Goal: Task Accomplishment & Management: Use online tool/utility

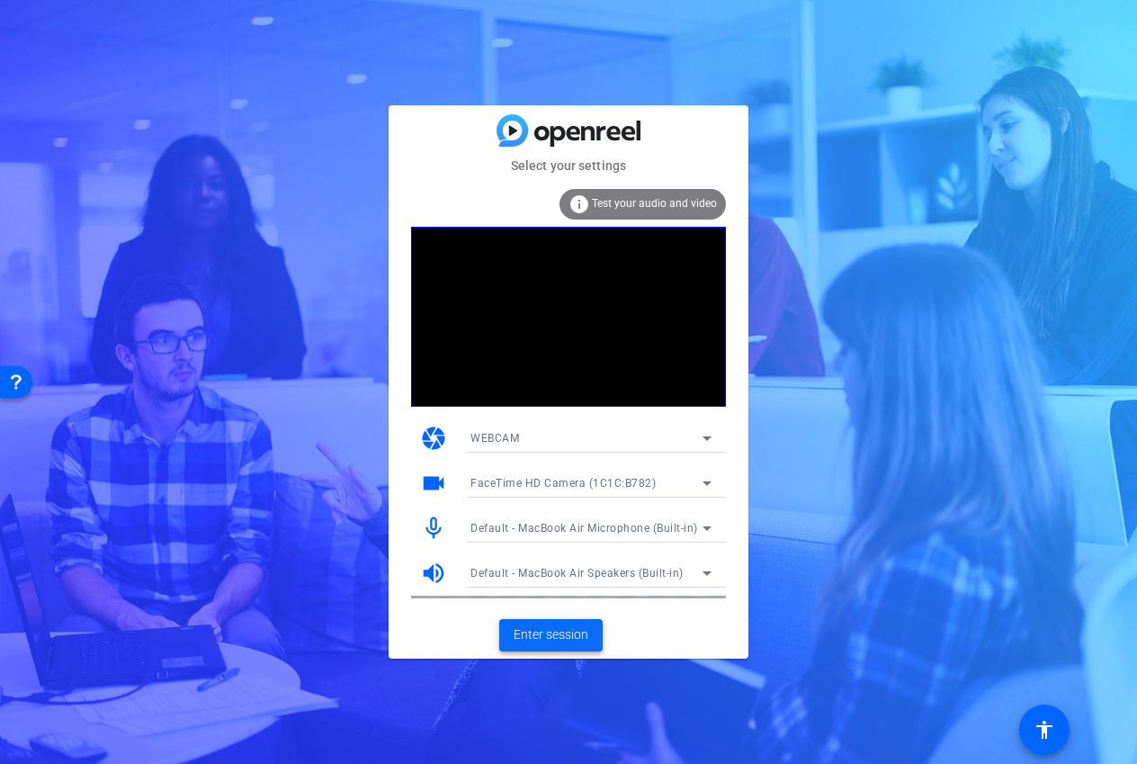
click at [541, 639] on span "Enter session" at bounding box center [551, 634] width 75 height 19
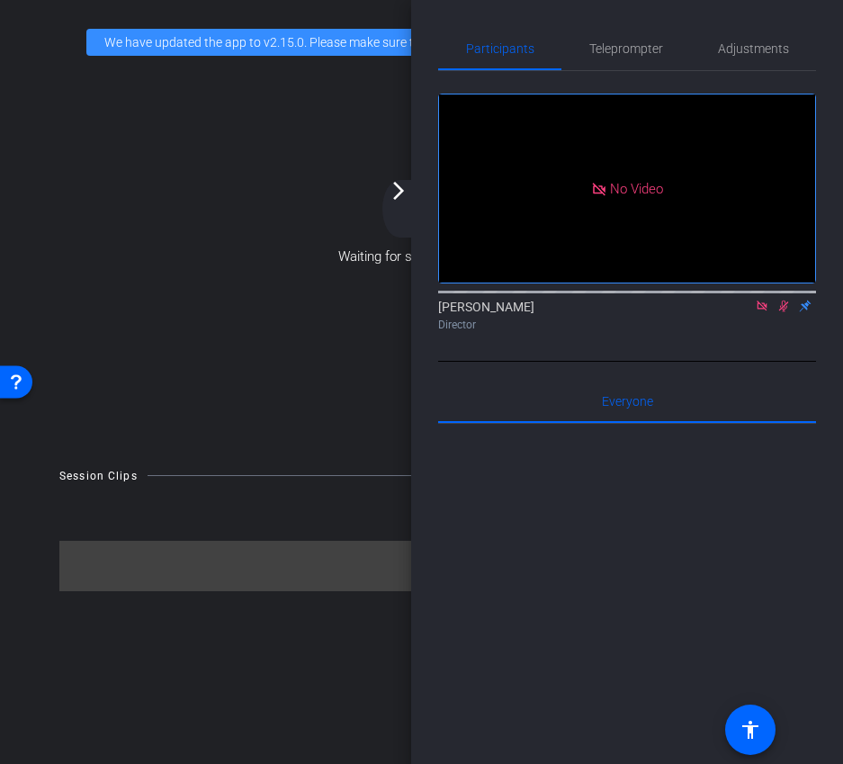
click at [755, 312] on icon at bounding box center [762, 305] width 14 height 13
click at [760, 312] on icon at bounding box center [762, 306] width 10 height 12
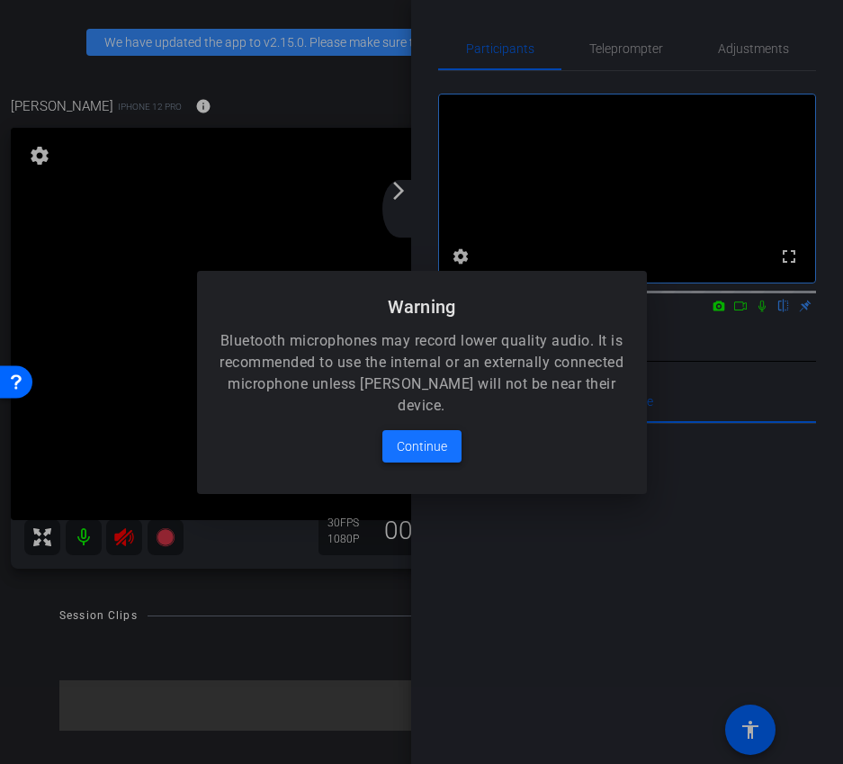
click at [429, 450] on span "Continue" at bounding box center [422, 446] width 50 height 22
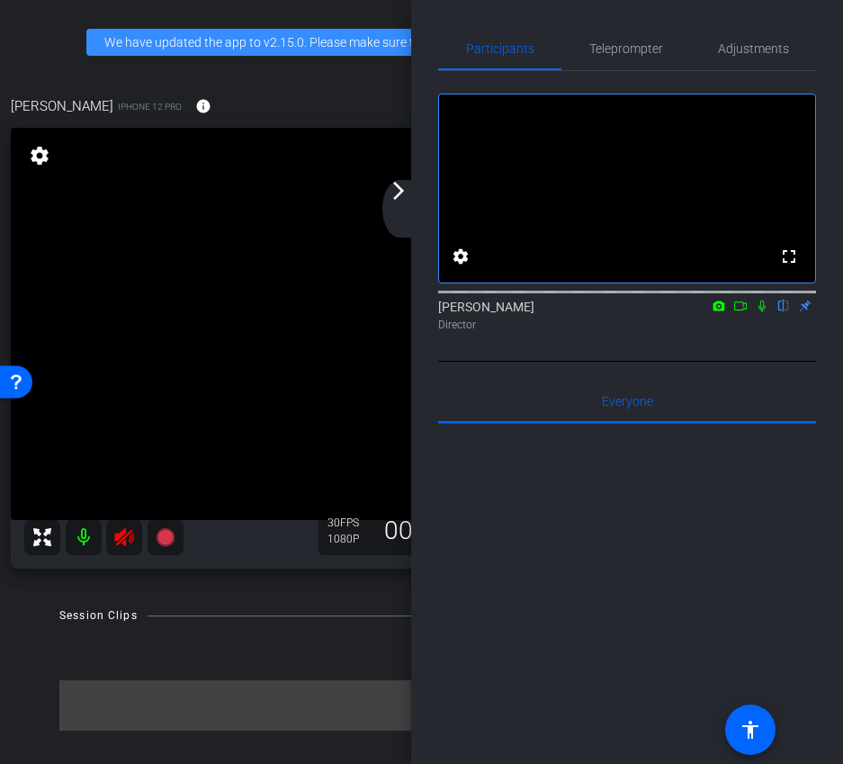
click at [423, 428] on div "Participants Teleprompter Adjustments fullscreen settings Ariam Eqbe flip Direc…" at bounding box center [627, 382] width 432 height 764
click at [400, 190] on mat-icon "arrow_forward_ios" at bounding box center [399, 191] width 22 height 22
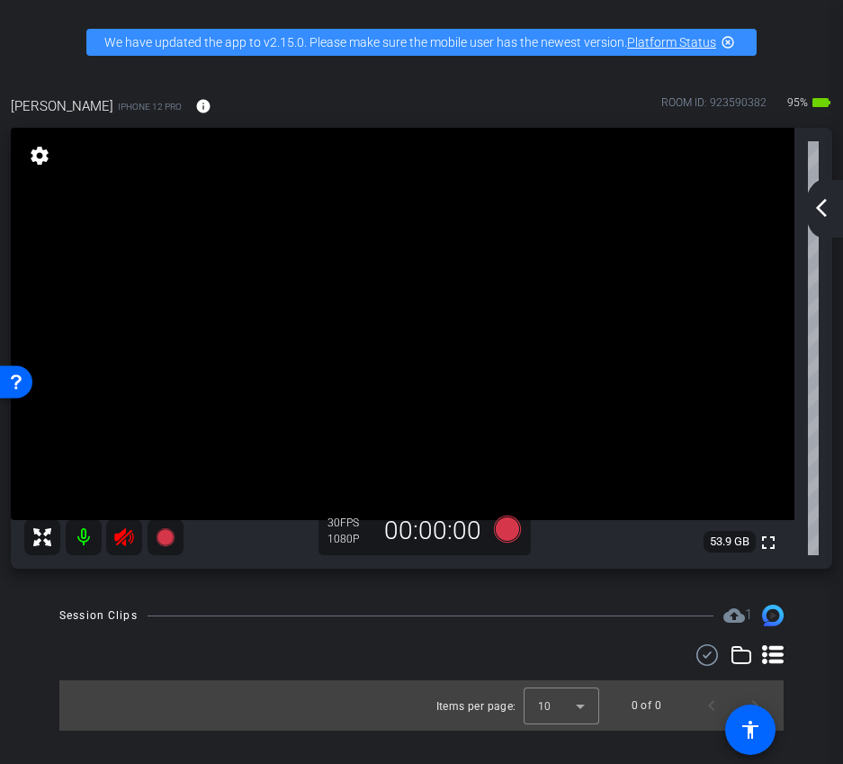
click at [120, 543] on icon at bounding box center [124, 537] width 22 height 22
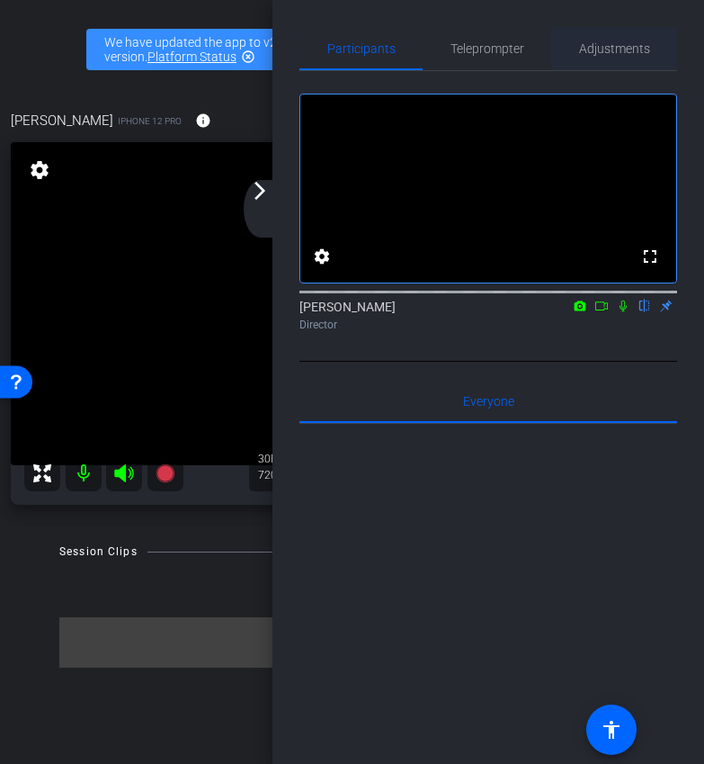
click at [632, 43] on span "Adjustments" at bounding box center [614, 48] width 71 height 13
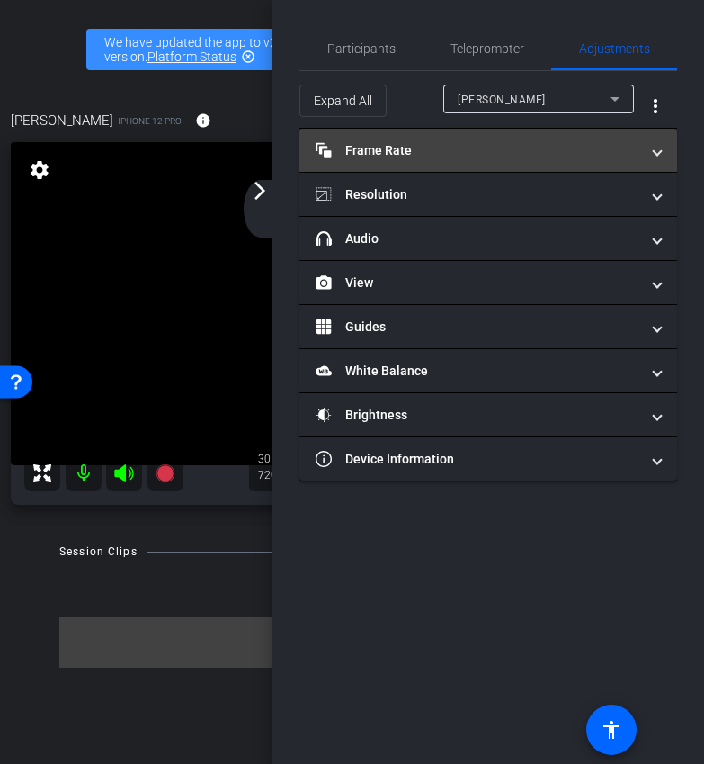
click at [549, 140] on mat-expansion-panel-header "Frame Rate Frame Rate" at bounding box center [488, 150] width 378 height 43
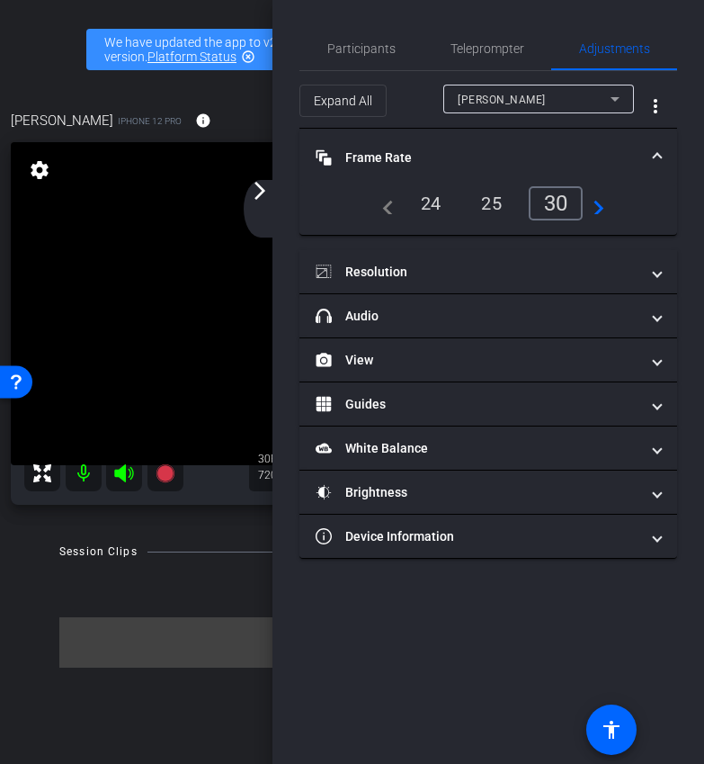
click at [433, 211] on div "24" at bounding box center [431, 203] width 48 height 31
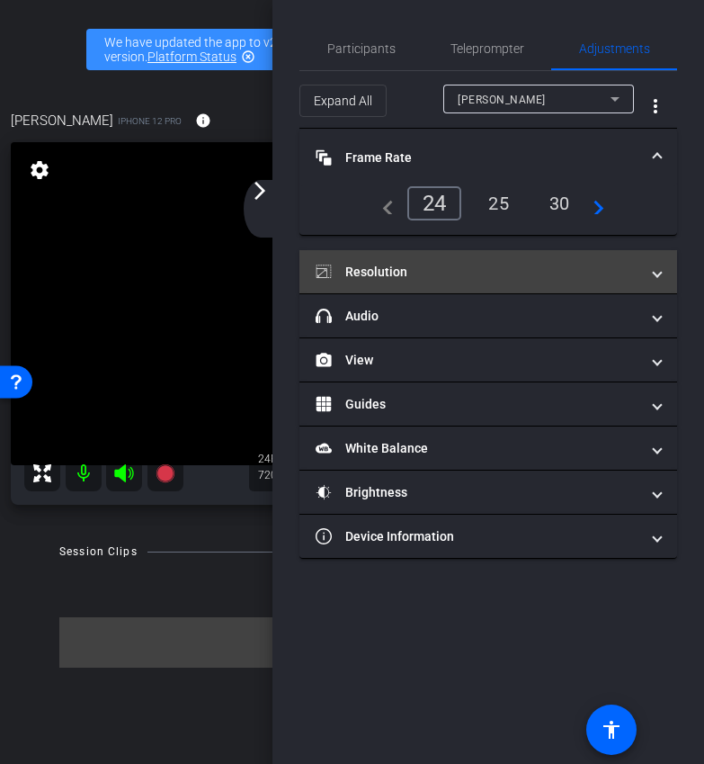
click at [431, 279] on mat-panel-title "Resolution" at bounding box center [478, 272] width 324 height 19
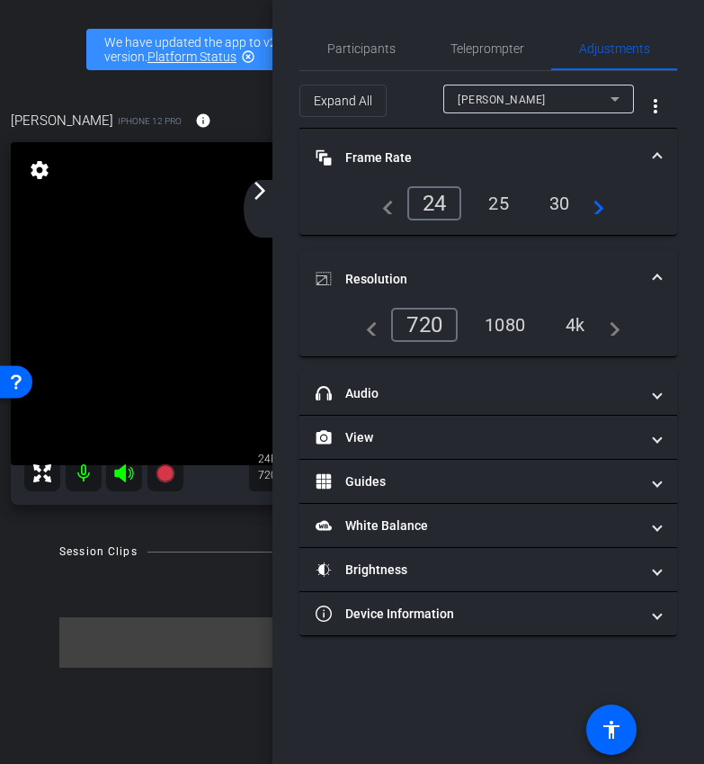
click at [490, 322] on div "1080" at bounding box center [504, 324] width 67 height 31
click at [500, 267] on mat-expansion-panel-header "Resolution" at bounding box center [488, 279] width 378 height 58
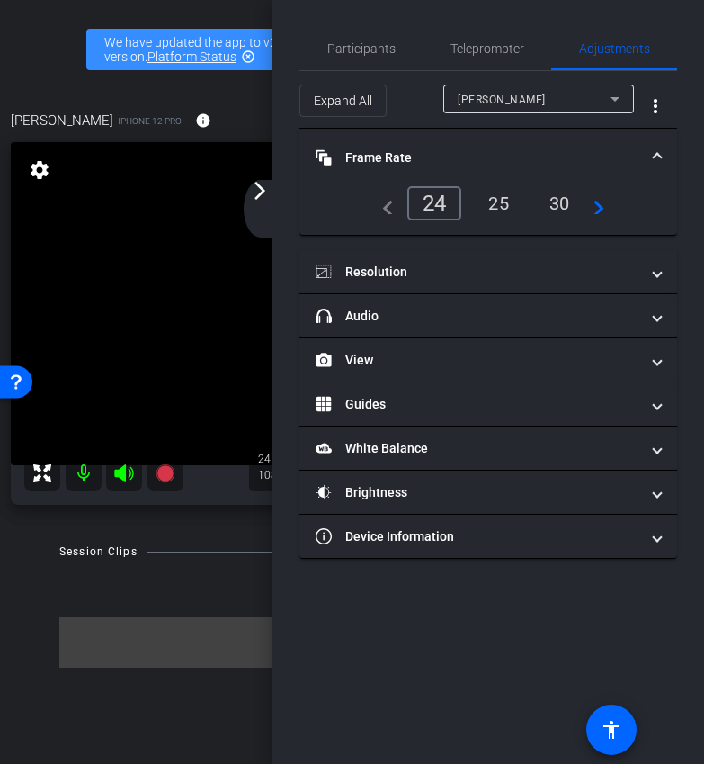
click at [476, 148] on mat-panel-title "Frame Rate Frame Rate" at bounding box center [478, 157] width 324 height 19
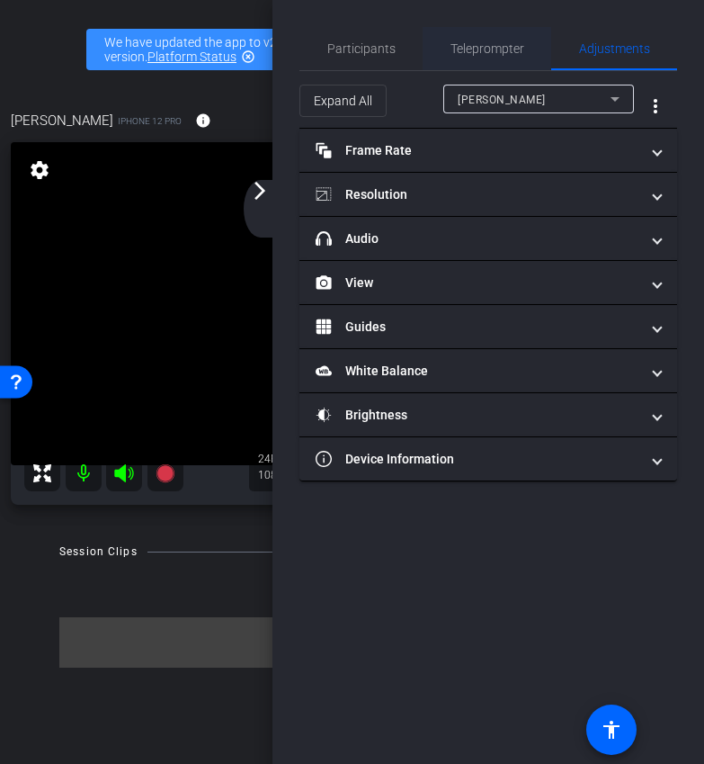
click at [469, 50] on span "Teleprompter" at bounding box center [488, 48] width 74 height 13
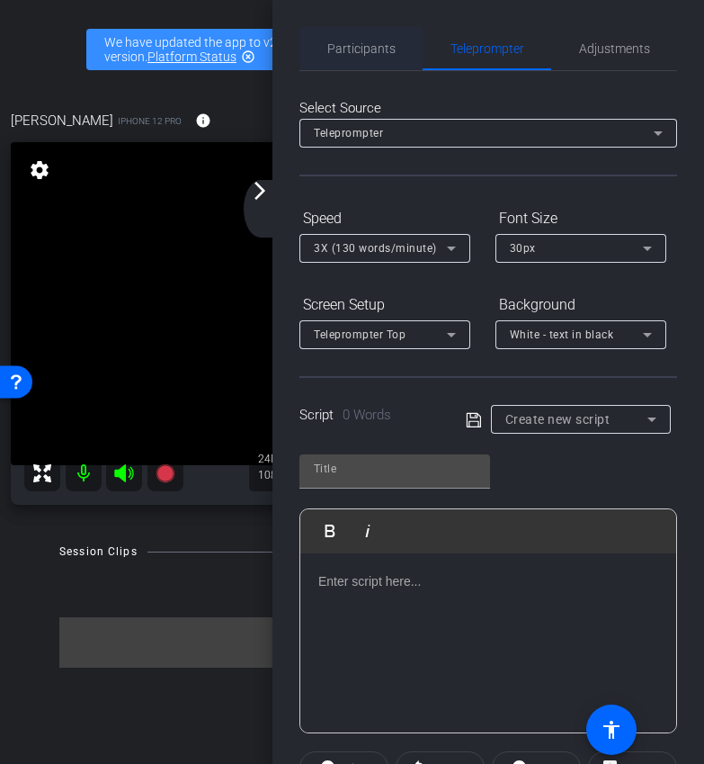
click at [330, 59] on span "Participants" at bounding box center [361, 48] width 68 height 43
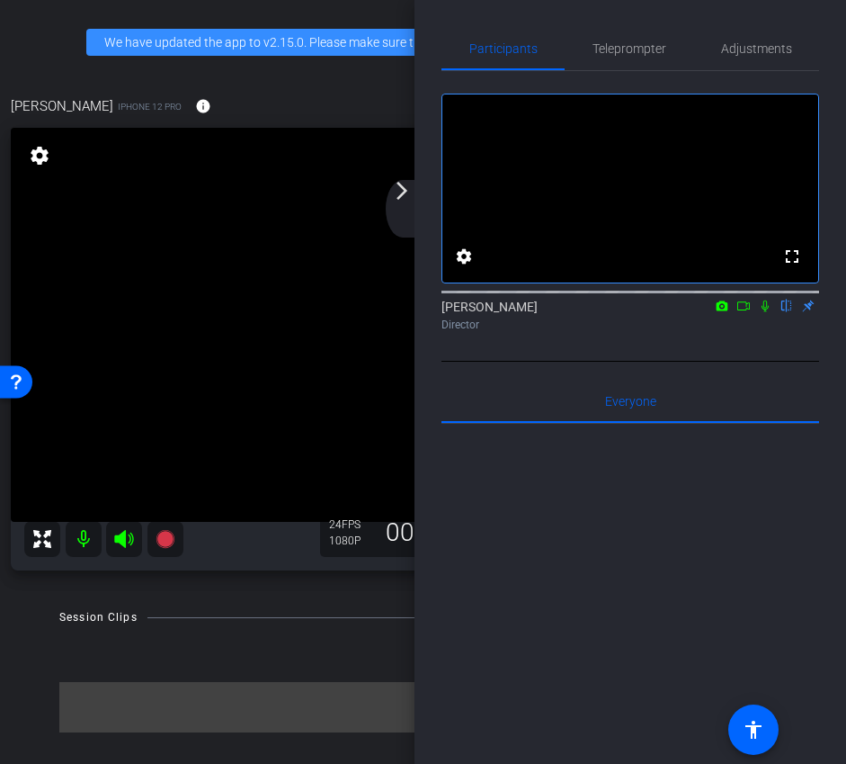
click at [411, 185] on mat-icon "arrow_forward_ios" at bounding box center [402, 191] width 22 height 22
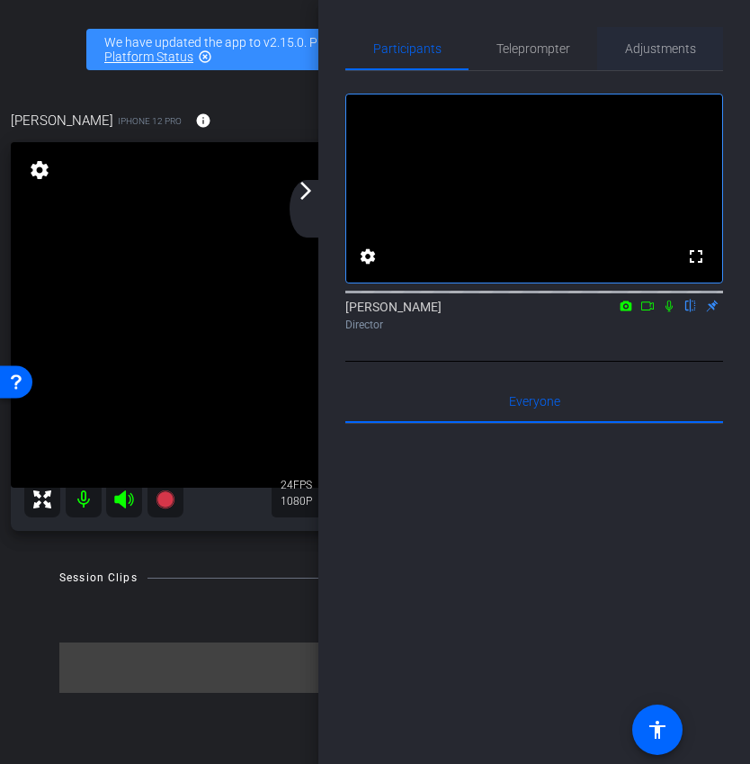
click at [687, 53] on span "Adjustments" at bounding box center [660, 48] width 71 height 13
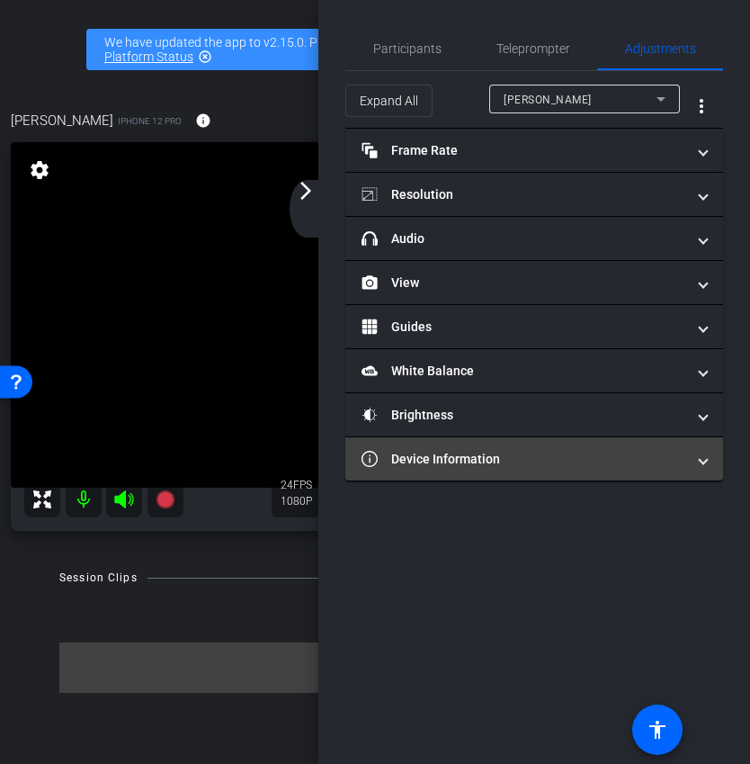
click at [527, 456] on mat-panel-title "Device Information" at bounding box center [524, 459] width 324 height 19
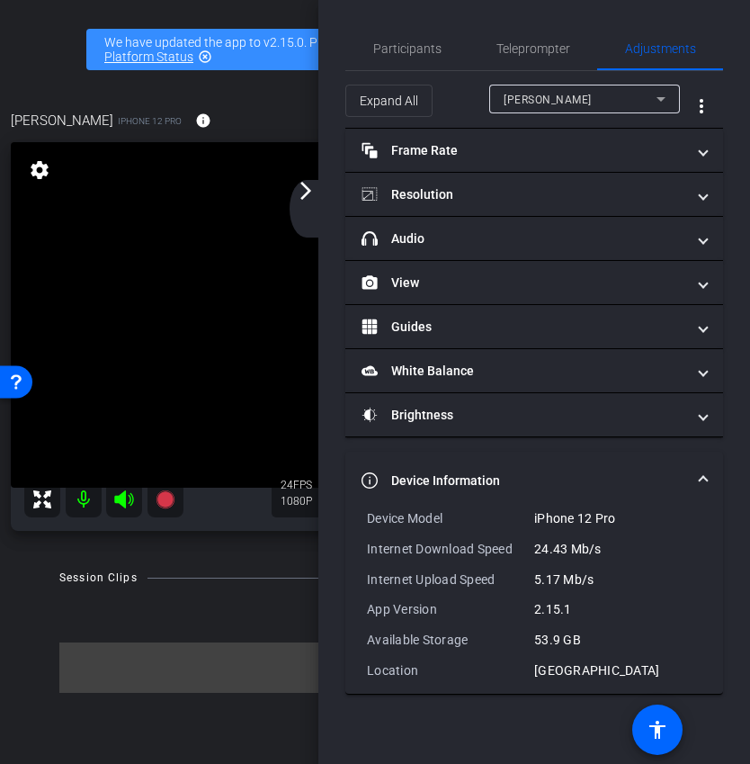
click at [527, 457] on mat-expansion-panel-header "Device Information" at bounding box center [534, 480] width 378 height 58
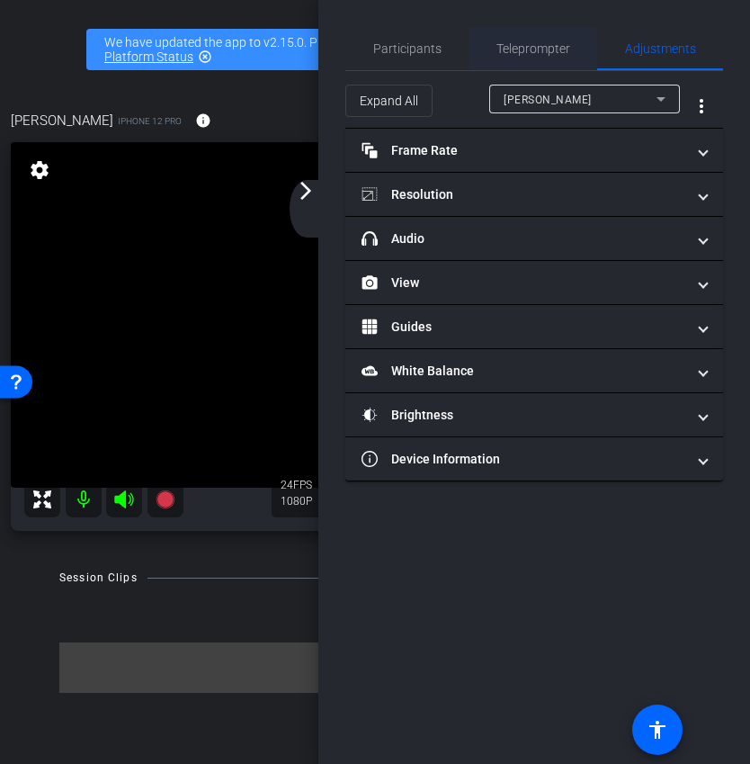
click at [509, 51] on span "Teleprompter" at bounding box center [533, 48] width 74 height 13
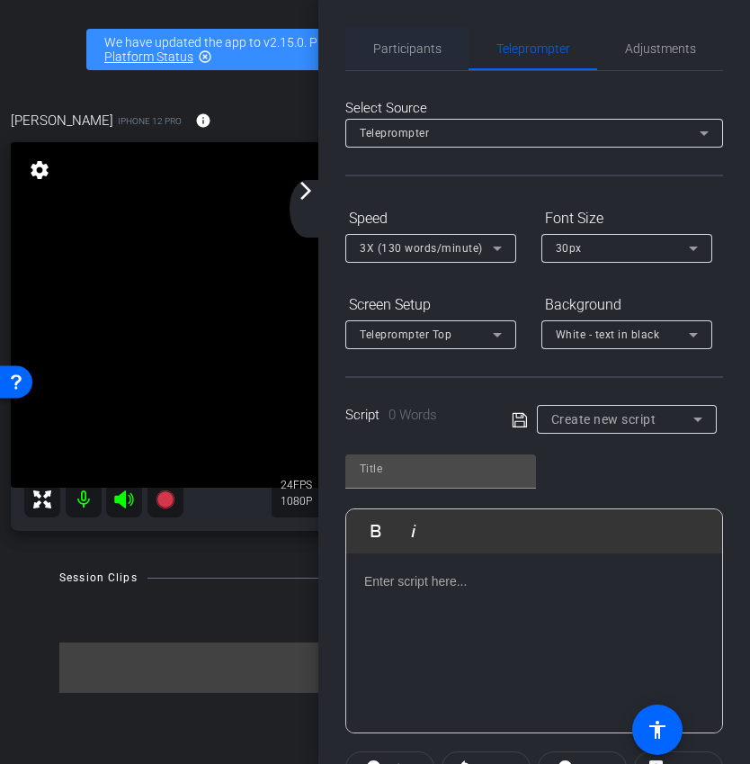
click at [432, 51] on span "Participants" at bounding box center [407, 48] width 68 height 13
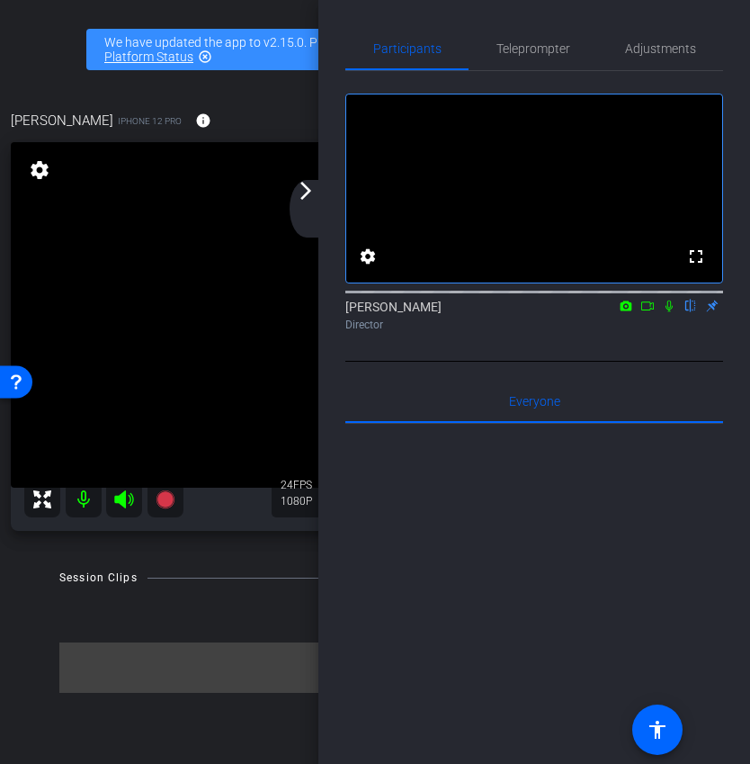
click at [317, 202] on div "arrow_back_ios_new arrow_forward_ios" at bounding box center [309, 209] width 38 height 58
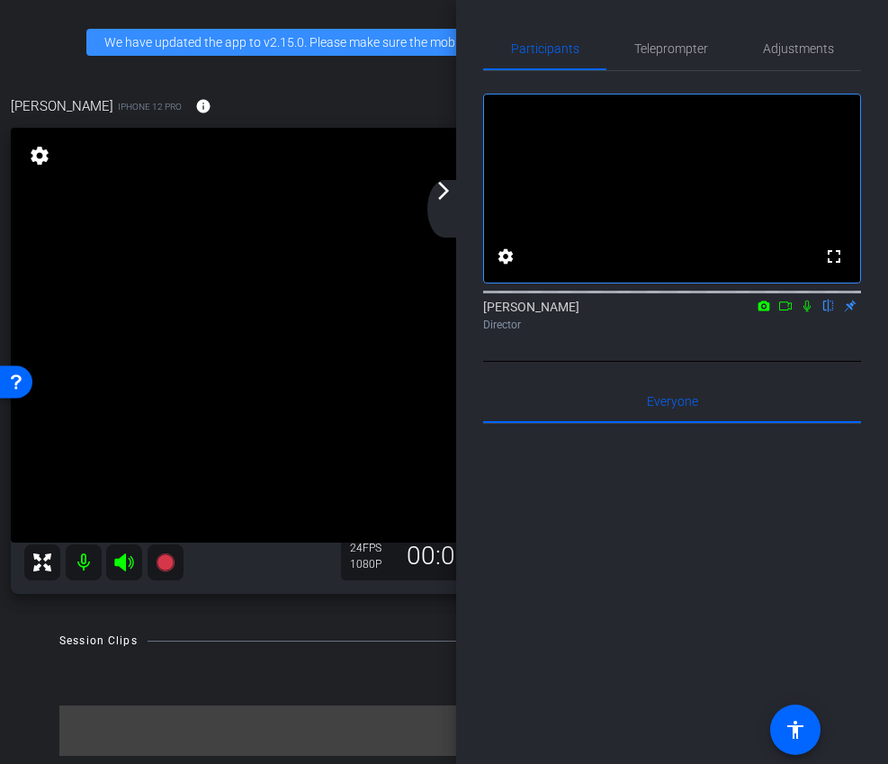
click at [451, 215] on div "arrow_back_ios_new arrow_forward_ios" at bounding box center [446, 209] width 38 height 58
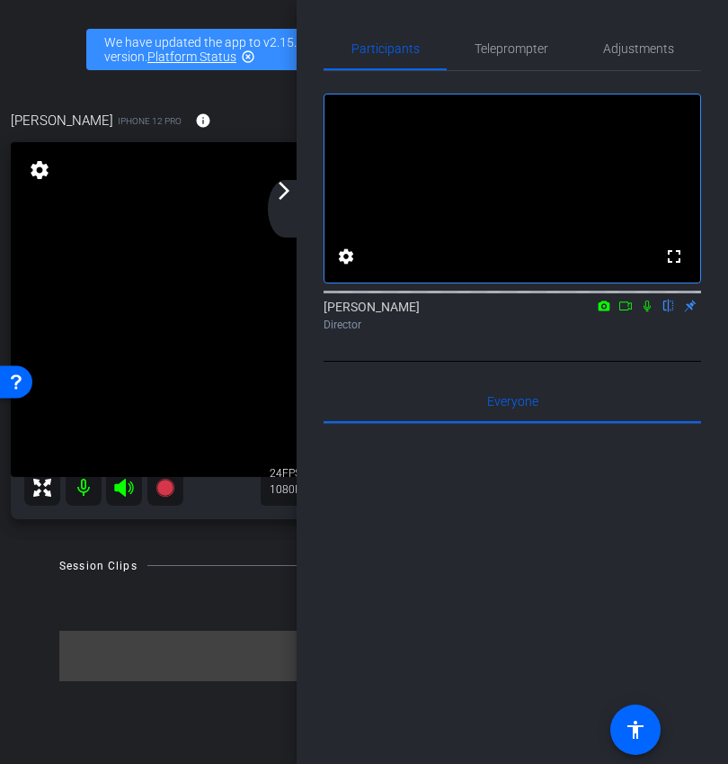
click at [276, 195] on mat-icon "arrow_forward_ios" at bounding box center [284, 191] width 22 height 22
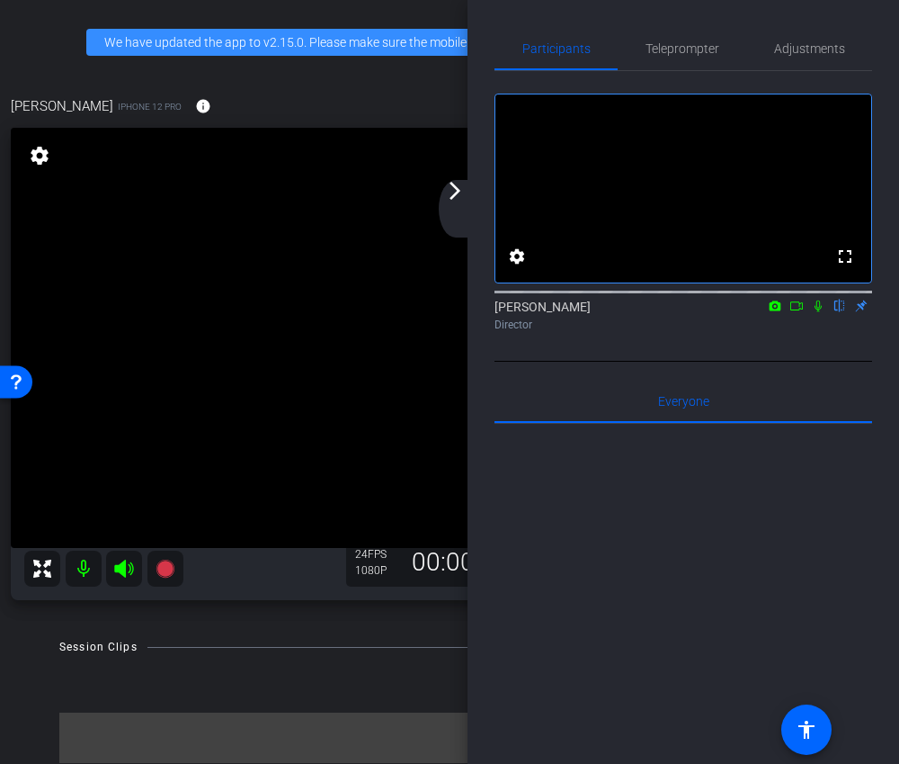
click at [460, 200] on mat-icon "arrow_forward_ios" at bounding box center [455, 191] width 22 height 22
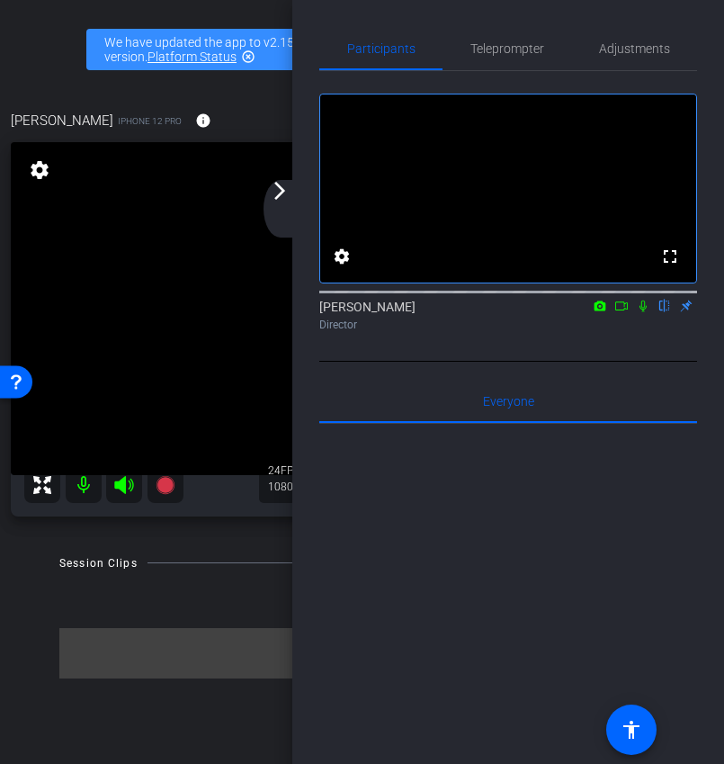
click at [274, 192] on mat-icon "arrow_forward_ios" at bounding box center [280, 191] width 22 height 22
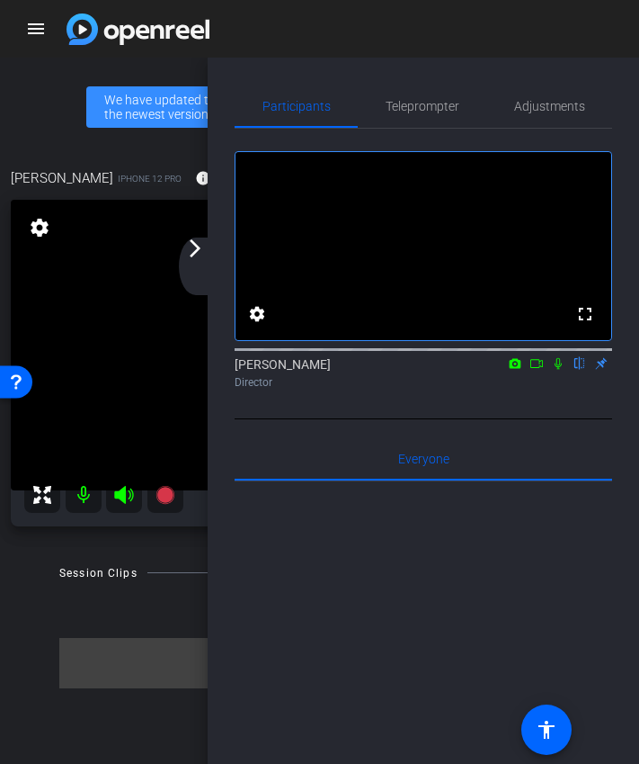
click at [201, 253] on mat-icon "arrow_forward_ios" at bounding box center [195, 248] width 22 height 22
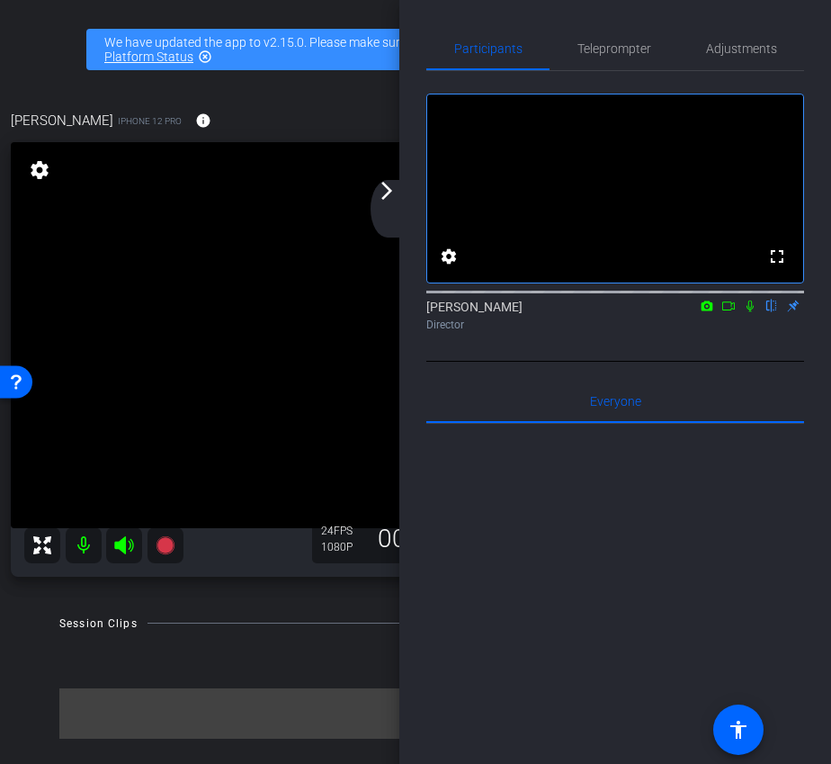
click at [383, 204] on div "arrow_back_ios_new arrow_forward_ios" at bounding box center [390, 209] width 38 height 58
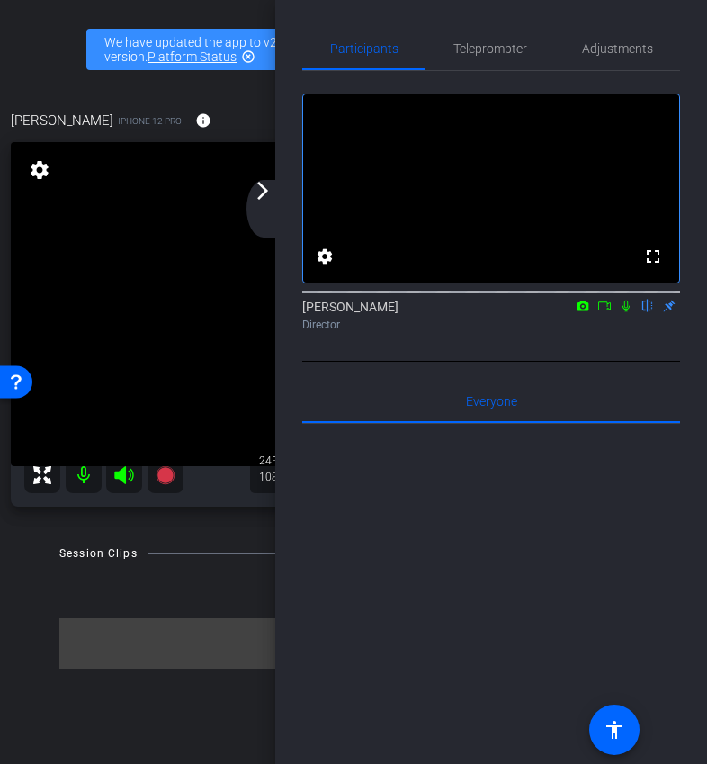
click at [270, 193] on mat-icon "arrow_forward_ios" at bounding box center [263, 191] width 22 height 22
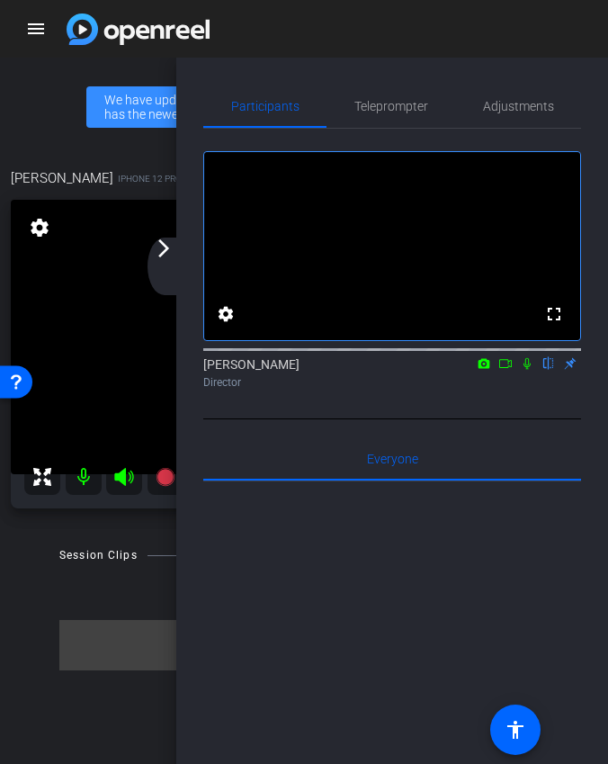
click at [152, 255] on div "arrow_back_ios_new arrow_forward_ios" at bounding box center [166, 266] width 38 height 58
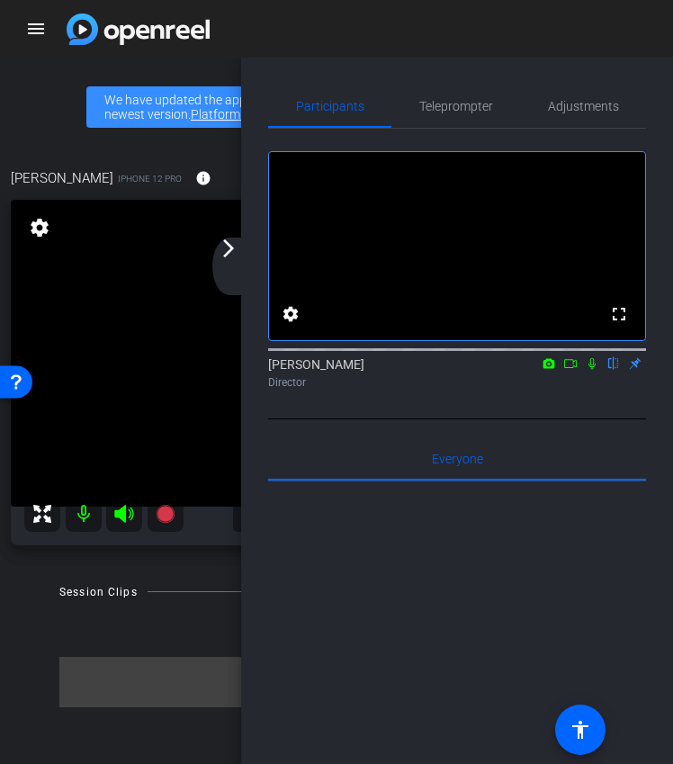
click at [225, 257] on mat-icon "arrow_forward_ios" at bounding box center [229, 248] width 22 height 22
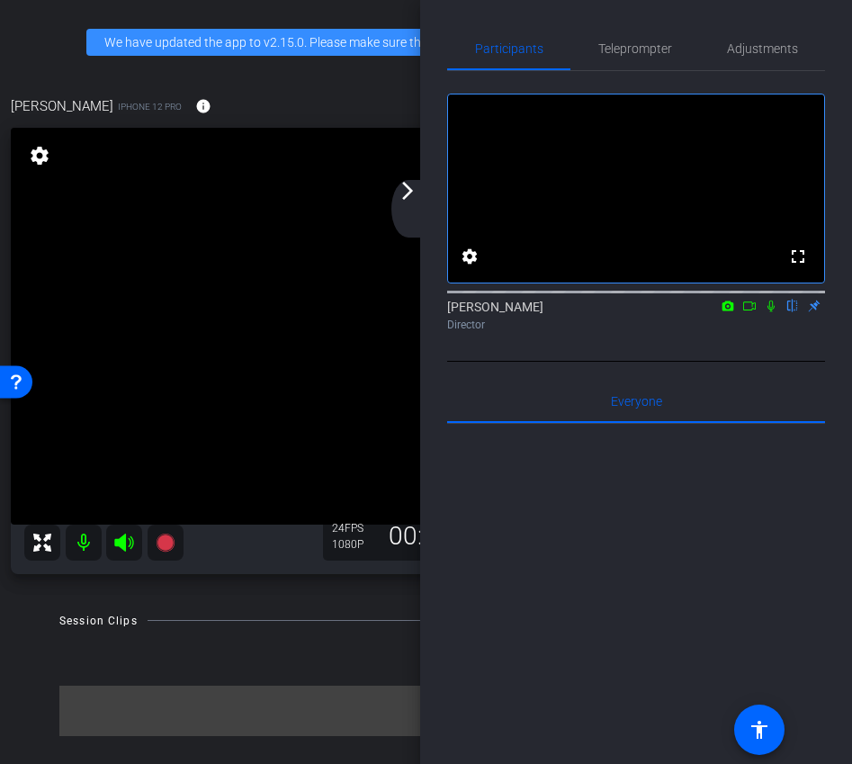
click at [404, 187] on mat-icon "arrow_forward_ios" at bounding box center [408, 191] width 22 height 22
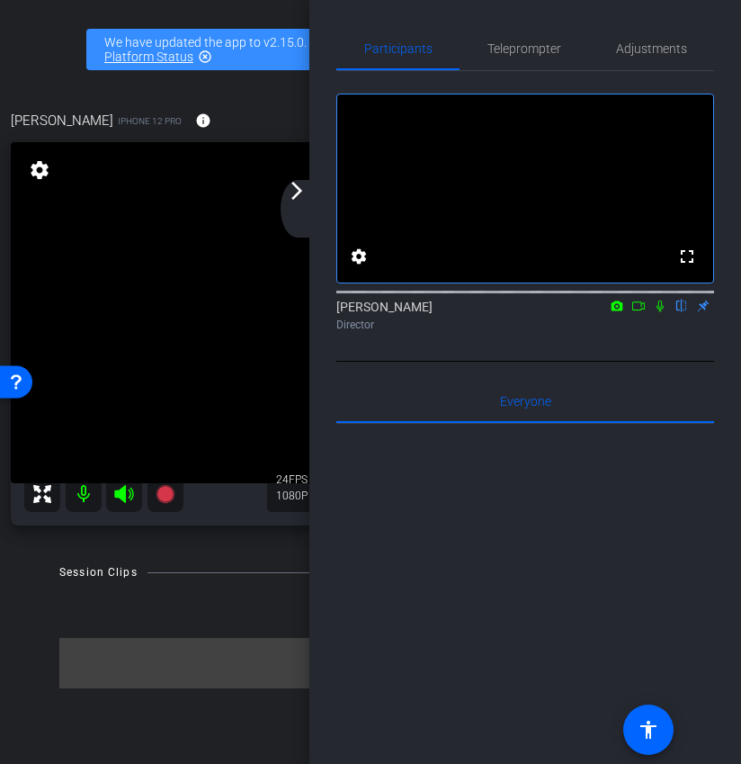
click at [290, 197] on mat-icon "arrow_forward_ios" at bounding box center [297, 191] width 22 height 22
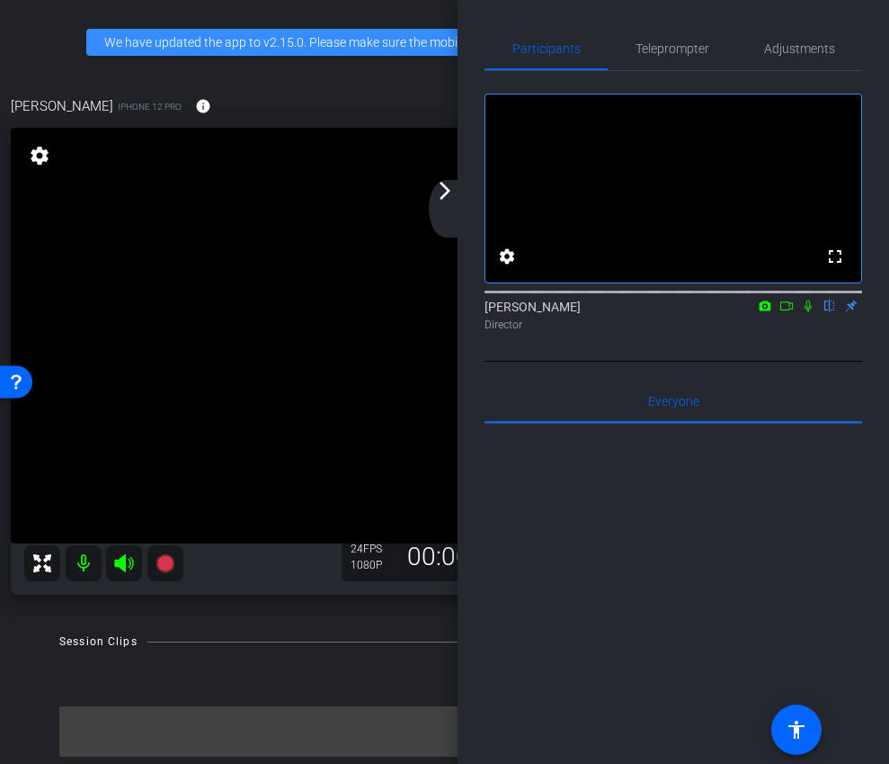
click at [786, 312] on icon at bounding box center [787, 305] width 14 height 13
click at [441, 201] on div "arrow_back_ios_new arrow_forward_ios" at bounding box center [448, 209] width 38 height 58
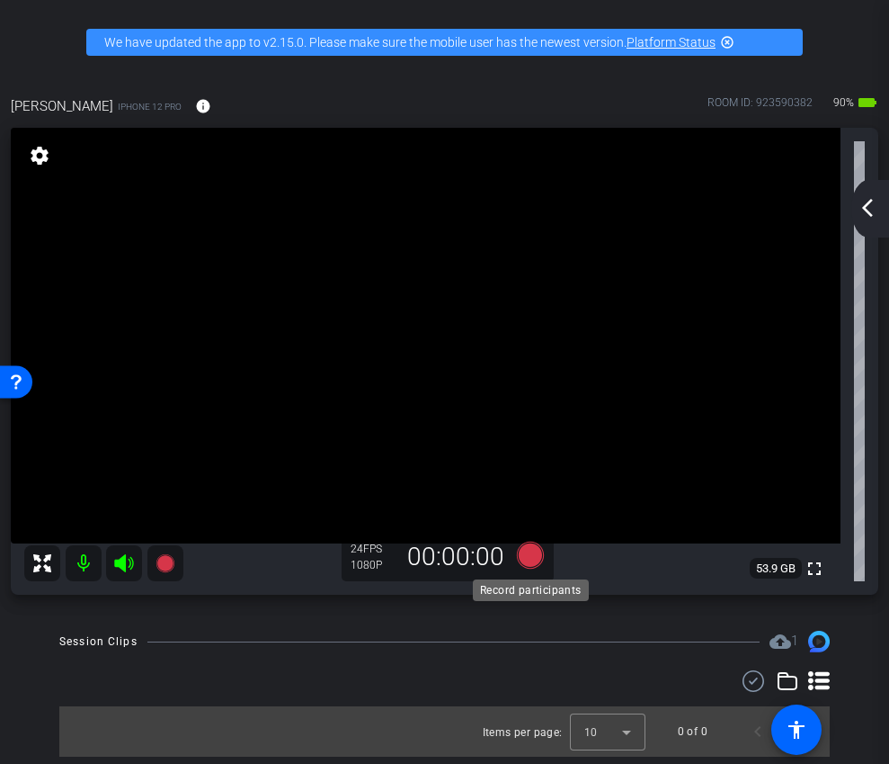
click at [537, 546] on icon at bounding box center [529, 554] width 27 height 27
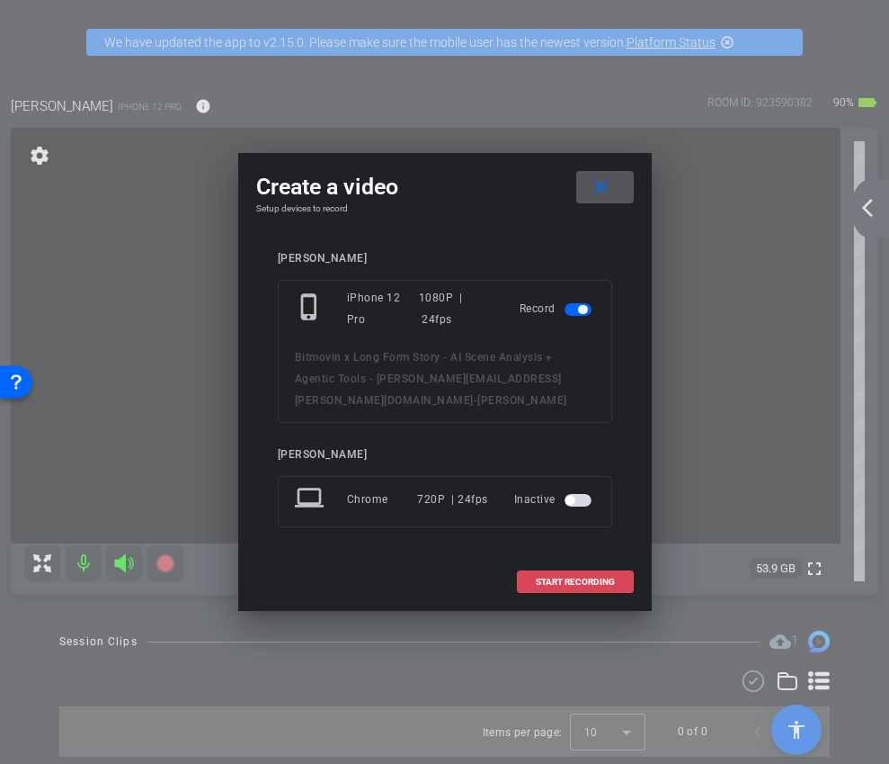
click at [544, 594] on span at bounding box center [575, 581] width 115 height 43
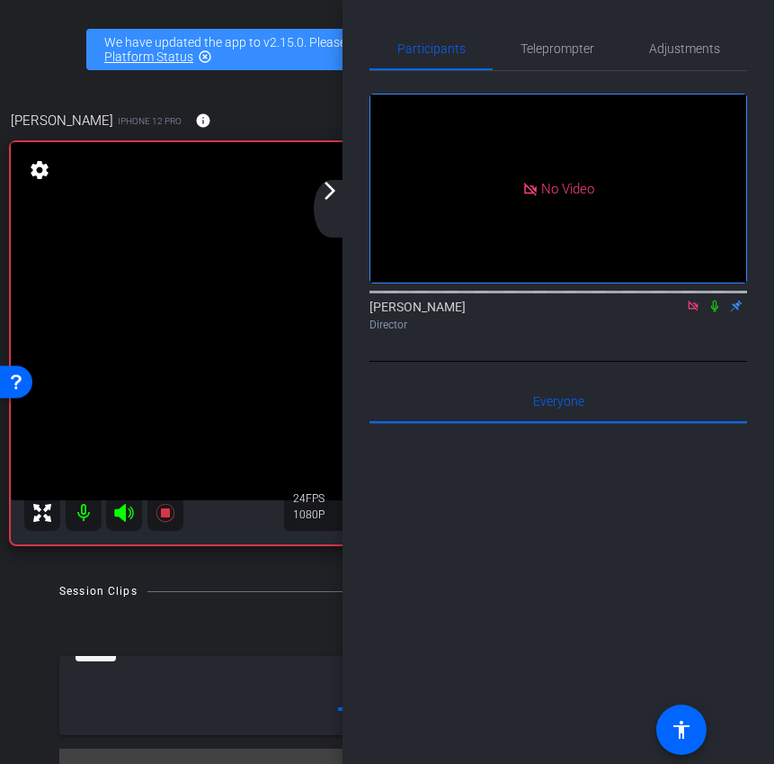
click at [333, 201] on mat-icon "arrow_forward_ios" at bounding box center [330, 191] width 22 height 22
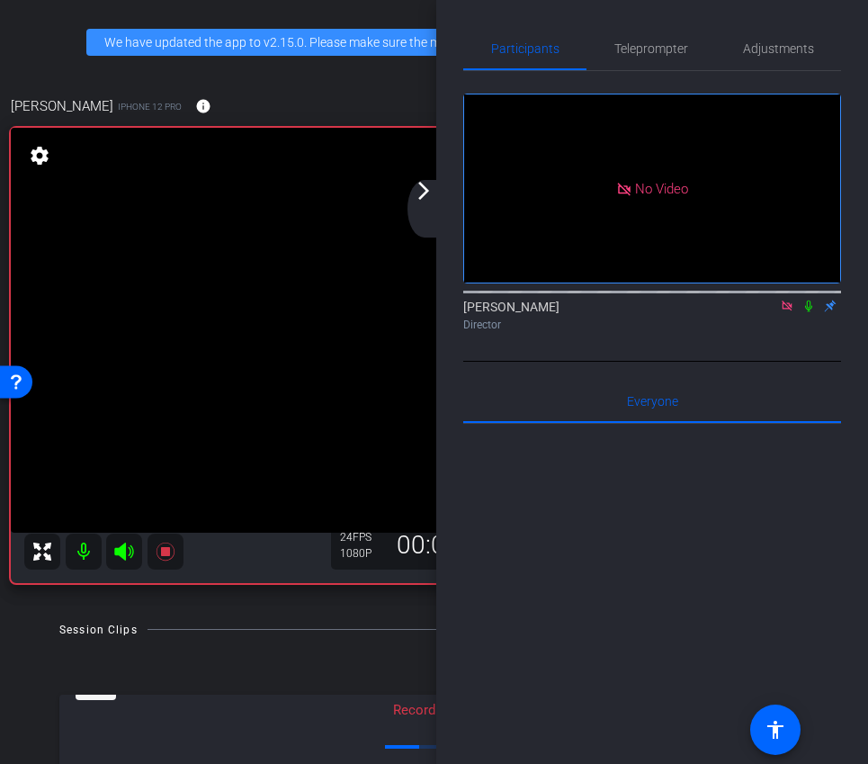
click at [436, 195] on div "arrow_back_ios_new arrow_forward_ios" at bounding box center [426, 209] width 38 height 58
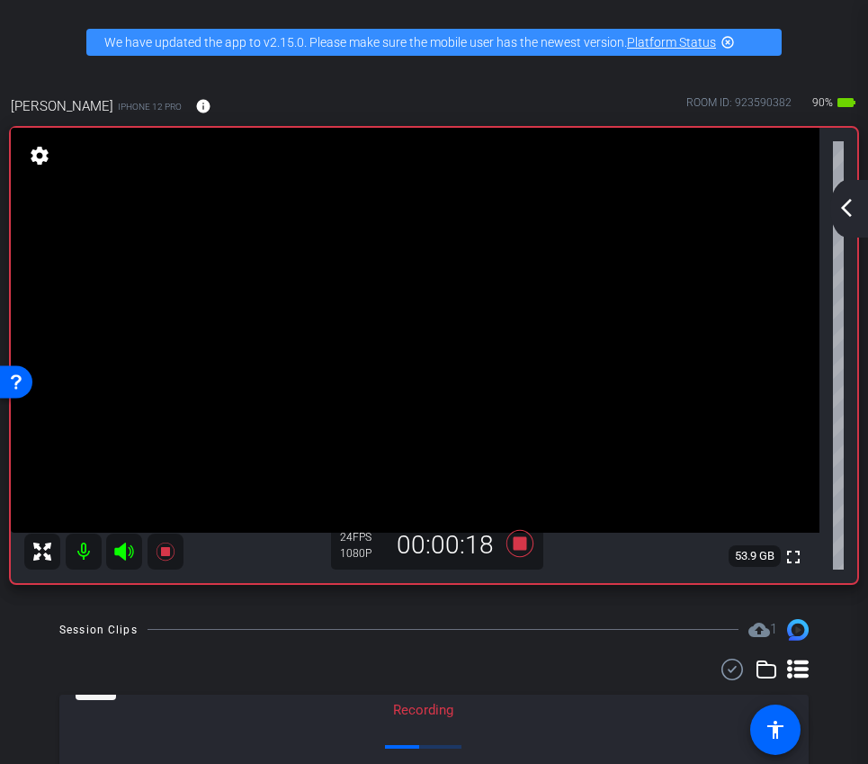
click at [847, 222] on div "arrow_back_ios_new arrow_forward_ios" at bounding box center [849, 209] width 38 height 58
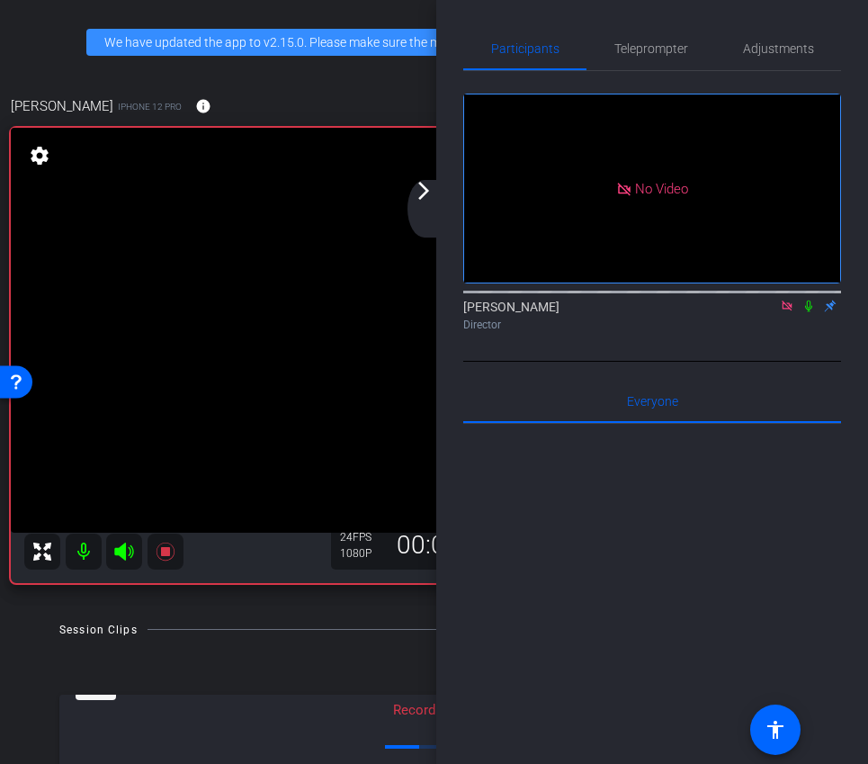
click at [417, 192] on mat-icon "arrow_forward_ios" at bounding box center [424, 191] width 22 height 22
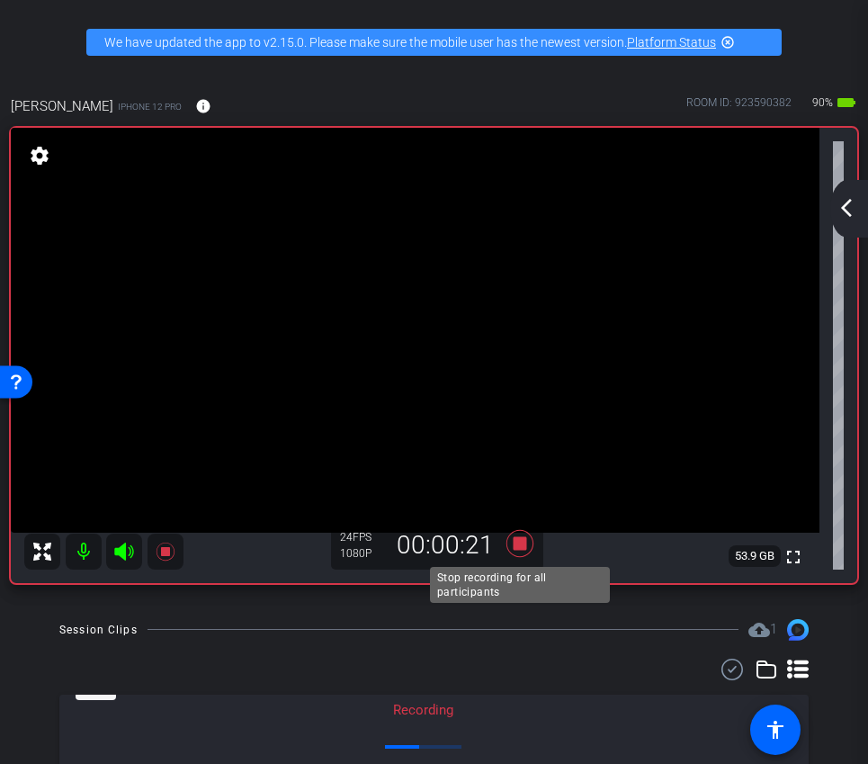
click at [515, 545] on icon at bounding box center [518, 542] width 27 height 27
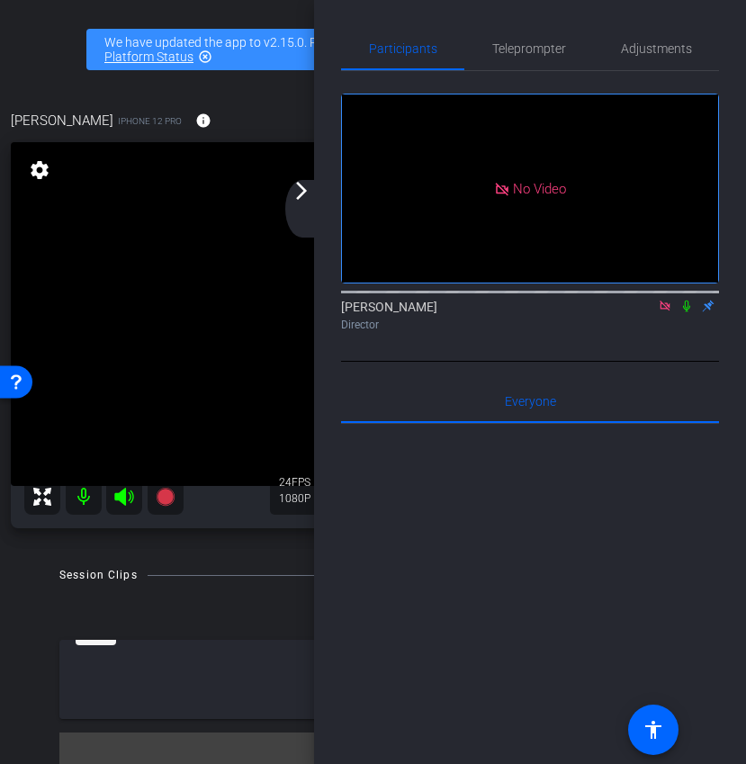
click at [687, 312] on icon at bounding box center [686, 306] width 7 height 12
click at [313, 208] on div "arrow_back_ios_new arrow_forward_ios" at bounding box center [304, 209] width 38 height 58
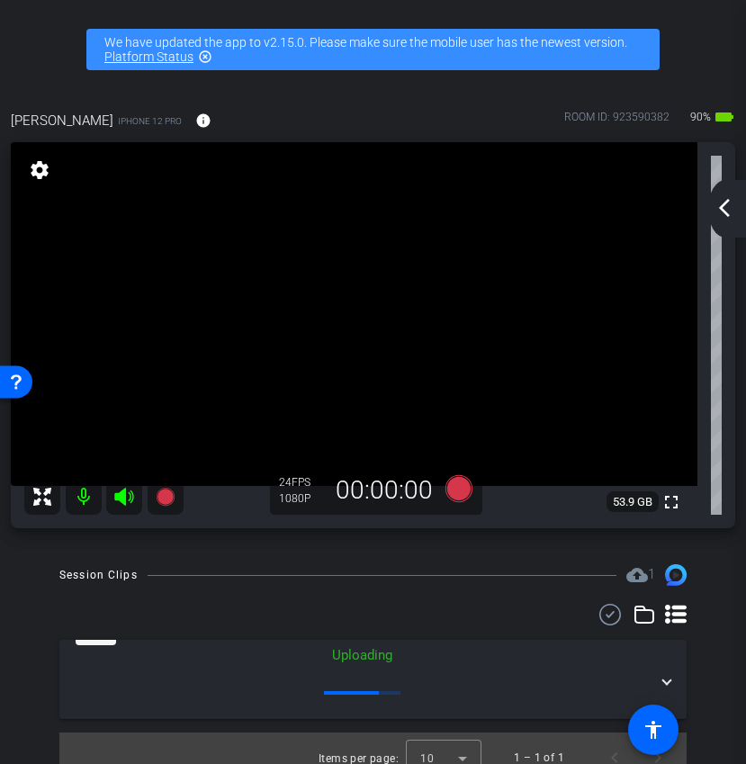
scroll to position [19, 0]
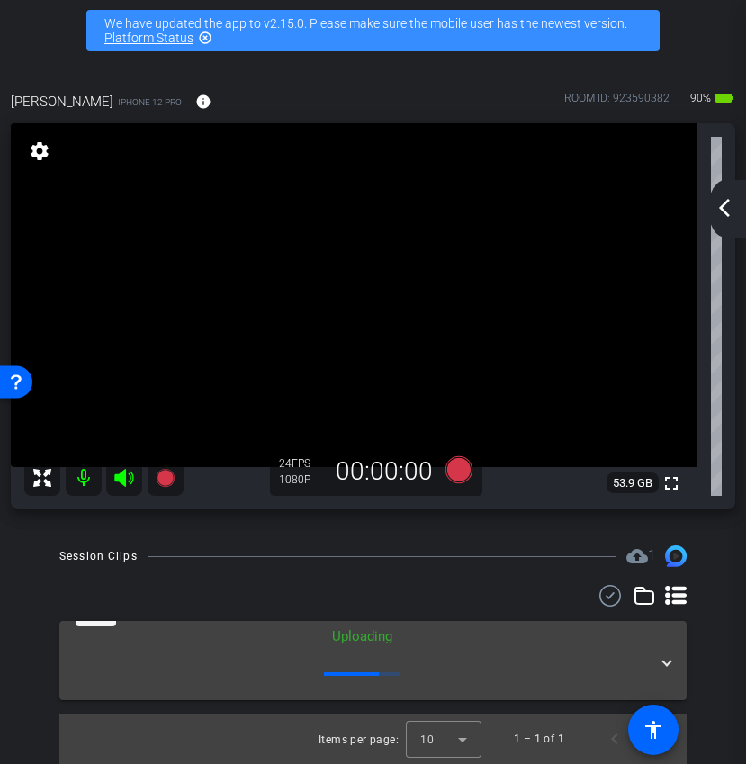
click at [671, 648] on mat-expansion-panel-header "[DATE] Uploading 1" at bounding box center [372, 660] width 627 height 79
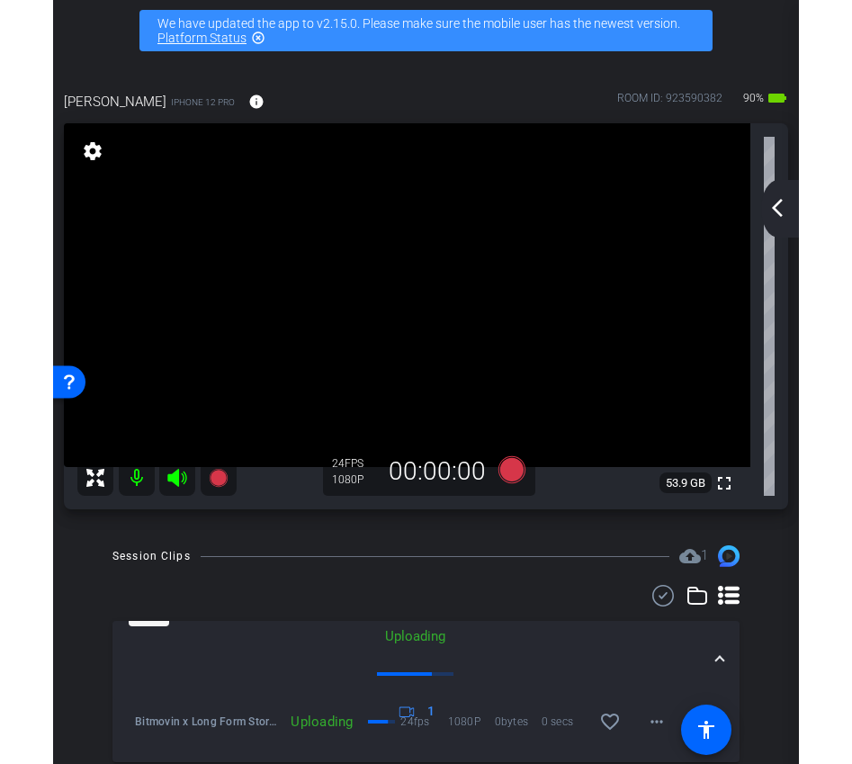
scroll to position [81, 0]
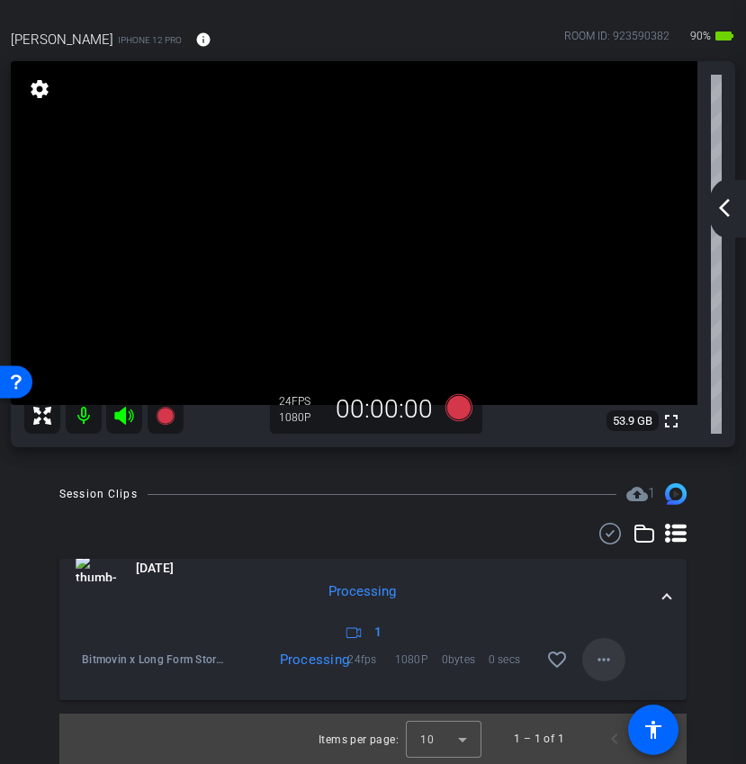
click at [616, 656] on span at bounding box center [603, 659] width 43 height 43
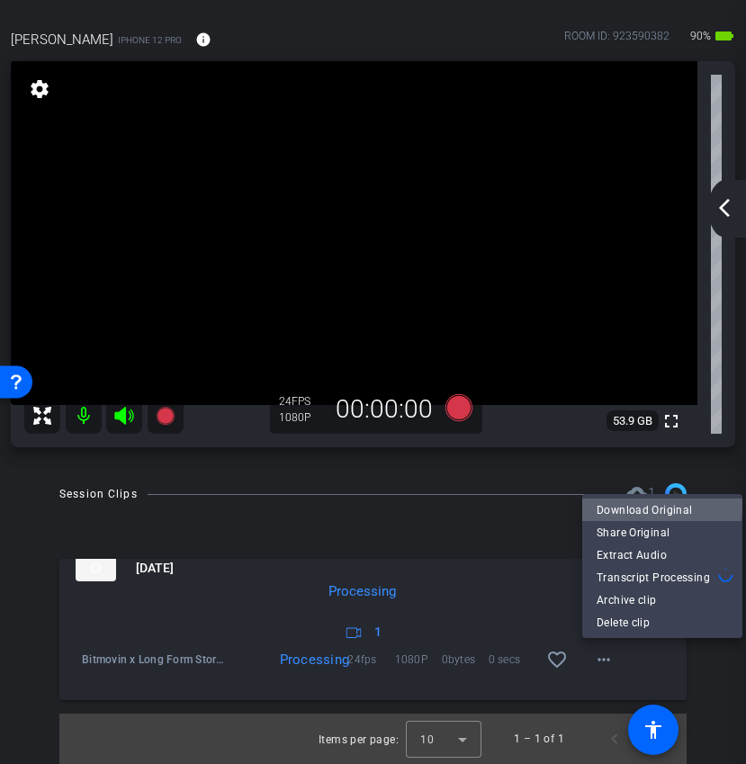
click at [638, 504] on span "Download Original" at bounding box center [661, 510] width 131 height 22
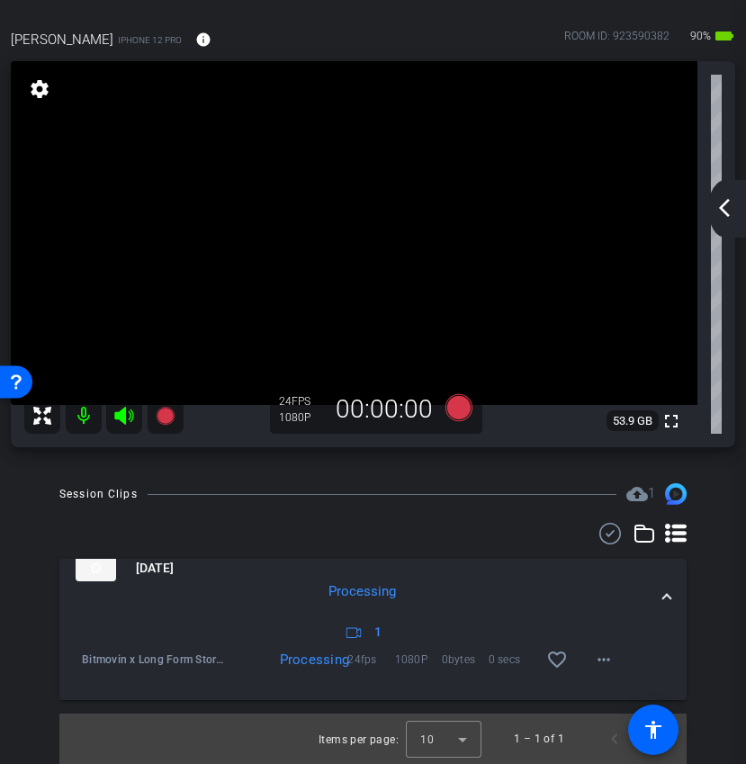
click at [520, 67] on video at bounding box center [354, 233] width 686 height 344
click at [722, 221] on div "arrow_back_ios_new arrow_forward_ios" at bounding box center [727, 209] width 38 height 58
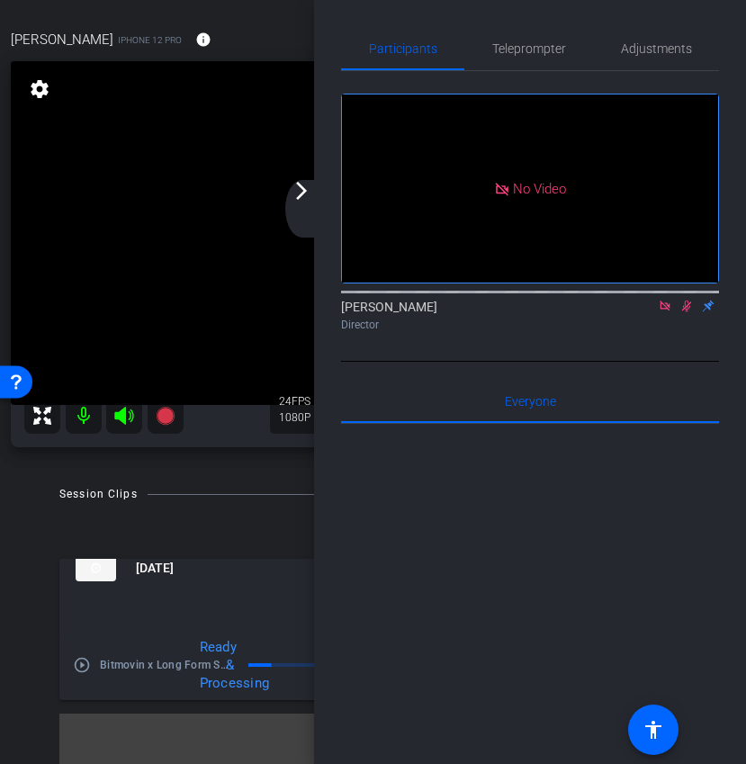
click at [685, 312] on icon at bounding box center [686, 305] width 14 height 13
click at [663, 310] on icon at bounding box center [664, 305] width 10 height 10
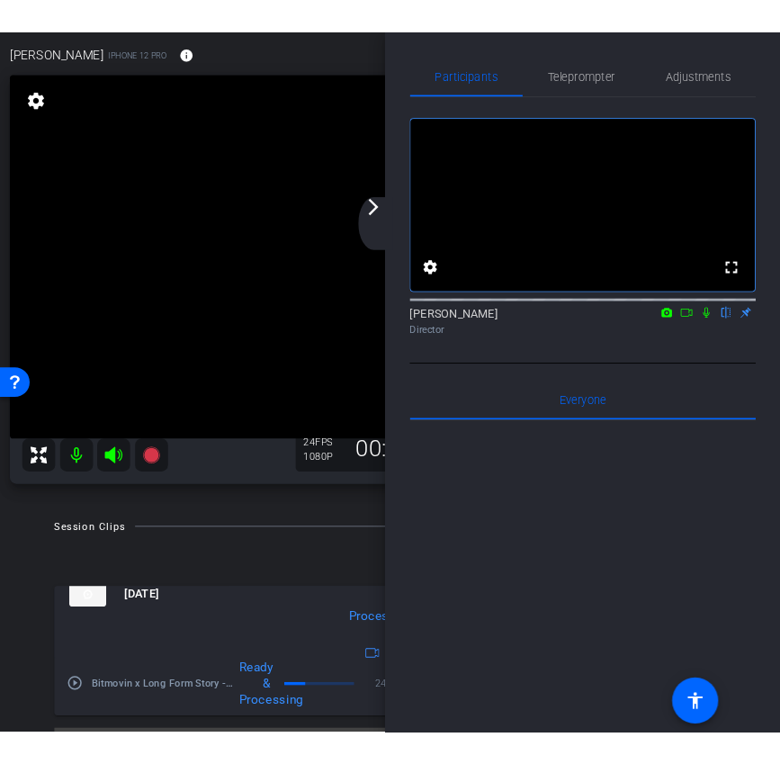
scroll to position [67, 0]
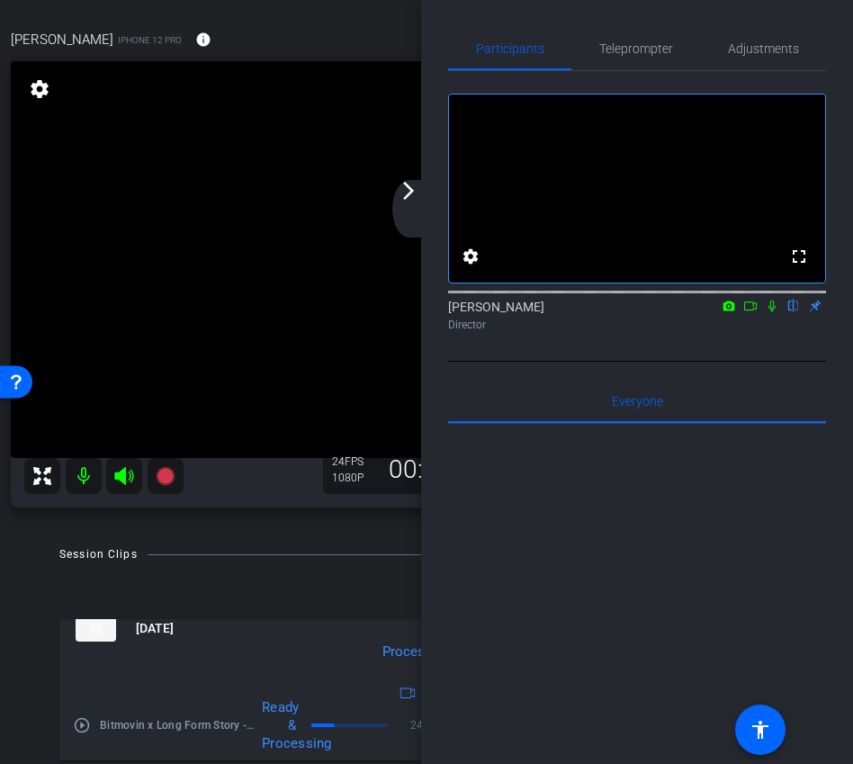
click at [403, 208] on div "arrow_back_ios_new arrow_forward_ios" at bounding box center [411, 209] width 38 height 58
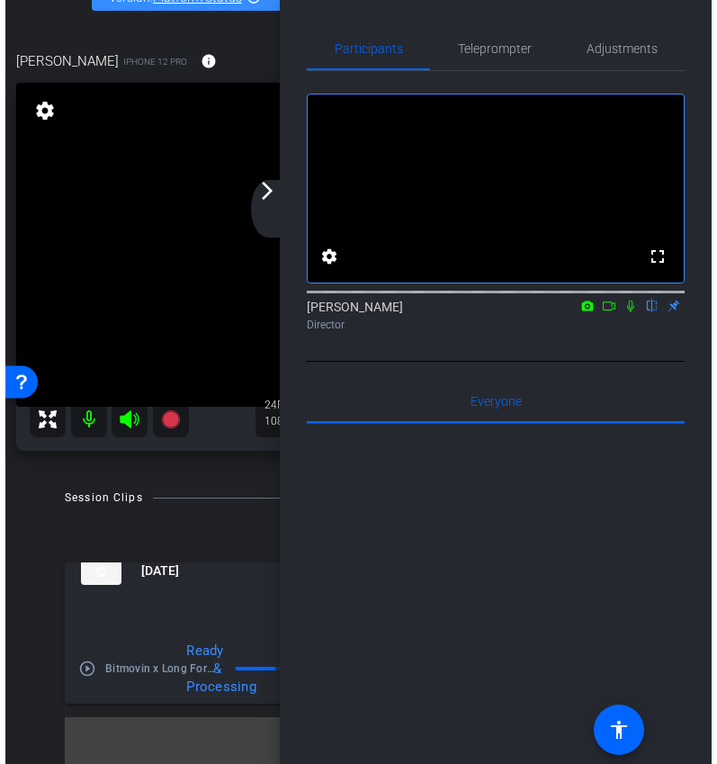
scroll to position [58, 0]
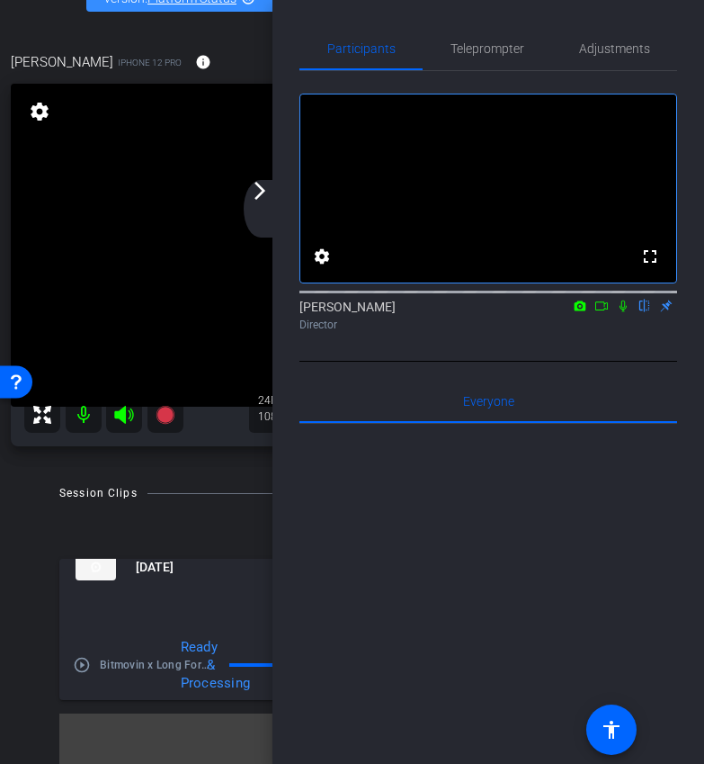
click at [249, 198] on mat-icon "arrow_forward_ios" at bounding box center [260, 191] width 22 height 22
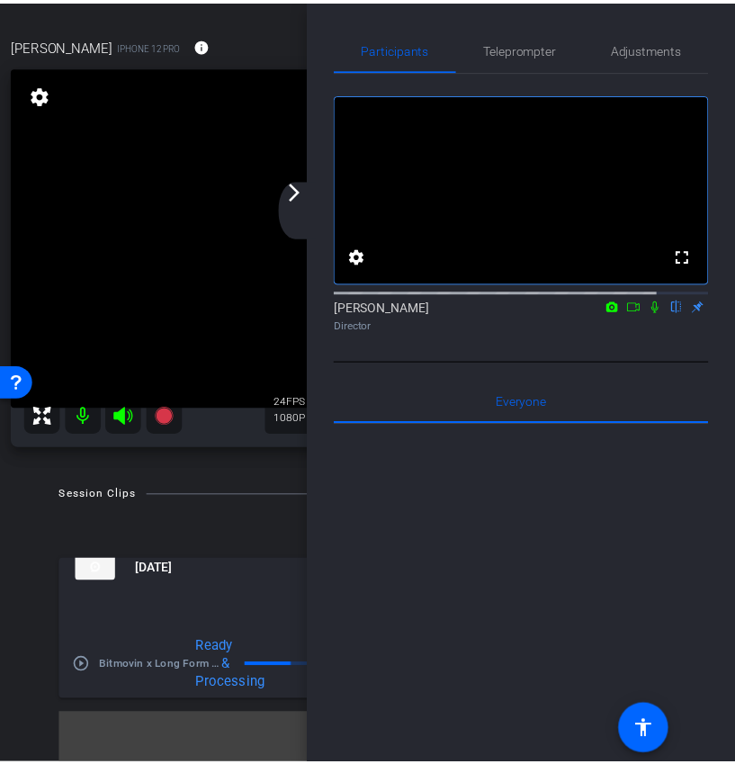
scroll to position [81, 0]
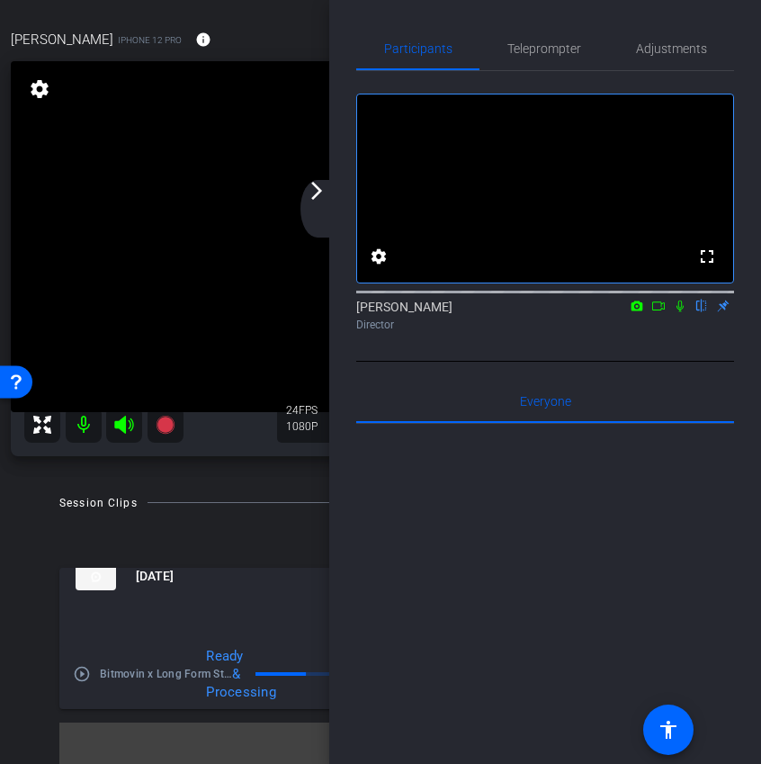
click at [314, 192] on mat-icon "arrow_forward_ios" at bounding box center [317, 191] width 22 height 22
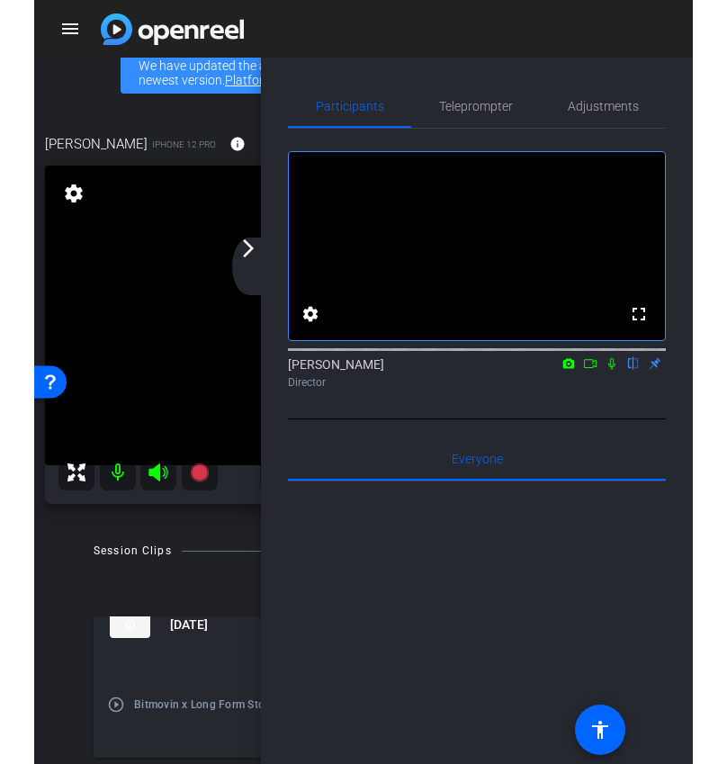
scroll to position [32, 0]
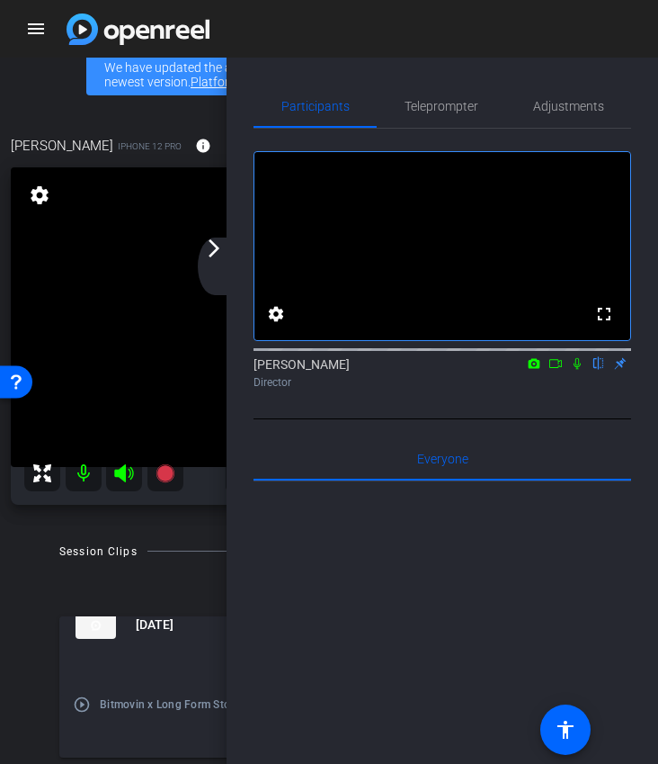
click at [212, 258] on mat-icon "arrow_forward_ios" at bounding box center [214, 248] width 22 height 22
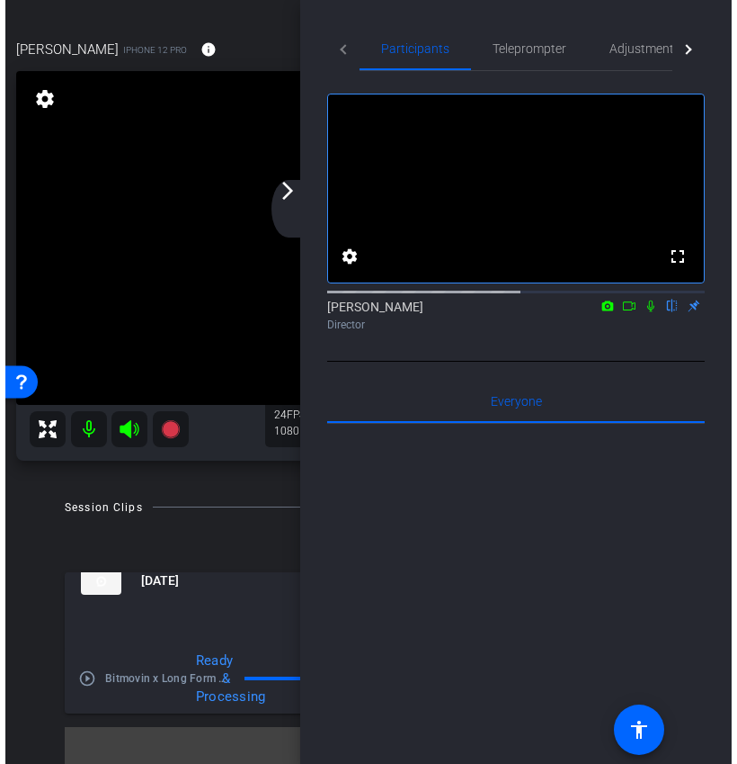
scroll to position [81, 0]
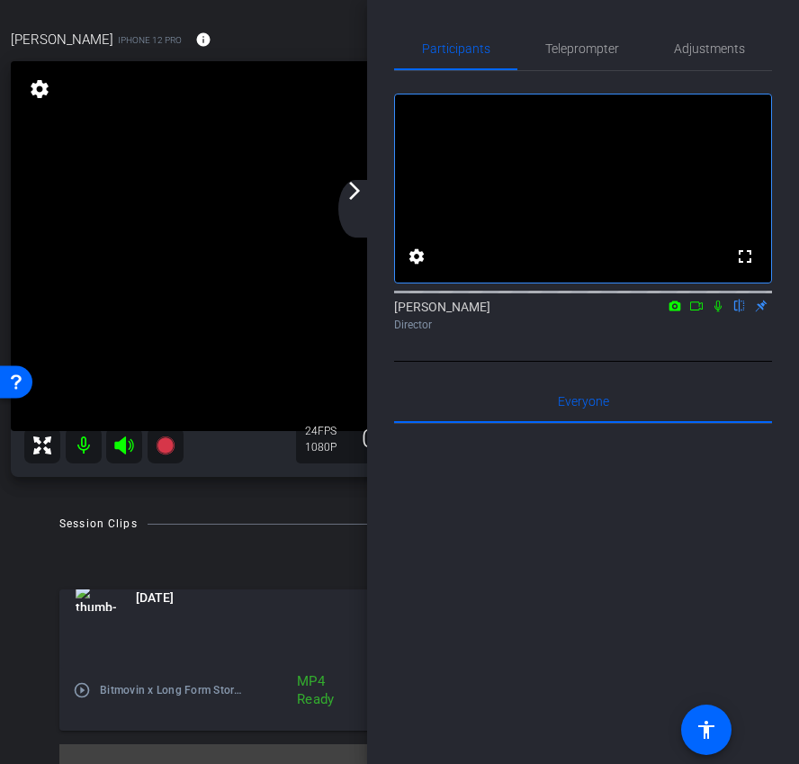
click at [364, 200] on mat-icon "arrow_forward_ios" at bounding box center [355, 191] width 22 height 22
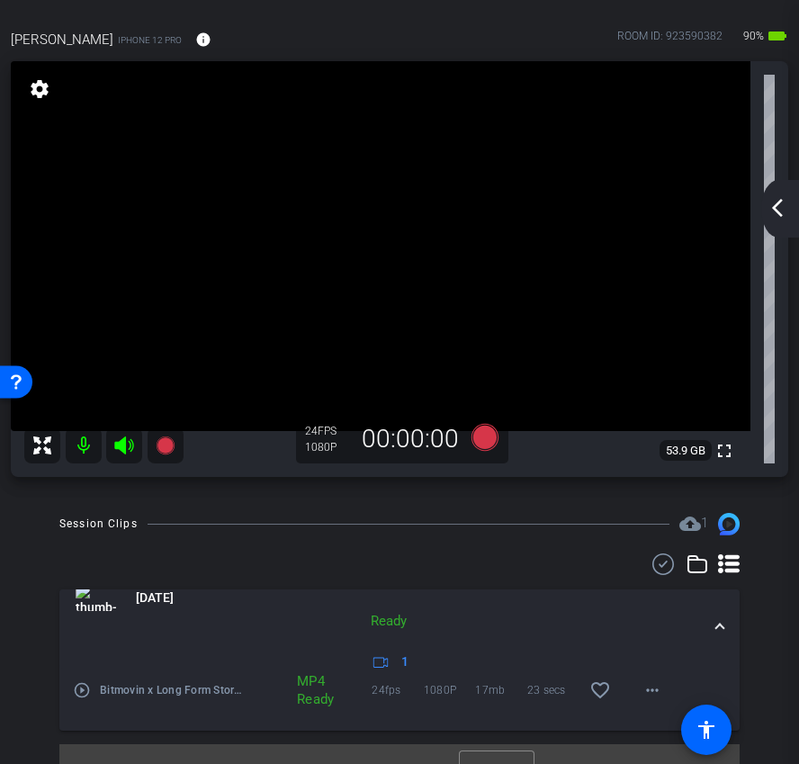
click at [770, 210] on mat-icon "arrow_back_ios_new" at bounding box center [777, 208] width 22 height 22
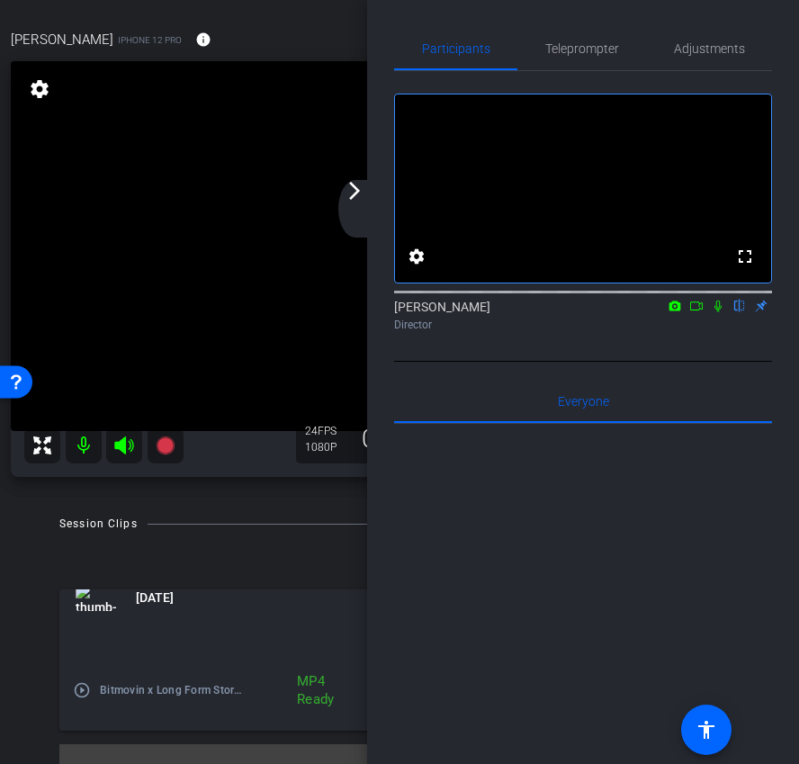
click at [353, 199] on mat-icon "arrow_forward_ios" at bounding box center [355, 191] width 22 height 22
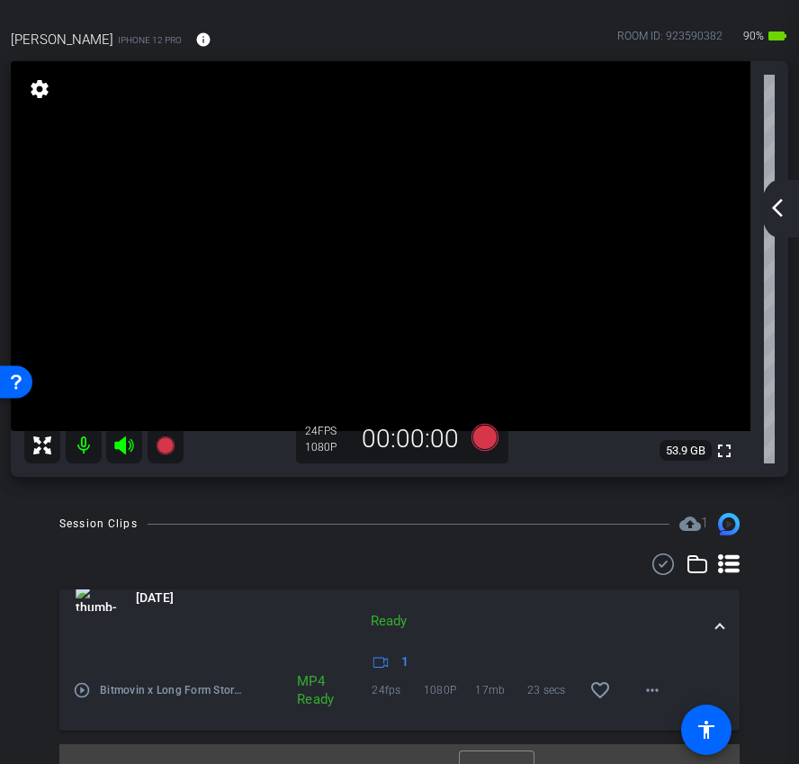
click at [767, 215] on mat-icon "arrow_back_ios_new" at bounding box center [777, 208] width 22 height 22
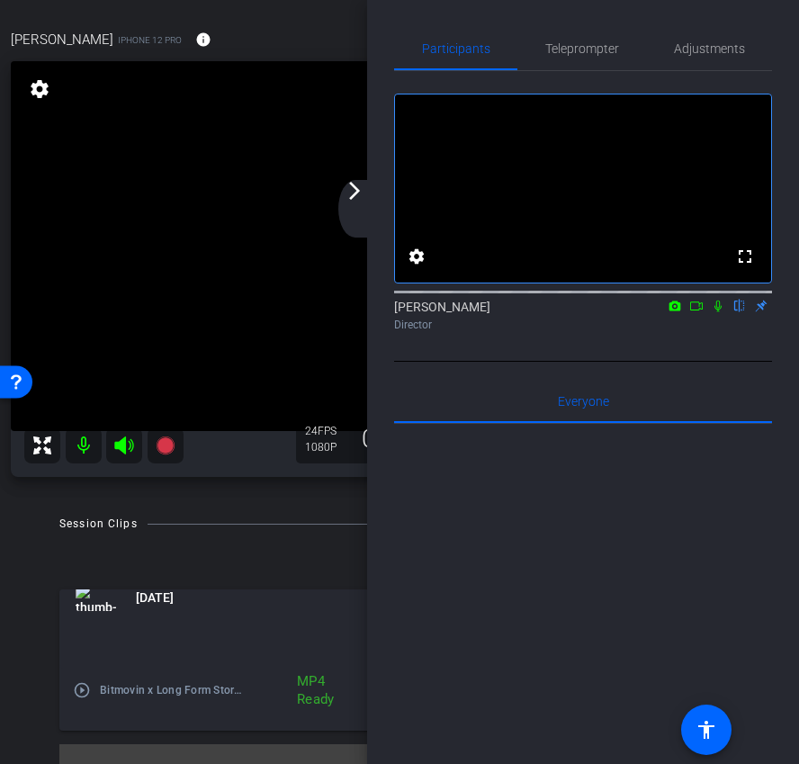
click at [354, 205] on div "arrow_back_ios_new arrow_forward_ios" at bounding box center [357, 209] width 38 height 58
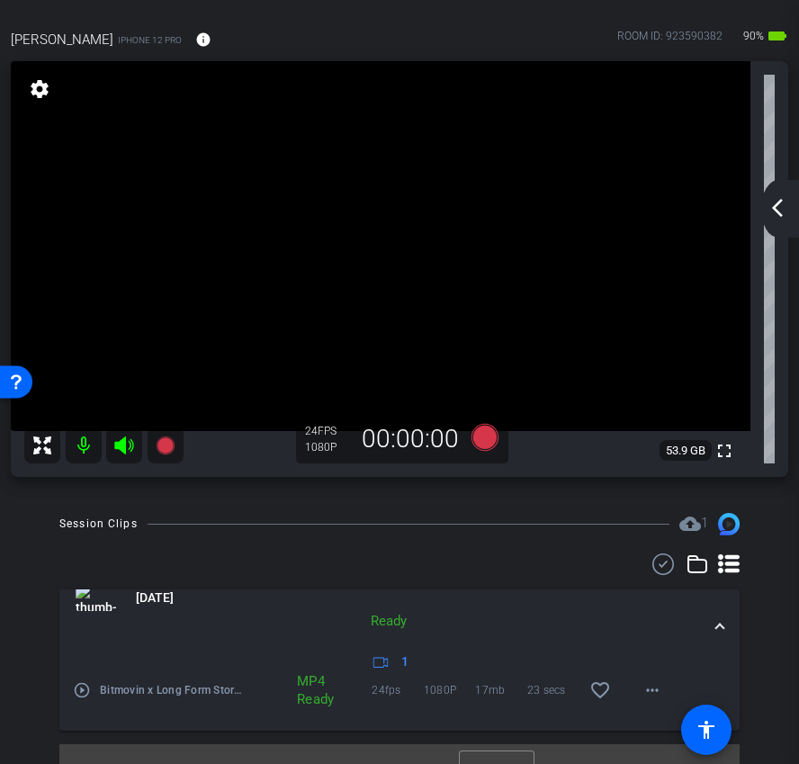
click at [779, 210] on mat-icon "arrow_back_ios_new" at bounding box center [777, 208] width 22 height 22
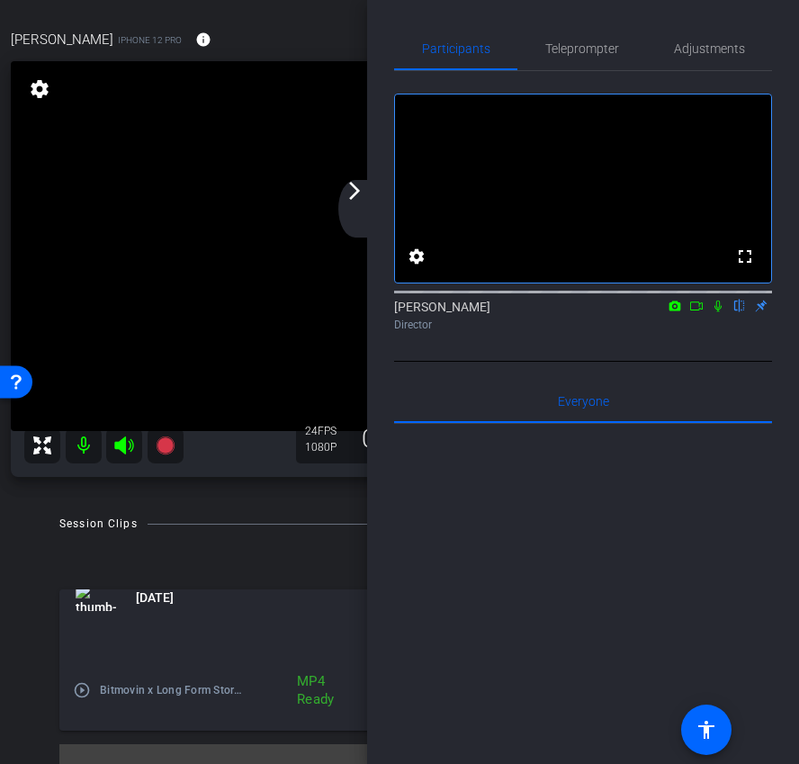
click at [350, 190] on mat-icon "arrow_forward_ios" at bounding box center [355, 191] width 22 height 22
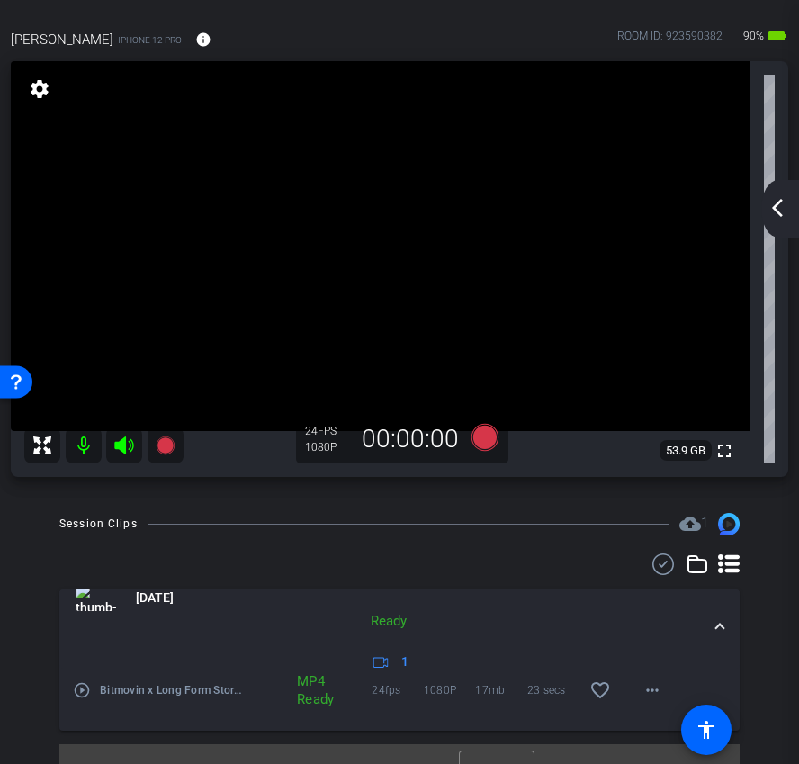
click at [782, 221] on div "arrow_back_ios_new arrow_forward_ios" at bounding box center [780, 209] width 38 height 58
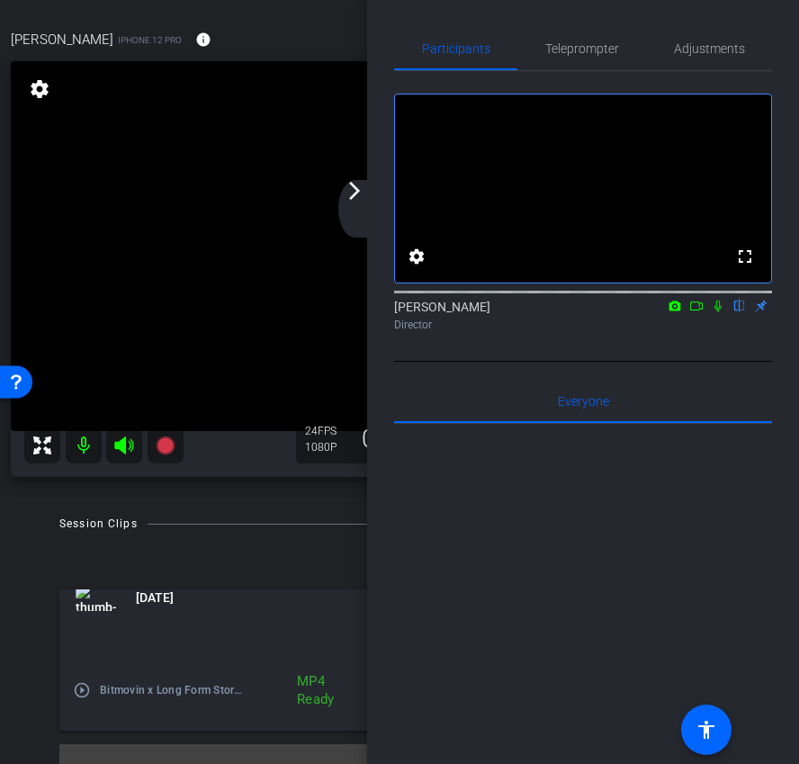
click at [366, 201] on div "arrow_back_ios_new arrow_forward_ios" at bounding box center [357, 209] width 38 height 58
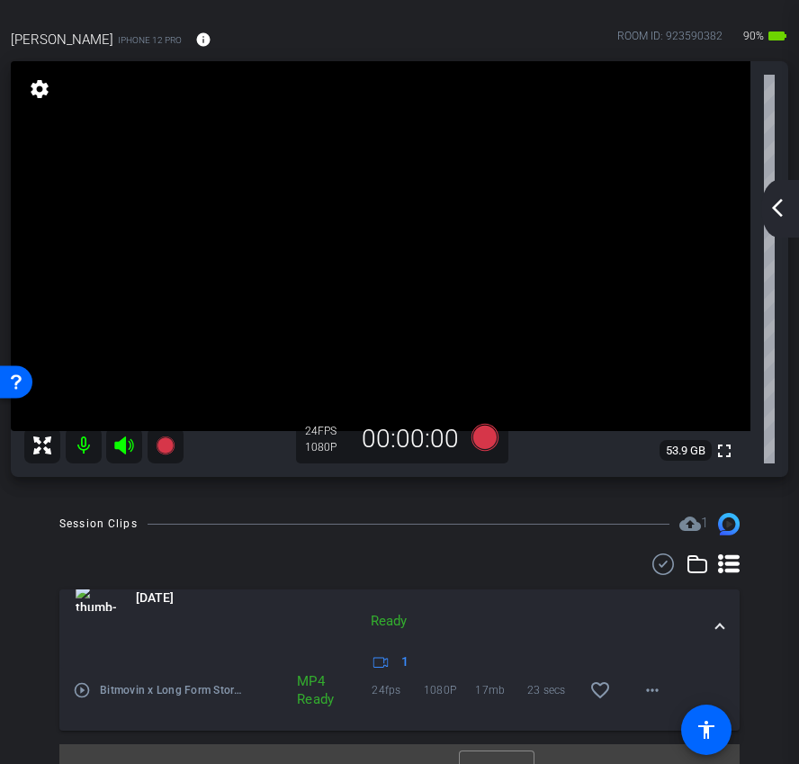
click at [777, 206] on mat-icon "arrow_back_ios_new" at bounding box center [777, 208] width 22 height 22
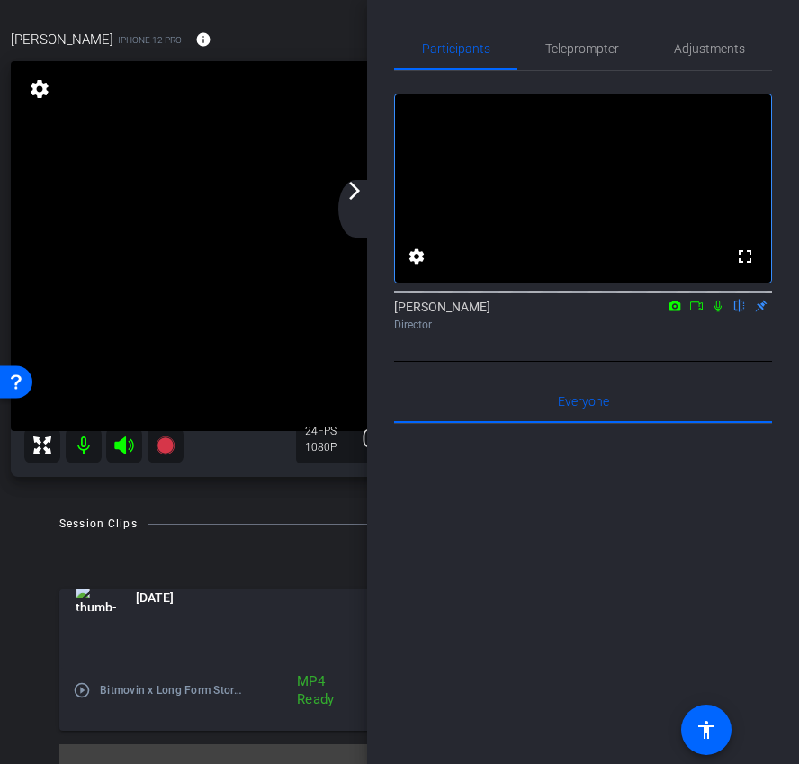
click at [362, 198] on mat-icon "arrow_forward_ios" at bounding box center [355, 191] width 22 height 22
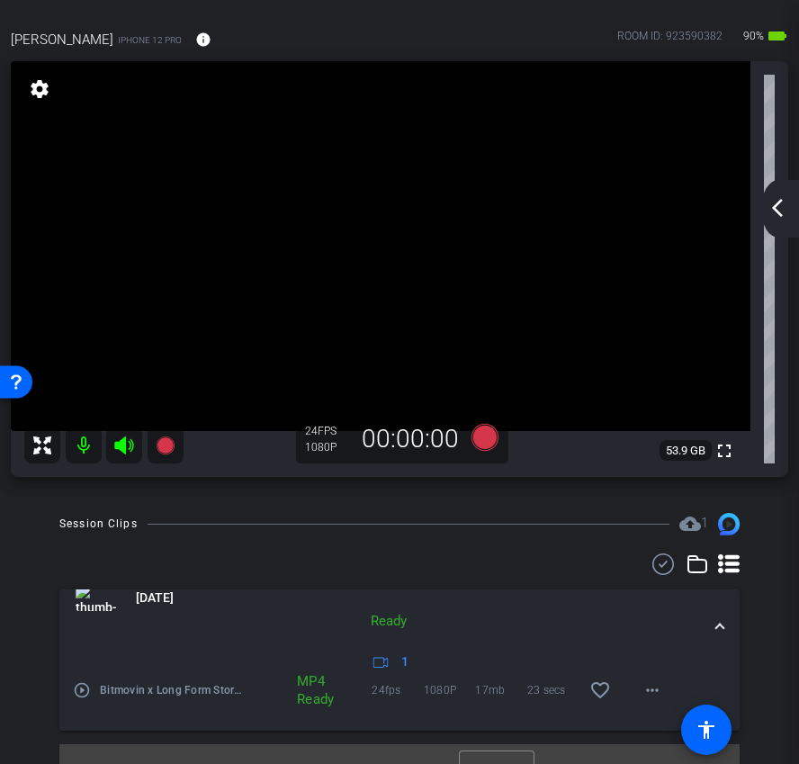
click at [781, 219] on div "arrow_back_ios_new arrow_forward_ios" at bounding box center [780, 209] width 38 height 58
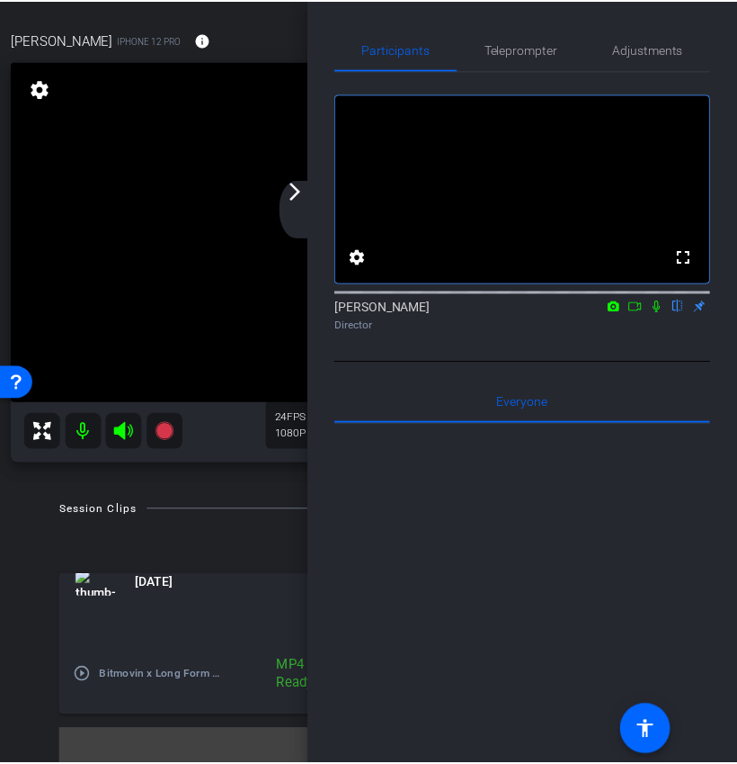
scroll to position [76, 0]
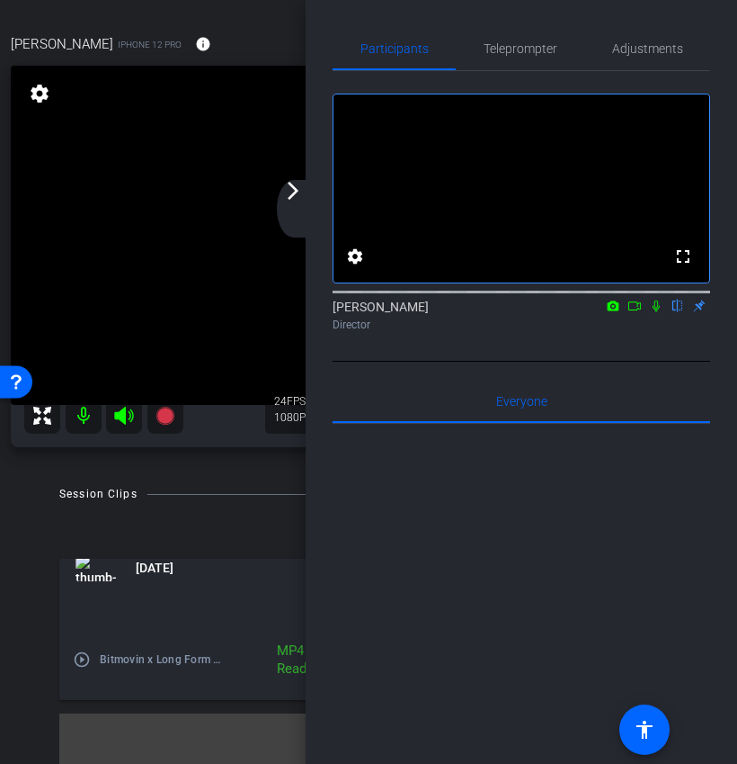
click at [288, 202] on div "arrow_back_ios_new arrow_forward_ios" at bounding box center [296, 209] width 38 height 58
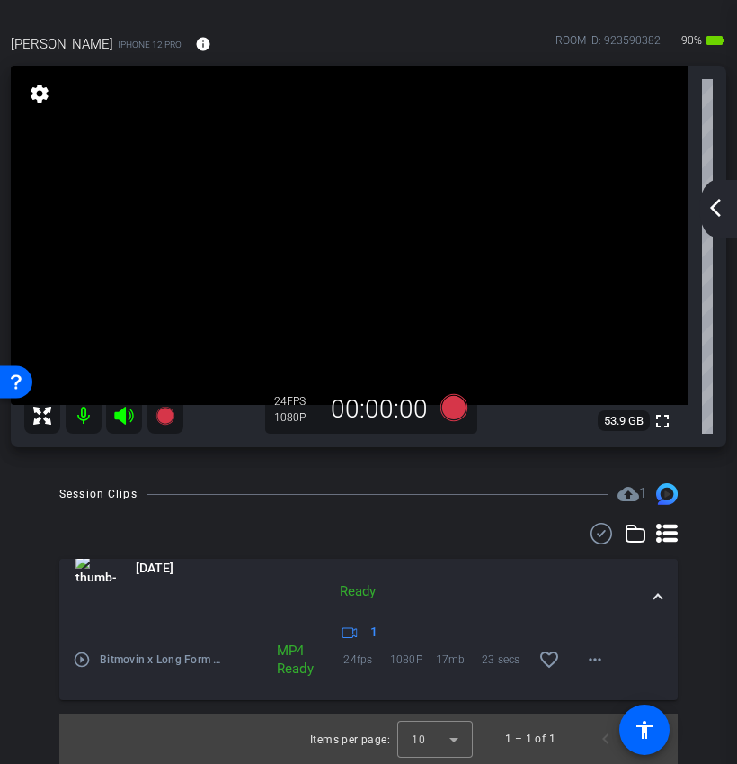
click at [712, 210] on mat-icon "arrow_back_ios_new" at bounding box center [716, 208] width 22 height 22
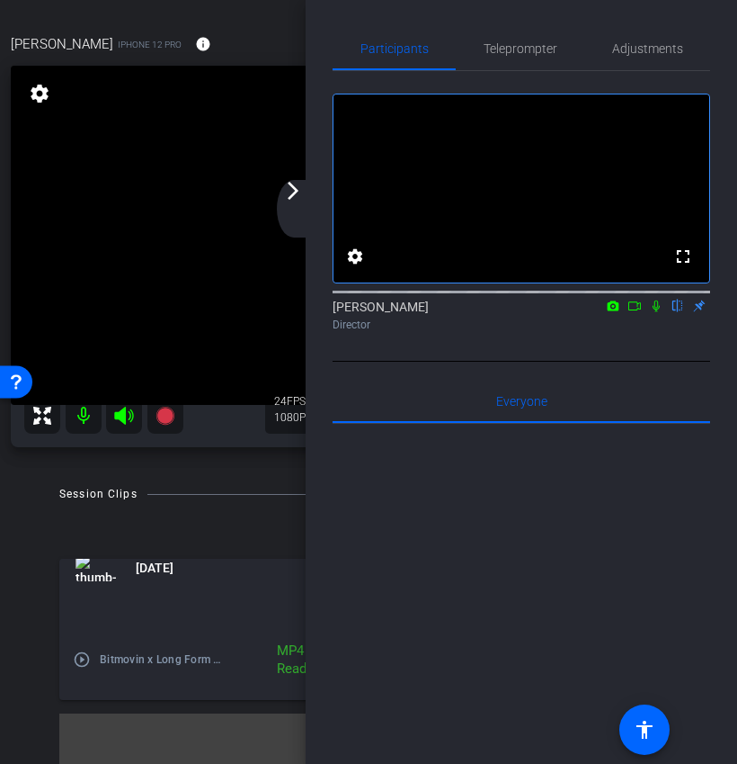
click at [303, 205] on div "arrow_back_ios_new arrow_forward_ios" at bounding box center [296, 209] width 38 height 58
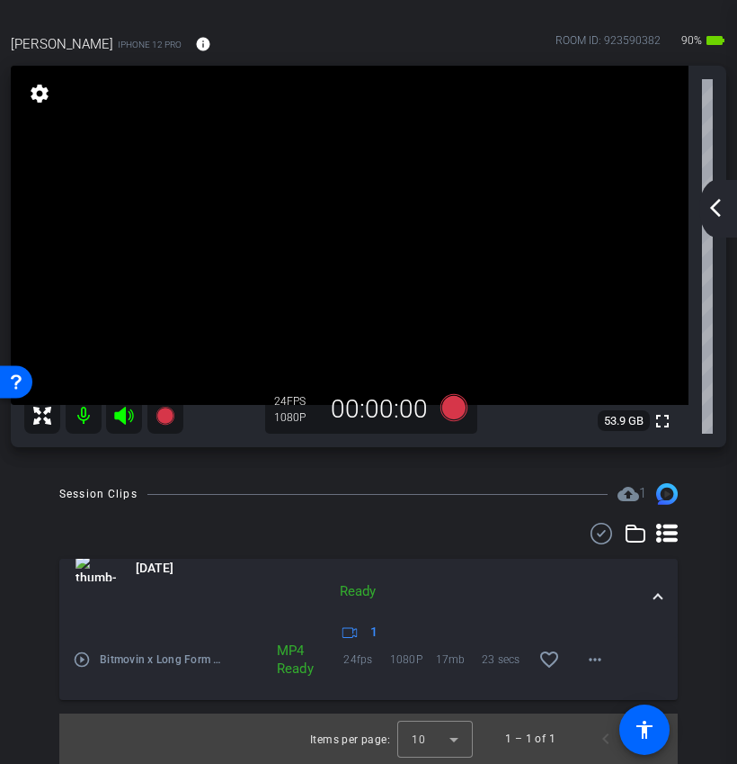
click at [731, 202] on div "arrow_back_ios_new arrow_forward_ios" at bounding box center [719, 209] width 38 height 58
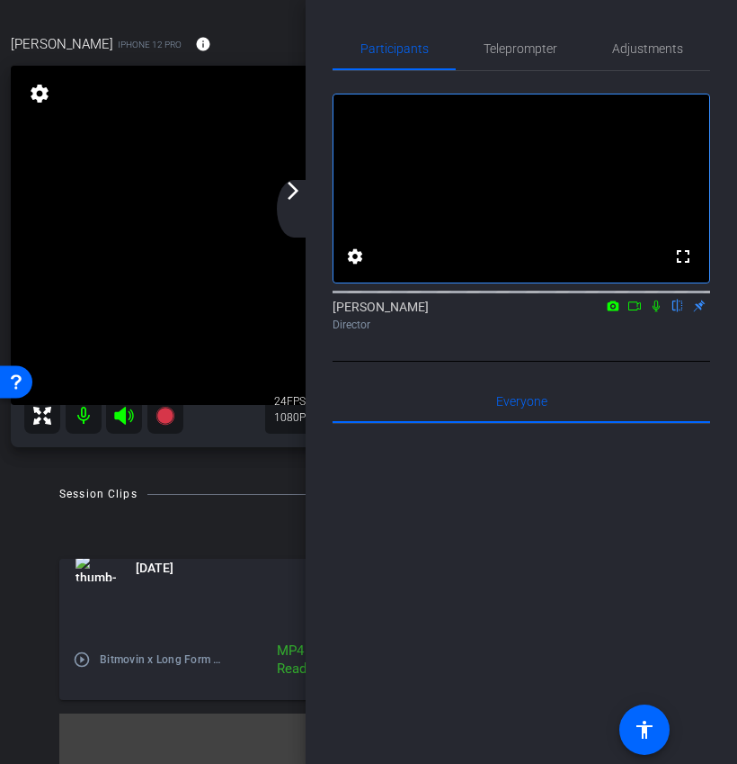
click at [639, 312] on icon at bounding box center [635, 305] width 14 height 13
click at [299, 192] on mat-icon "arrow_forward_ios" at bounding box center [293, 191] width 22 height 22
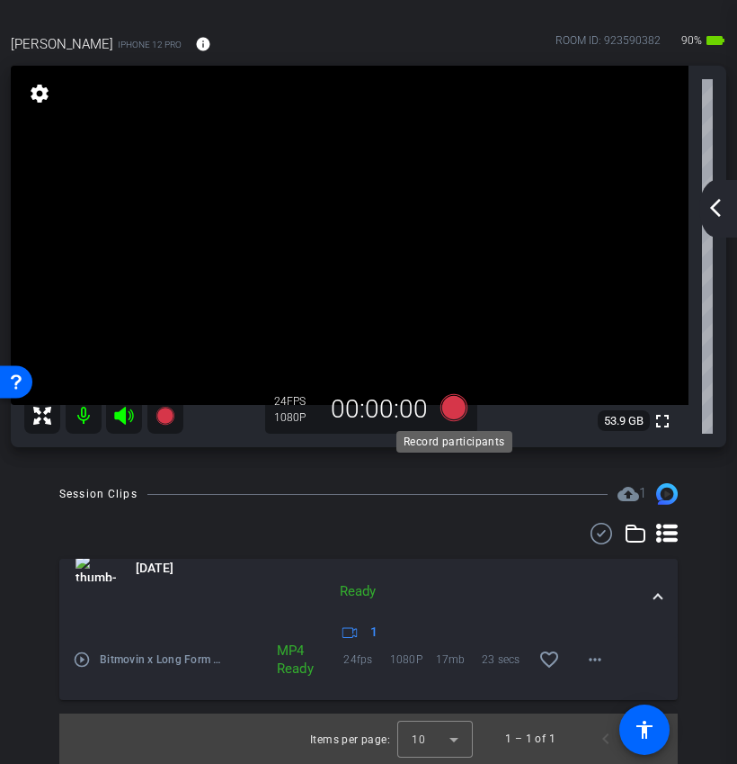
click at [458, 396] on icon at bounding box center [454, 407] width 27 height 27
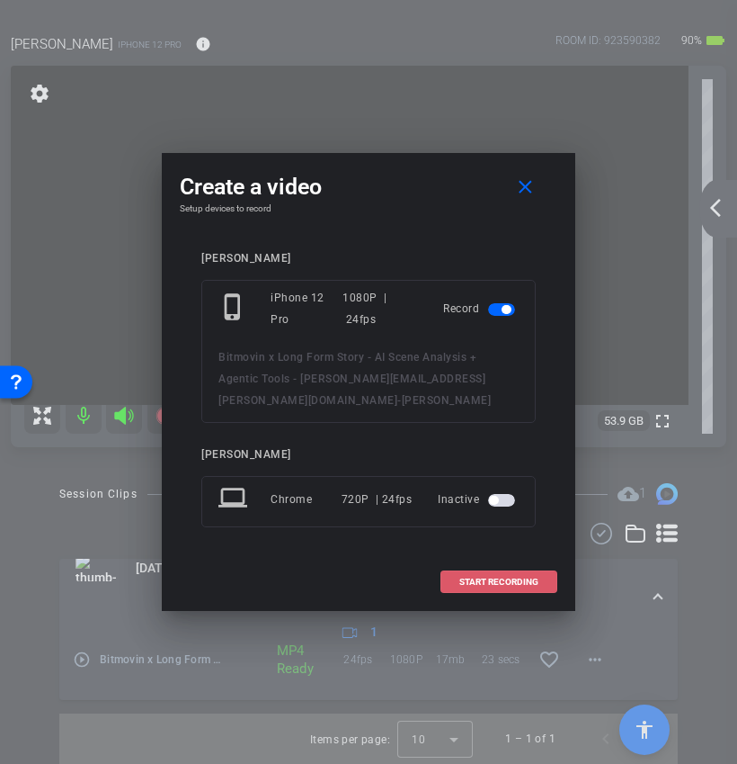
click at [482, 582] on span "START RECORDING" at bounding box center [499, 581] width 79 height 9
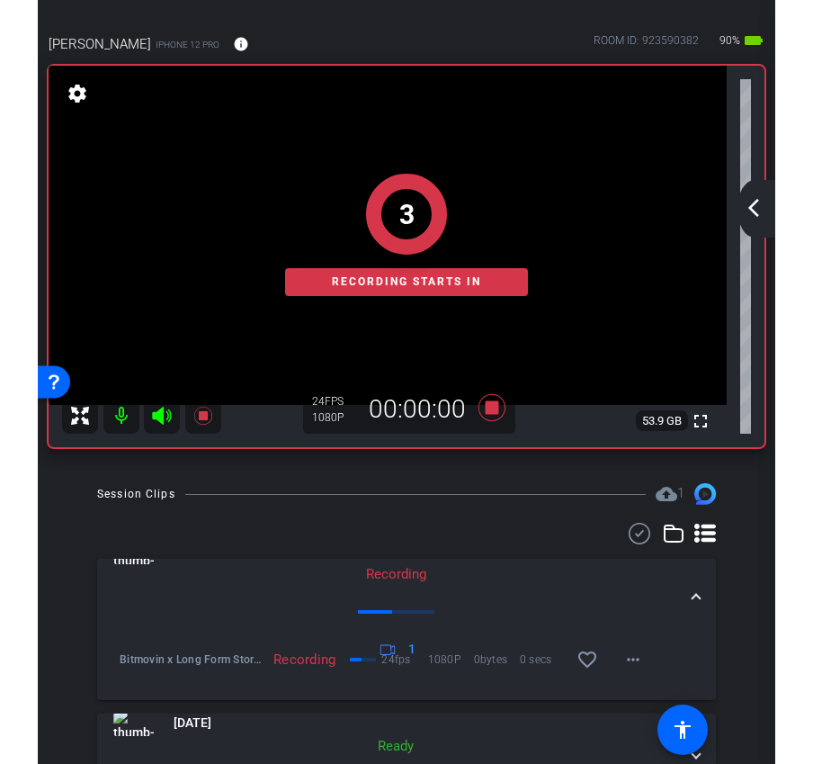
scroll to position [81, 0]
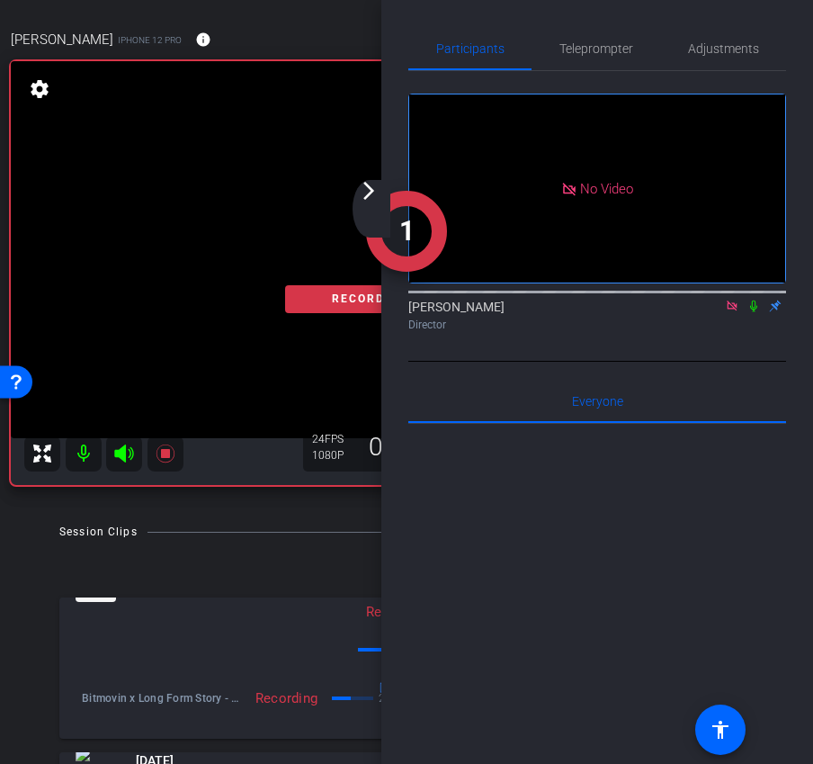
click at [358, 203] on div "arrow_back_ios_new arrow_forward_ios" at bounding box center [372, 209] width 38 height 58
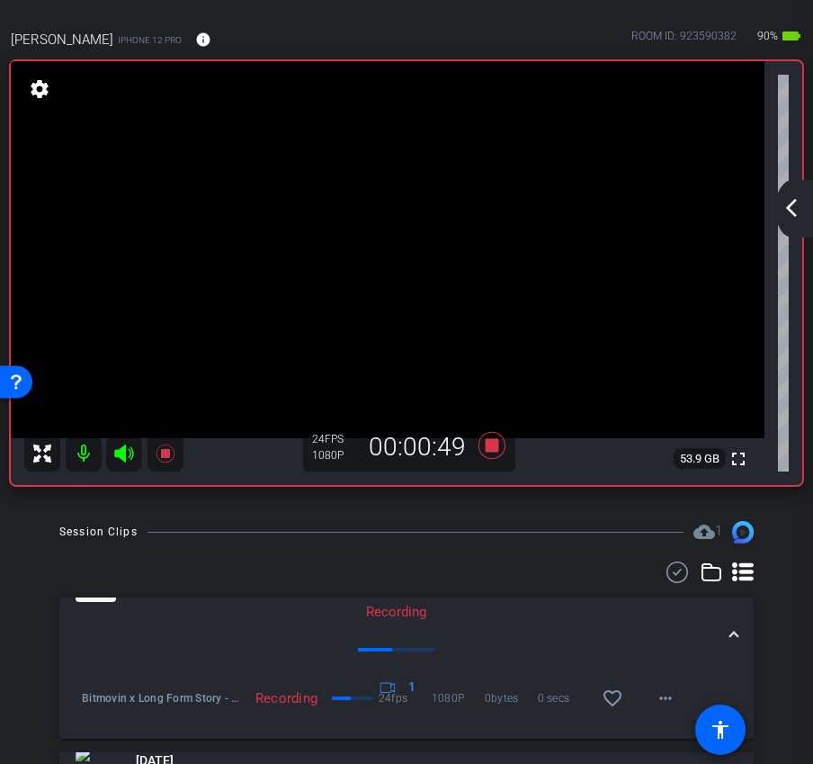
click at [799, 199] on mat-icon "arrow_back_ios_new" at bounding box center [792, 208] width 22 height 22
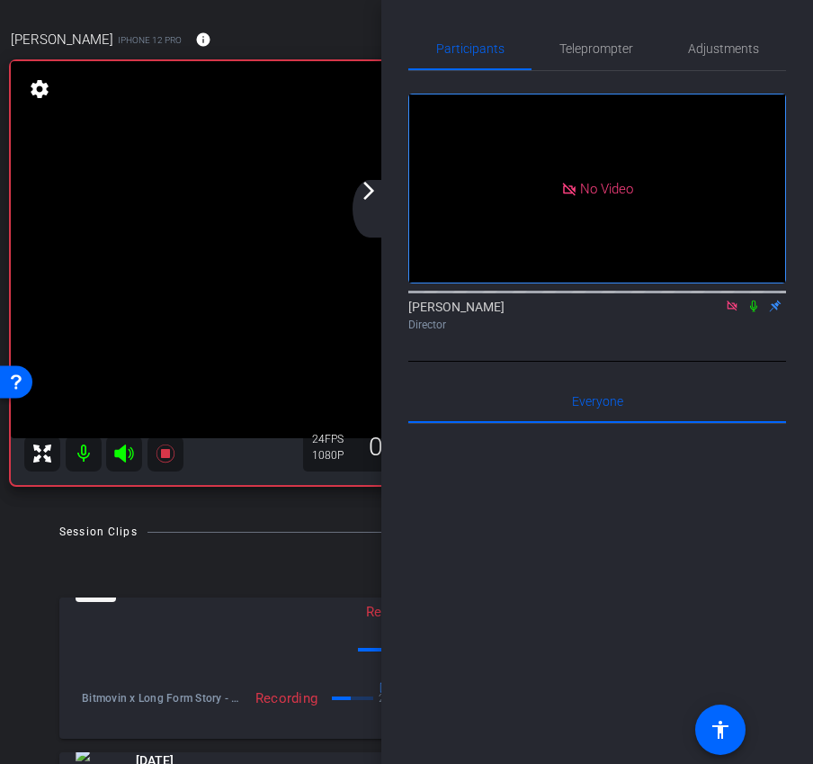
click at [757, 312] on icon at bounding box center [753, 305] width 14 height 13
click at [748, 312] on icon at bounding box center [753, 305] width 14 height 13
click at [749, 312] on icon at bounding box center [753, 305] width 14 height 13
click at [372, 211] on div "arrow_back_ios_new arrow_forward_ios" at bounding box center [372, 209] width 38 height 58
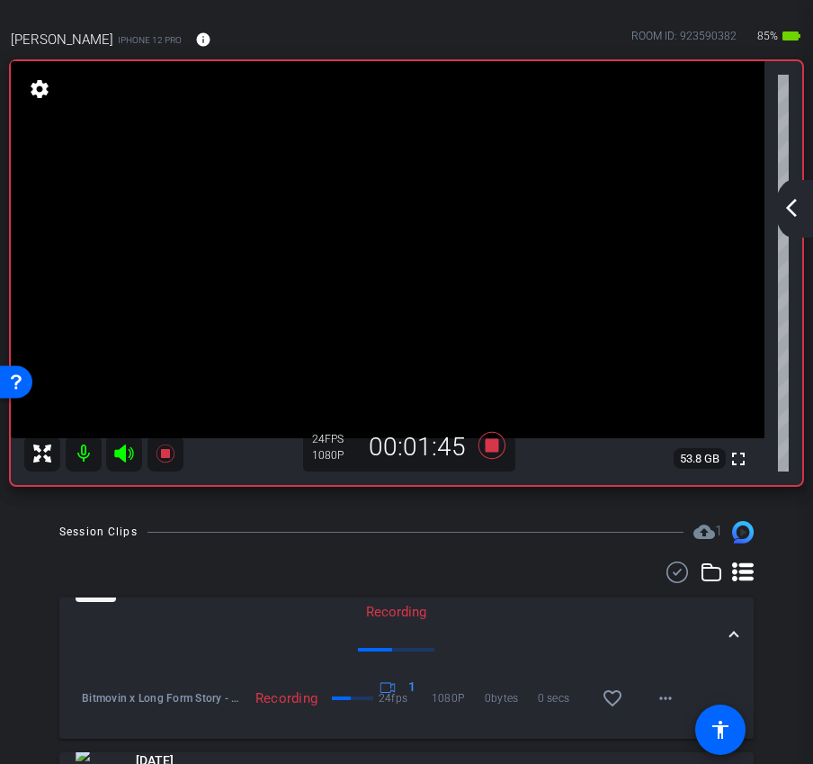
click at [787, 224] on div "arrow_back_ios_new arrow_forward_ios" at bounding box center [794, 209] width 38 height 58
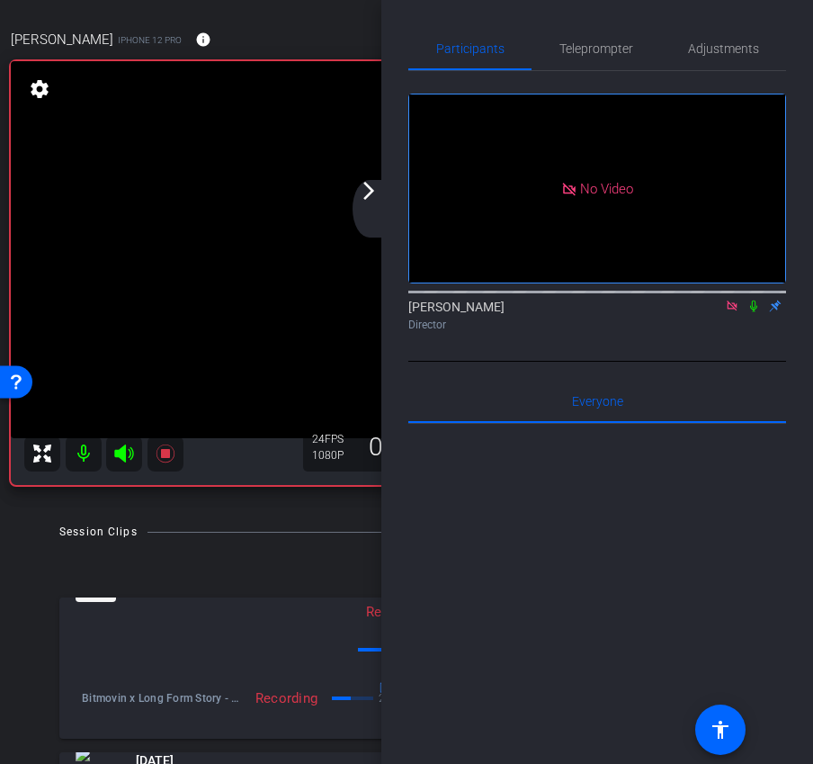
click at [375, 204] on div "arrow_back_ios_new arrow_forward_ios" at bounding box center [372, 209] width 38 height 58
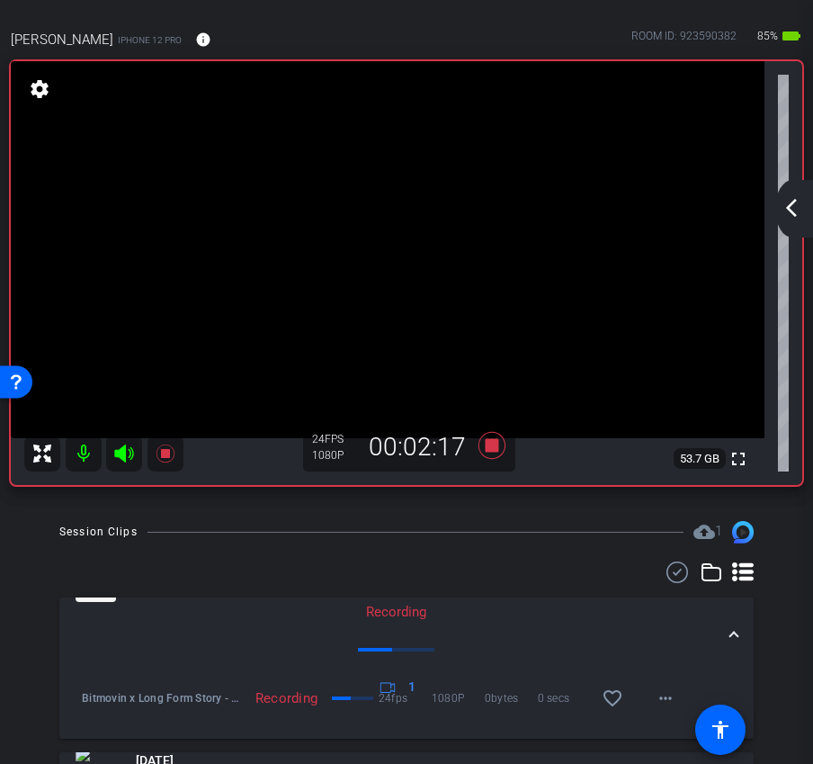
click at [796, 216] on mat-icon "arrow_back_ios_new" at bounding box center [792, 208] width 22 height 22
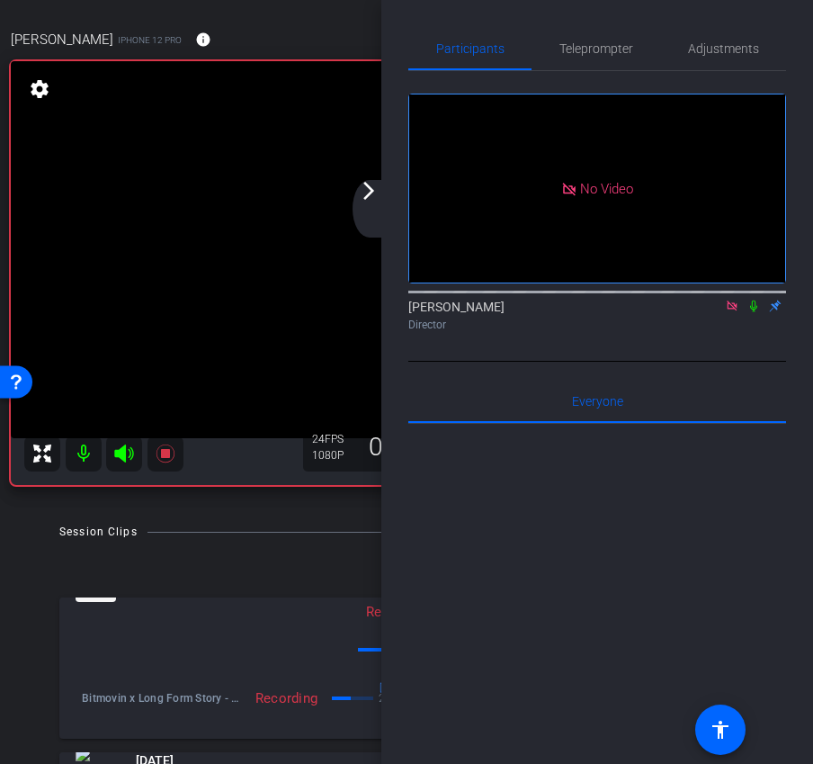
click at [731, 310] on icon at bounding box center [732, 305] width 10 height 10
click at [369, 204] on div "arrow_back_ios_new arrow_forward_ios" at bounding box center [372, 209] width 38 height 58
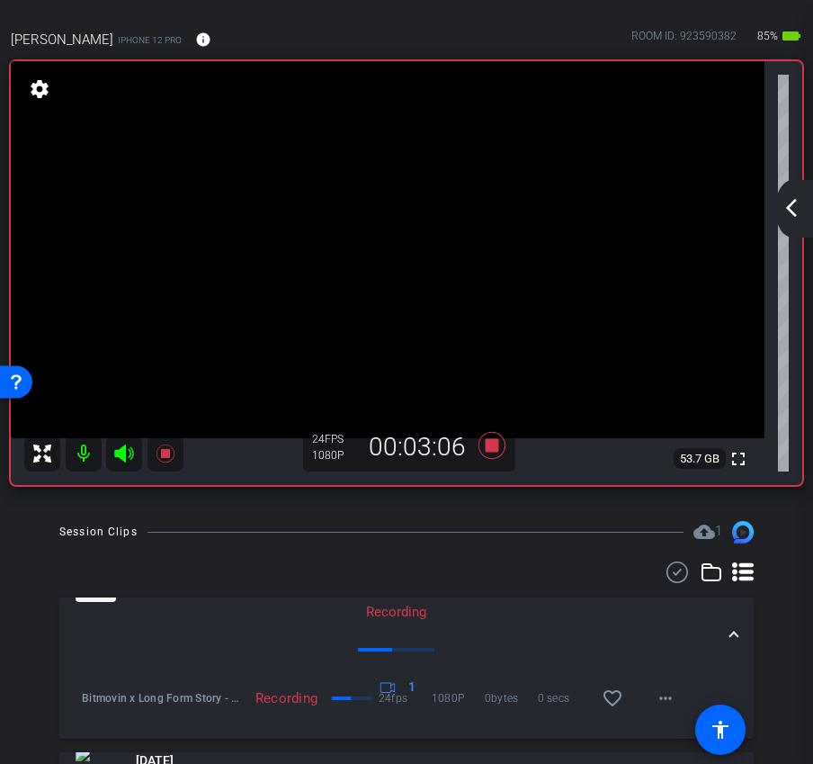
click at [781, 219] on div "arrow_back_ios_new arrow_forward_ios" at bounding box center [794, 209] width 38 height 58
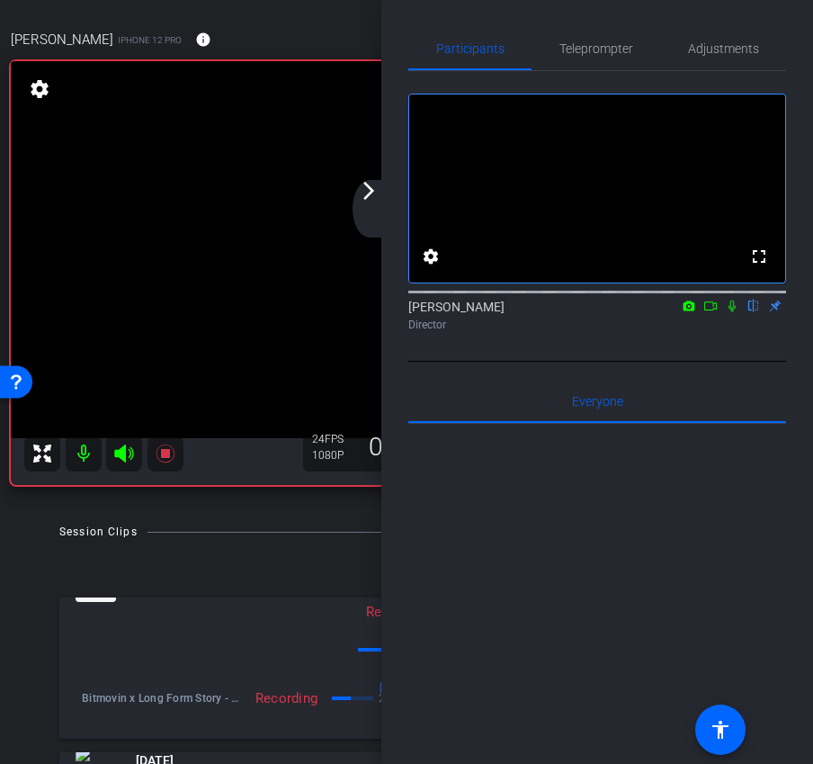
click at [713, 312] on icon at bounding box center [710, 305] width 14 height 13
click at [365, 210] on div "arrow_back_ios_new arrow_forward_ios" at bounding box center [372, 209] width 38 height 58
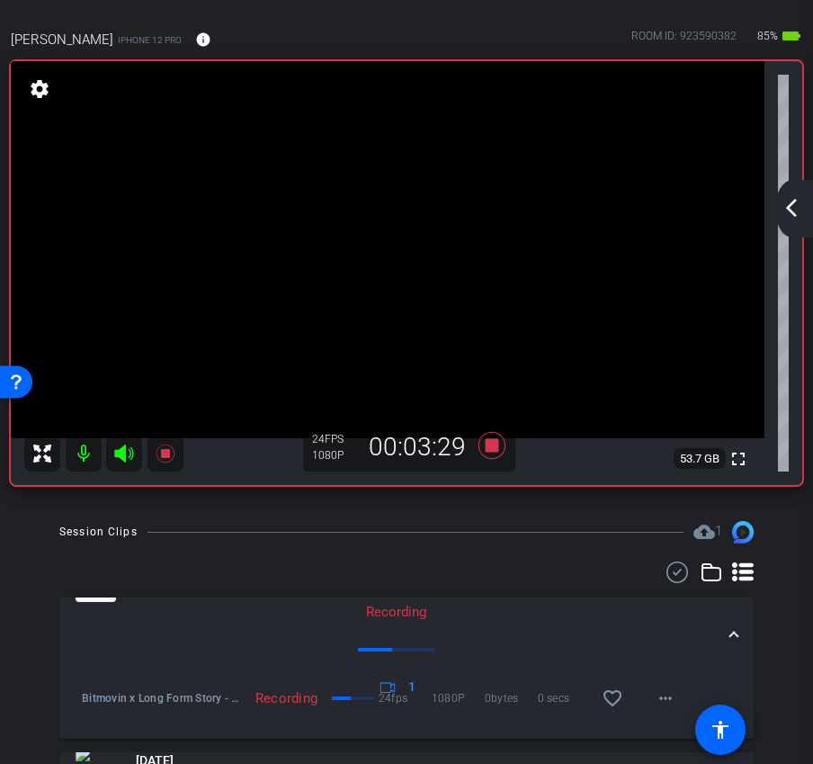
click at [781, 212] on mat-icon "arrow_back_ios_new" at bounding box center [792, 208] width 22 height 22
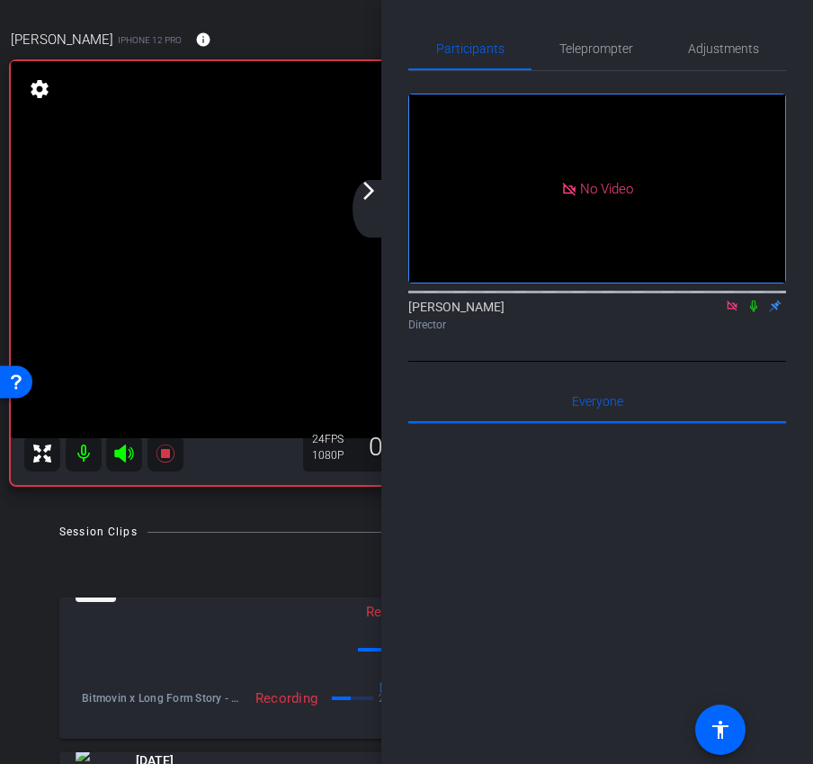
click at [752, 312] on icon at bounding box center [753, 305] width 14 height 13
click at [734, 310] on icon at bounding box center [732, 305] width 10 height 10
click at [389, 208] on div "arrow_back_ios_new arrow_forward_ios" at bounding box center [372, 209] width 38 height 58
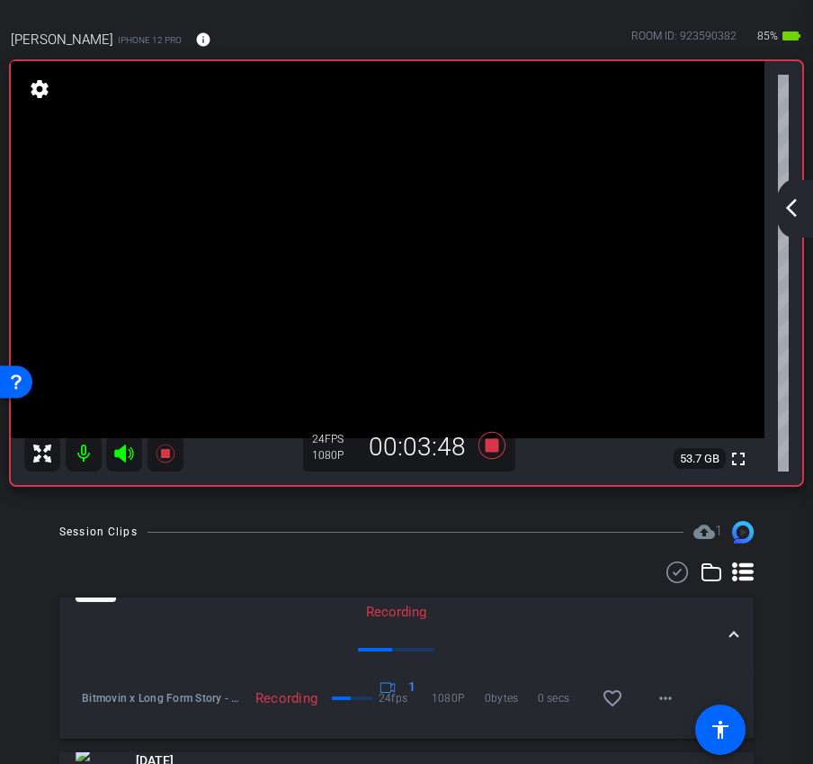
click at [800, 200] on mat-icon "arrow_back_ios_new" at bounding box center [792, 208] width 22 height 22
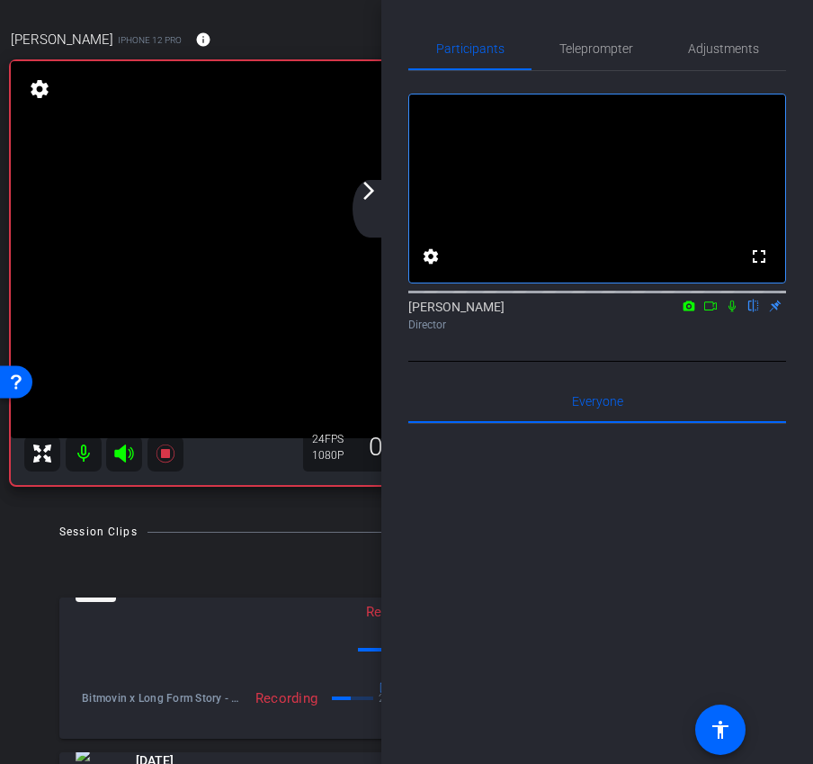
click at [712, 310] on icon at bounding box center [710, 305] width 13 height 9
click at [371, 210] on div "arrow_back_ios_new arrow_forward_ios" at bounding box center [372, 209] width 38 height 58
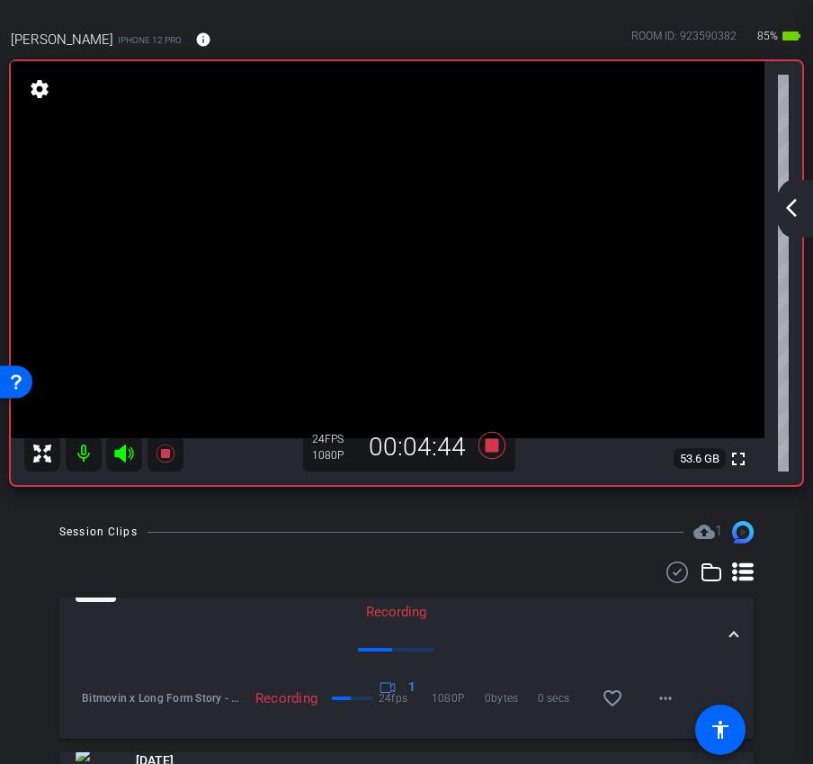
click at [799, 199] on mat-icon "arrow_back_ios_new" at bounding box center [792, 208] width 22 height 22
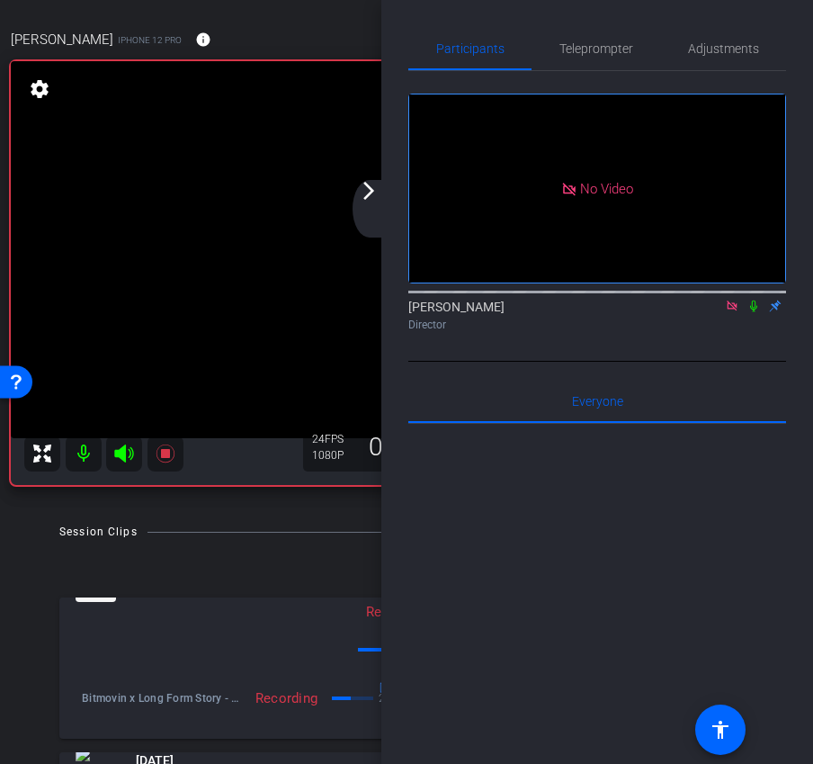
click at [731, 312] on icon at bounding box center [732, 305] width 14 height 13
click at [360, 207] on div "arrow_back_ios_new arrow_forward_ios" at bounding box center [372, 209] width 38 height 58
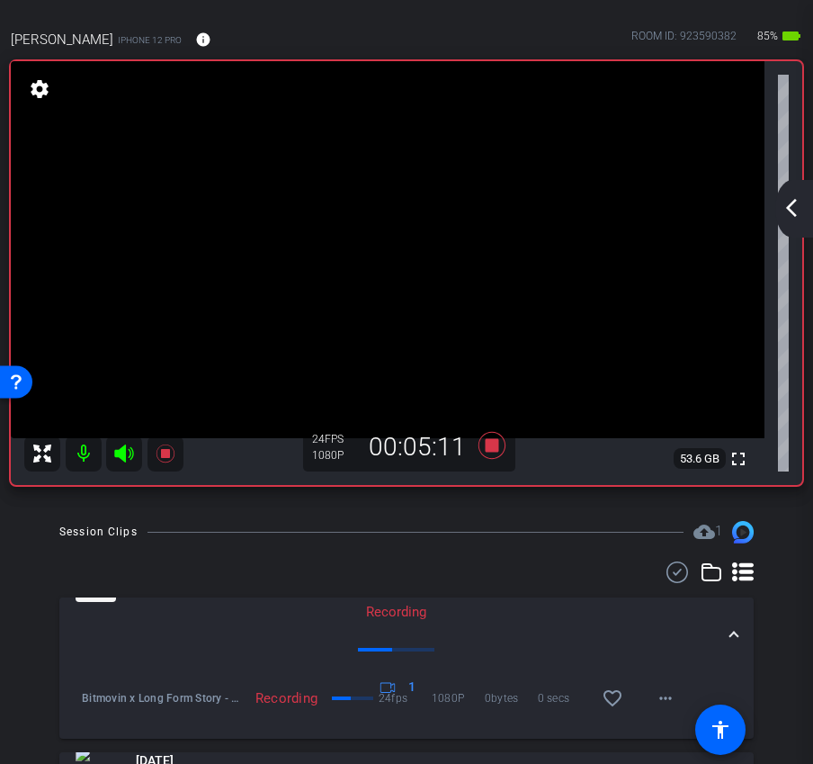
click at [792, 210] on mat-icon "arrow_back_ios_new" at bounding box center [792, 208] width 22 height 22
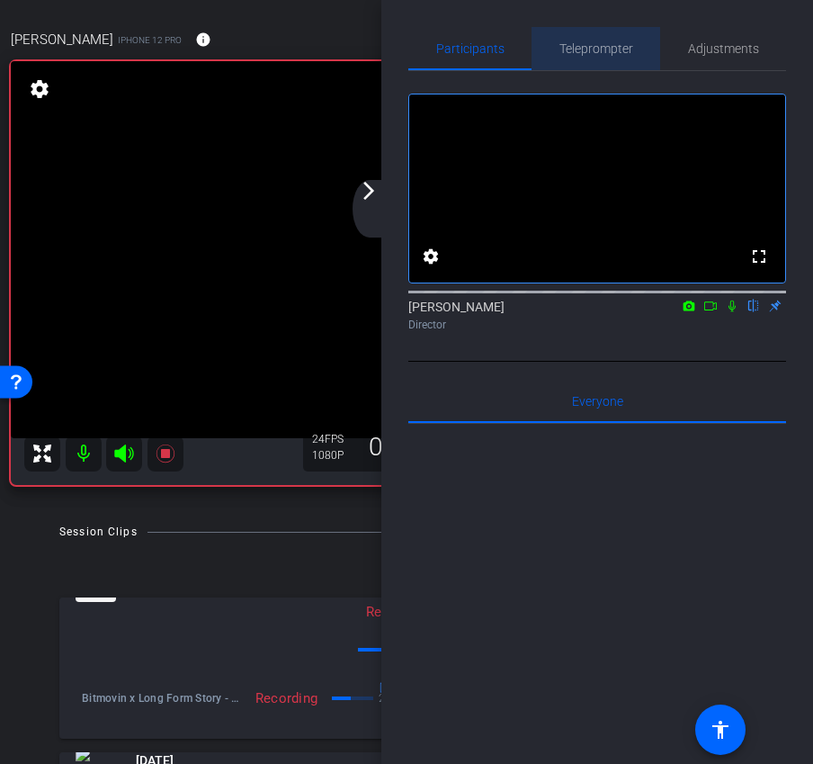
click at [604, 52] on span "Teleprompter" at bounding box center [596, 48] width 74 height 13
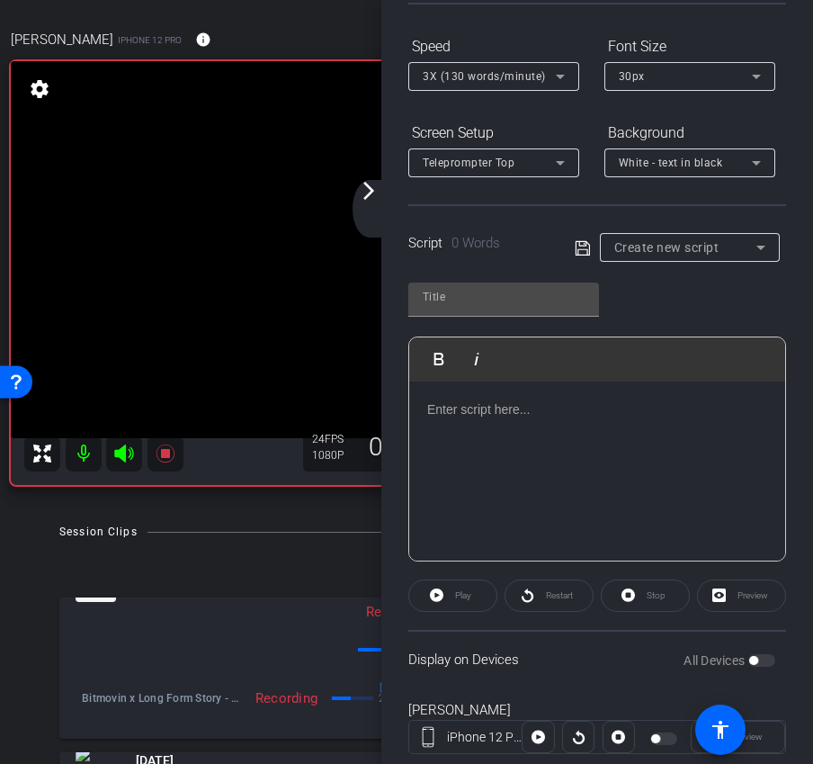
scroll to position [212, 0]
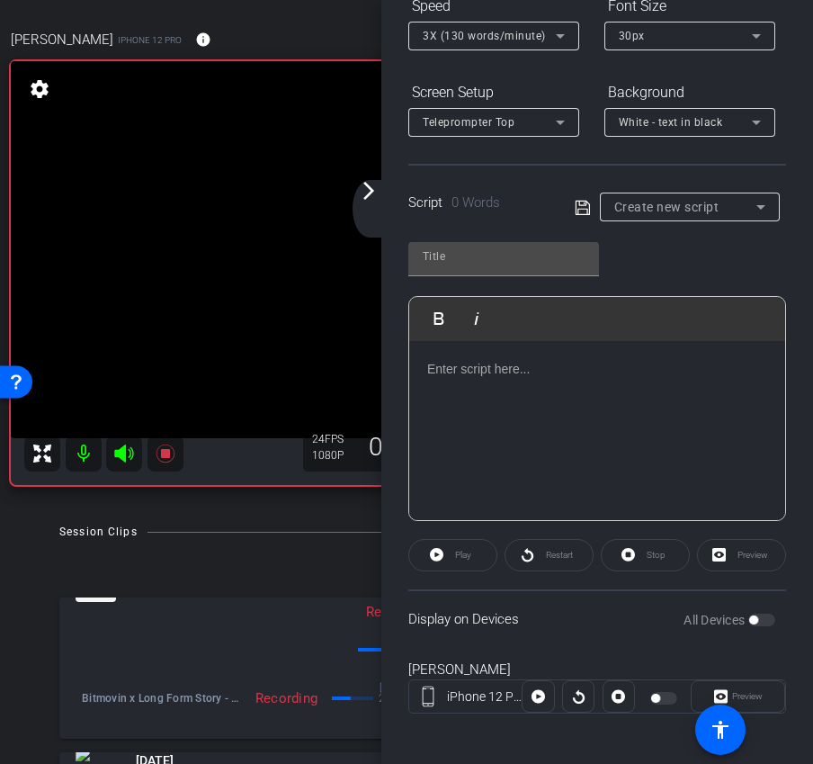
click at [462, 375] on p at bounding box center [597, 369] width 340 height 20
click at [460, 389] on div at bounding box center [597, 431] width 376 height 180
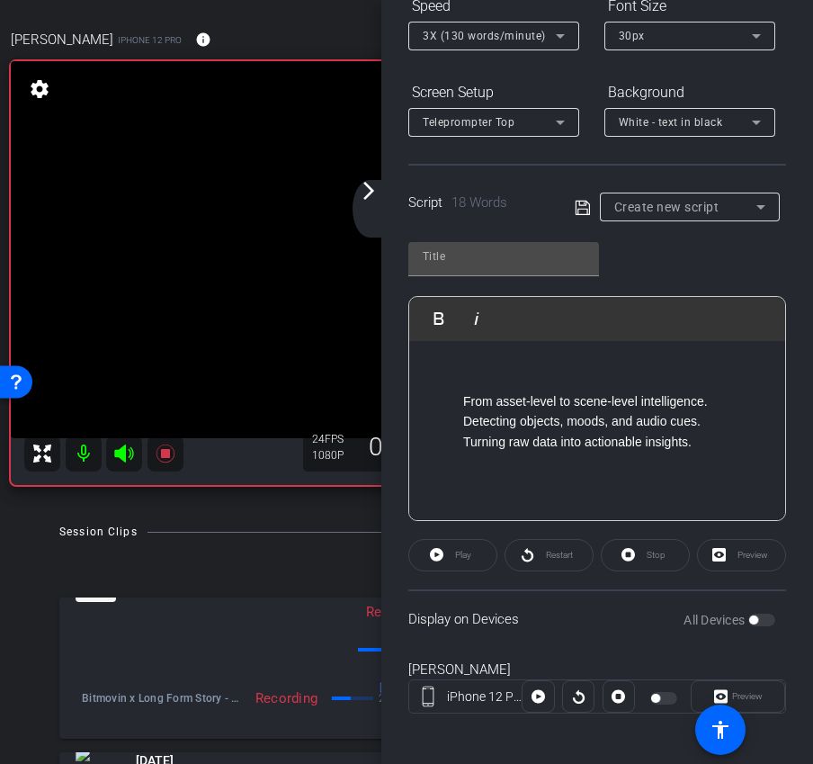
click at [459, 396] on ol "From asset-level to scene-level intelligence. Detecting objects, moods, and aud…" at bounding box center [597, 421] width 340 height 60
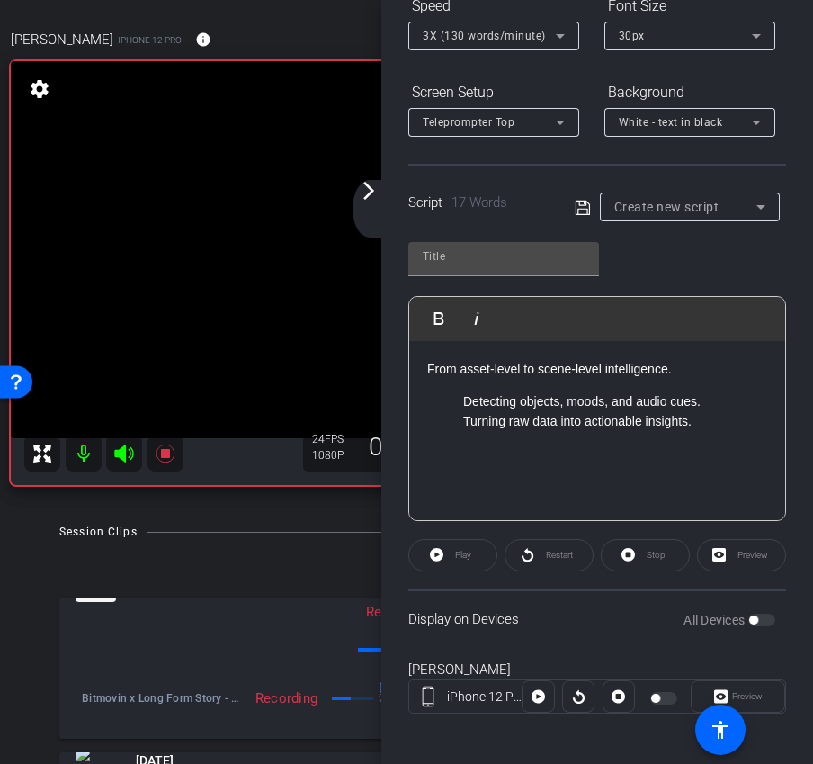
click at [463, 406] on p "Detecting objects, moods, and audio cues." at bounding box center [615, 401] width 304 height 20
click at [464, 426] on p "Turning raw data into actionable insights." at bounding box center [615, 421] width 304 height 20
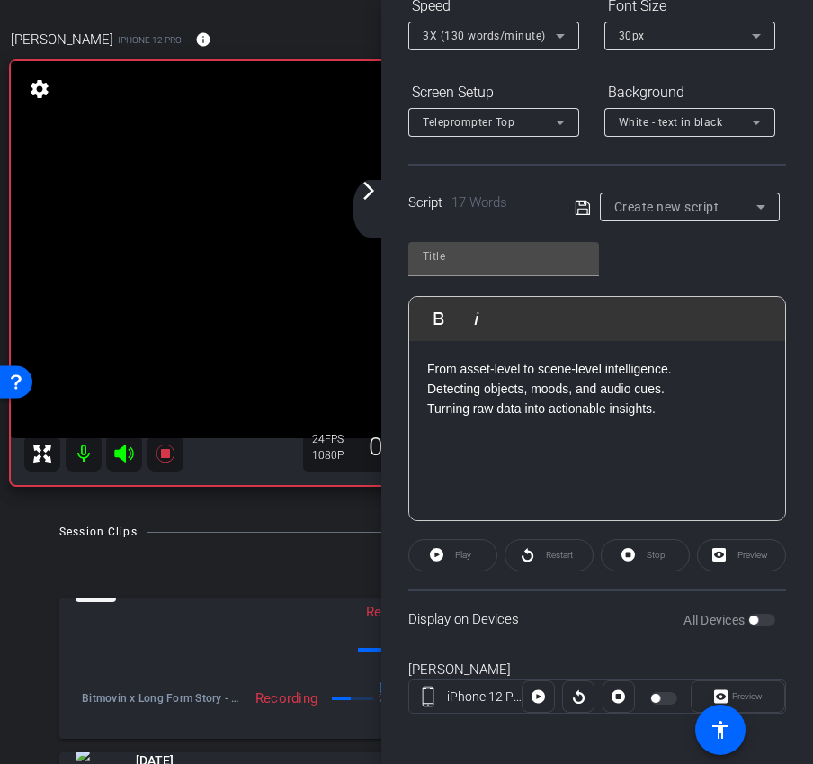
click at [583, 204] on icon at bounding box center [582, 207] width 14 height 14
type input "Default title 8006"
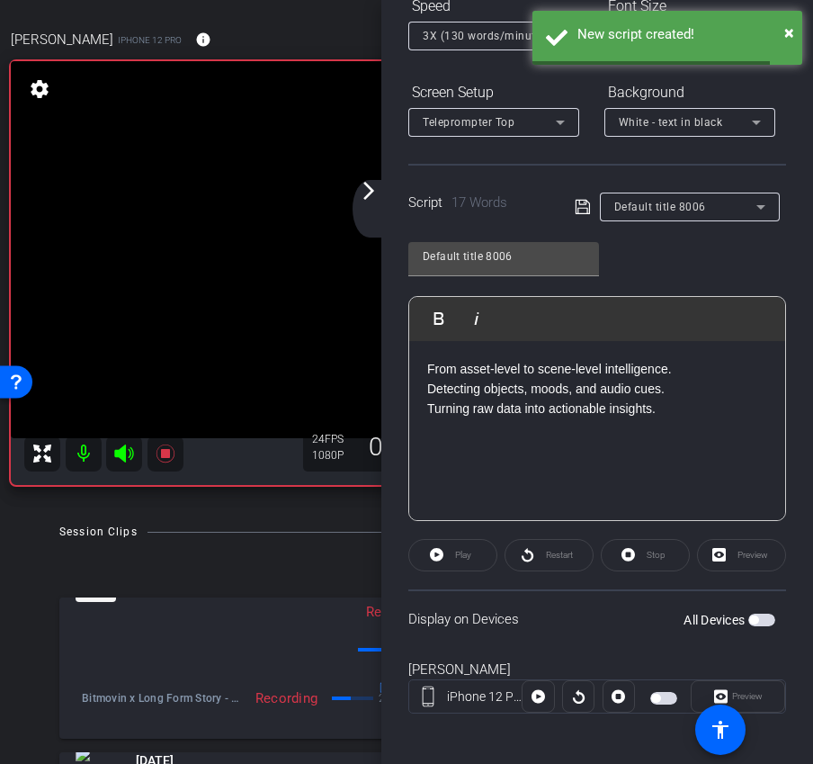
click at [763, 615] on span "button" at bounding box center [761, 619] width 27 height 13
click at [479, 558] on span at bounding box center [452, 554] width 87 height 43
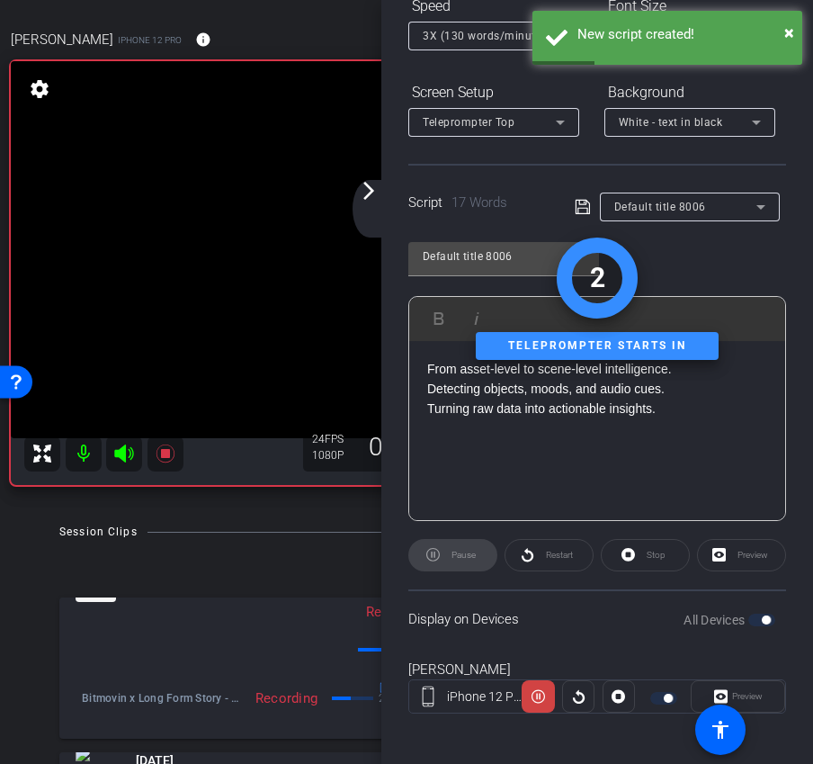
click at [371, 198] on mat-icon "arrow_forward_ios" at bounding box center [369, 191] width 22 height 22
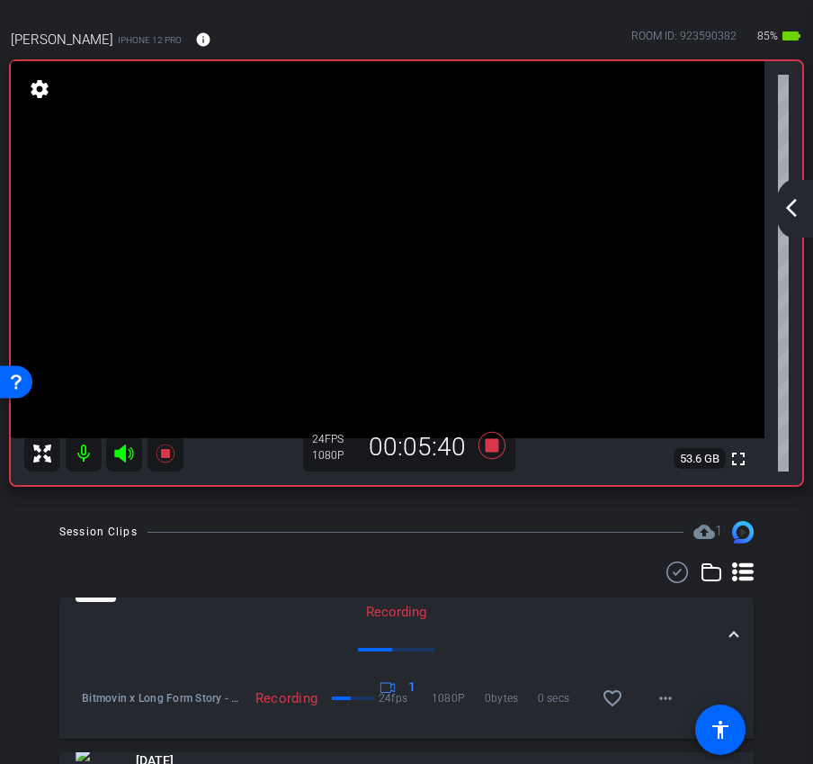
click at [788, 203] on mat-icon "arrow_back_ios_new" at bounding box center [792, 208] width 22 height 22
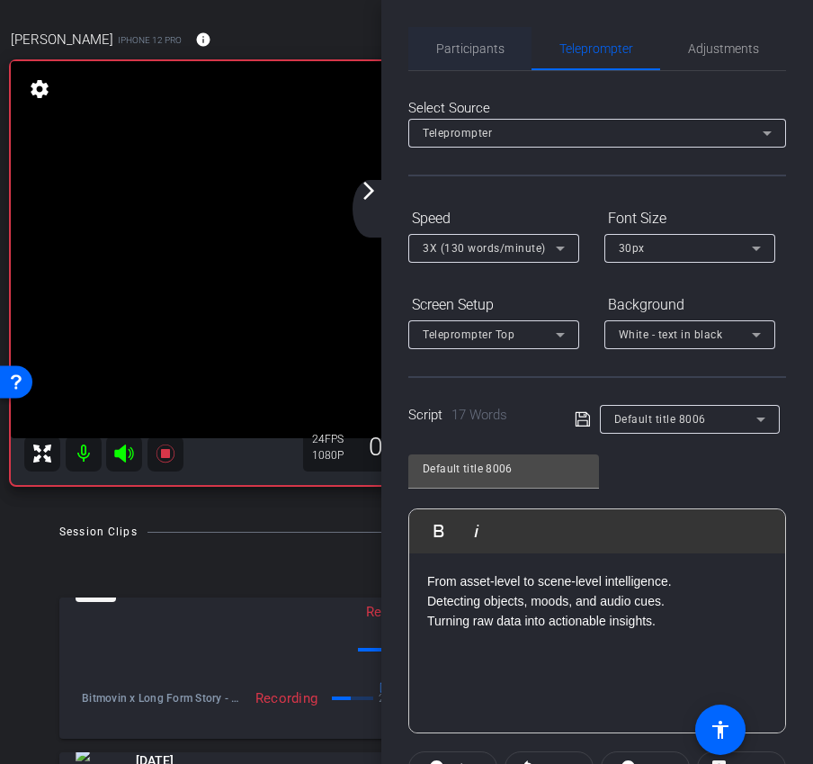
click at [510, 54] on div "Participants" at bounding box center [469, 48] width 123 height 43
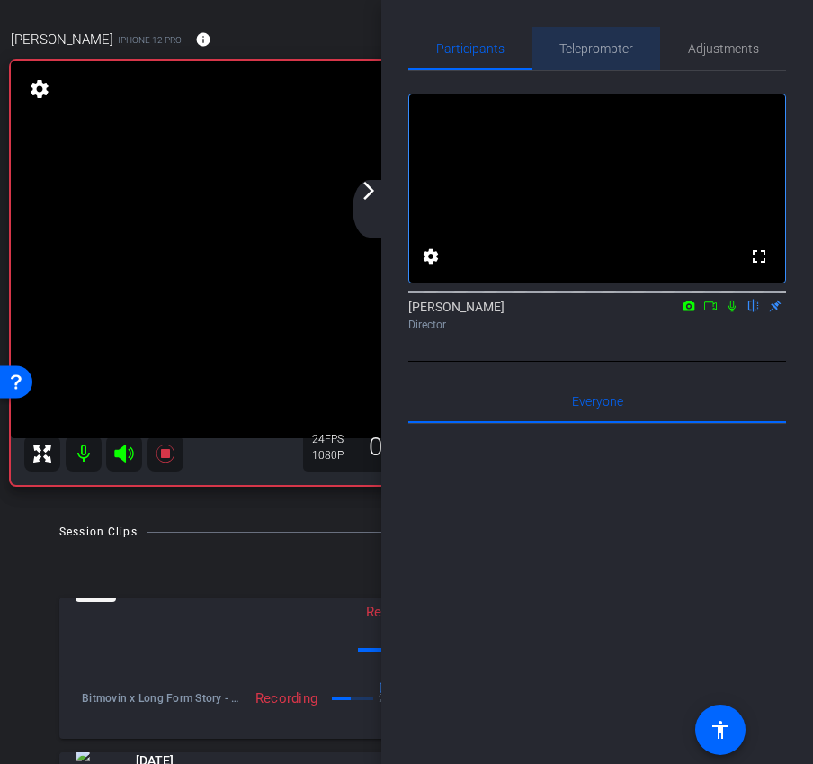
click at [588, 61] on span "Teleprompter" at bounding box center [596, 48] width 74 height 43
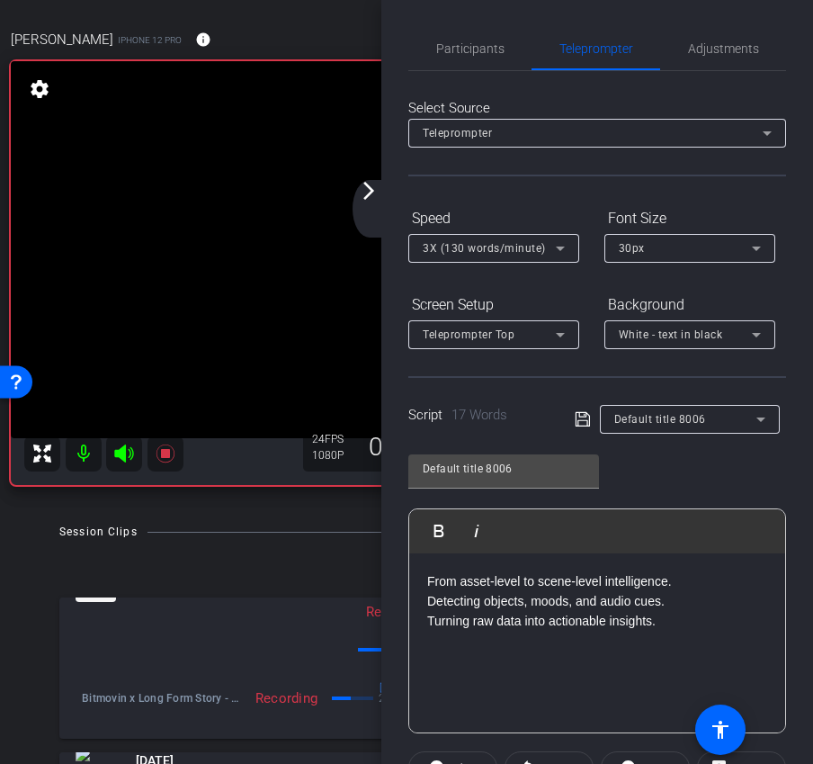
scroll to position [219, 0]
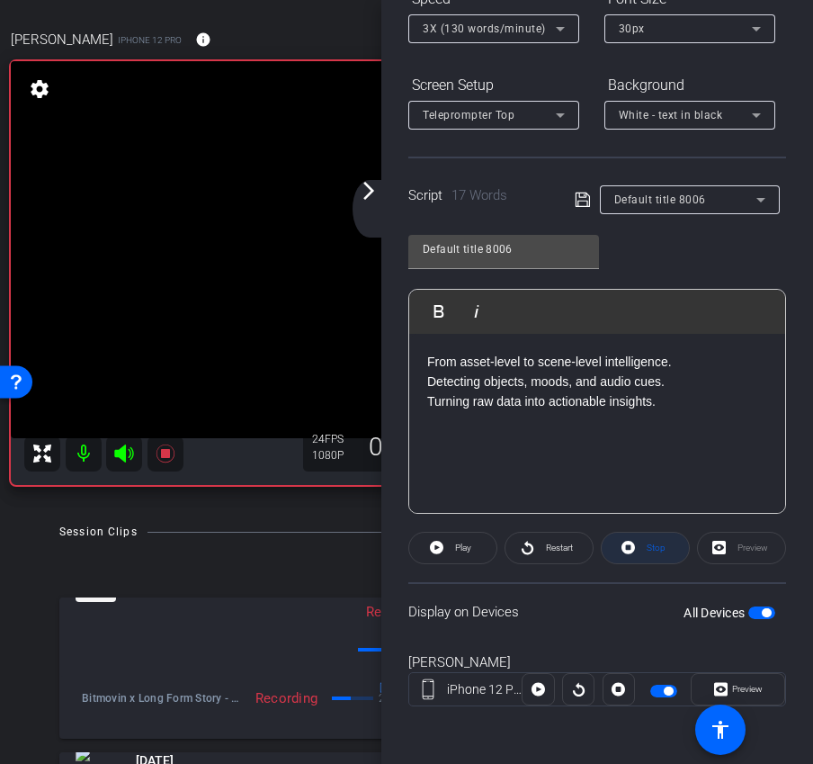
click at [641, 552] on span at bounding box center [645, 547] width 87 height 43
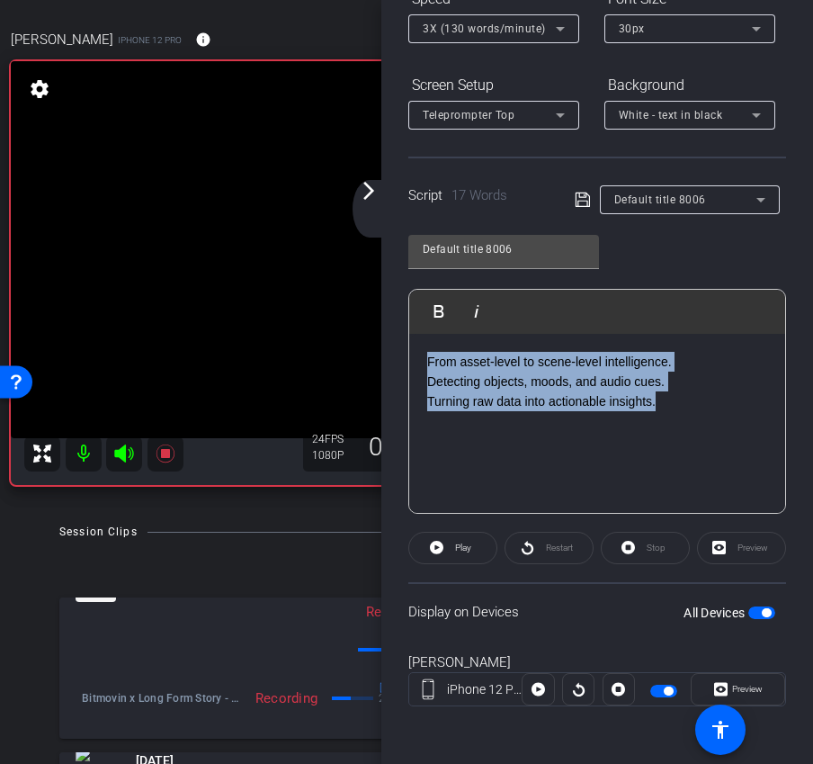
drag, startPoint x: 668, startPoint y: 399, endPoint x: 405, endPoint y: 354, distance: 267.3
click at [405, 355] on div "Participants Teleprompter Adjustments settings Ariam Eqbe flip Director Everyon…" at bounding box center [597, 382] width 432 height 764
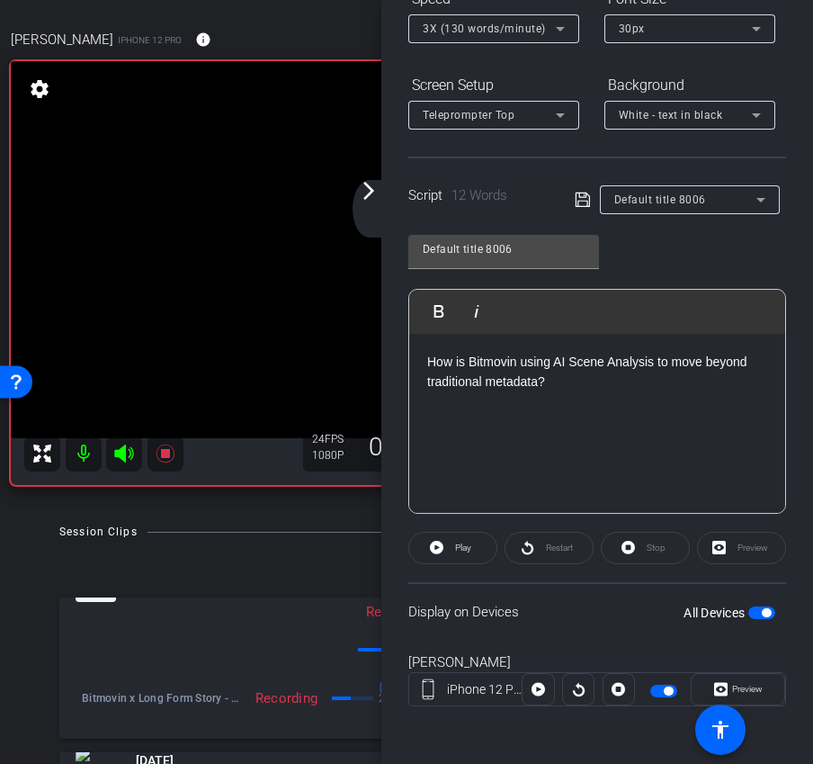
click at [587, 203] on icon at bounding box center [582, 199] width 14 height 14
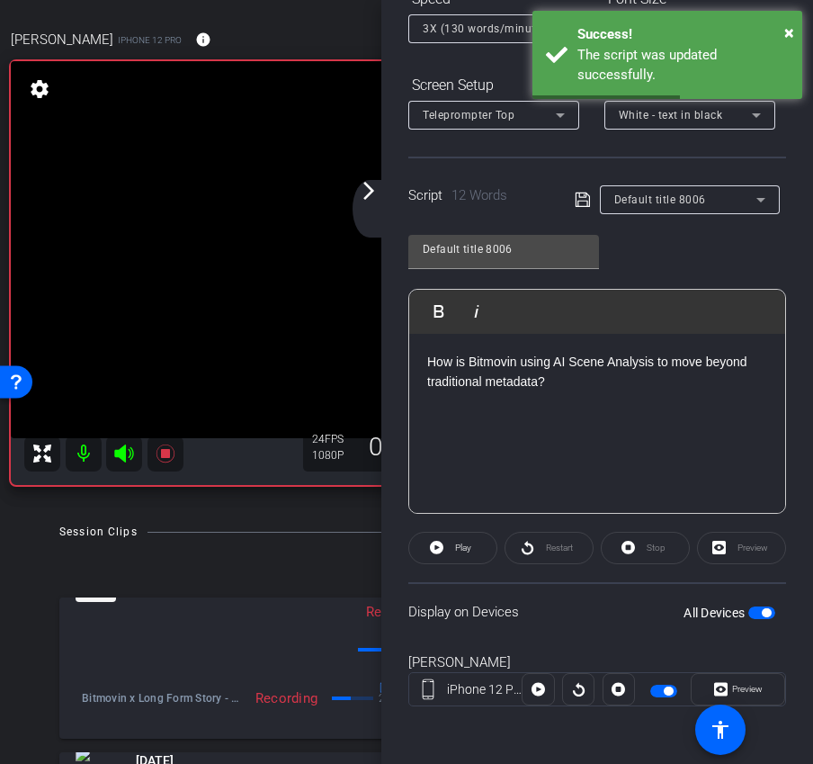
scroll to position [0, 0]
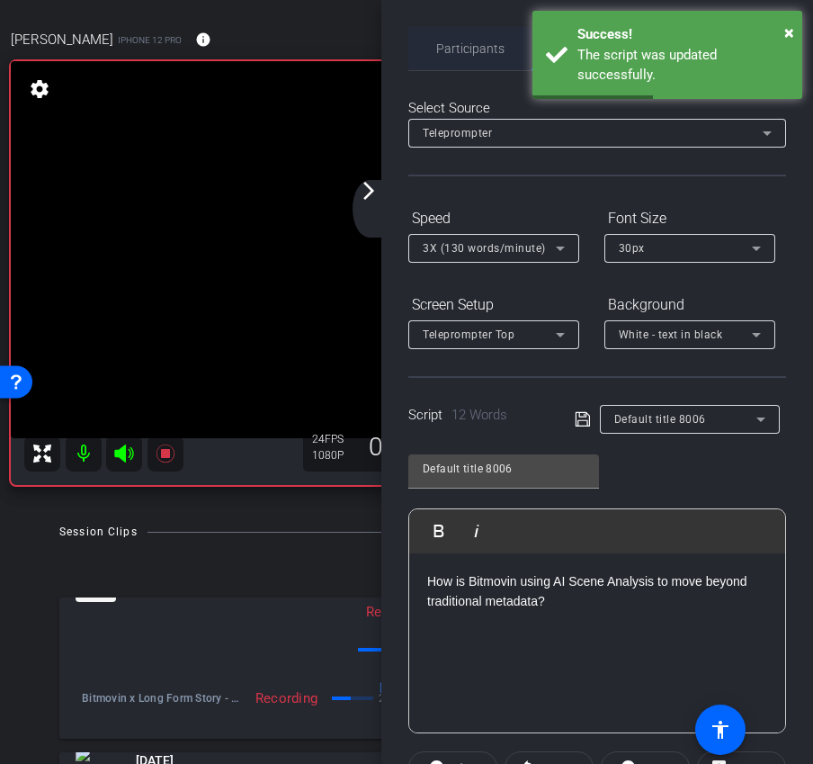
click at [488, 42] on span "Participants" at bounding box center [470, 48] width 68 height 13
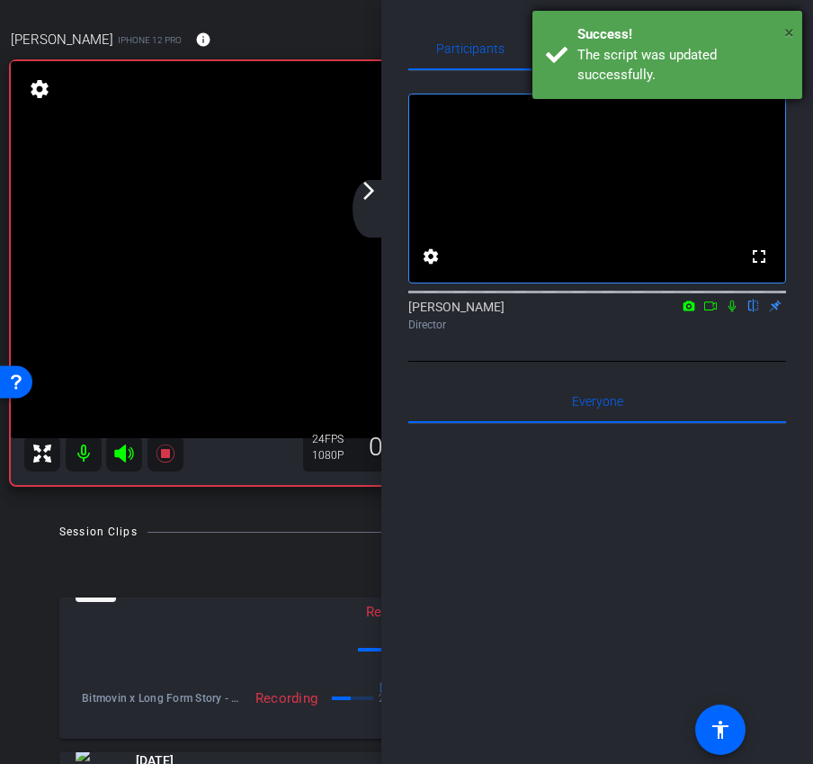
click at [790, 30] on span "×" at bounding box center [789, 33] width 10 height 22
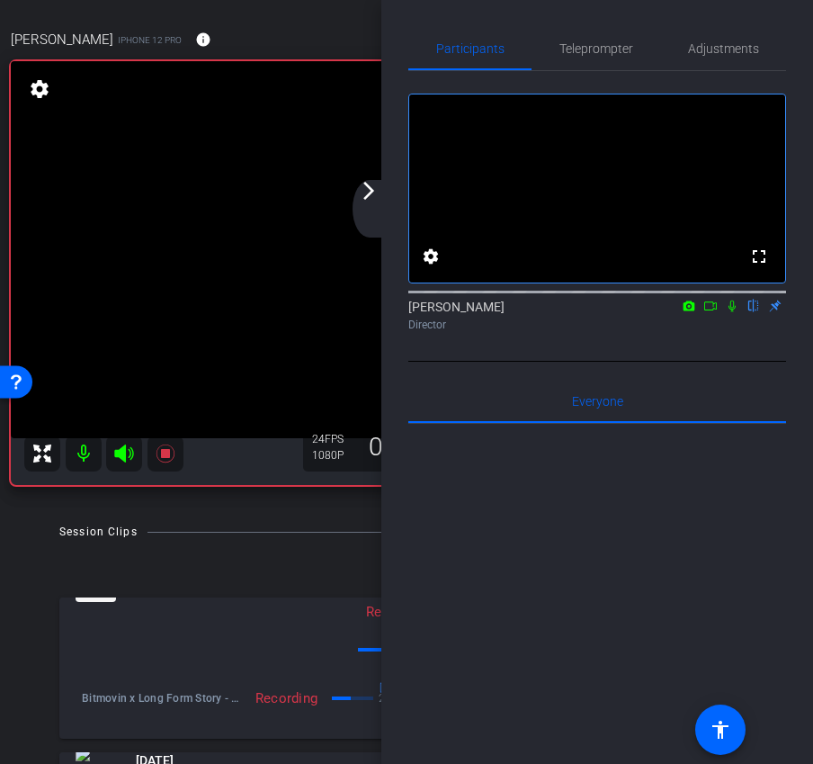
click at [710, 312] on icon at bounding box center [710, 305] width 14 height 13
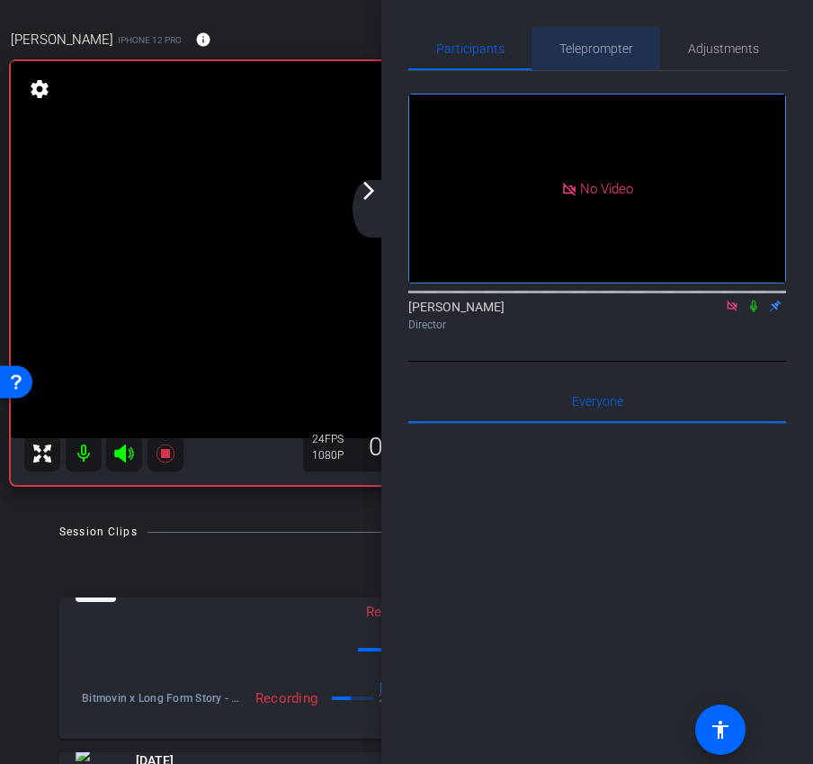
click at [580, 39] on span "Teleprompter" at bounding box center [596, 48] width 74 height 43
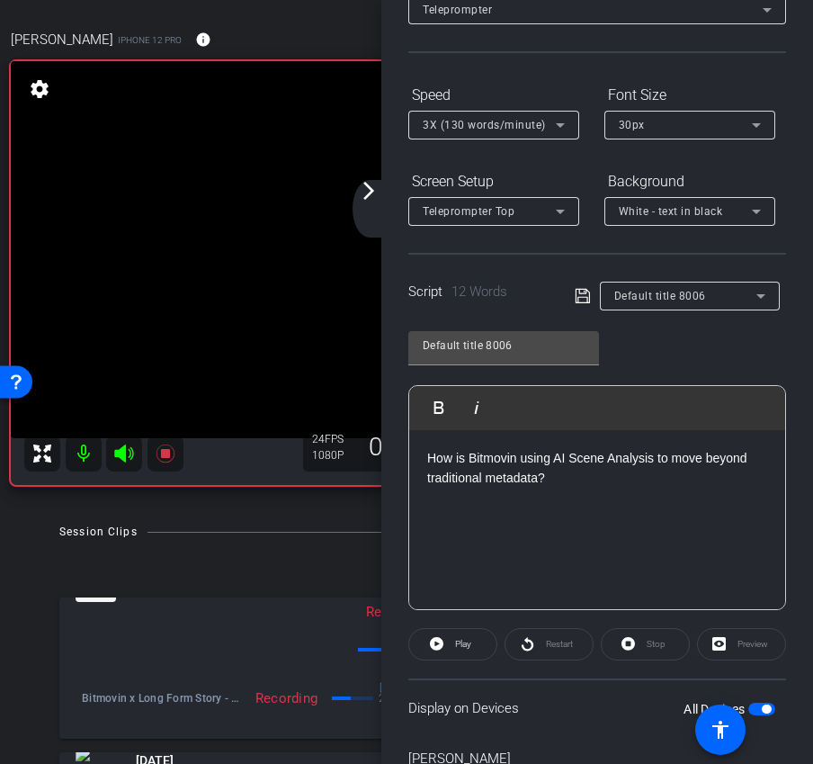
scroll to position [147, 0]
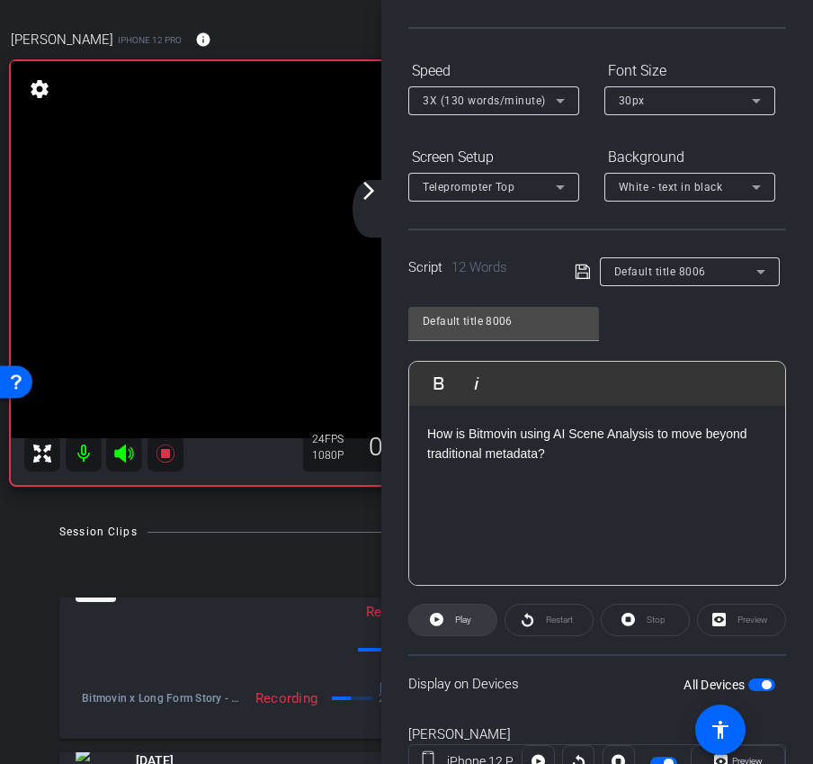
click at [466, 617] on span "Play" at bounding box center [463, 619] width 16 height 10
click at [380, 192] on div "arrow_back_ios_new arrow_forward_ios" at bounding box center [372, 209] width 38 height 58
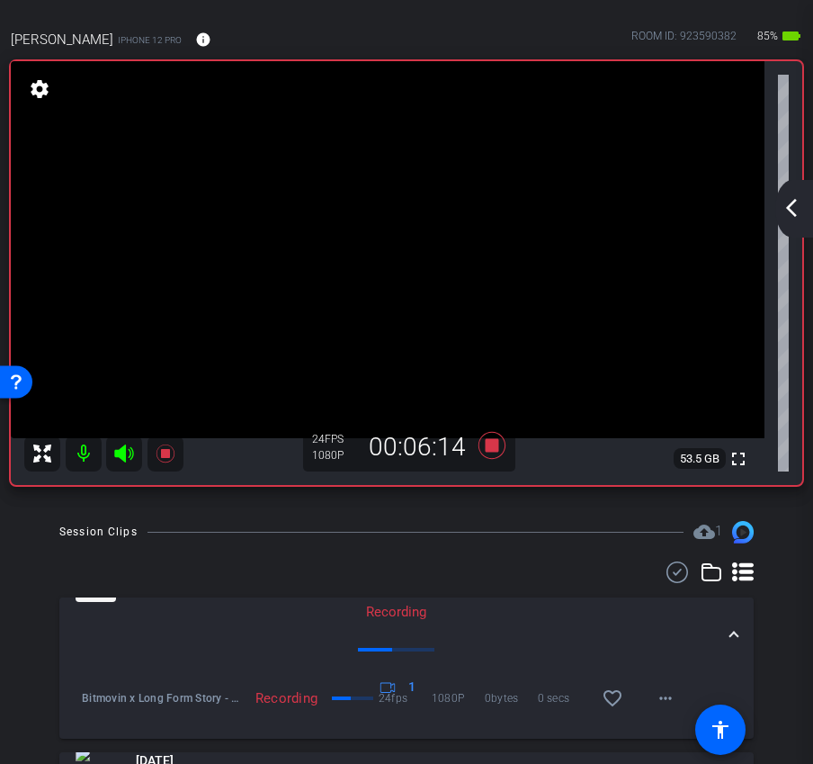
scroll to position [0, 0]
click at [809, 213] on div "arrow_back_ios_new arrow_forward_ios" at bounding box center [794, 209] width 38 height 58
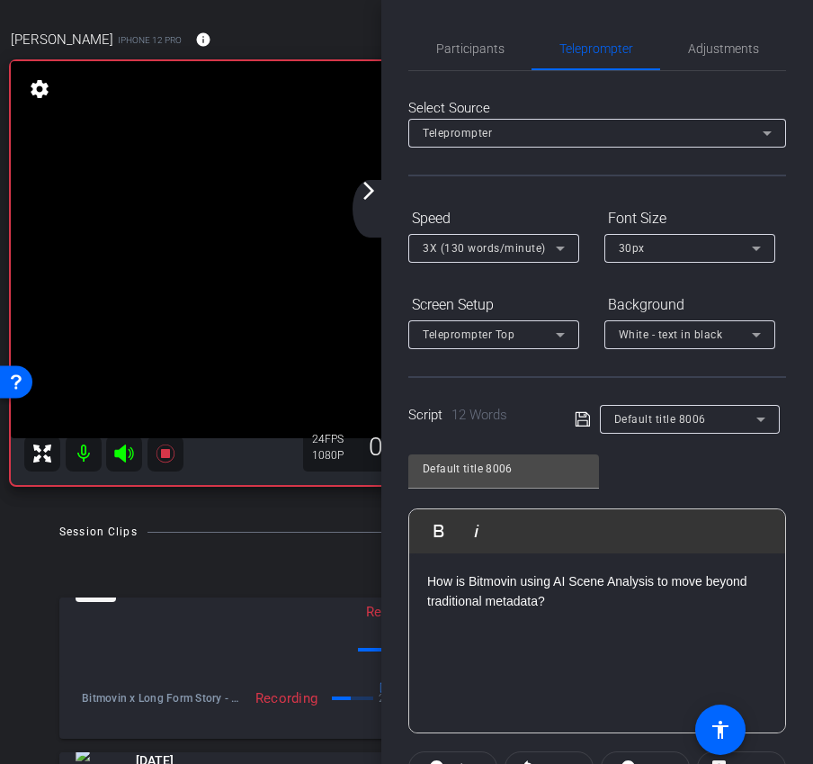
scroll to position [174, 0]
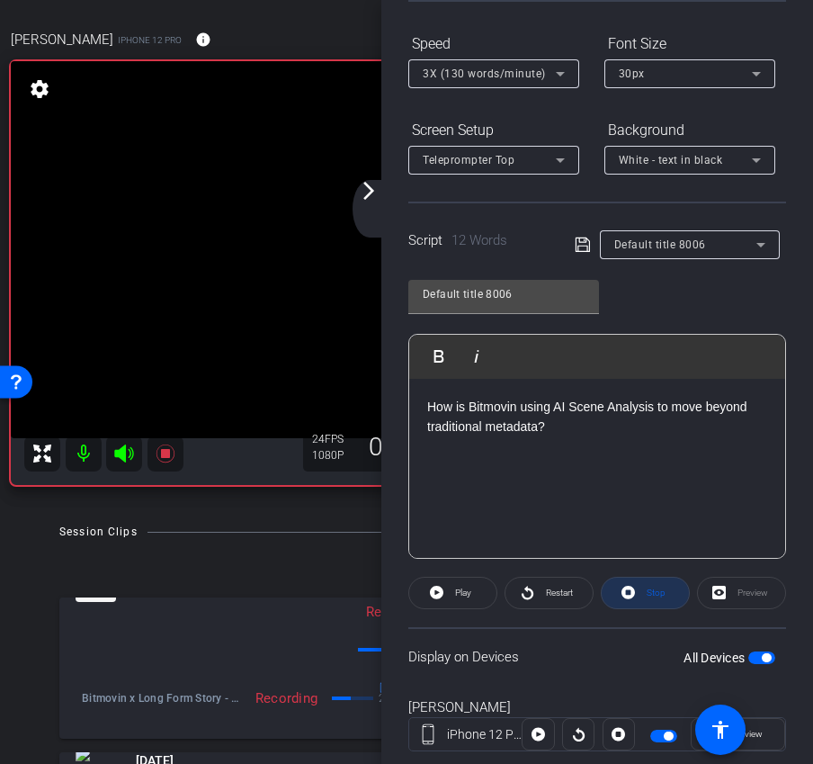
click at [654, 595] on span "Stop" at bounding box center [656, 592] width 19 height 10
click at [448, 600] on span at bounding box center [452, 592] width 87 height 43
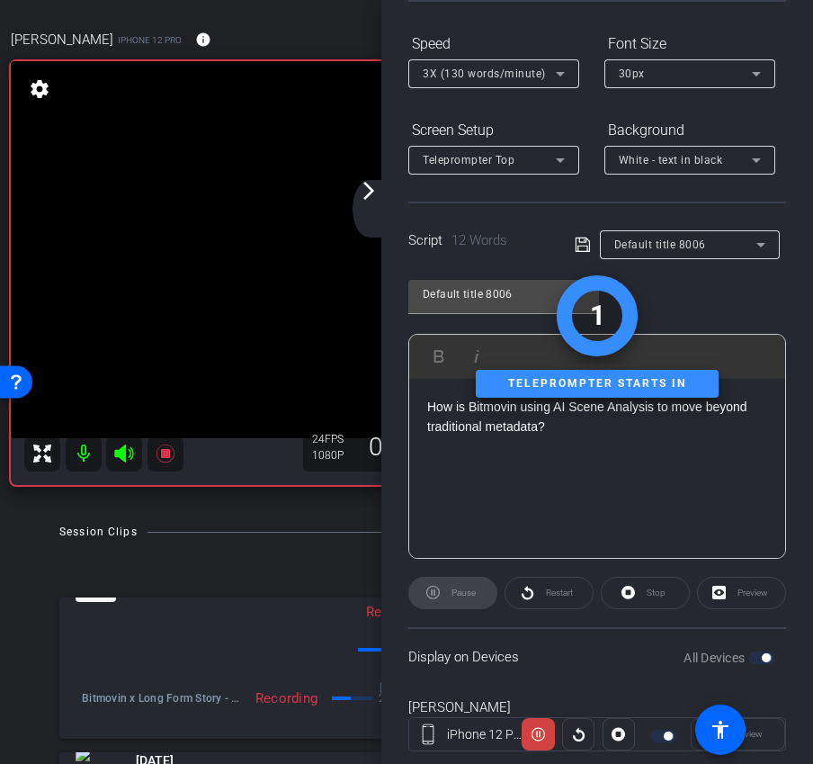
click at [361, 198] on mat-icon "arrow_forward_ios" at bounding box center [369, 191] width 22 height 22
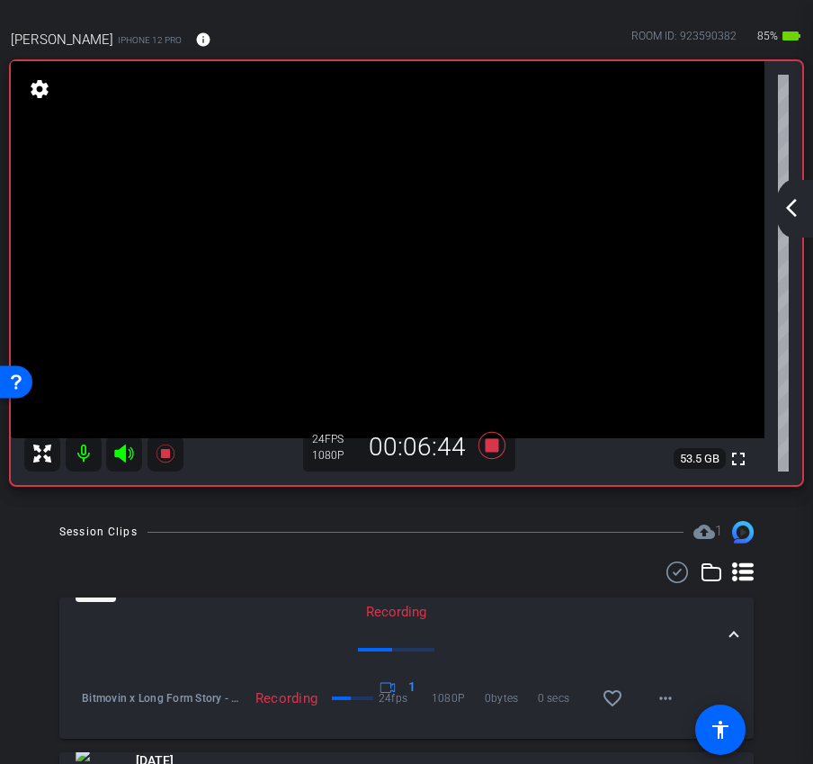
click at [797, 220] on div "arrow_back_ios_new arrow_forward_ios" at bounding box center [794, 209] width 38 height 58
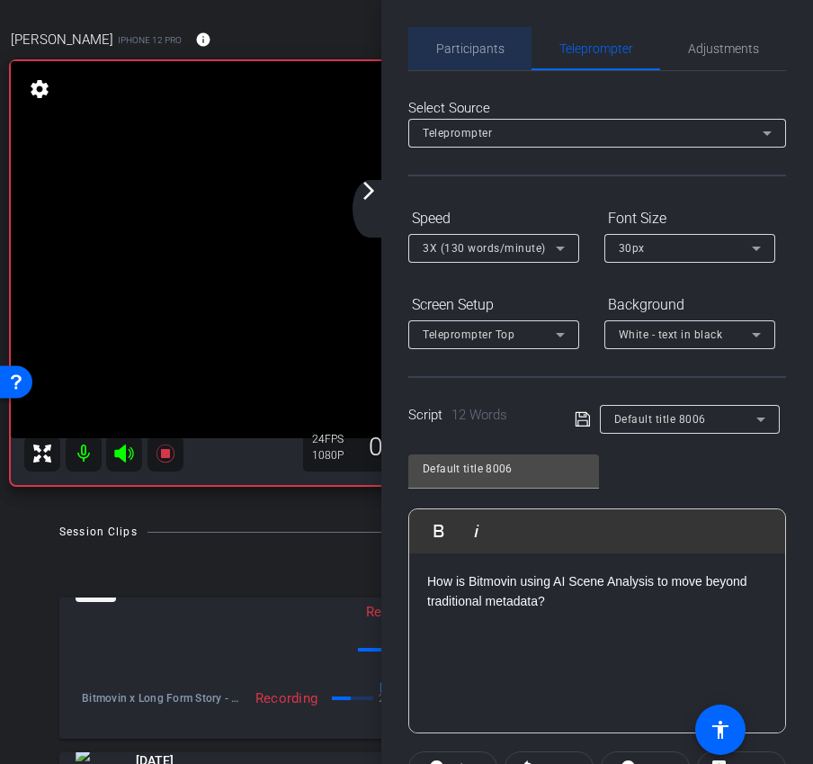
click at [503, 62] on div "Participants" at bounding box center [469, 48] width 123 height 43
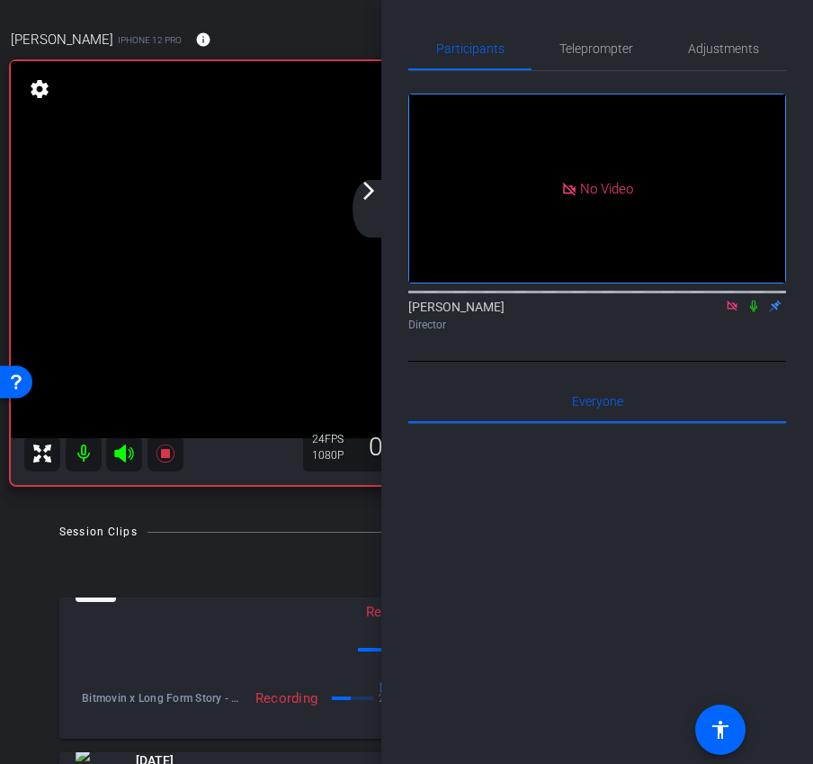
click at [750, 300] on icon at bounding box center [753, 306] width 7 height 12
click at [752, 300] on icon at bounding box center [754, 306] width 10 height 12
click at [611, 51] on span "Teleprompter" at bounding box center [596, 48] width 74 height 13
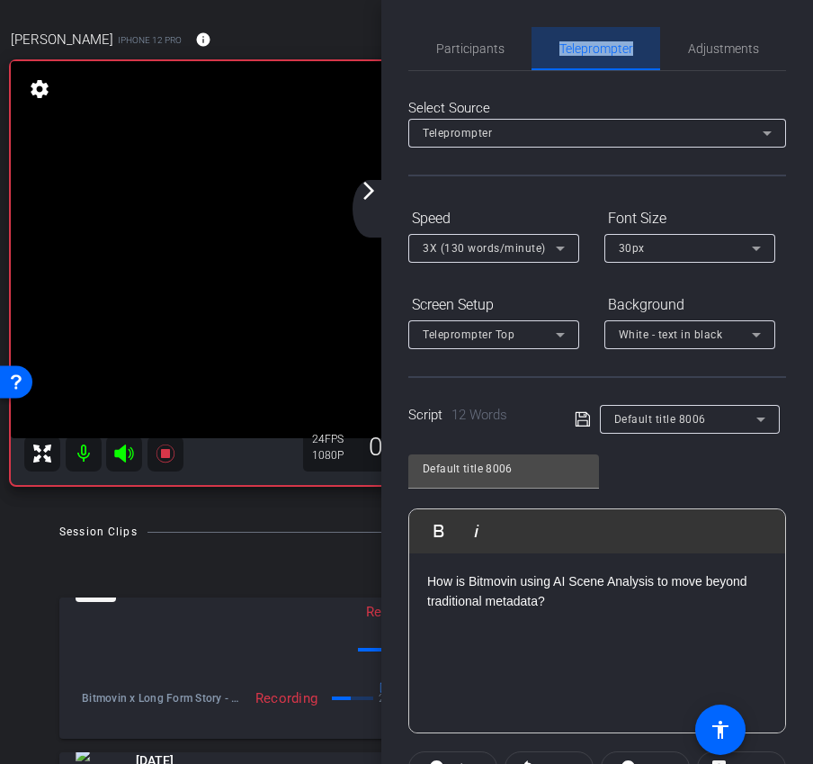
click at [611, 51] on span "Teleprompter" at bounding box center [596, 48] width 74 height 13
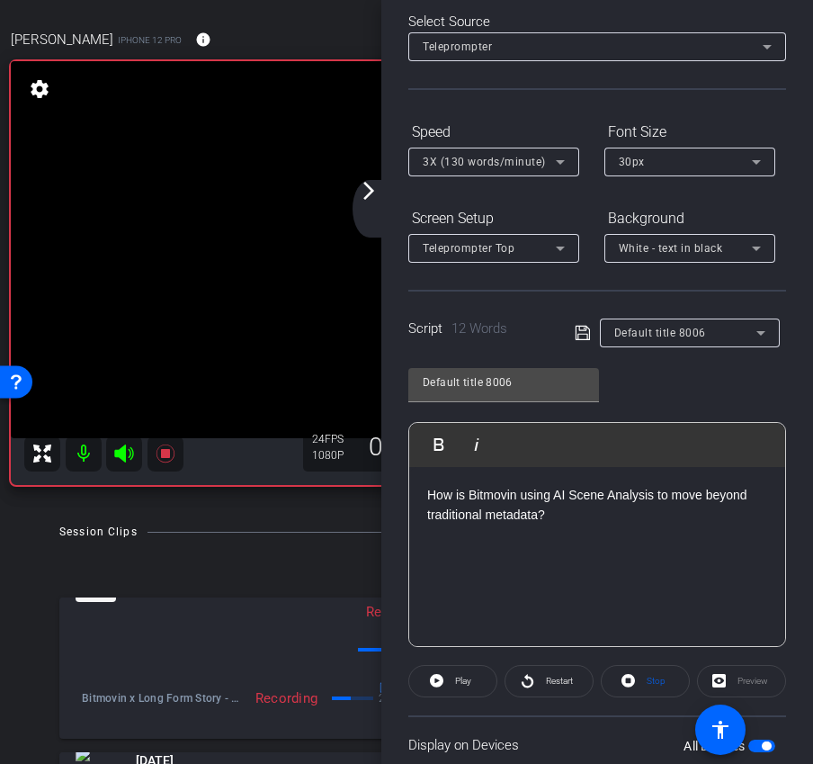
scroll to position [215, 0]
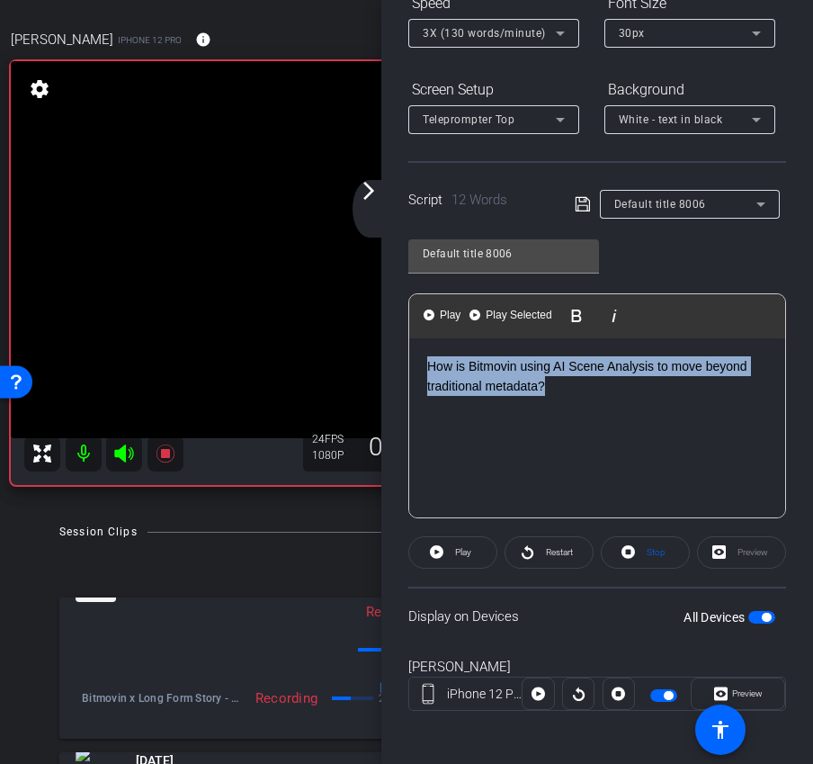
drag, startPoint x: 570, startPoint y: 385, endPoint x: 354, endPoint y: 281, distance: 239.3
click at [354, 282] on div "arrow_back Bitmovin x Long Form Story - AI Scene Analysis + Agentic Tools - [PE…" at bounding box center [406, 382] width 813 height 764
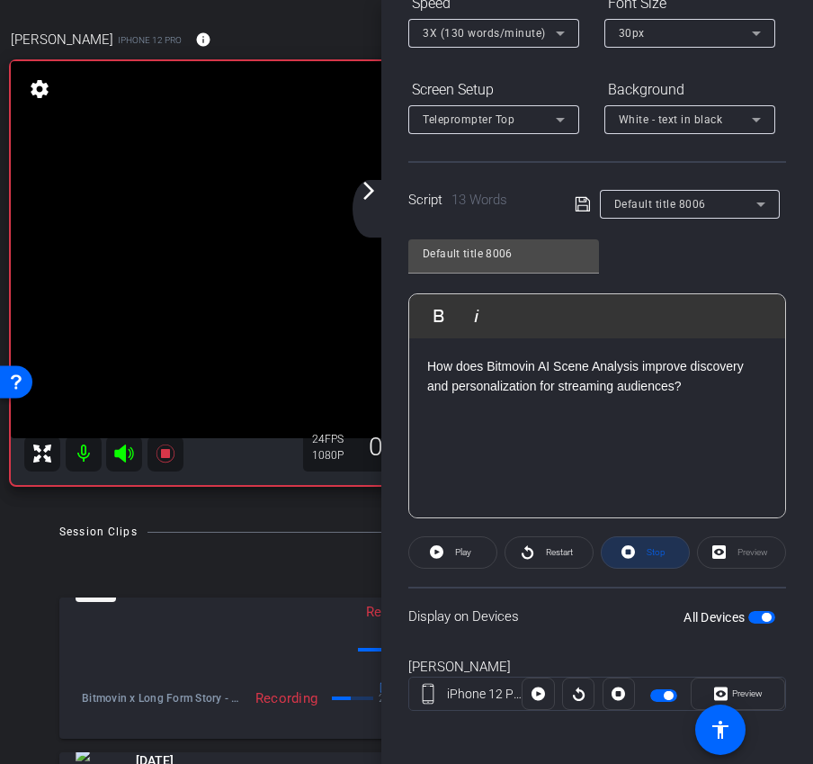
click at [637, 553] on span at bounding box center [645, 552] width 87 height 43
click at [481, 553] on span at bounding box center [452, 552] width 87 height 43
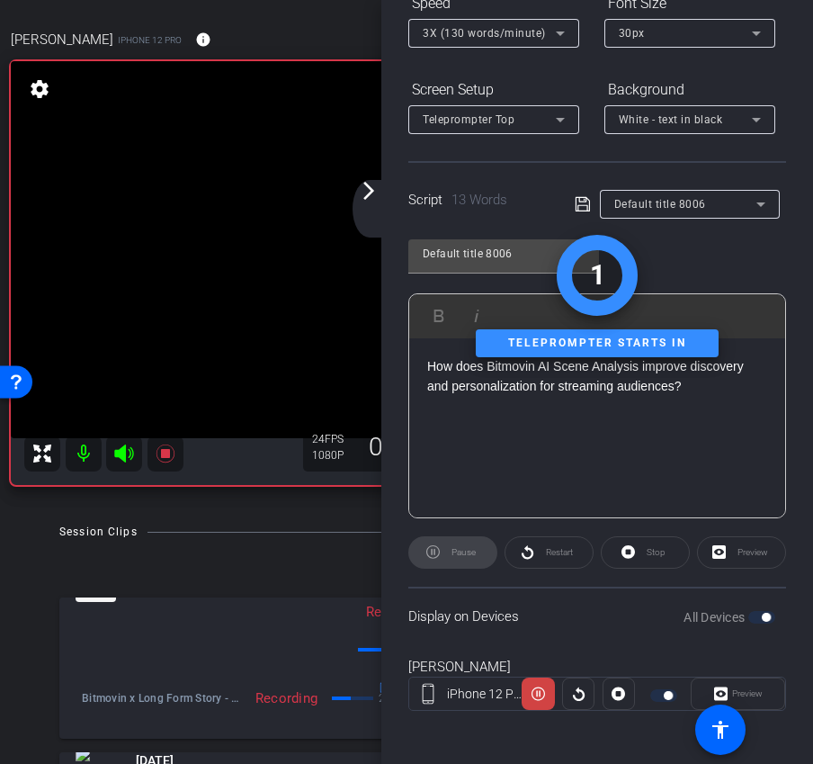
click at [621, 554] on div "Stop" at bounding box center [645, 552] width 89 height 32
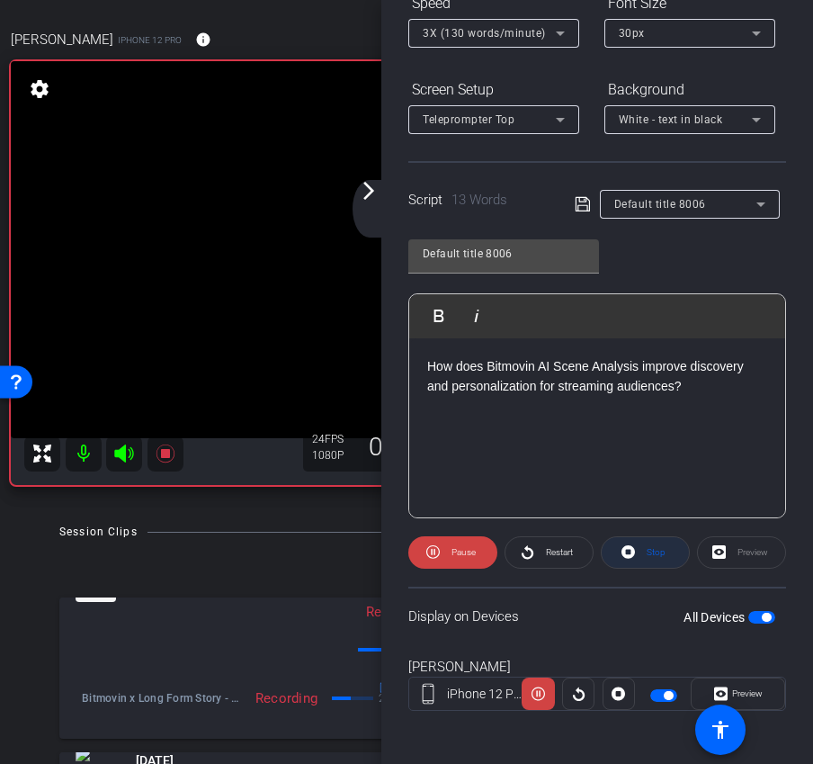
click at [621, 554] on span at bounding box center [645, 552] width 87 height 43
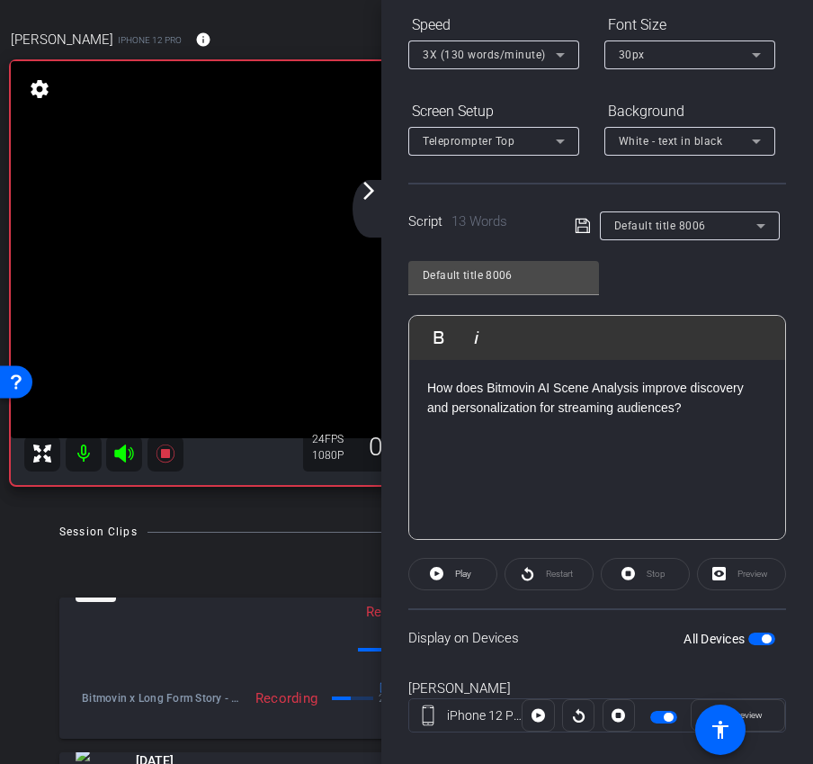
scroll to position [219, 0]
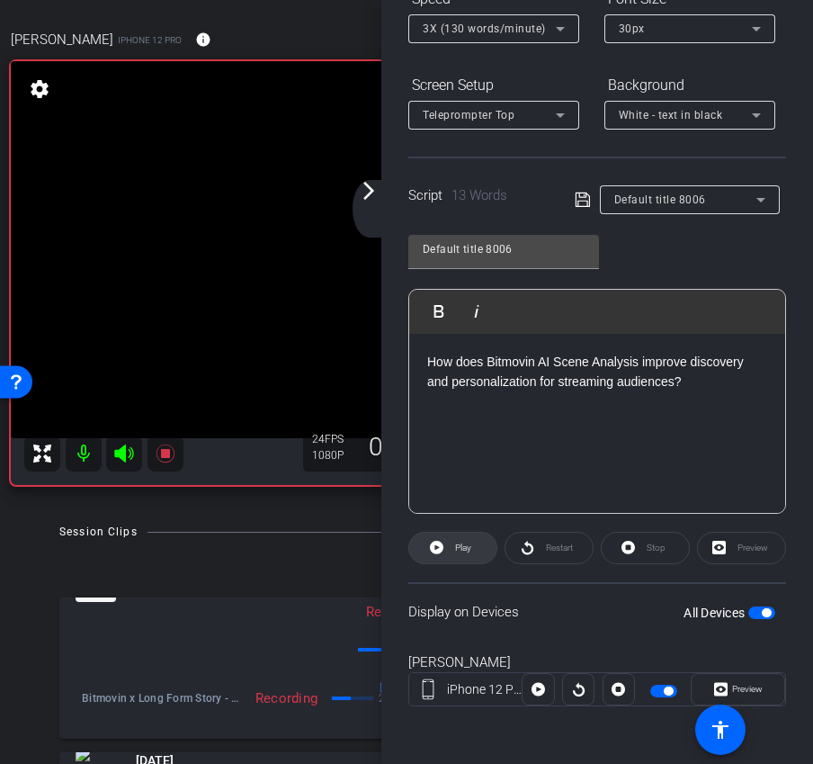
click at [479, 549] on span at bounding box center [452, 547] width 87 height 43
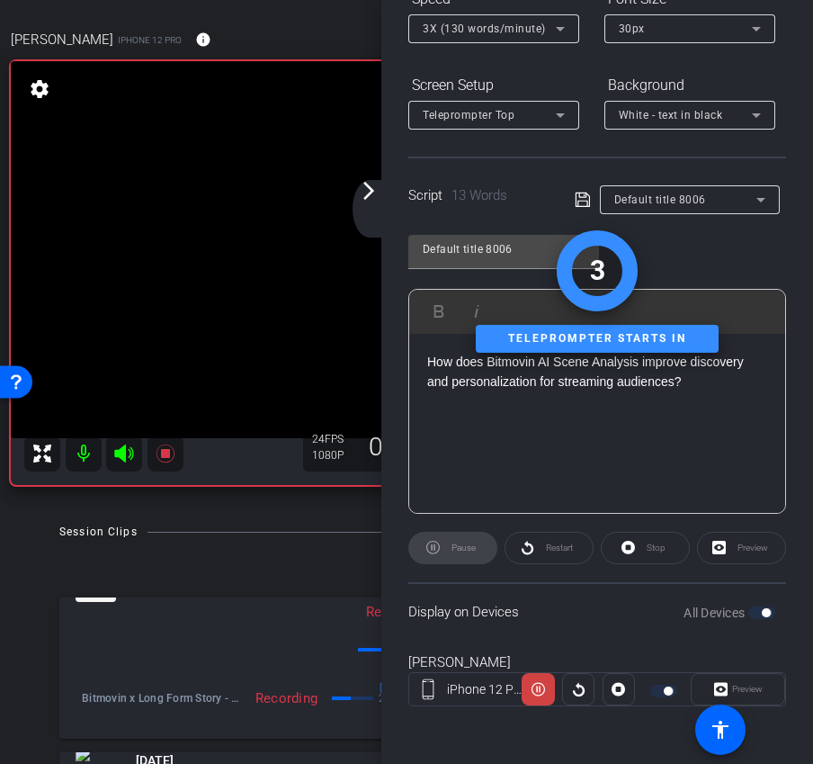
scroll to position [0, 0]
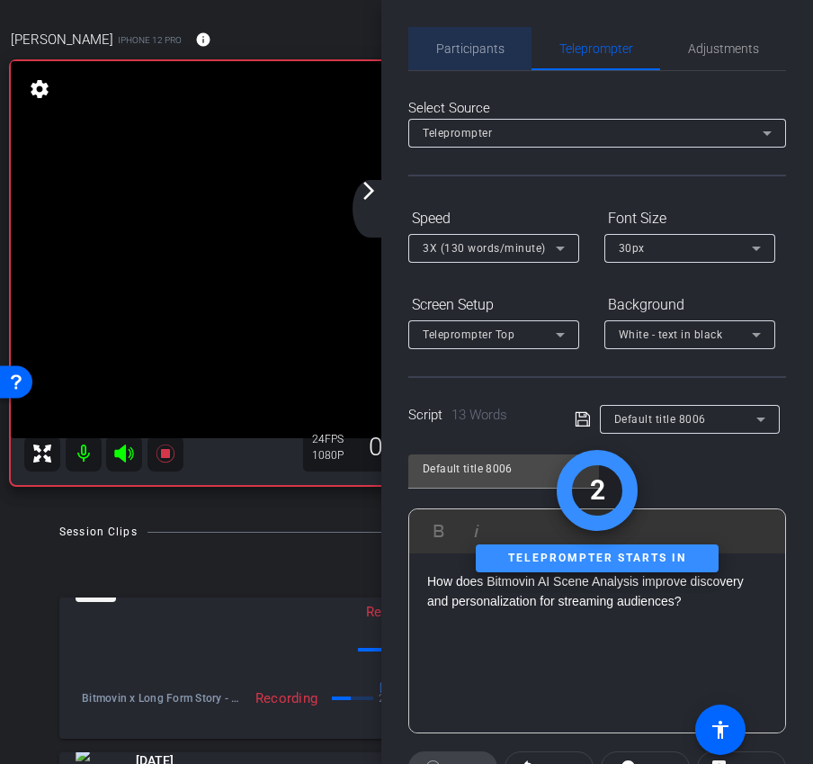
click at [481, 56] on span "Participants" at bounding box center [470, 48] width 68 height 43
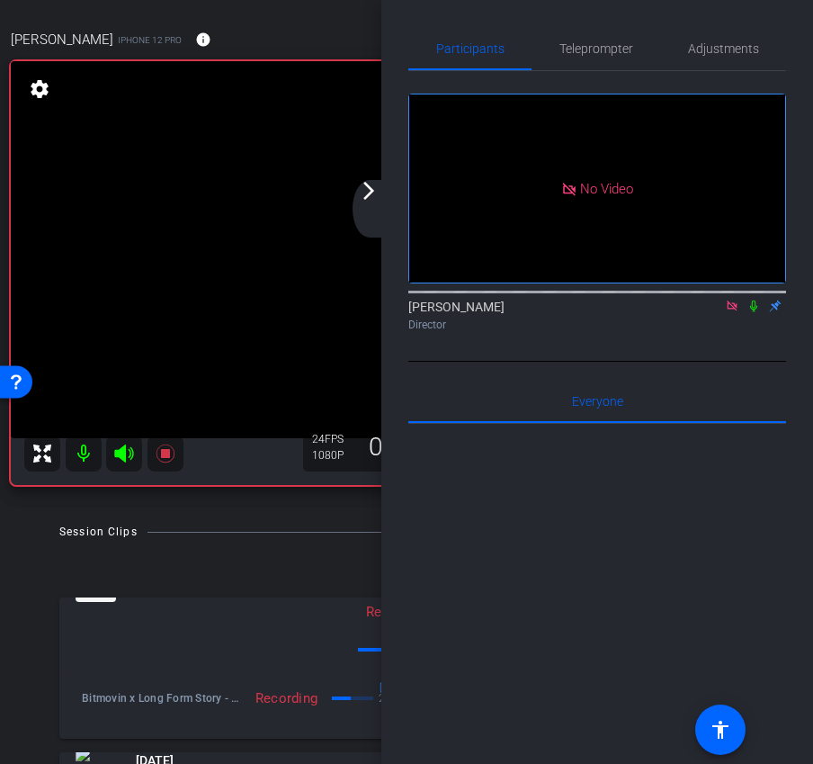
click at [377, 178] on video at bounding box center [388, 249] width 754 height 377
click at [375, 187] on mat-icon "arrow_forward_ios" at bounding box center [369, 191] width 22 height 22
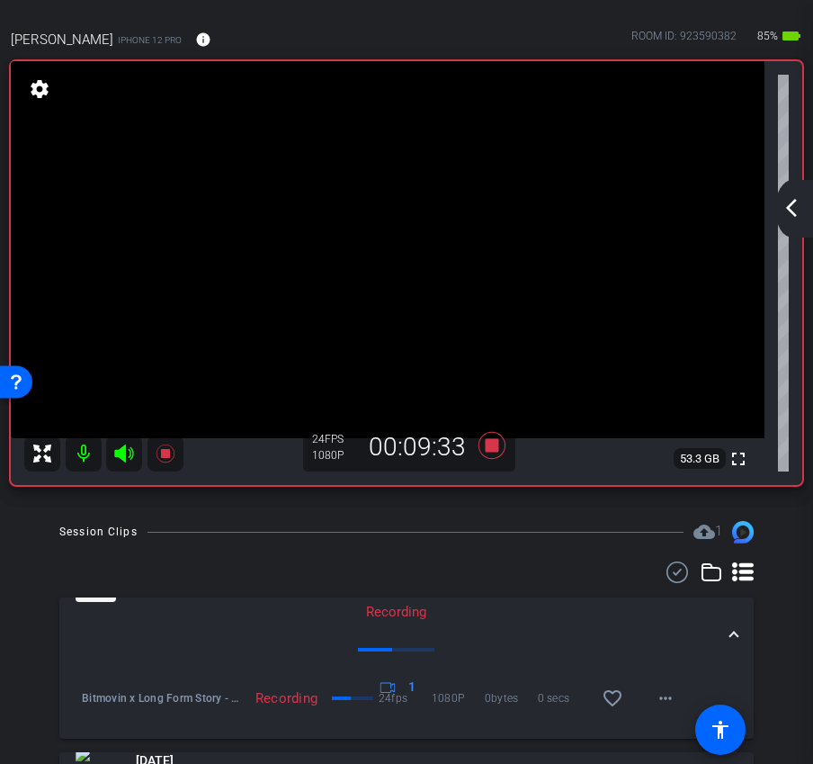
click at [791, 209] on mat-icon "arrow_back_ios_new" at bounding box center [792, 208] width 22 height 22
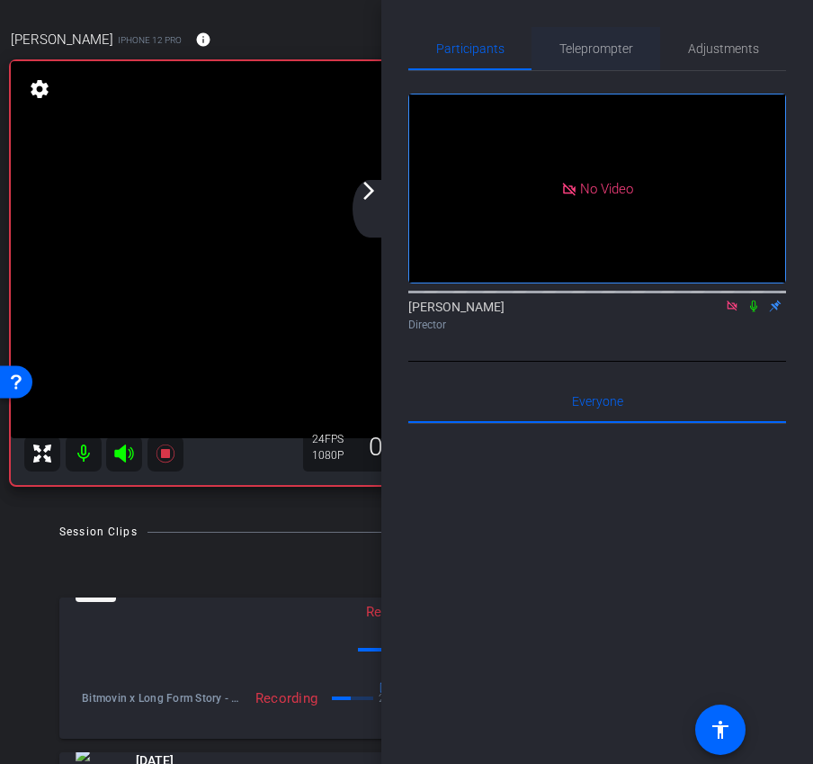
click at [594, 59] on span "Teleprompter" at bounding box center [596, 48] width 74 height 43
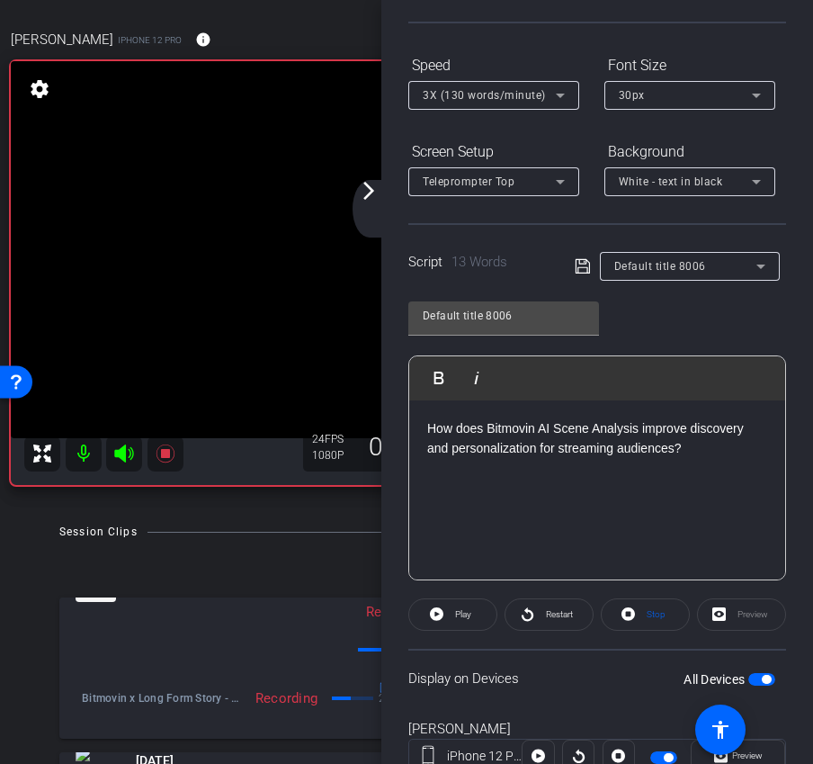
scroll to position [180, 0]
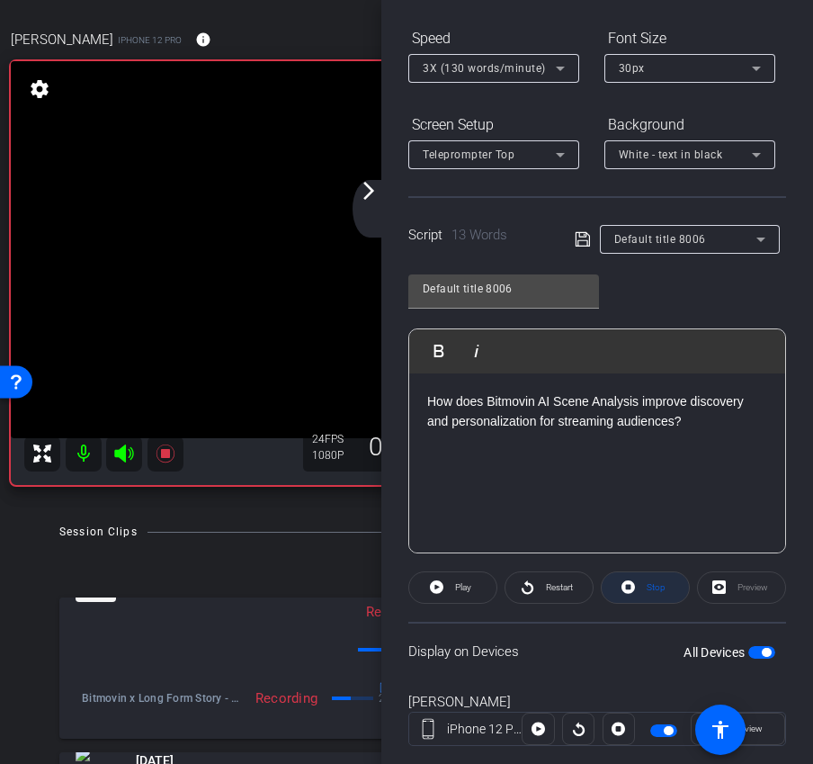
click at [636, 576] on span at bounding box center [645, 587] width 87 height 43
drag, startPoint x: 692, startPoint y: 424, endPoint x: 317, endPoint y: 393, distance: 376.3
click at [317, 393] on div "arrow_back Bitmovin x Long Form Story - AI Scene Analysis + Agentic Tools - [PE…" at bounding box center [406, 382] width 813 height 764
click at [582, 239] on icon at bounding box center [583, 239] width 16 height 22
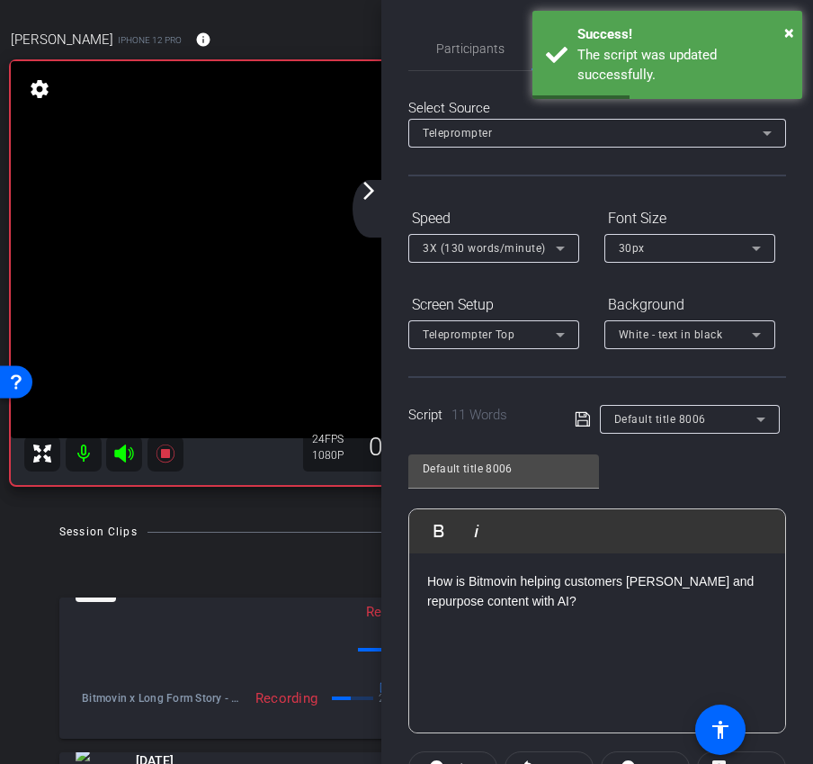
scroll to position [219, 0]
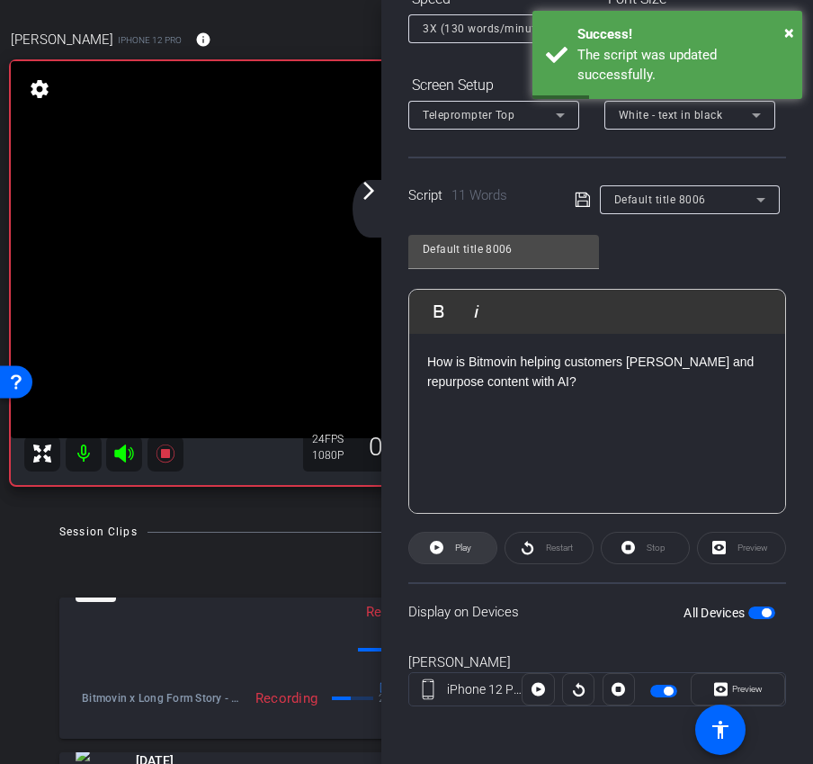
click at [479, 541] on span at bounding box center [452, 547] width 87 height 43
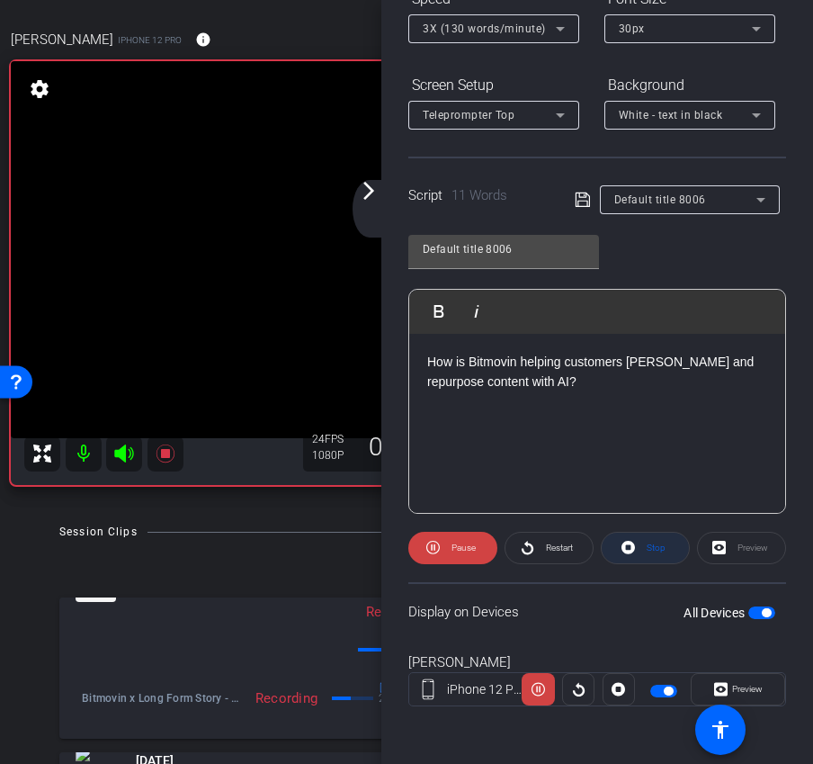
click at [646, 550] on span "Stop" at bounding box center [653, 547] width 23 height 25
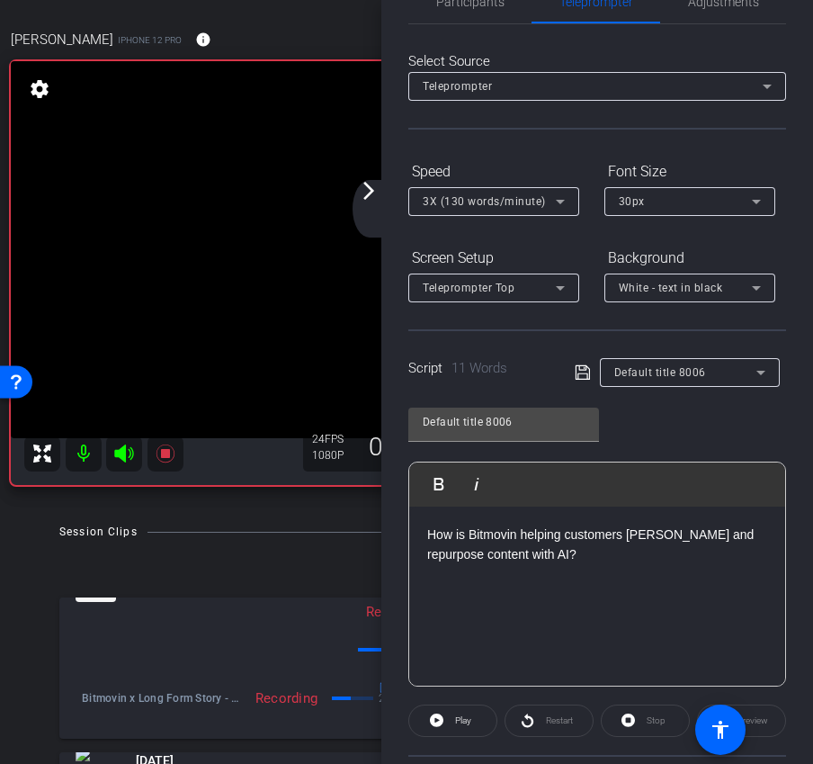
scroll to position [0, 0]
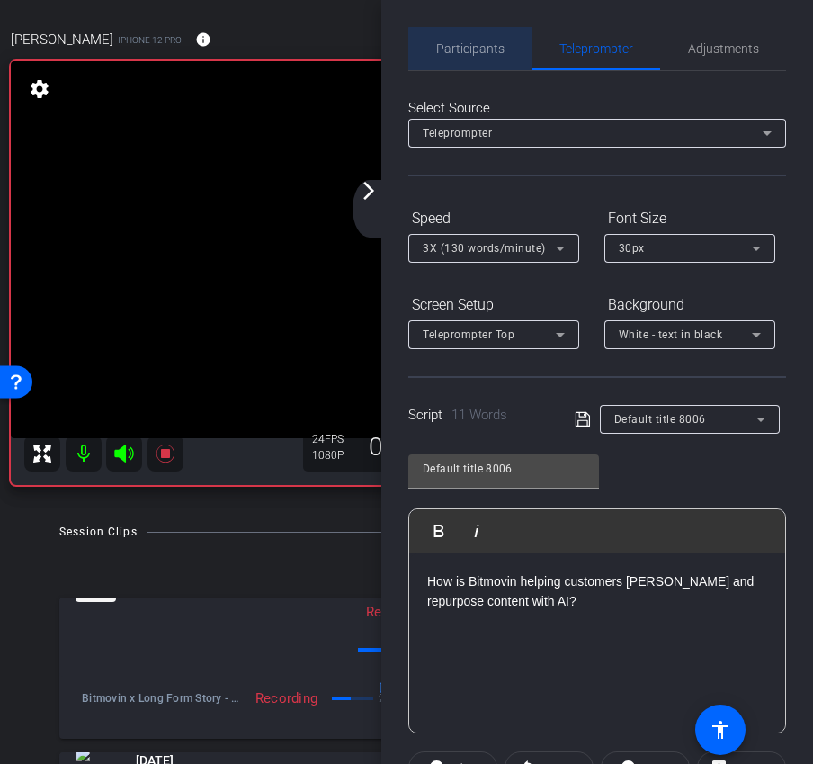
click at [505, 60] on div "Participants" at bounding box center [469, 48] width 123 height 43
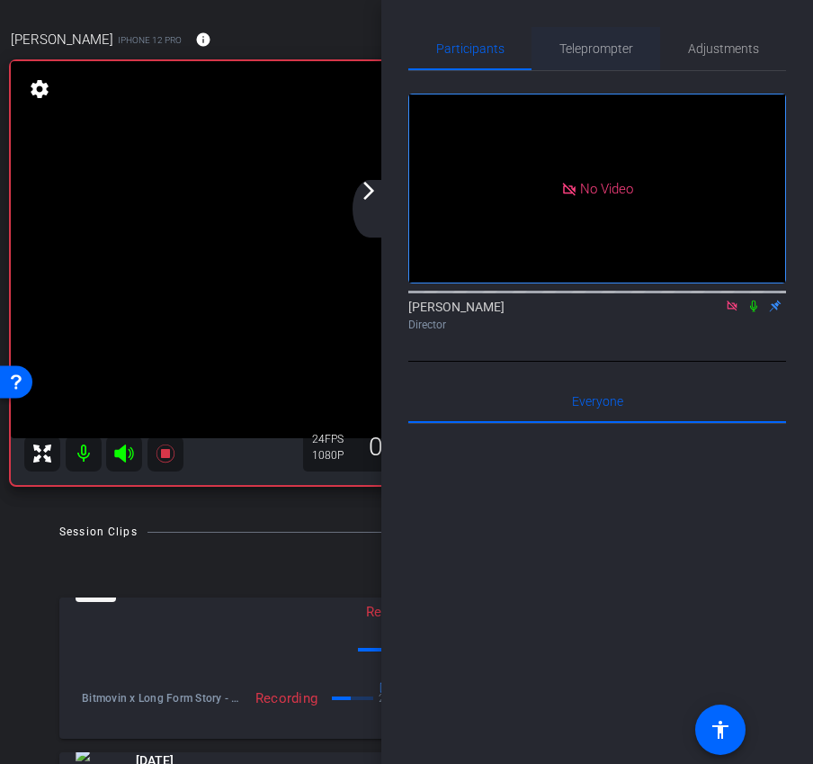
click at [559, 66] on span "Teleprompter" at bounding box center [596, 48] width 74 height 43
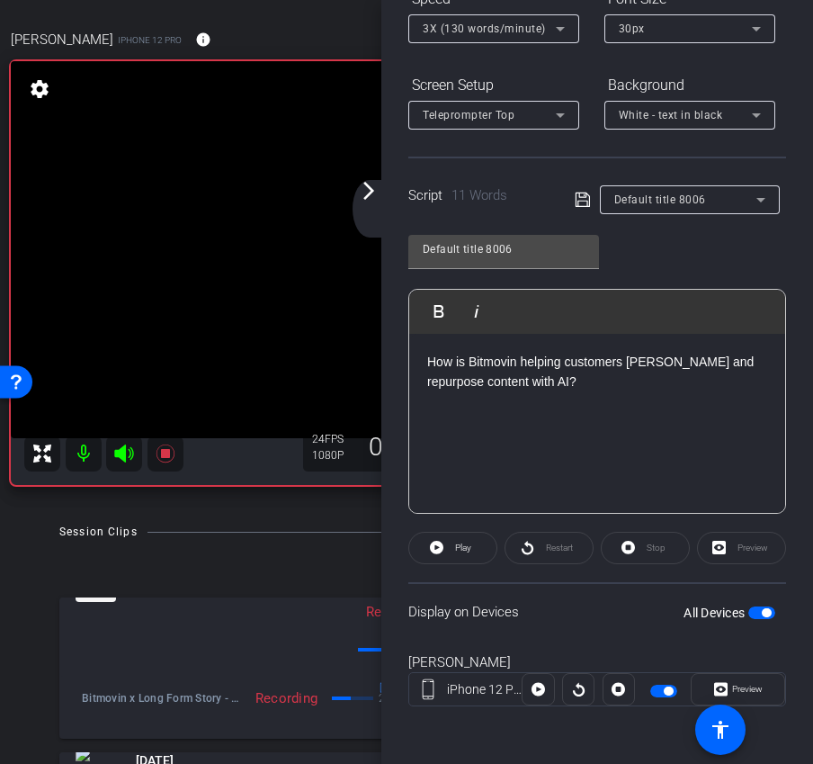
scroll to position [210, 0]
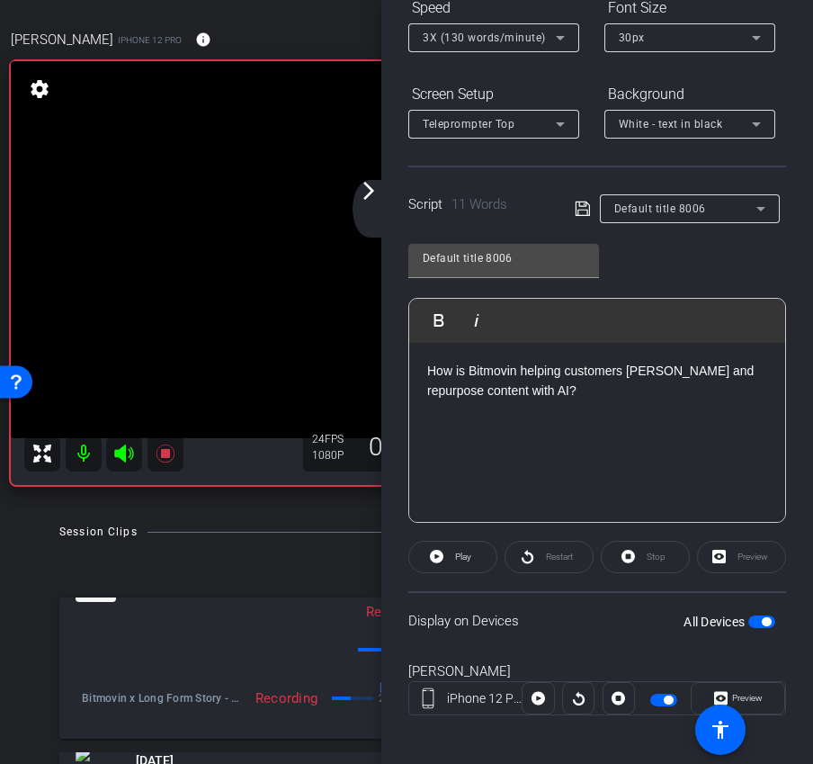
click at [575, 406] on div "How is Bitmovin helping customers [PERSON_NAME] and repurpose content with AI?" at bounding box center [597, 433] width 376 height 180
click at [445, 568] on span at bounding box center [452, 556] width 87 height 43
click at [643, 564] on span "Stop" at bounding box center [653, 556] width 23 height 25
click at [452, 556] on span "Play" at bounding box center [461, 556] width 21 height 25
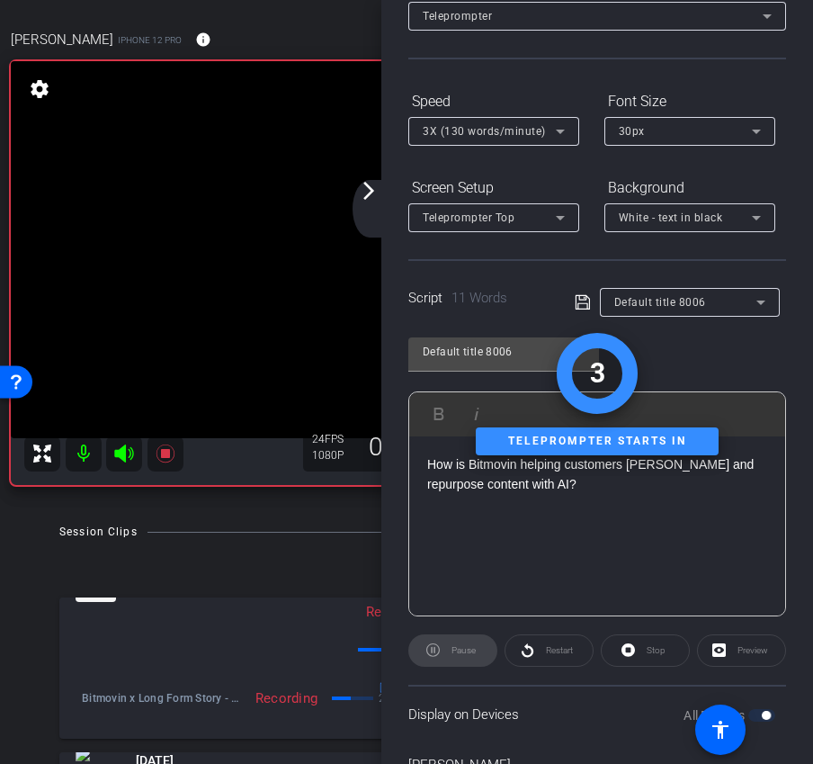
scroll to position [17, 0]
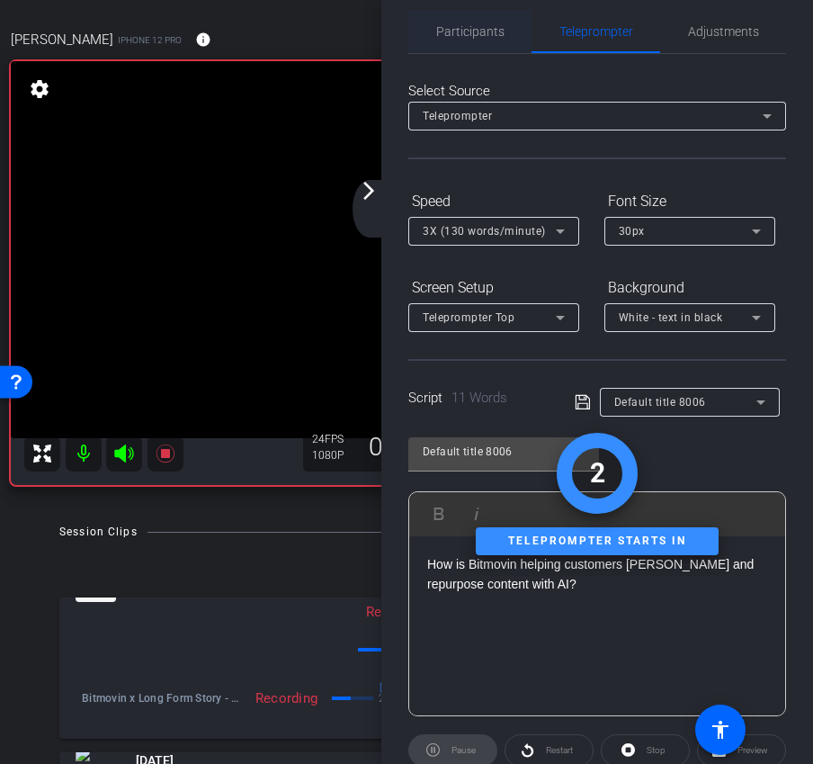
click at [466, 22] on span "Participants" at bounding box center [470, 31] width 68 height 43
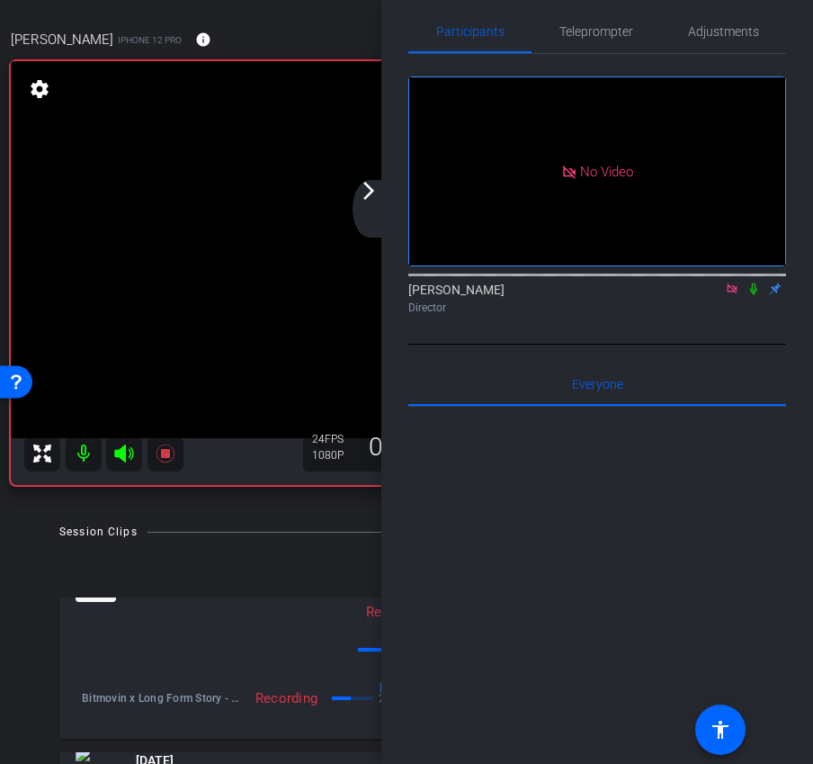
click at [374, 200] on mat-icon "arrow_forward_ios" at bounding box center [369, 191] width 22 height 22
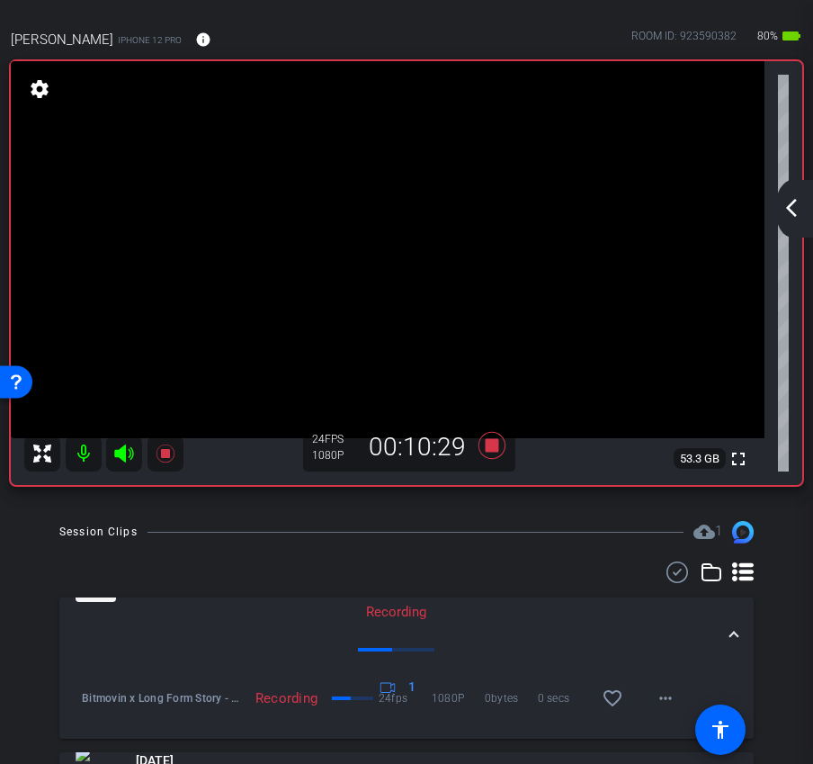
scroll to position [0, 0]
click at [799, 210] on mat-icon "arrow_back_ios_new" at bounding box center [792, 208] width 22 height 22
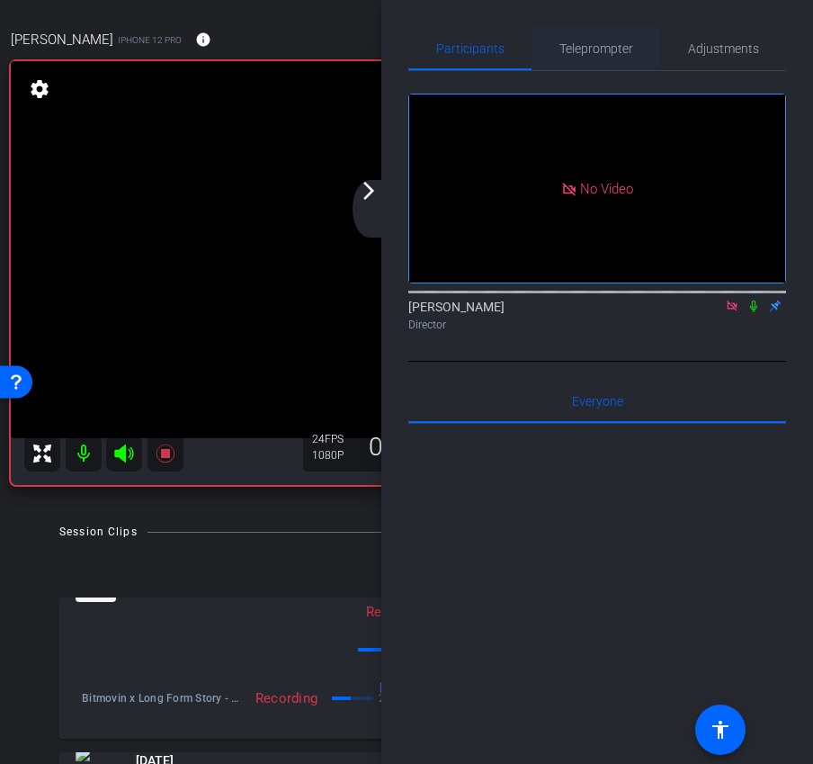
click at [603, 54] on span "Teleprompter" at bounding box center [596, 48] width 74 height 13
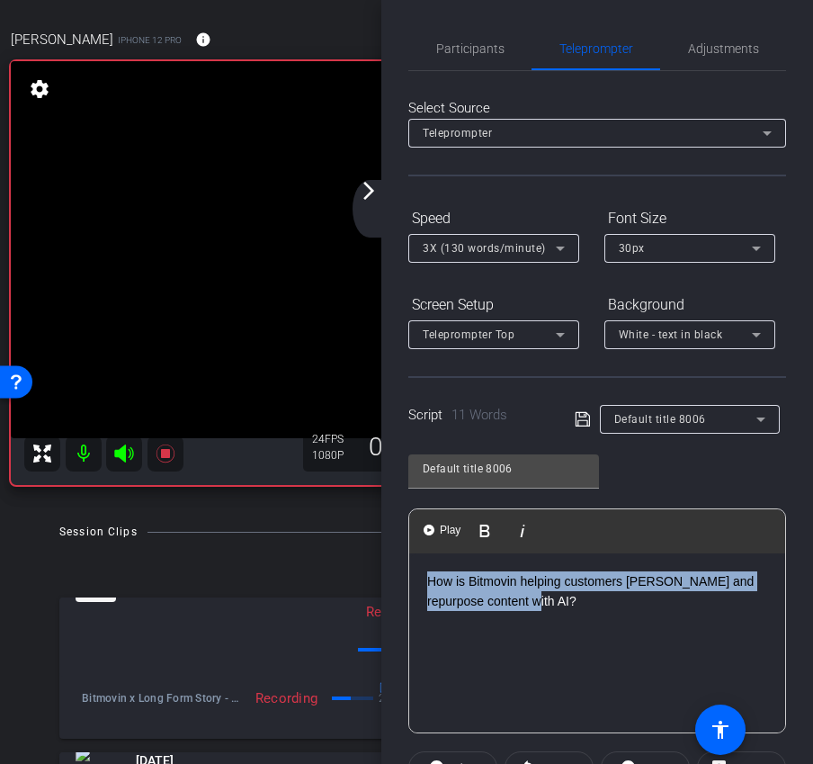
drag, startPoint x: 561, startPoint y: 595, endPoint x: 352, endPoint y: 565, distance: 211.8
click at [352, 565] on div "arrow_back Bitmovin x Long Form Story - AI Scene Analysis + Agentic Tools - [PE…" at bounding box center [406, 382] width 813 height 764
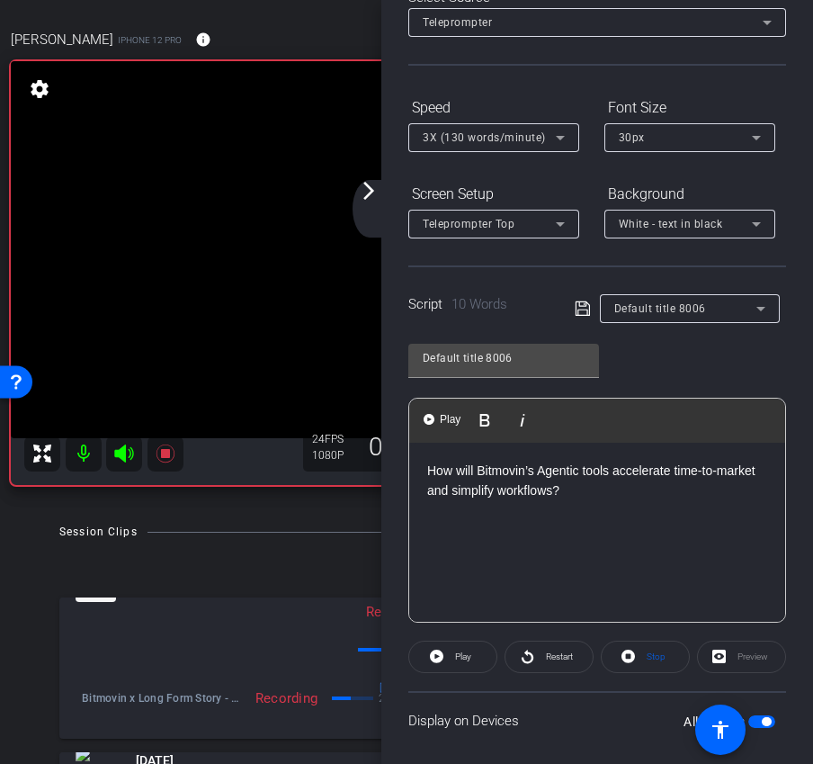
scroll to position [219, 0]
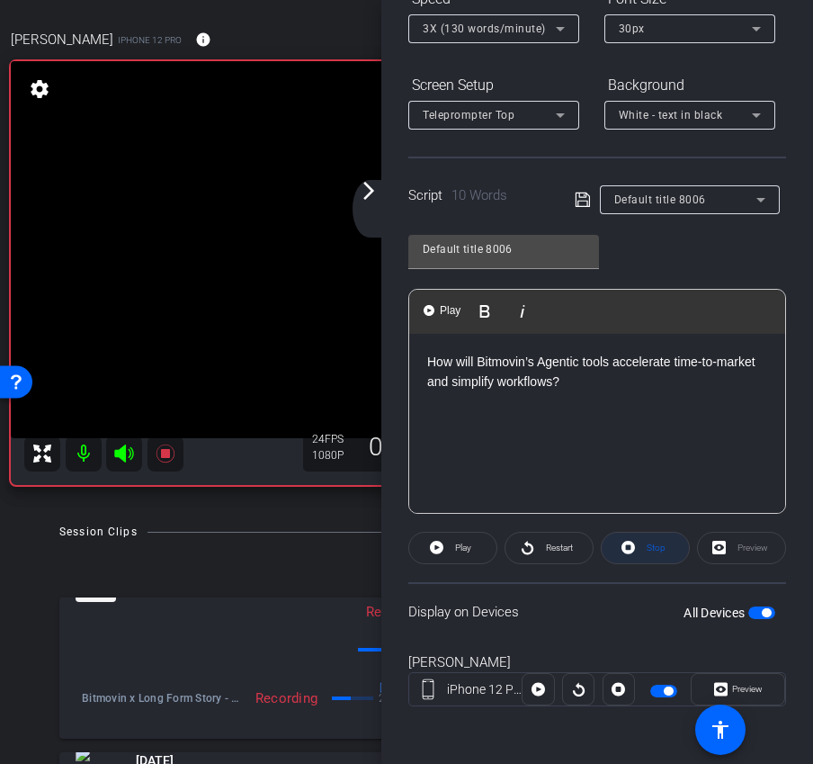
click at [647, 557] on span "Stop" at bounding box center [653, 547] width 23 height 25
click at [451, 560] on span at bounding box center [452, 547] width 87 height 43
click at [642, 551] on span "Stop" at bounding box center [653, 547] width 23 height 25
click at [480, 548] on span at bounding box center [452, 547] width 87 height 43
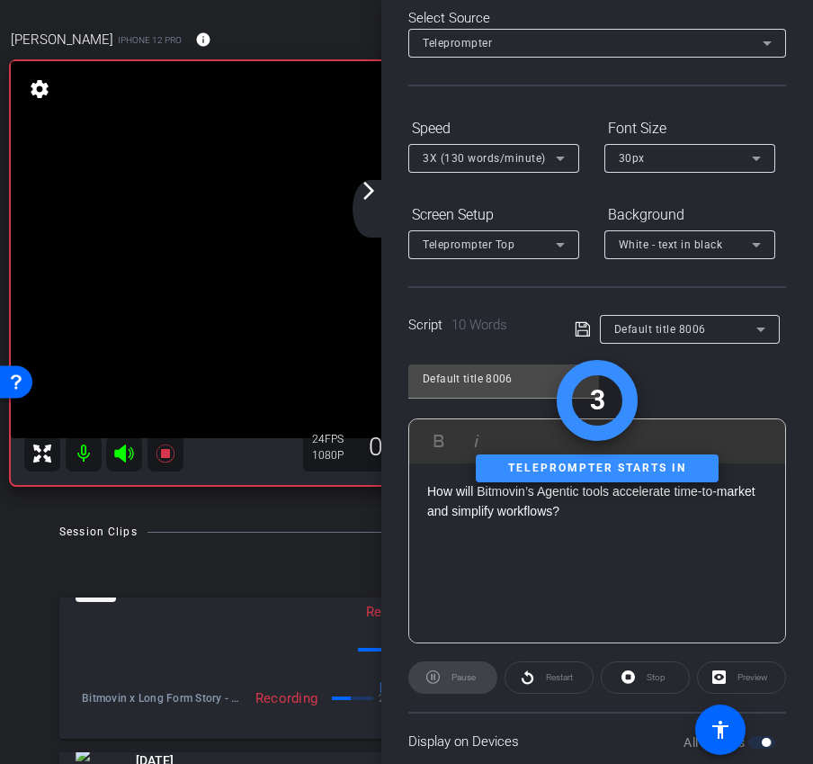
scroll to position [0, 0]
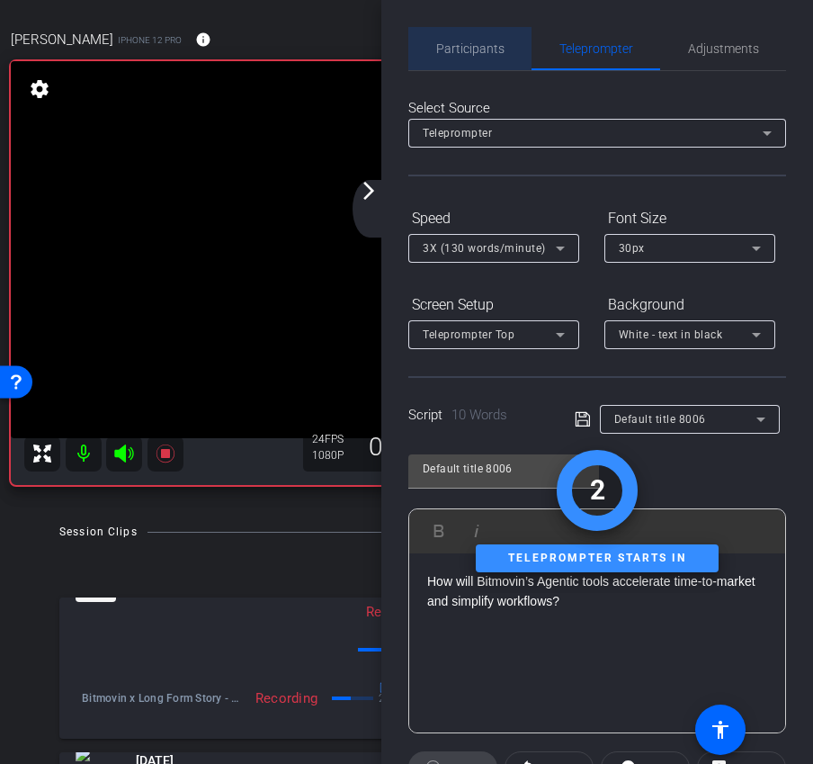
click at [470, 50] on span "Participants" at bounding box center [470, 48] width 68 height 13
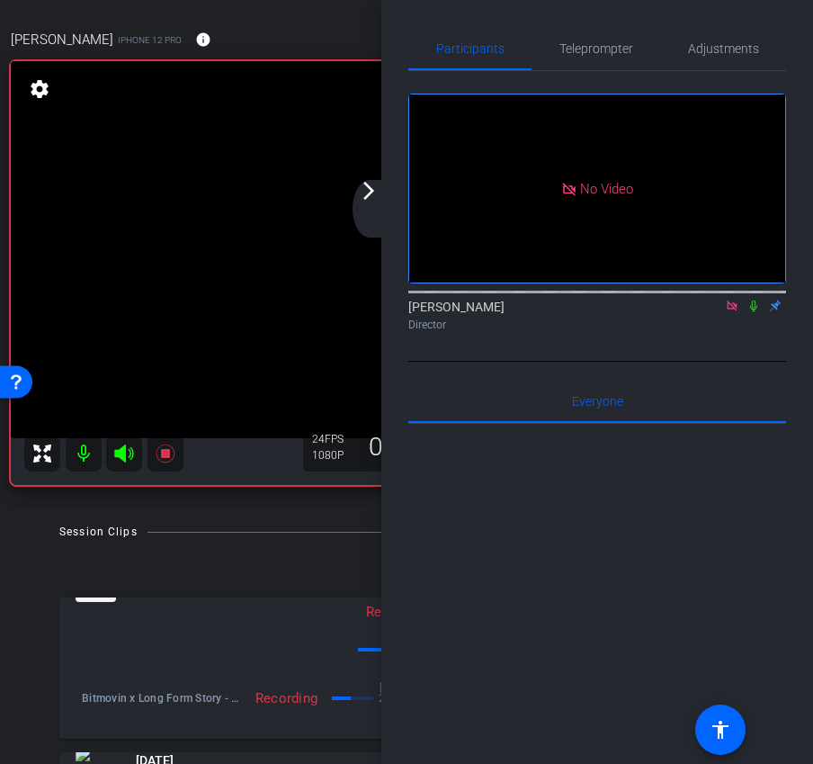
click at [370, 211] on div "arrow_back_ios_new arrow_forward_ios" at bounding box center [372, 209] width 38 height 58
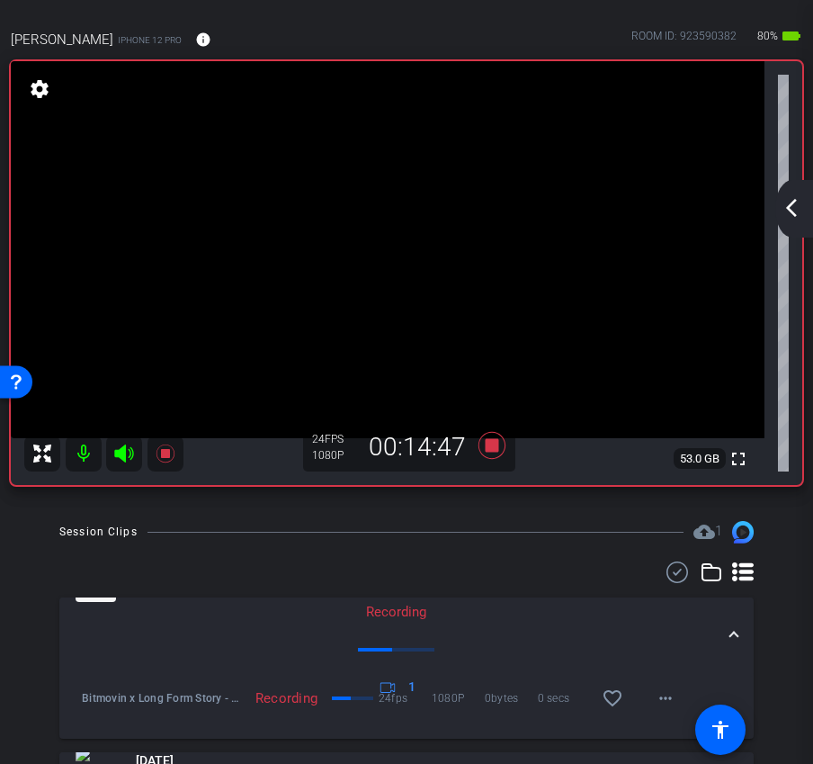
click at [788, 208] on mat-icon "arrow_back_ios_new" at bounding box center [792, 208] width 22 height 22
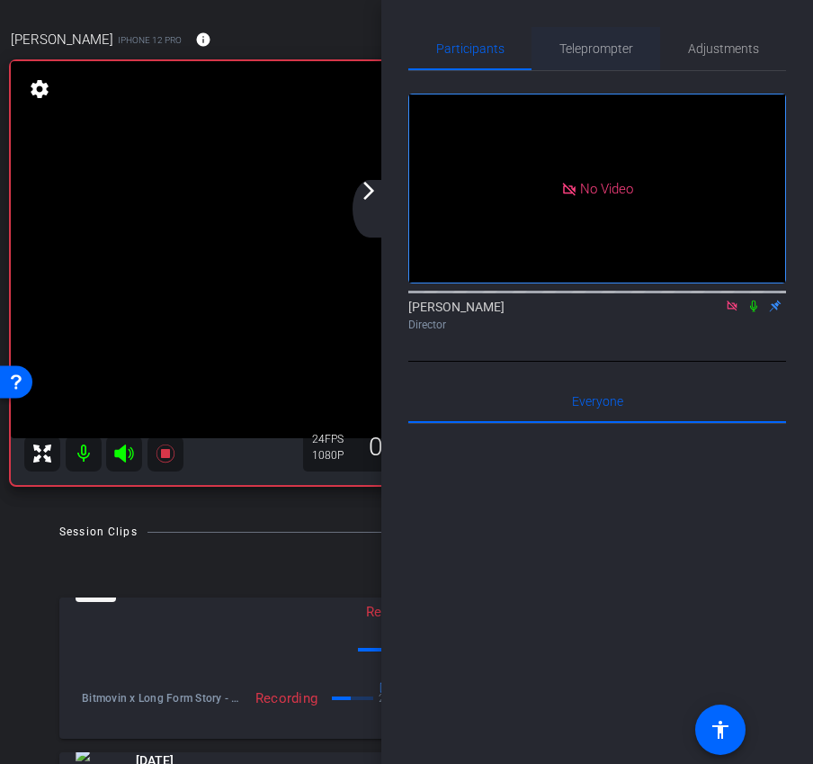
click at [591, 55] on span "Teleprompter" at bounding box center [596, 48] width 74 height 13
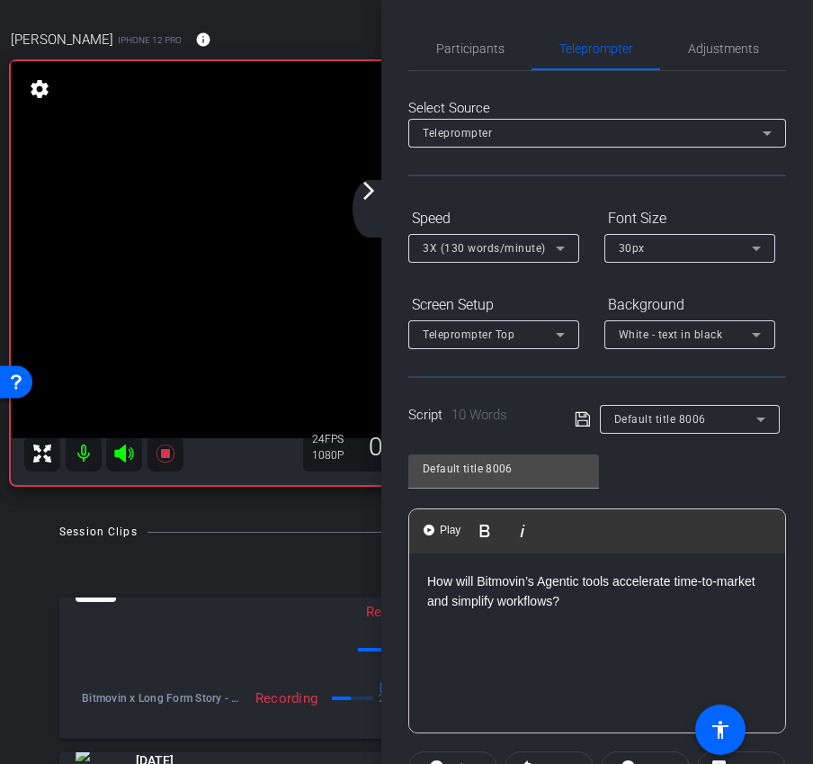
drag, startPoint x: 577, startPoint y: 605, endPoint x: 321, endPoint y: 548, distance: 262.7
click at [321, 548] on div "arrow_back Bitmovin x Long Form Story - AI Scene Analysis + Agentic Tools - [PE…" at bounding box center [406, 382] width 813 height 764
drag, startPoint x: 505, startPoint y: 599, endPoint x: 312, endPoint y: 563, distance: 196.7
click at [312, 563] on div "arrow_back Bitmovin x Long Form Story - AI Scene Analysis + Agentic Tools - [PE…" at bounding box center [406, 382] width 813 height 764
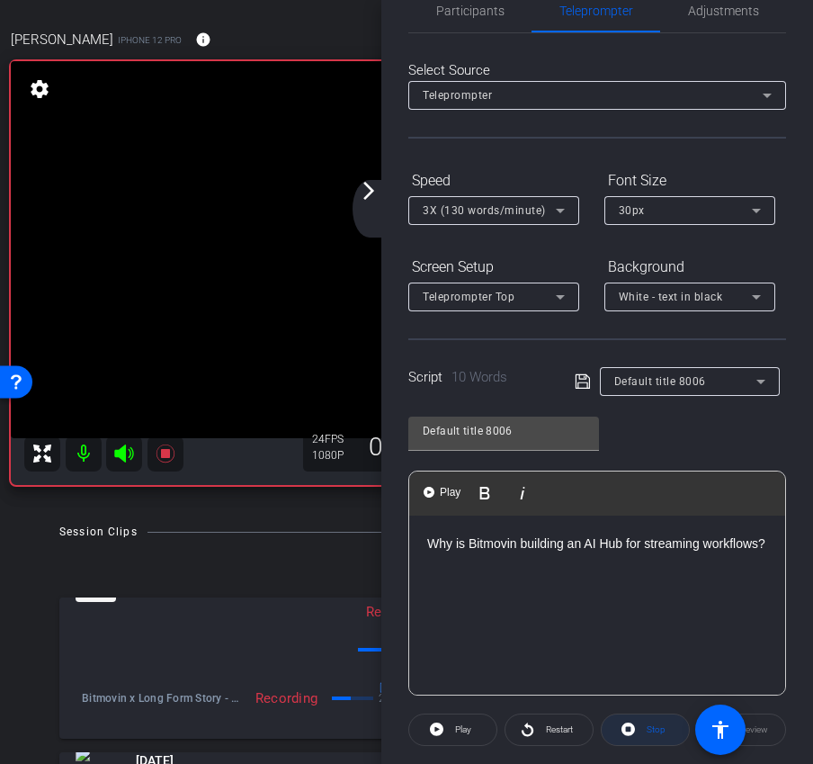
click at [647, 738] on span "Stop" at bounding box center [653, 729] width 23 height 25
click at [455, 735] on span "Play" at bounding box center [461, 729] width 21 height 25
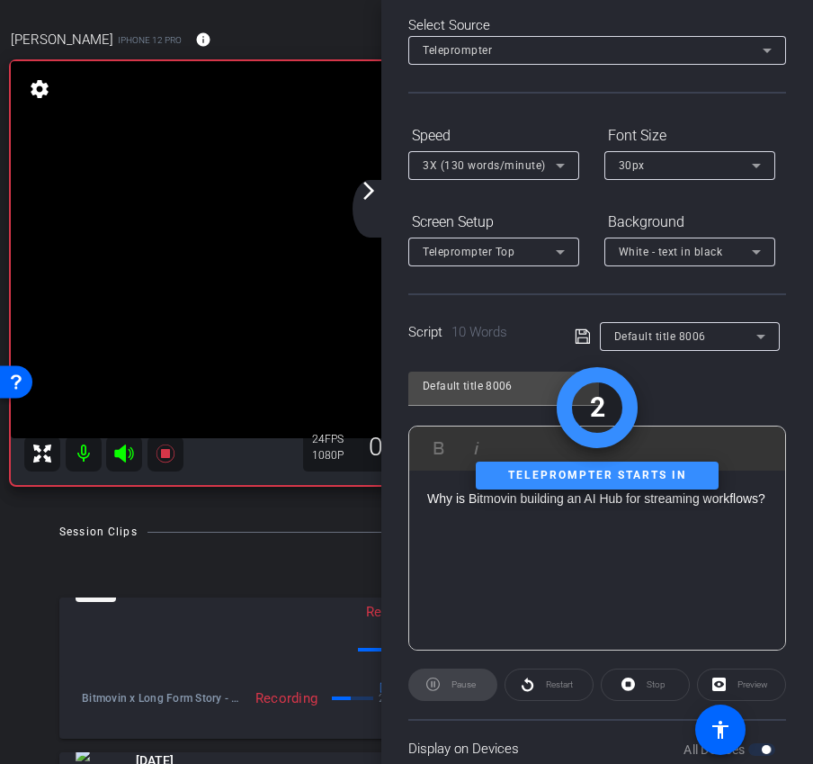
scroll to position [84, 0]
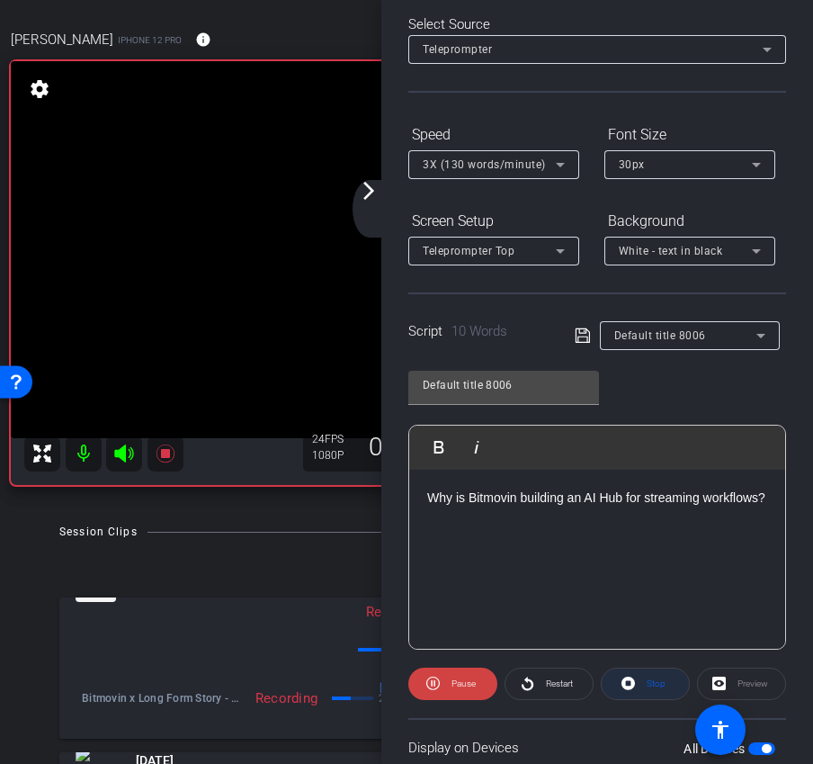
click at [636, 681] on span at bounding box center [645, 683] width 87 height 43
click at [461, 686] on span "Play" at bounding box center [463, 683] width 16 height 10
click at [639, 675] on span at bounding box center [645, 683] width 87 height 43
drag, startPoint x: 496, startPoint y: 525, endPoint x: 357, endPoint y: 422, distance: 173.6
click at [357, 422] on div "arrow_back Bitmovin x Long Form Story - AI Scene Analysis + Agentic Tools - [PE…" at bounding box center [406, 382] width 813 height 764
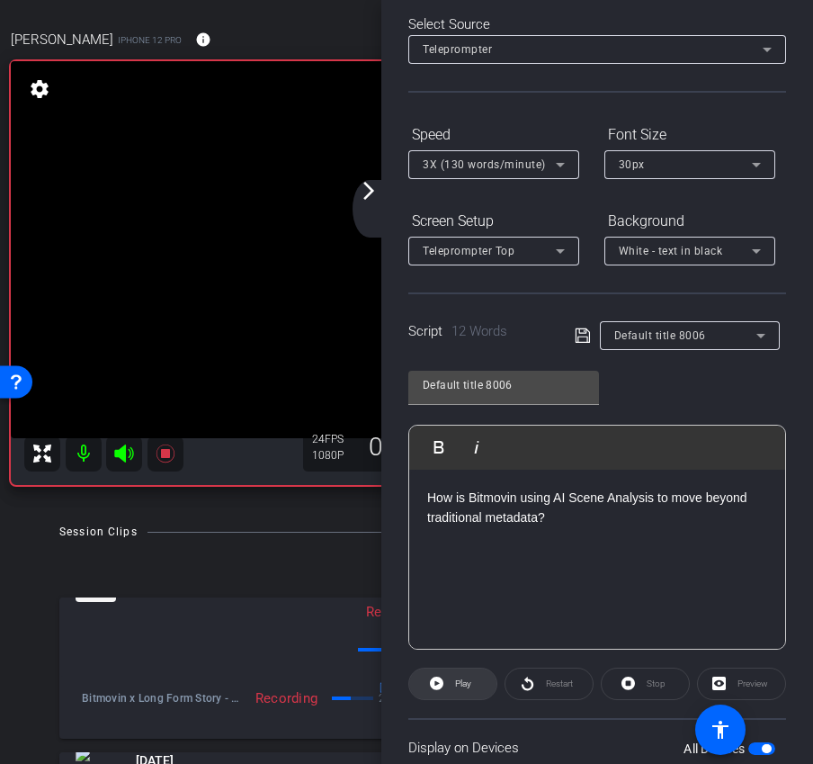
click at [449, 688] on span at bounding box center [452, 683] width 87 height 43
click at [641, 683] on span at bounding box center [645, 683] width 87 height 43
click at [587, 576] on div "How is Bitmovin using AI Scene Analysis to move beyond traditional metadata?" at bounding box center [597, 559] width 376 height 180
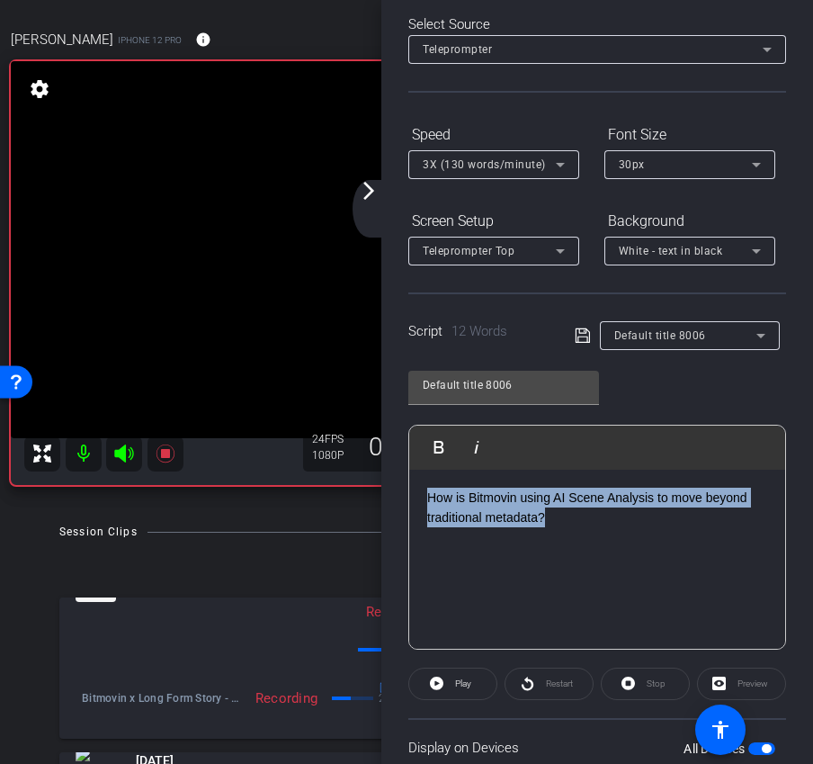
drag, startPoint x: 559, startPoint y: 519, endPoint x: 349, endPoint y: 448, distance: 222.1
click at [349, 448] on div "arrow_back Bitmovin x Long Form Story - AI Scene Analysis + Agentic Tools - [PE…" at bounding box center [406, 382] width 813 height 764
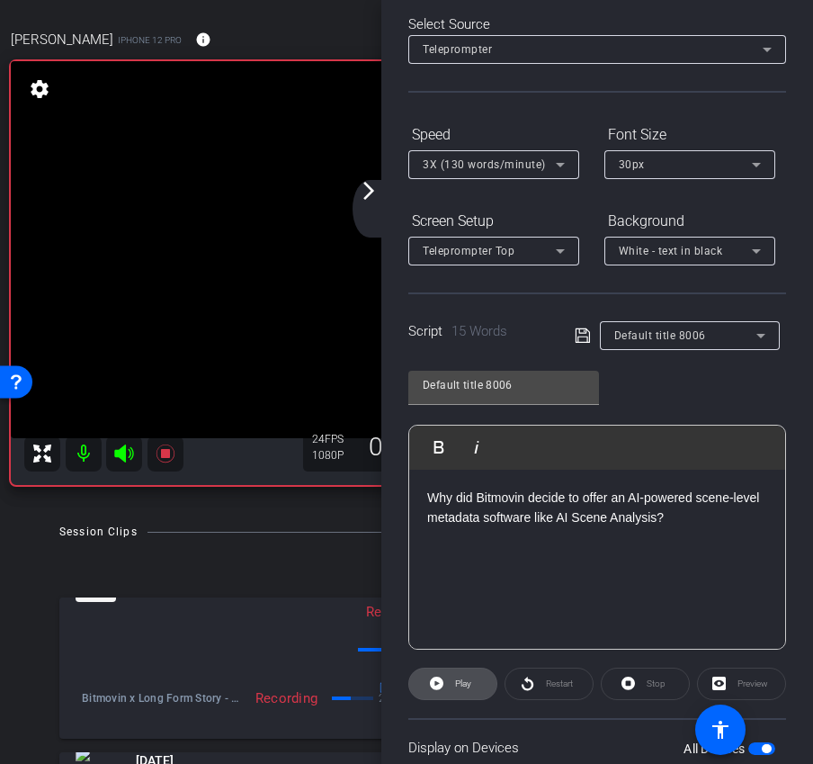
click at [452, 693] on span "Play" at bounding box center [461, 683] width 21 height 25
click at [639, 689] on span at bounding box center [645, 683] width 87 height 43
click at [474, 684] on span at bounding box center [452, 683] width 87 height 43
click at [373, 205] on div "arrow_back_ios_new arrow_forward_ios" at bounding box center [372, 209] width 38 height 58
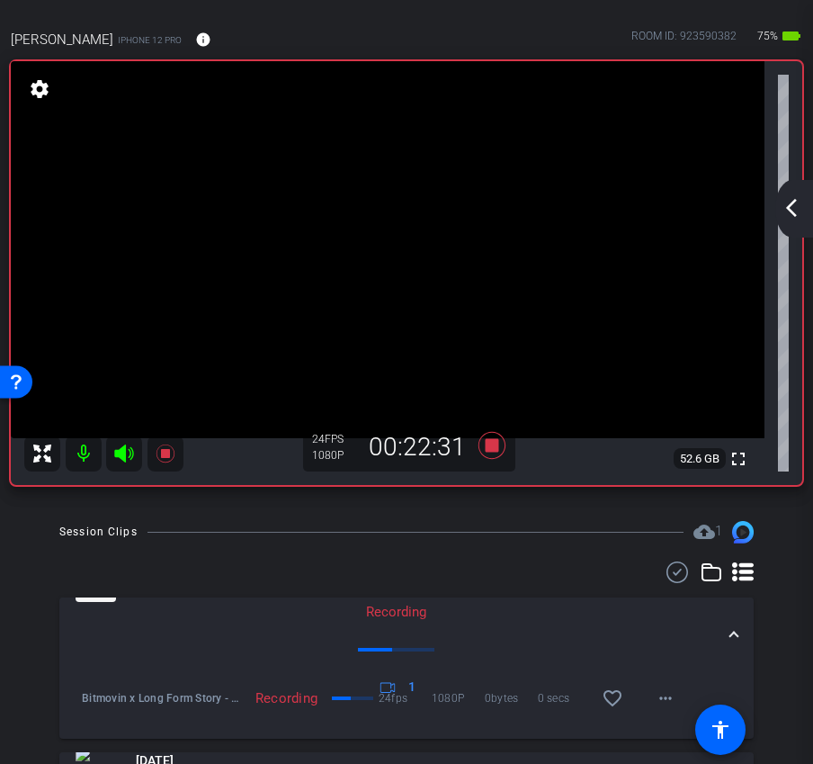
click at [800, 183] on div "arrow_back_ios_new arrow_forward_ios" at bounding box center [794, 209] width 38 height 58
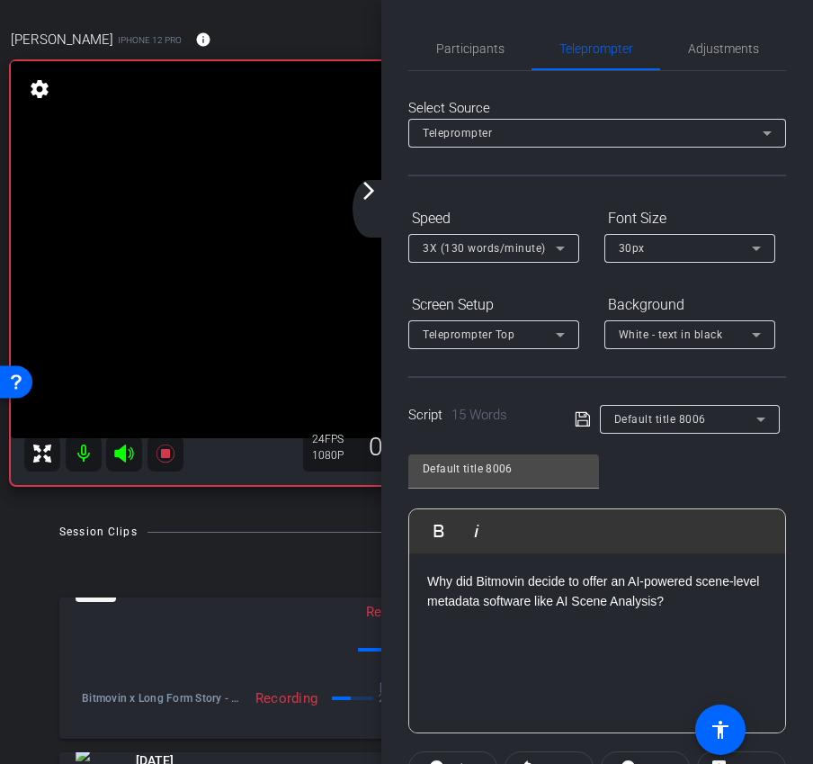
scroll to position [219, 0]
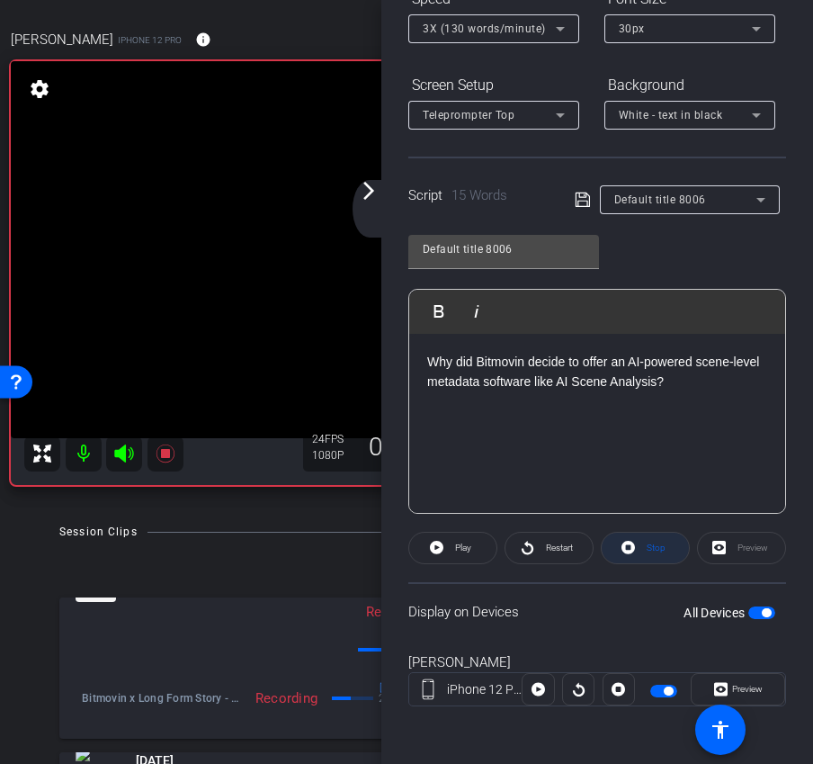
click at [627, 559] on span at bounding box center [645, 547] width 87 height 43
drag, startPoint x: 683, startPoint y: 388, endPoint x: 424, endPoint y: 318, distance: 268.1
click at [424, 318] on div "Play Play from this location Play Selected Play and display the selected text o…" at bounding box center [597, 401] width 378 height 225
click at [484, 561] on span at bounding box center [452, 547] width 87 height 43
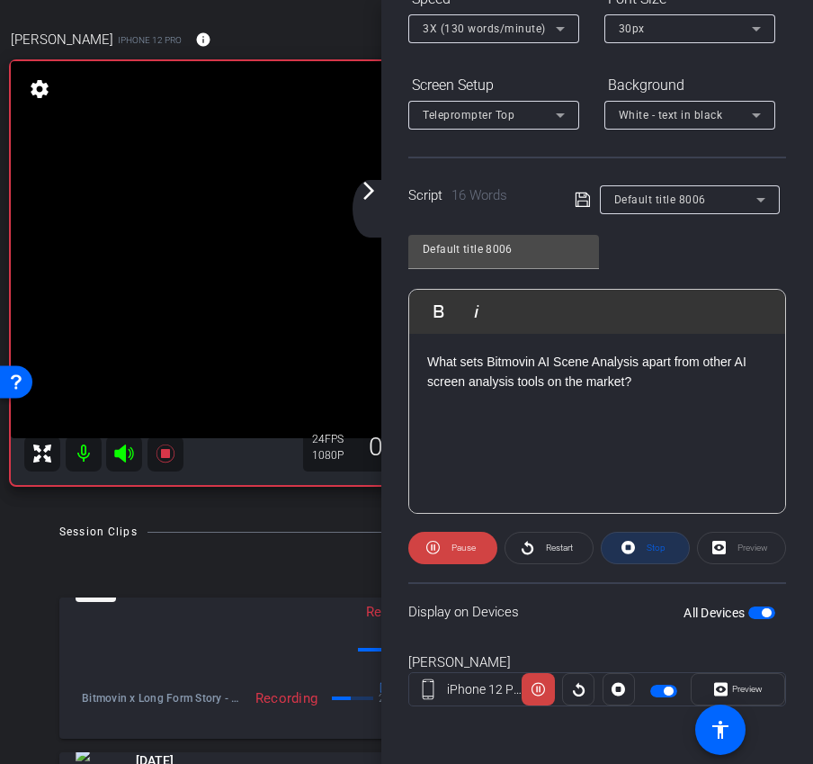
click at [656, 550] on span "Stop" at bounding box center [656, 547] width 19 height 10
click at [478, 554] on span at bounding box center [452, 547] width 87 height 43
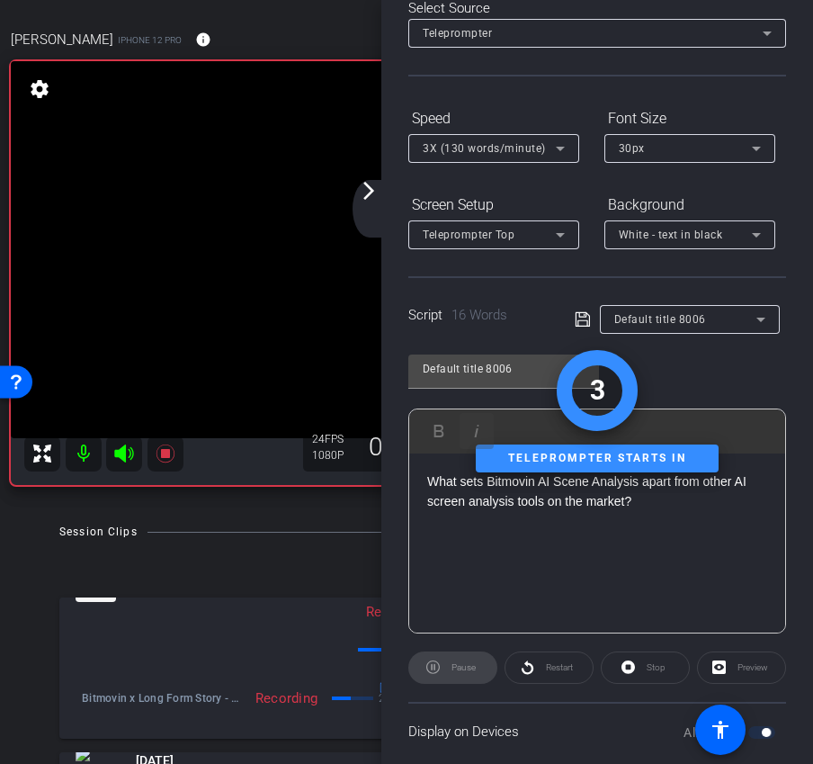
scroll to position [0, 0]
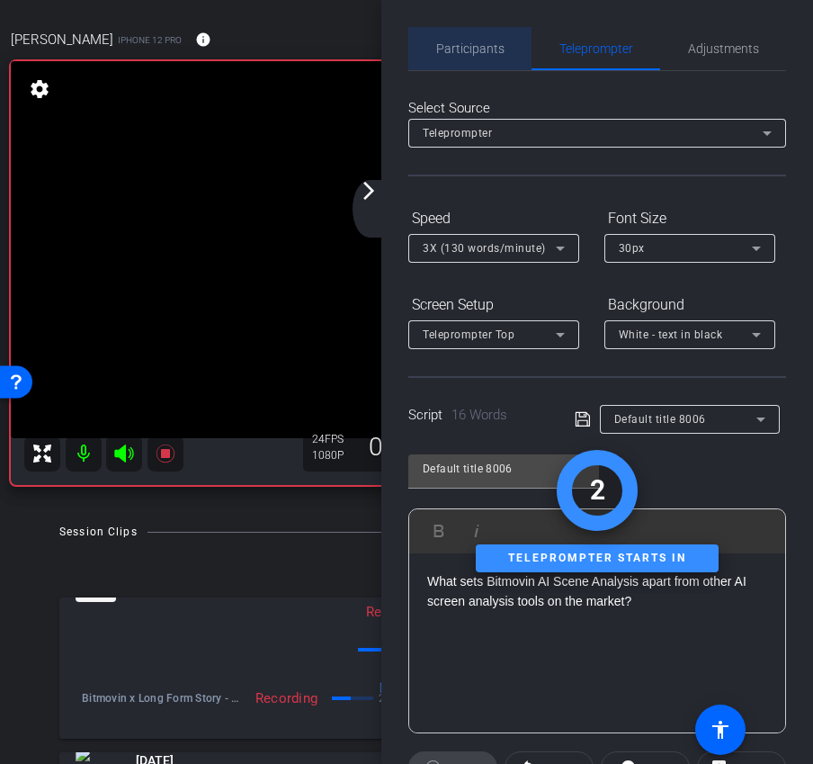
click at [441, 45] on span "Participants" at bounding box center [470, 48] width 68 height 13
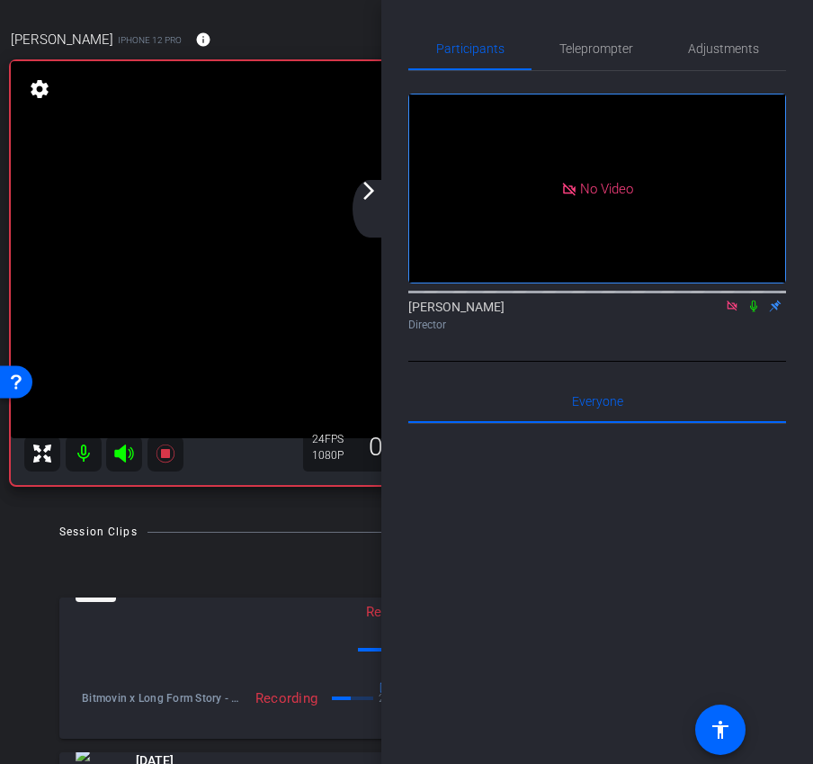
click at [757, 299] on icon at bounding box center [753, 305] width 14 height 13
click at [751, 299] on icon at bounding box center [753, 305] width 14 height 13
click at [588, 40] on span "Teleprompter" at bounding box center [596, 48] width 74 height 43
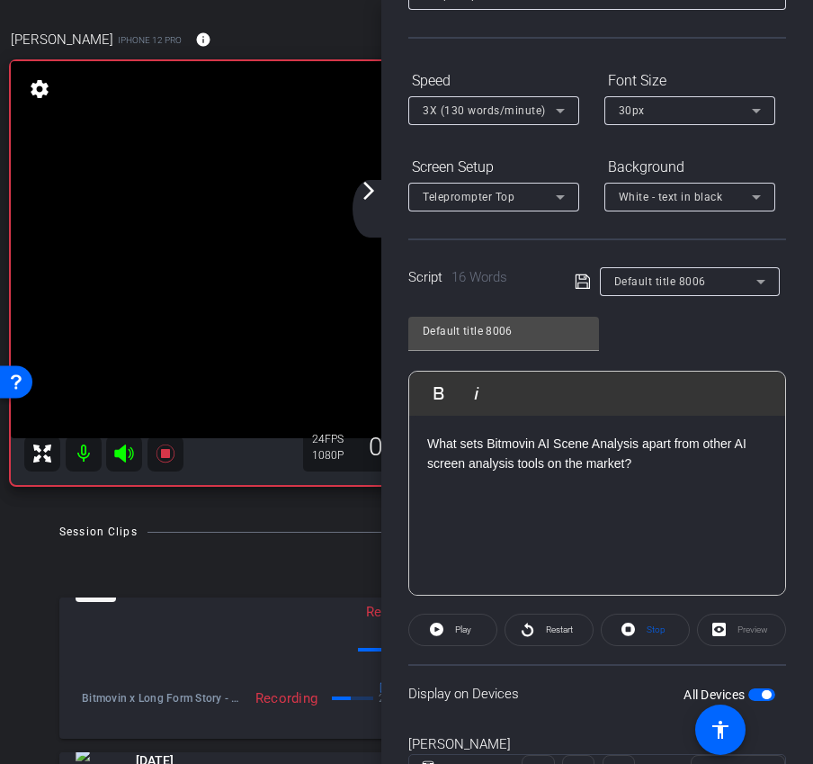
scroll to position [159, 0]
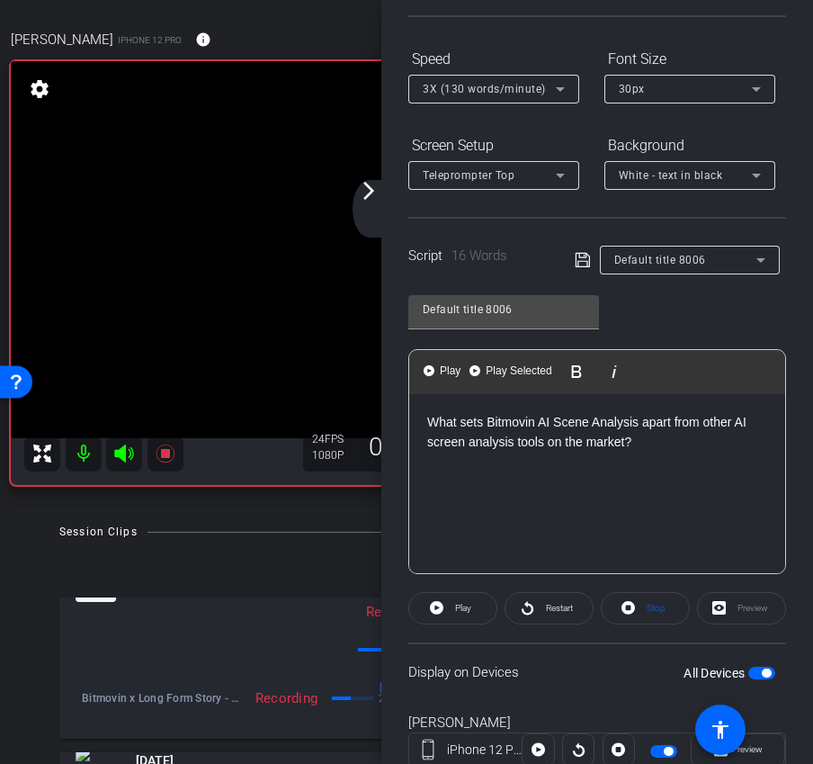
drag, startPoint x: 635, startPoint y: 440, endPoint x: 228, endPoint y: 386, distance: 410.9
click at [228, 386] on div "arrow_back Bitmovin x Long Form Story - AI Scene Analysis + Agentic Tools - [PE…" at bounding box center [406, 382] width 813 height 764
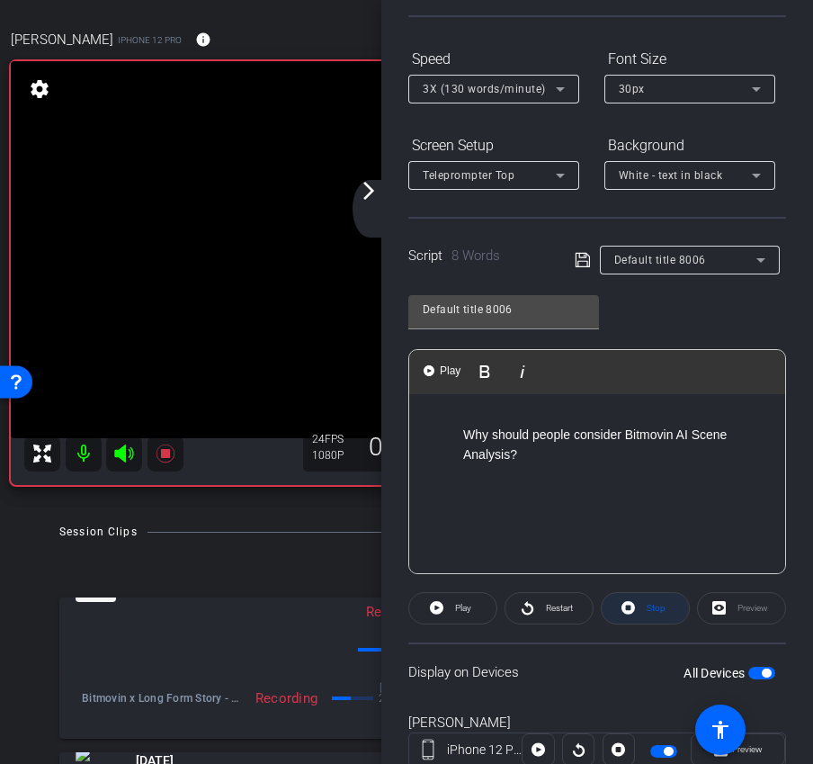
click at [633, 607] on icon at bounding box center [627, 607] width 13 height 13
click at [467, 607] on span "Play" at bounding box center [463, 608] width 16 height 10
click at [653, 605] on span "Stop" at bounding box center [656, 608] width 19 height 10
click at [442, 606] on icon at bounding box center [436, 607] width 13 height 13
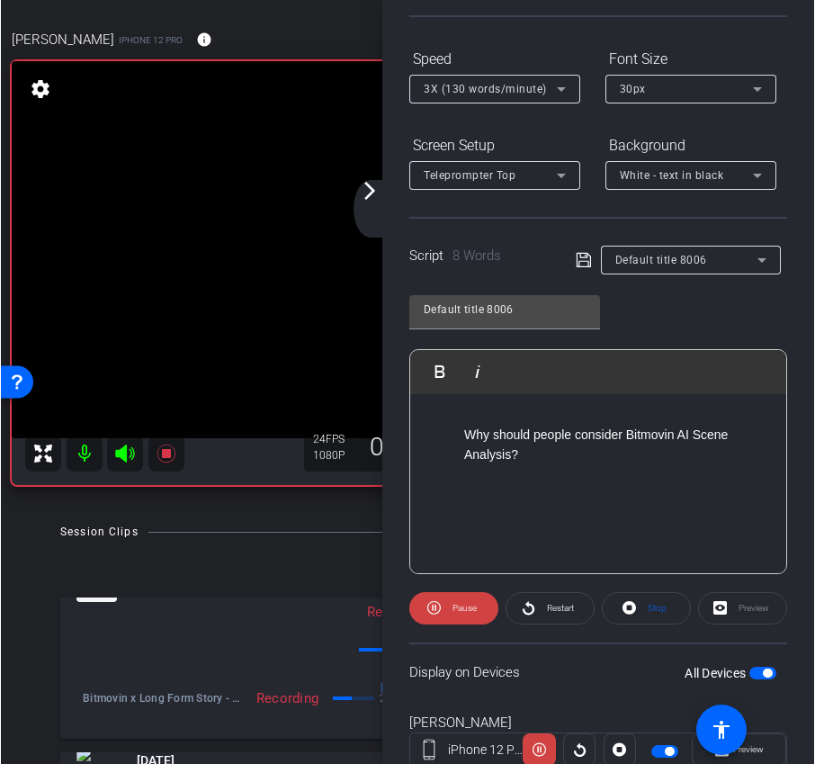
scroll to position [0, 0]
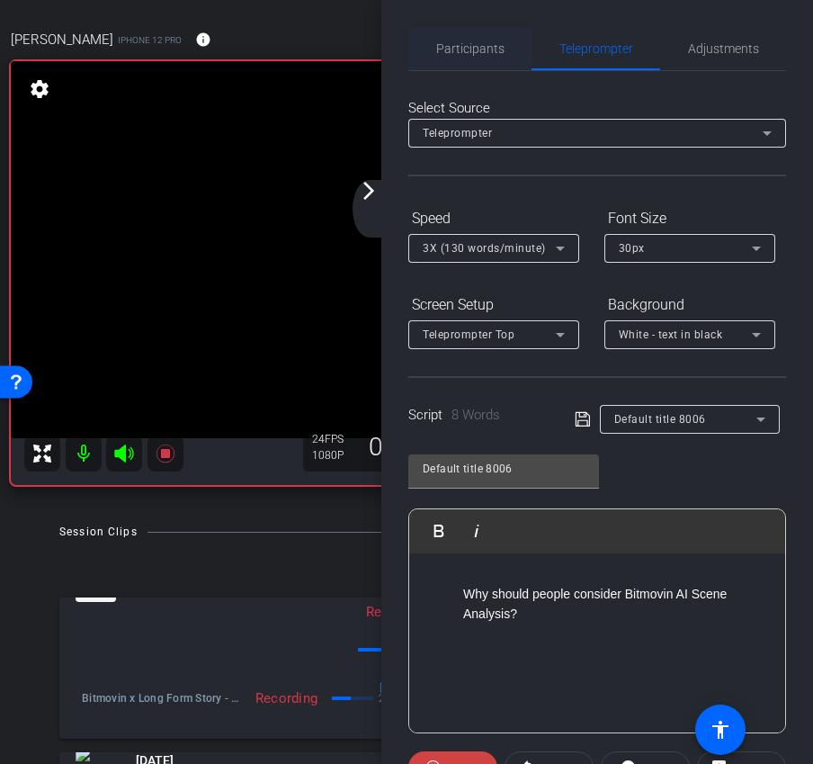
click at [487, 61] on span "Participants" at bounding box center [470, 48] width 68 height 43
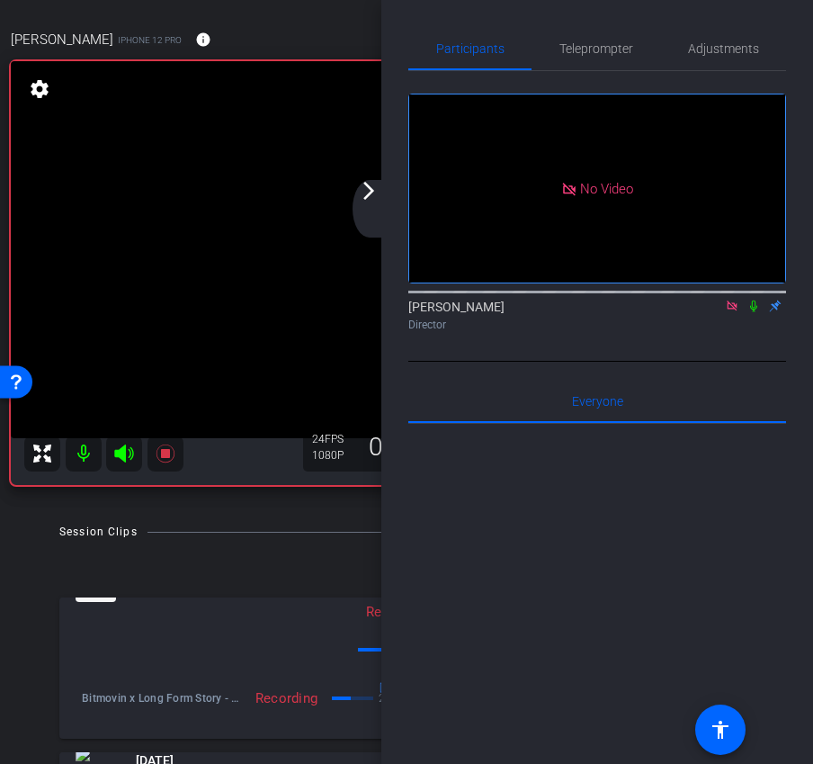
click at [754, 299] on icon at bounding box center [753, 305] width 14 height 13
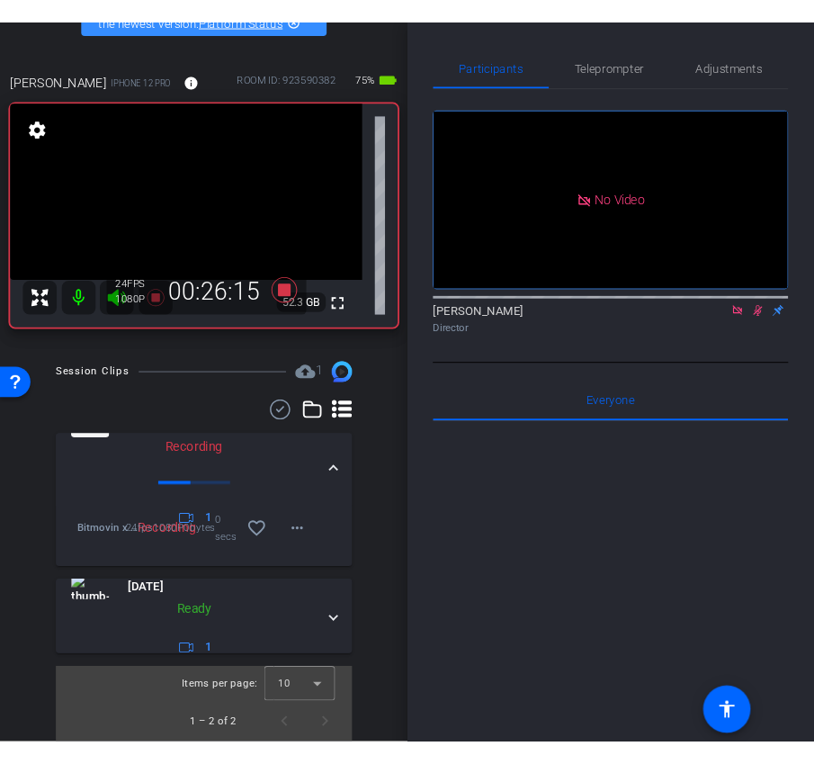
scroll to position [95, 0]
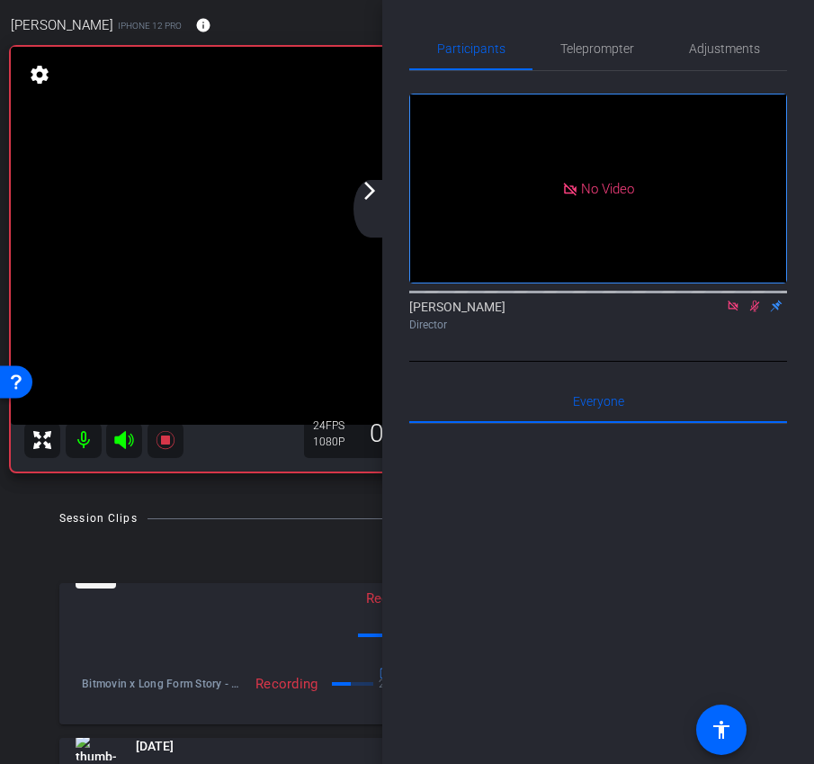
click at [754, 299] on icon at bounding box center [754, 305] width 14 height 13
click at [594, 31] on span "Teleprompter" at bounding box center [597, 48] width 74 height 43
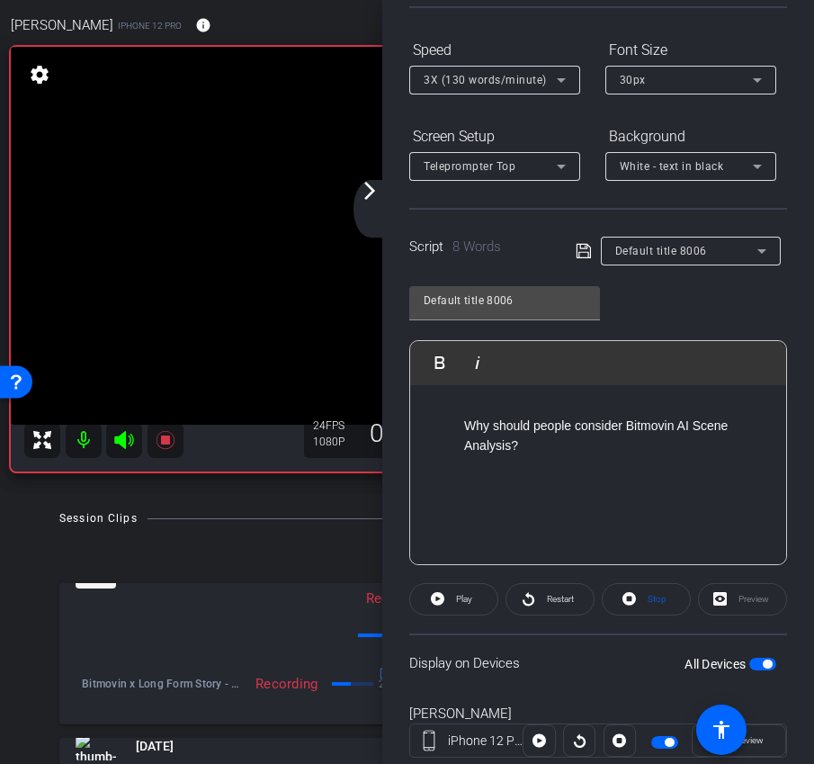
scroll to position [219, 0]
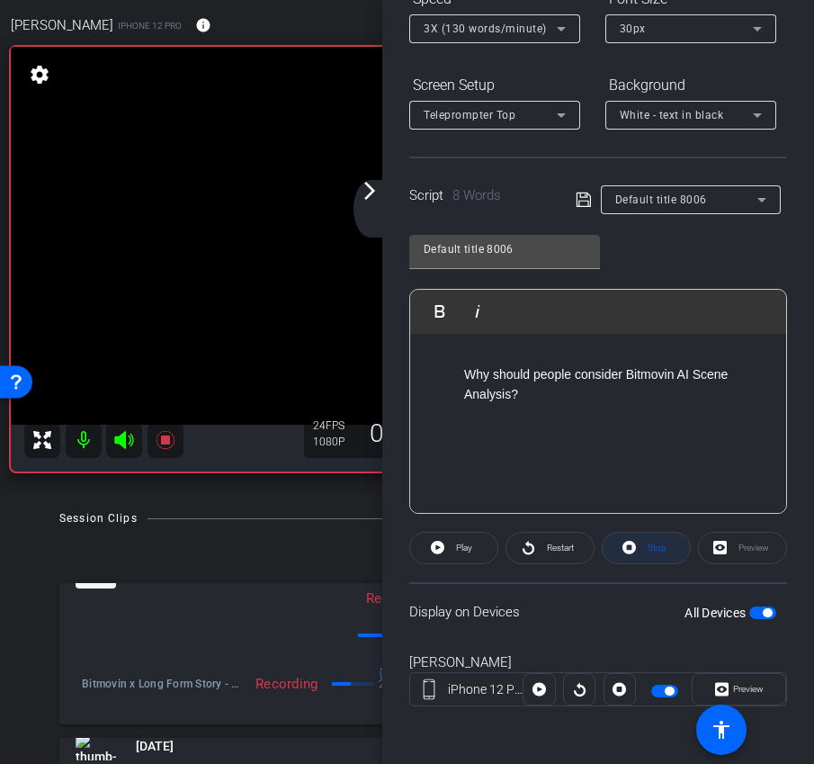
click at [670, 551] on span at bounding box center [646, 547] width 87 height 43
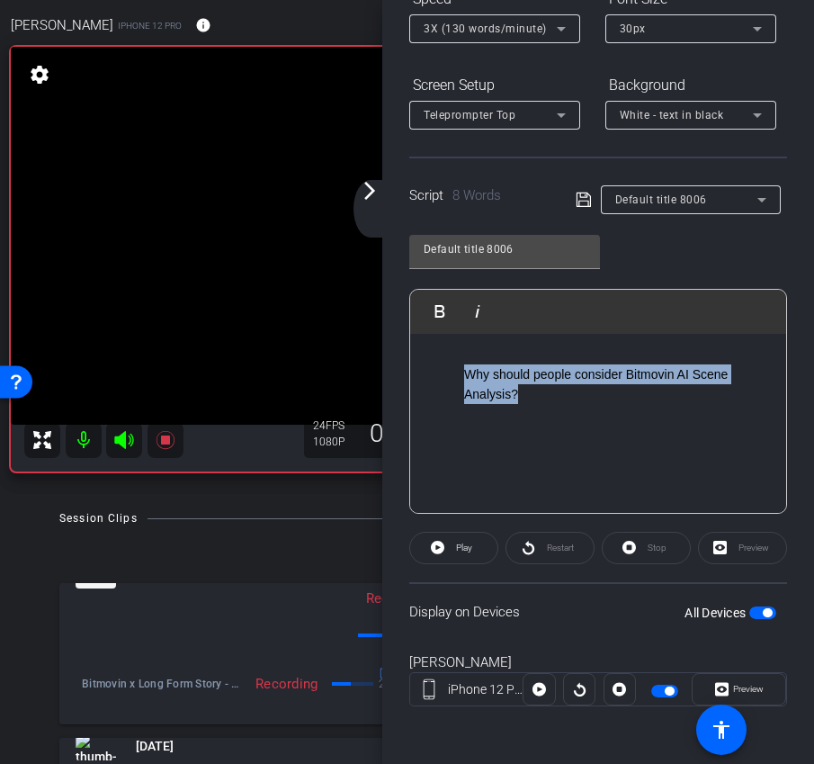
drag, startPoint x: 567, startPoint y: 400, endPoint x: 388, endPoint y: 289, distance: 211.6
click at [388, 289] on div "Participants Teleprompter Adjustments Ariam Eqbe Director Everyone 0 Mark all r…" at bounding box center [598, 382] width 432 height 764
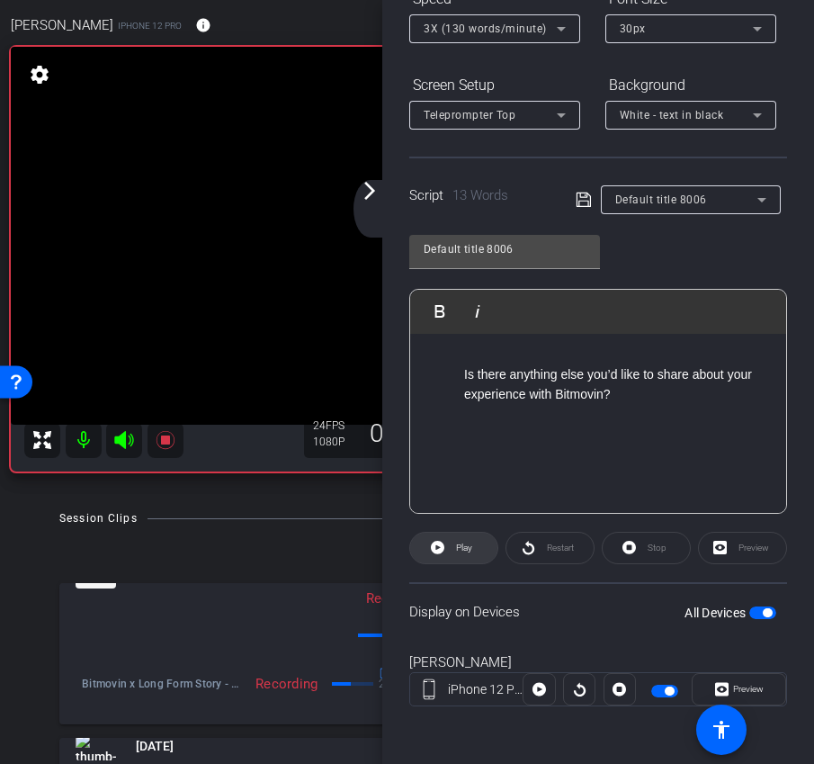
click at [446, 556] on span at bounding box center [453, 547] width 87 height 43
click at [641, 556] on span at bounding box center [646, 547] width 87 height 43
click at [487, 553] on span at bounding box center [453, 547] width 87 height 43
click at [374, 190] on mat-icon "arrow_forward_ios" at bounding box center [370, 191] width 22 height 22
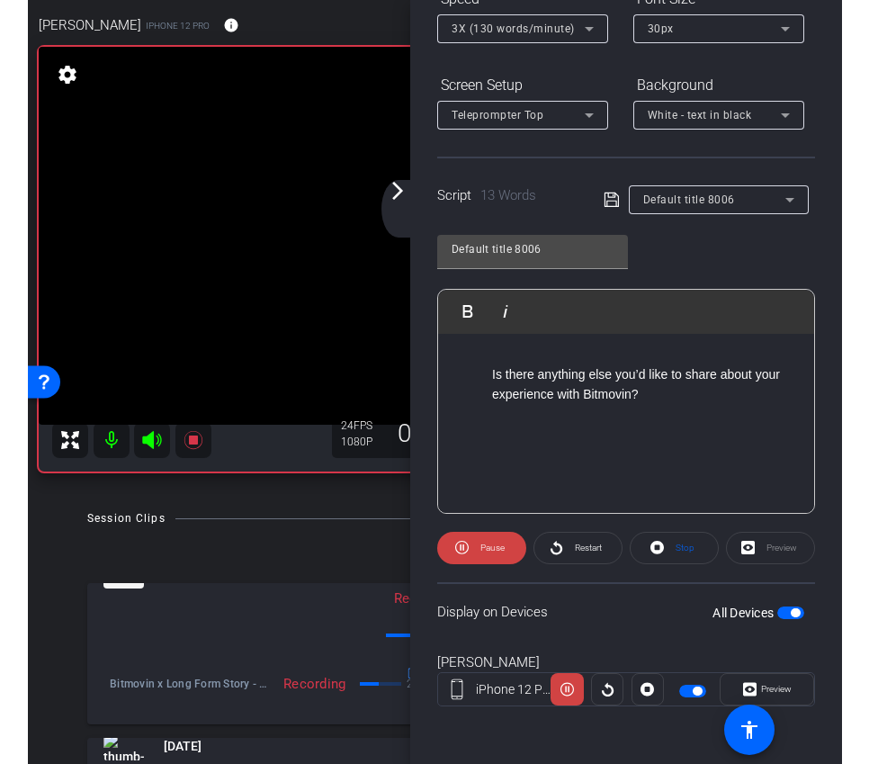
scroll to position [0, 0]
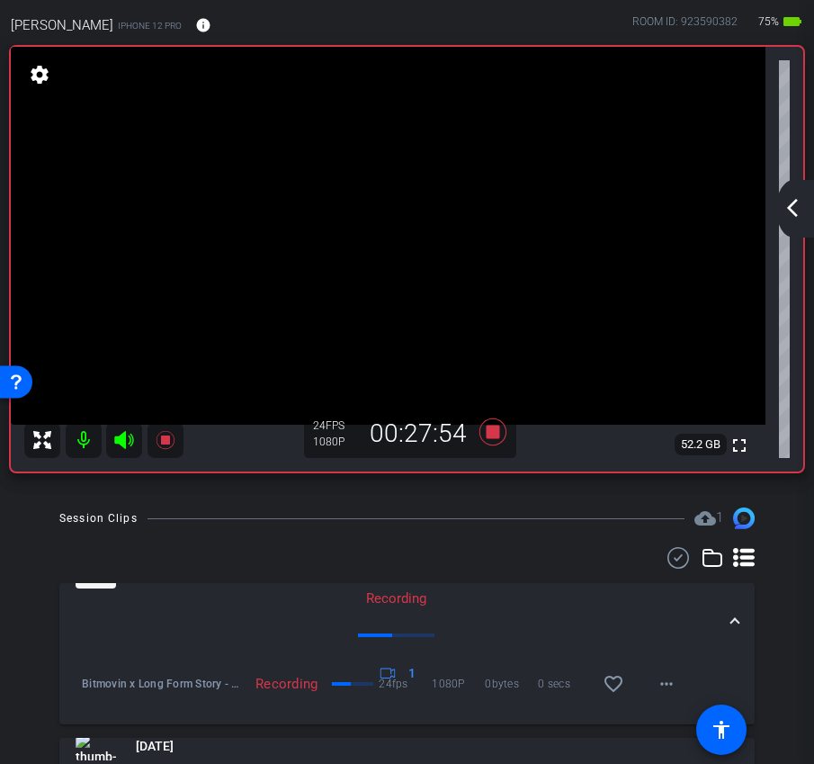
click at [792, 204] on mat-icon "arrow_back_ios_new" at bounding box center [792, 208] width 22 height 22
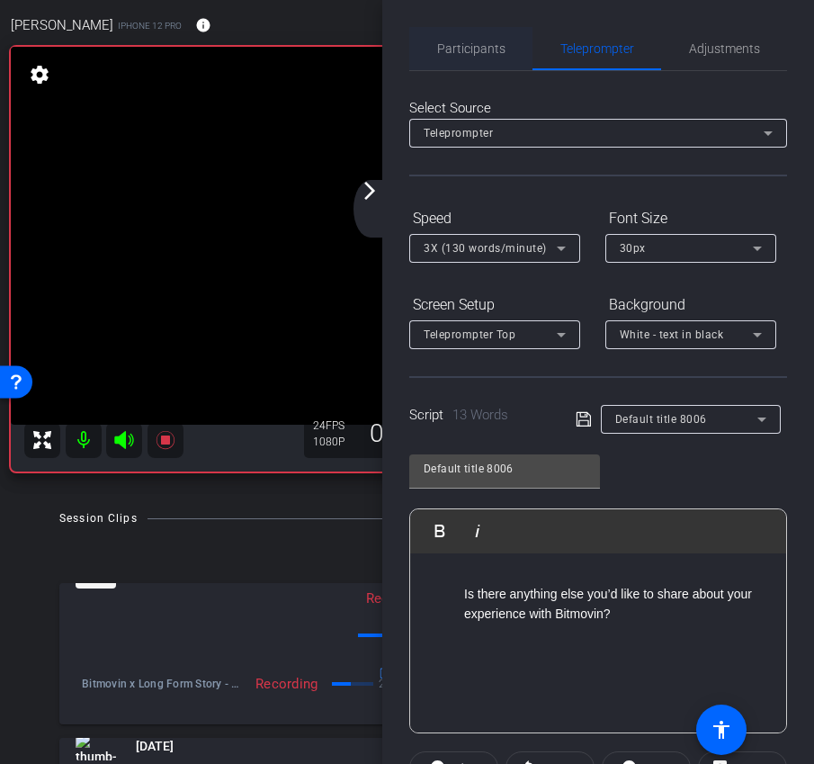
click at [497, 53] on span "Participants" at bounding box center [471, 48] width 68 height 13
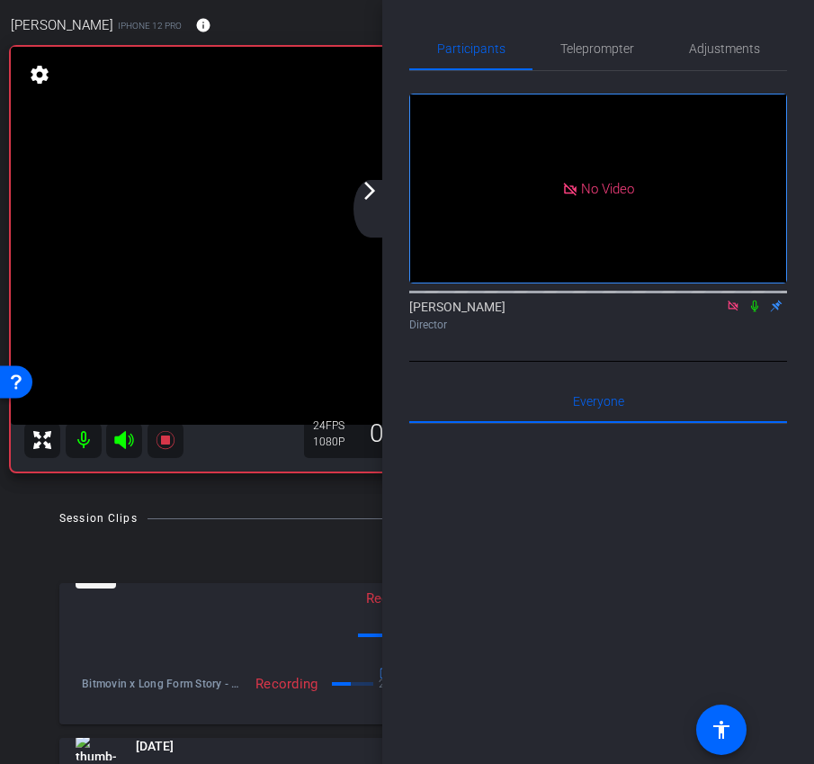
click at [760, 299] on icon at bounding box center [754, 305] width 14 height 13
click at [371, 185] on mat-icon "arrow_forward_ios" at bounding box center [370, 191] width 22 height 22
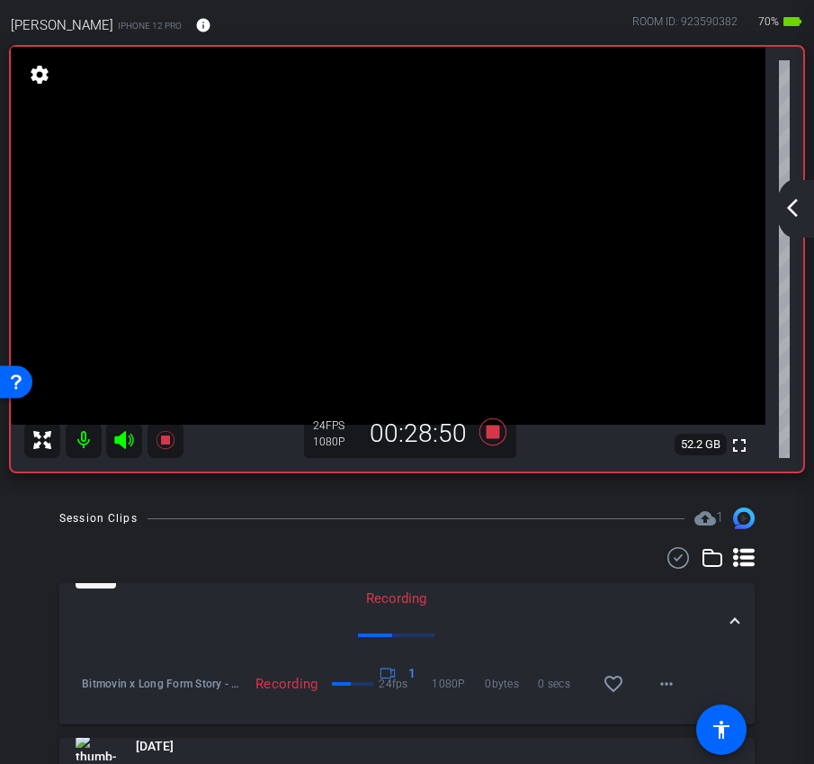
click at [799, 201] on mat-icon "arrow_back_ios_new" at bounding box center [792, 208] width 22 height 22
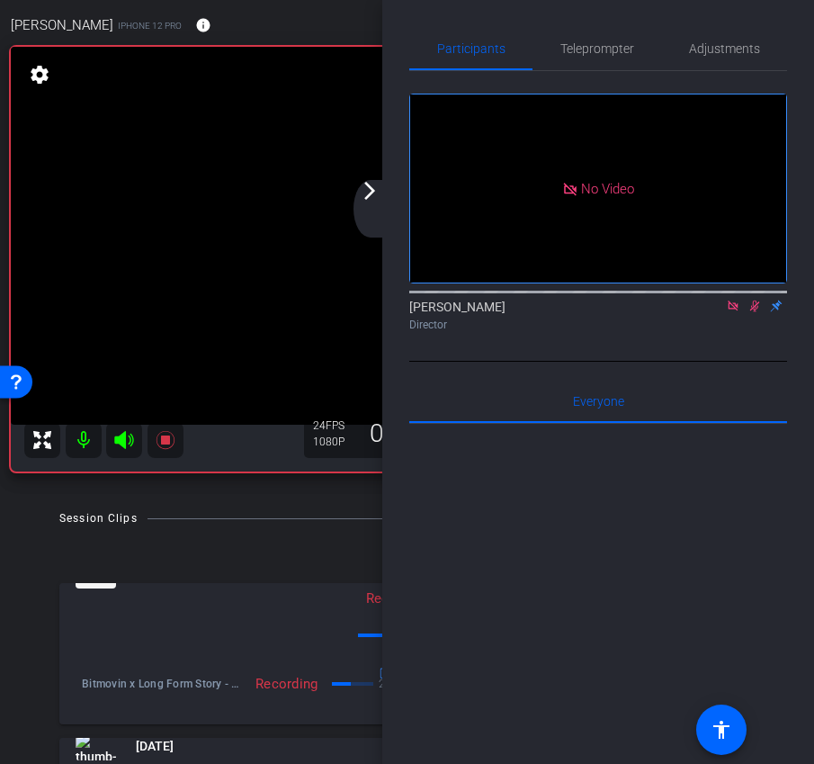
click at [757, 300] on icon at bounding box center [755, 306] width 10 height 12
click at [371, 208] on div "arrow_back_ios_new arrow_forward_ios" at bounding box center [372, 209] width 38 height 58
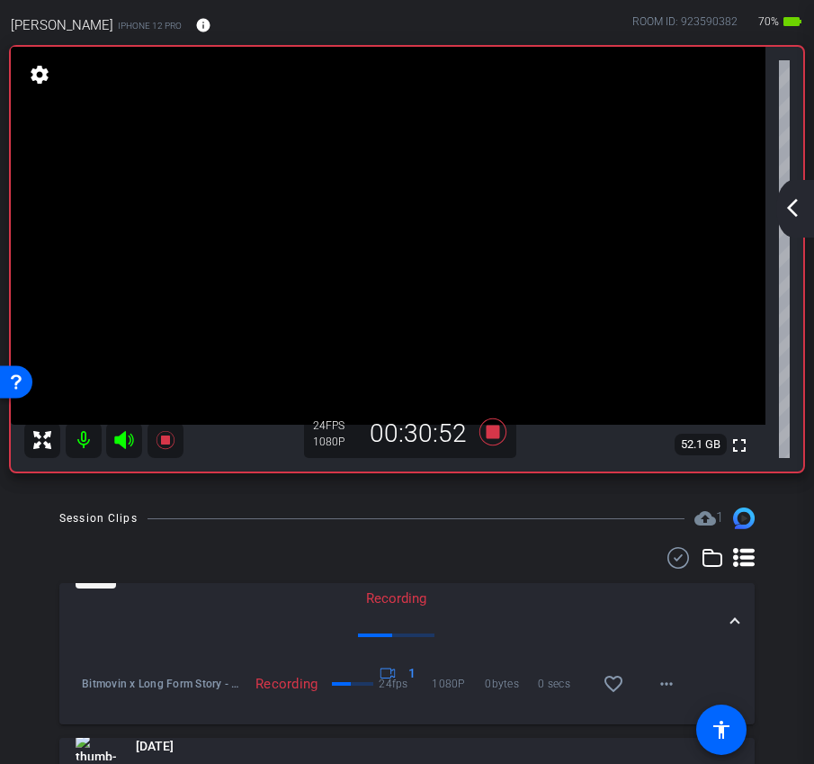
click at [784, 199] on mat-icon "arrow_back_ios_new" at bounding box center [792, 208] width 22 height 22
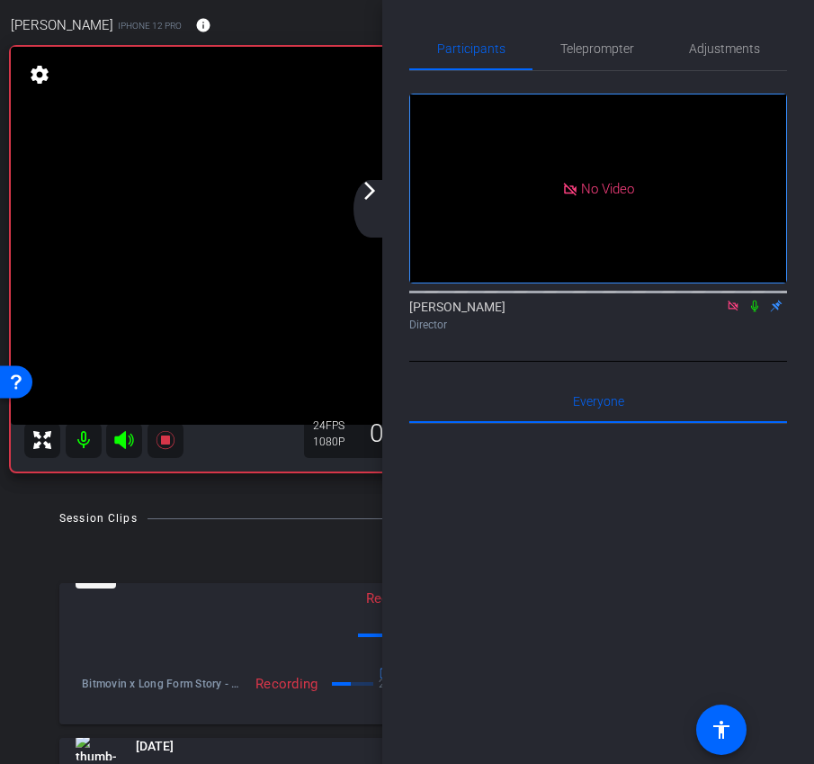
click at [366, 196] on mat-icon "arrow_forward_ios" at bounding box center [370, 191] width 22 height 22
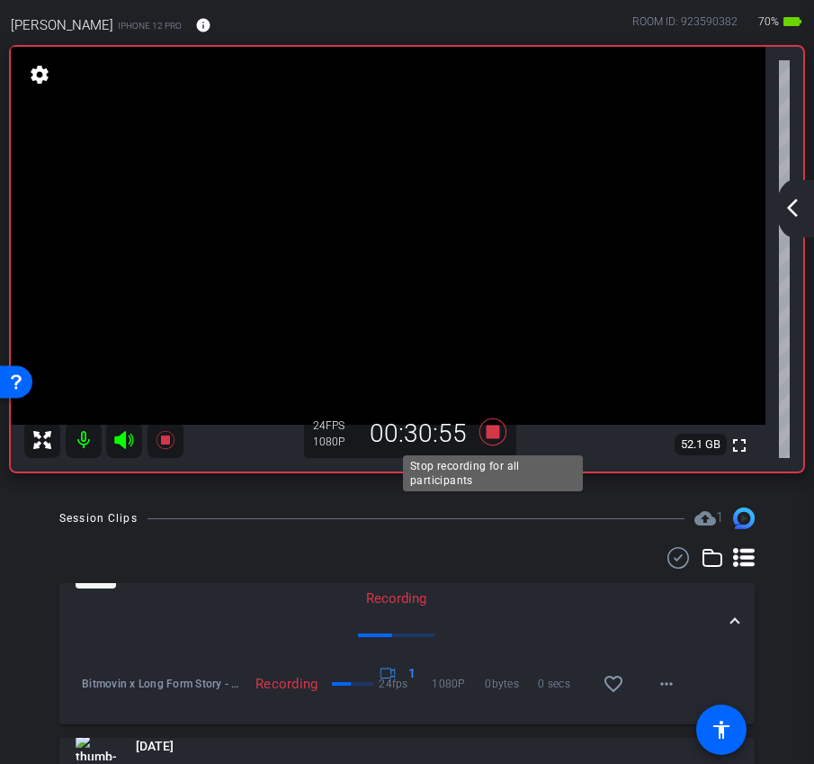
click at [491, 430] on icon at bounding box center [491, 431] width 27 height 27
click at [798, 206] on mat-icon "arrow_back_ios_new" at bounding box center [792, 208] width 22 height 22
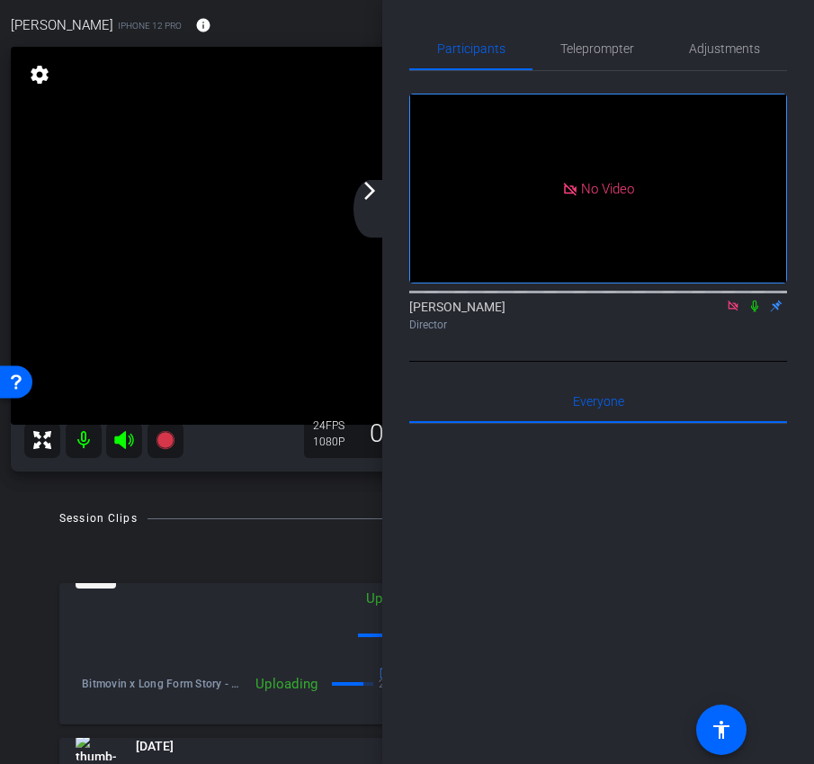
click at [737, 300] on icon at bounding box center [733, 305] width 10 height 10
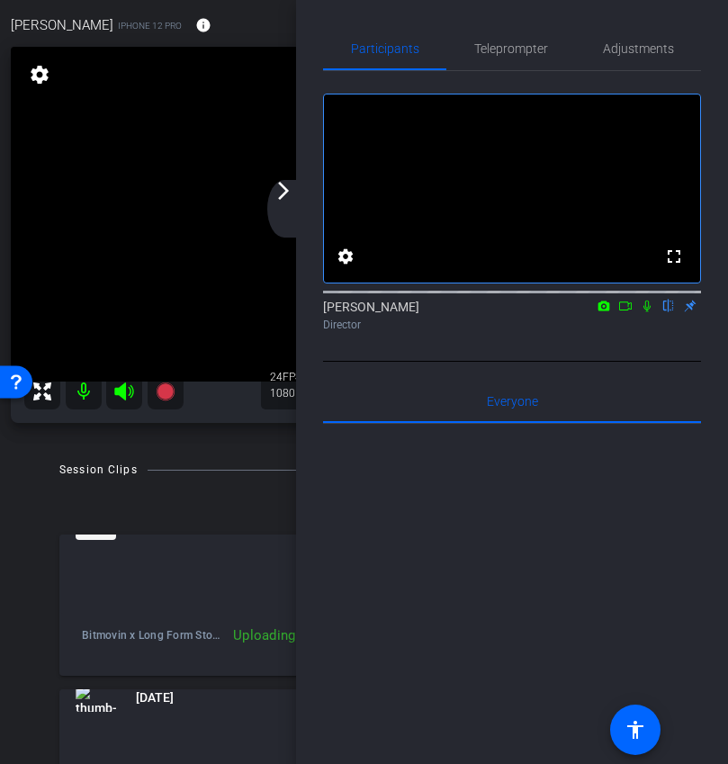
click at [281, 200] on mat-icon "arrow_forward_ios" at bounding box center [283, 191] width 22 height 22
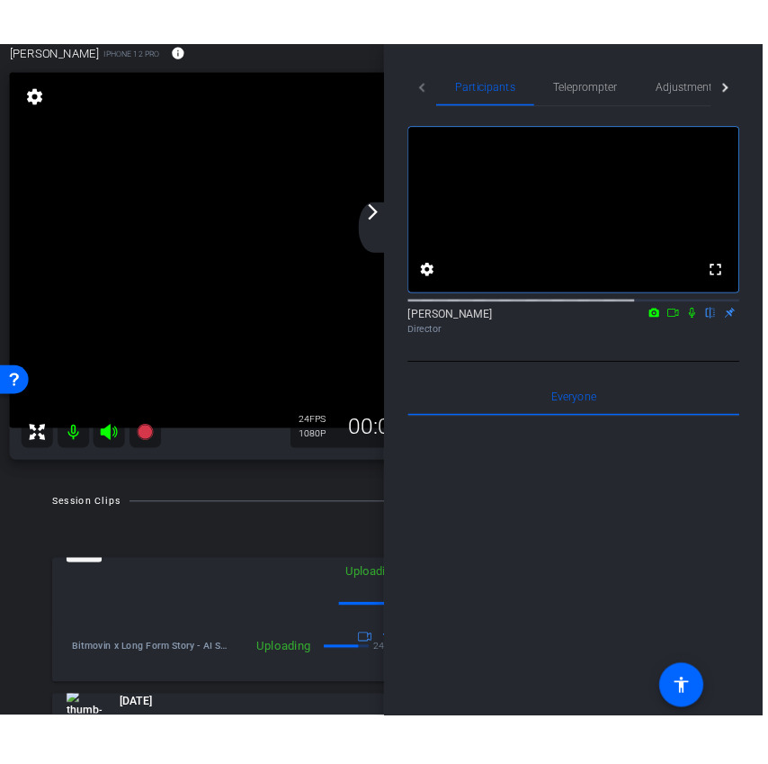
scroll to position [81, 0]
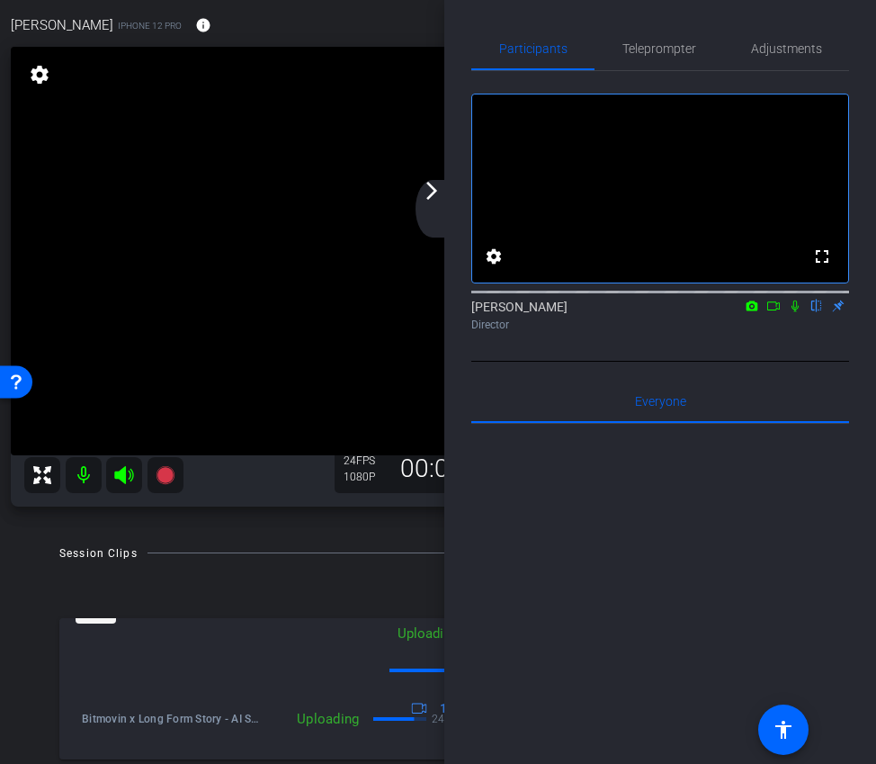
click at [432, 210] on div "arrow_back_ios_new arrow_forward_ios" at bounding box center [434, 209] width 38 height 58
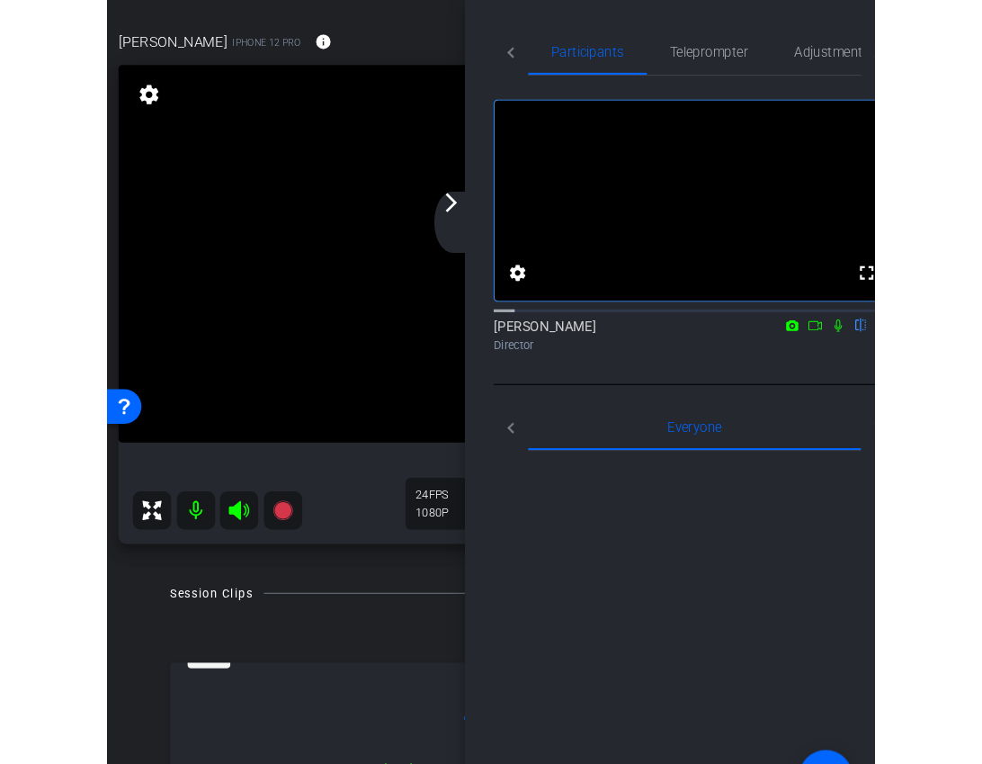
scroll to position [95, 0]
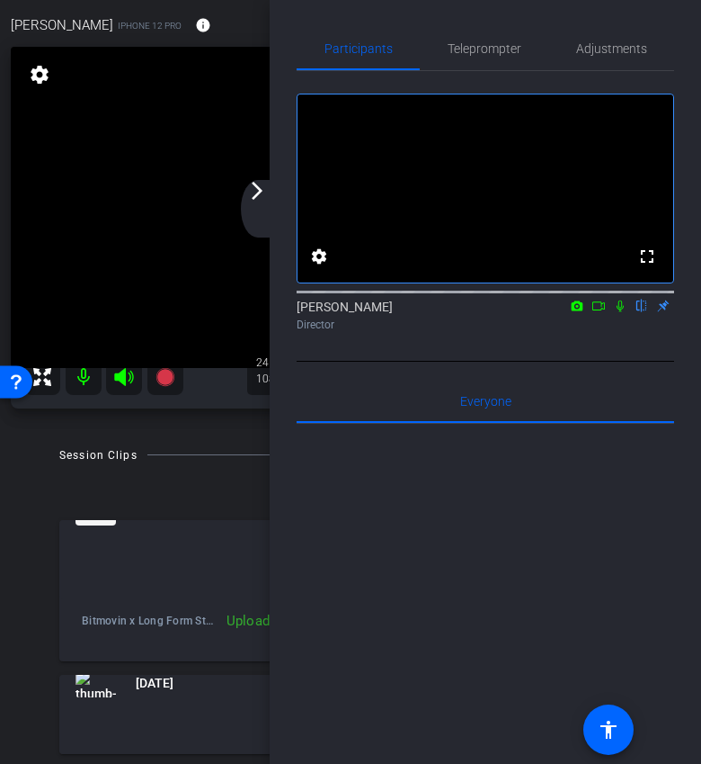
click at [261, 208] on div "arrow_back_ios_new arrow_forward_ios" at bounding box center [260, 209] width 38 height 58
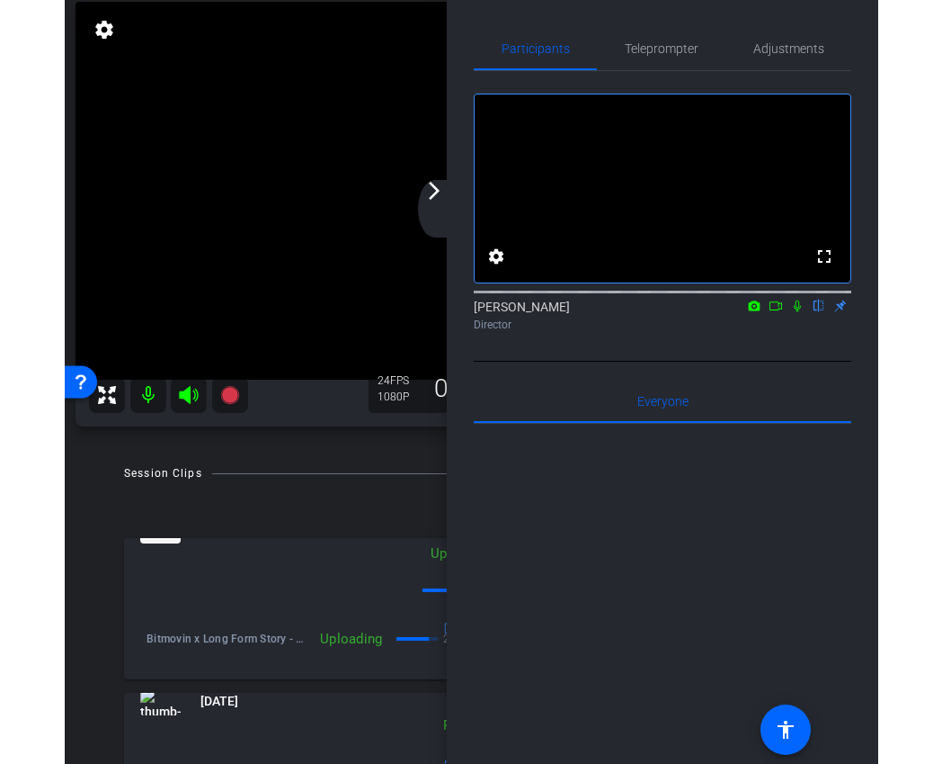
scroll to position [140, 0]
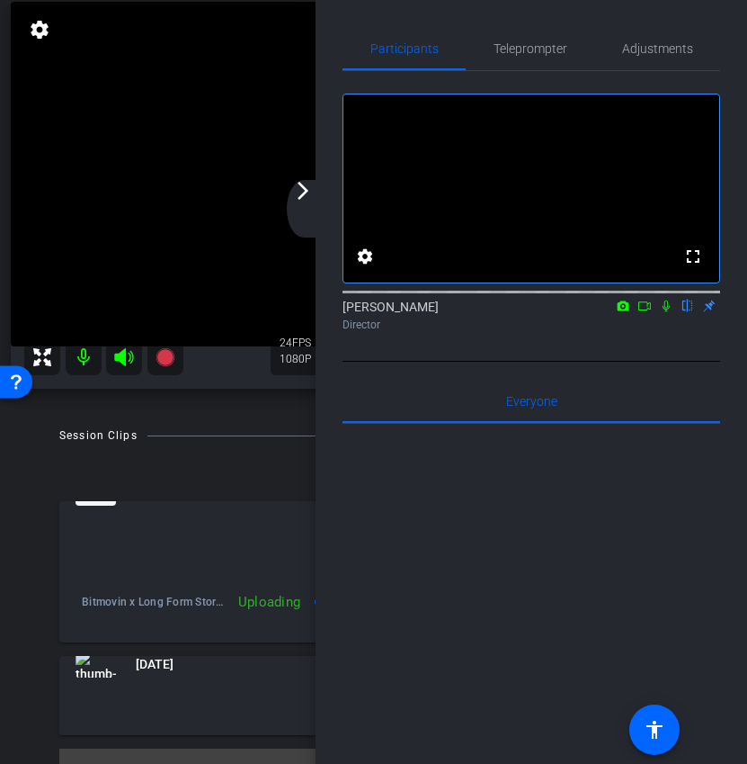
click at [304, 205] on div "arrow_back_ios_new arrow_forward_ios" at bounding box center [306, 209] width 38 height 58
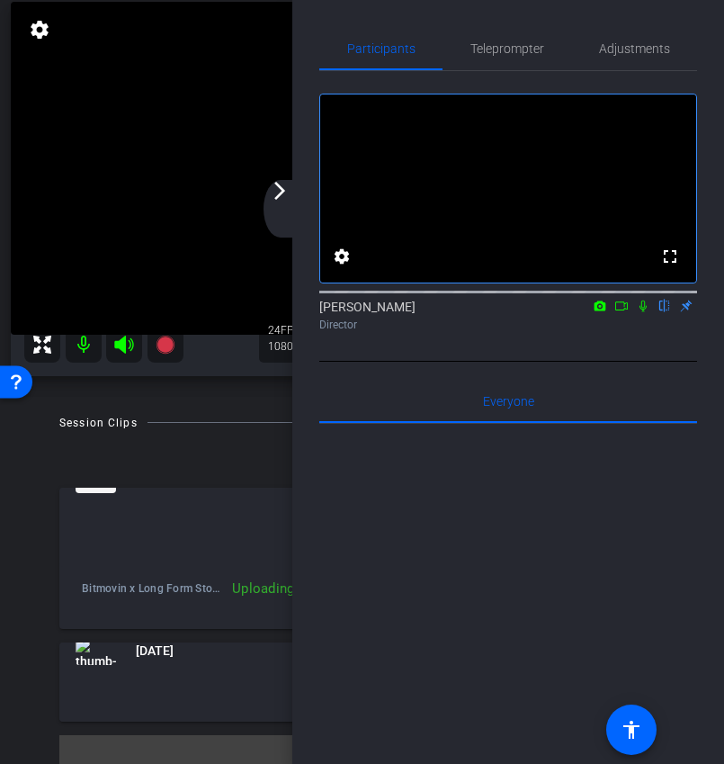
click at [280, 201] on div "arrow_back_ios_new arrow_forward_ios" at bounding box center [282, 209] width 38 height 58
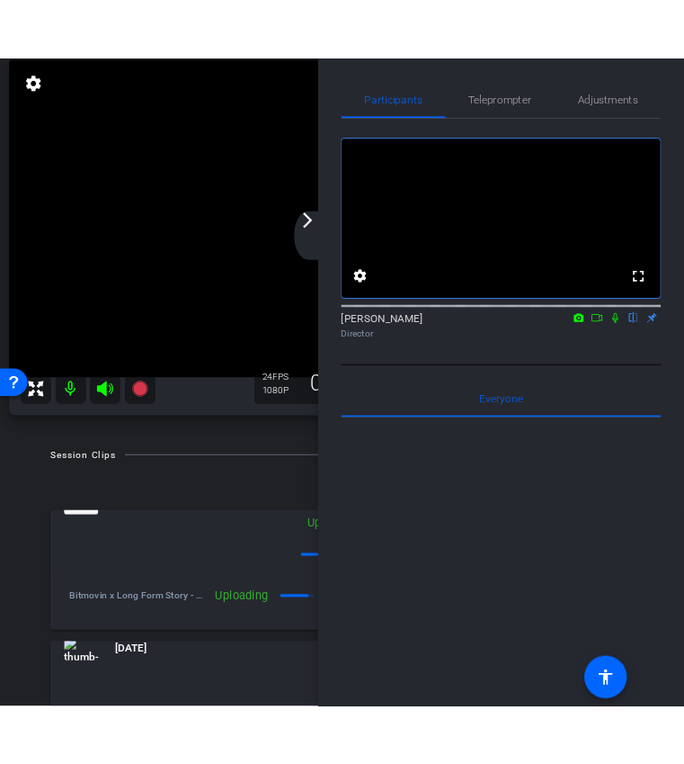
scroll to position [155, 0]
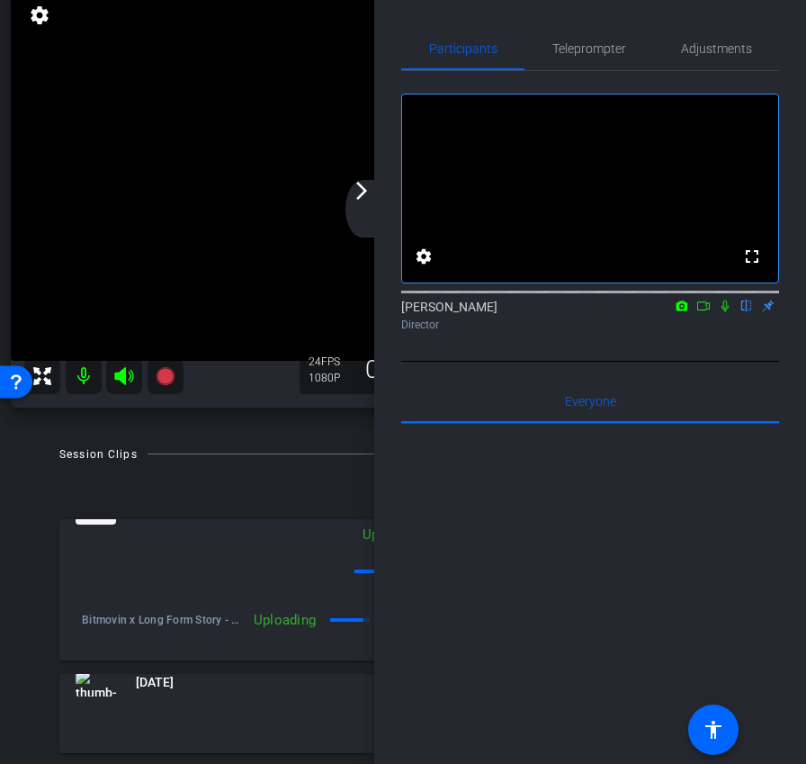
click at [359, 212] on div "arrow_back_ios_new arrow_forward_ios" at bounding box center [364, 209] width 38 height 58
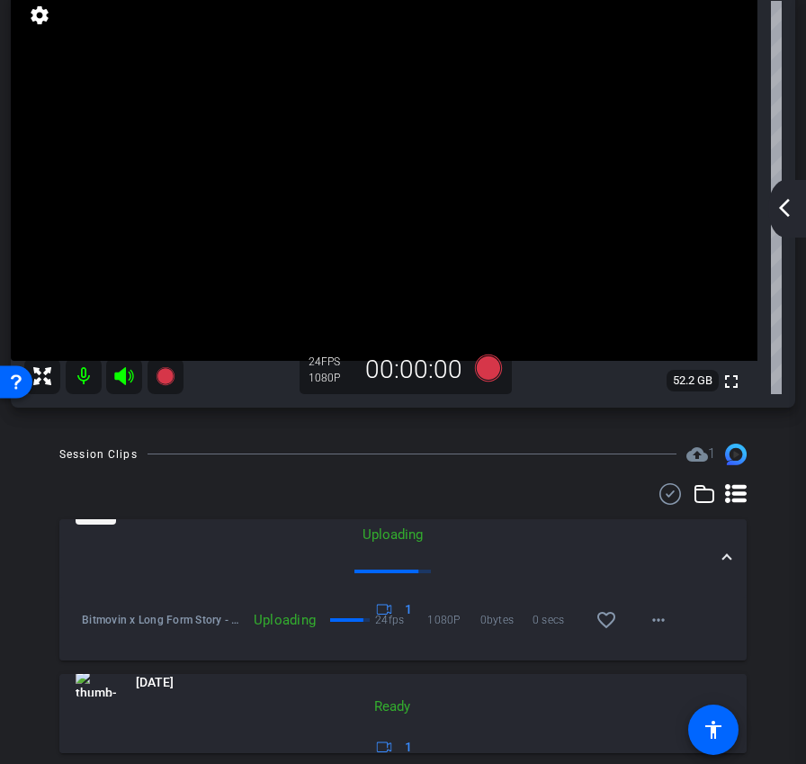
click at [781, 203] on mat-icon "arrow_back_ios_new" at bounding box center [784, 208] width 22 height 22
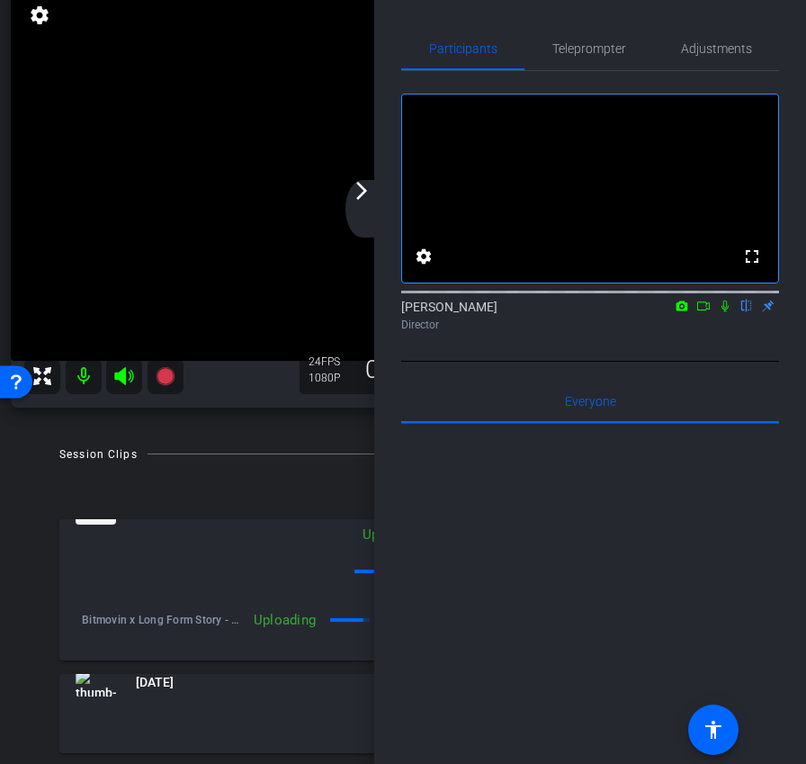
click at [369, 210] on div "arrow_back_ios_new arrow_forward_ios" at bounding box center [364, 209] width 38 height 58
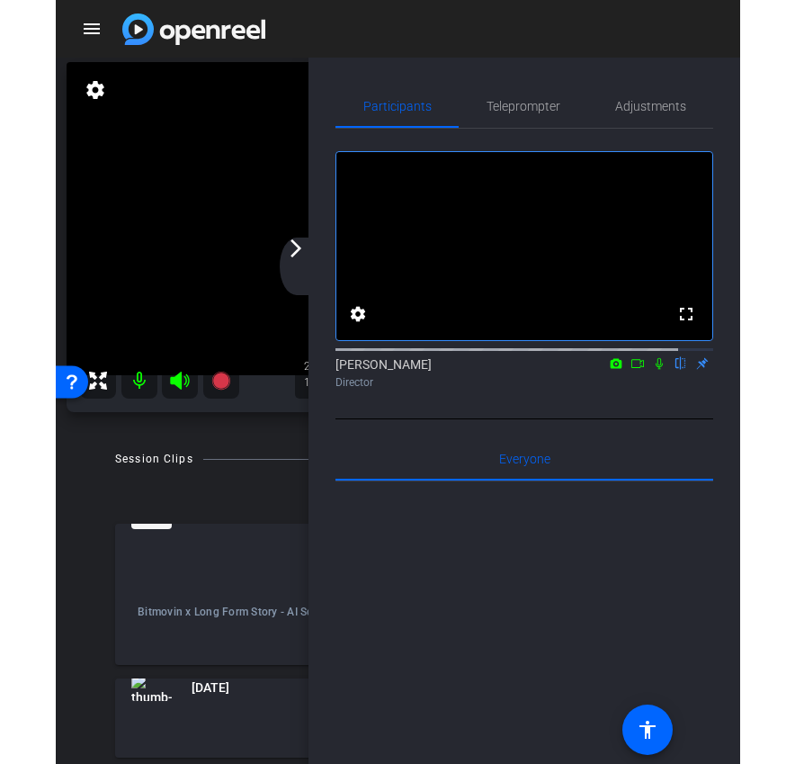
scroll to position [138, 0]
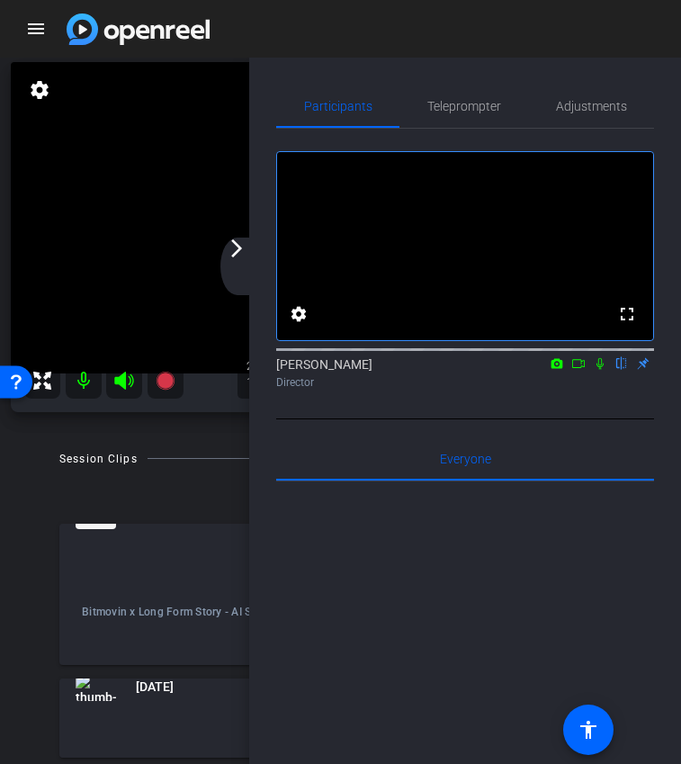
click at [244, 253] on mat-icon "arrow_forward_ios" at bounding box center [237, 248] width 22 height 22
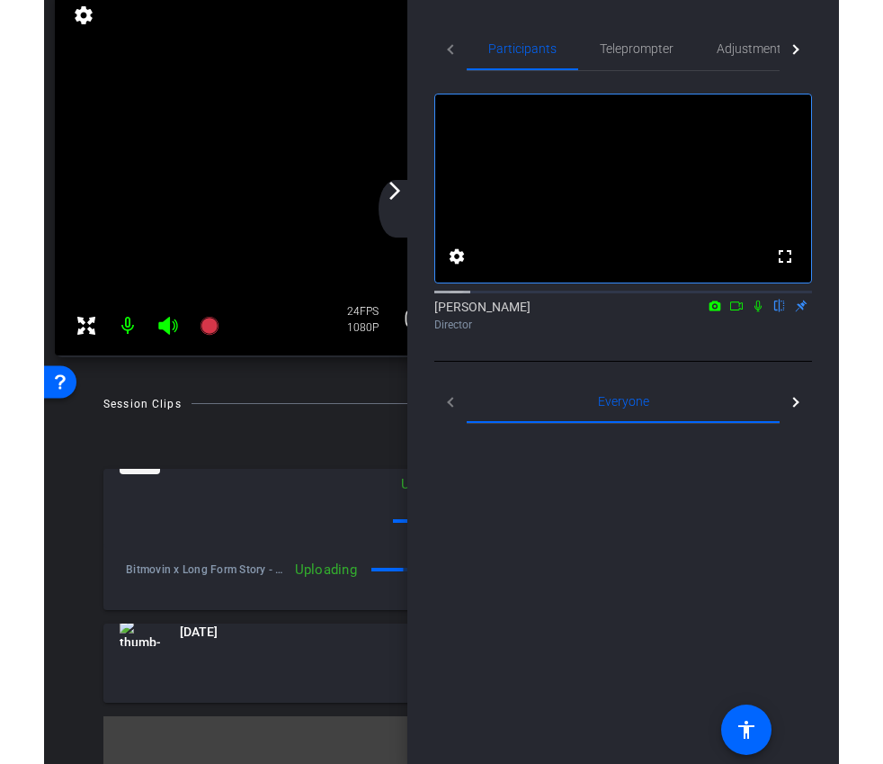
scroll to position [140, 0]
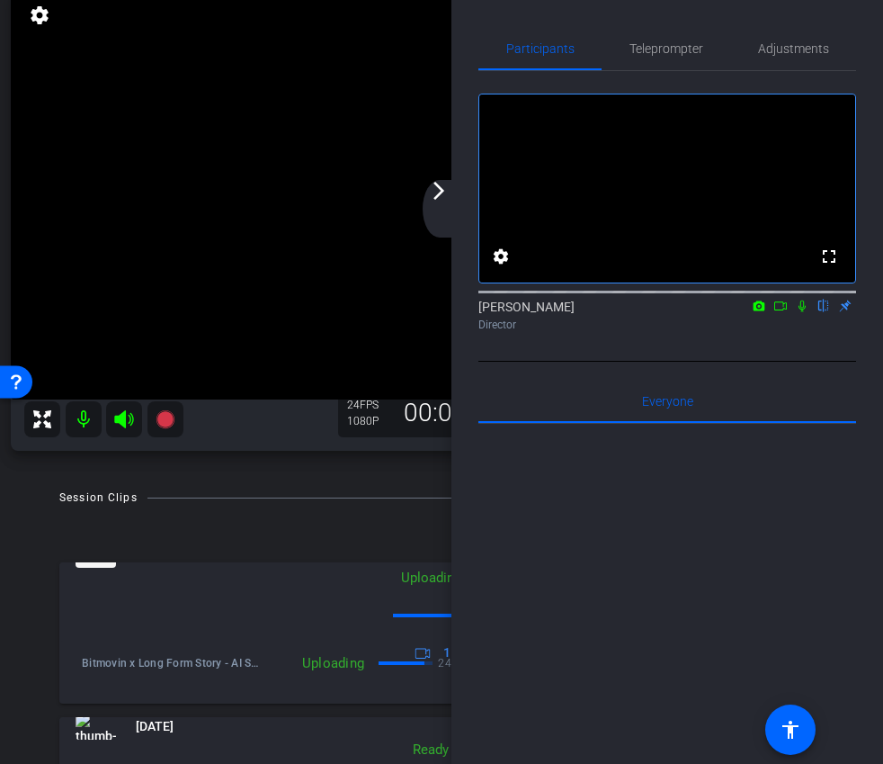
click at [441, 219] on div "arrow_back_ios_new arrow_forward_ios" at bounding box center [442, 209] width 38 height 58
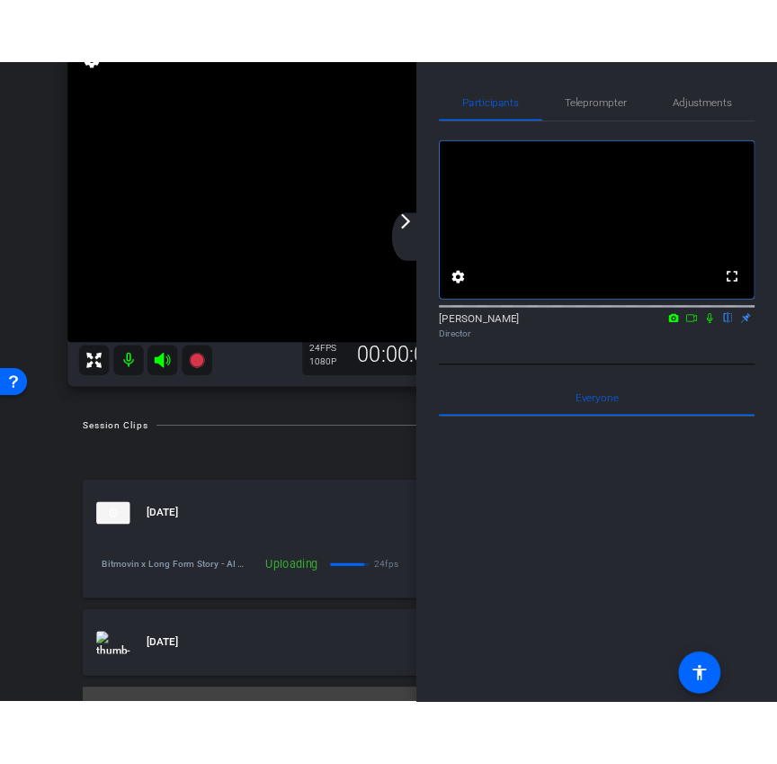
scroll to position [198, 0]
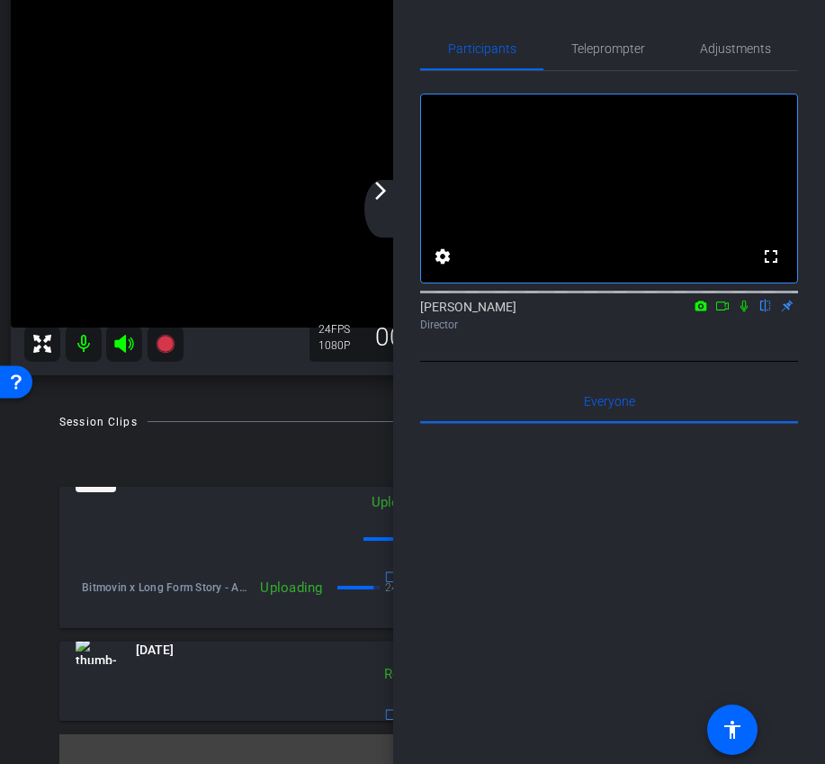
click at [377, 217] on div "arrow_back_ios_new arrow_forward_ios" at bounding box center [383, 209] width 38 height 58
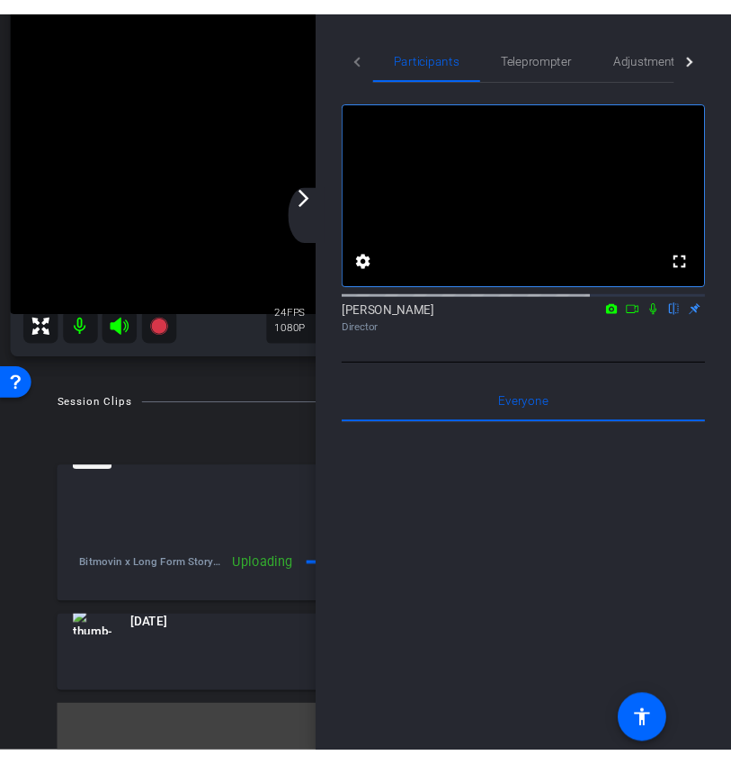
scroll to position [180, 0]
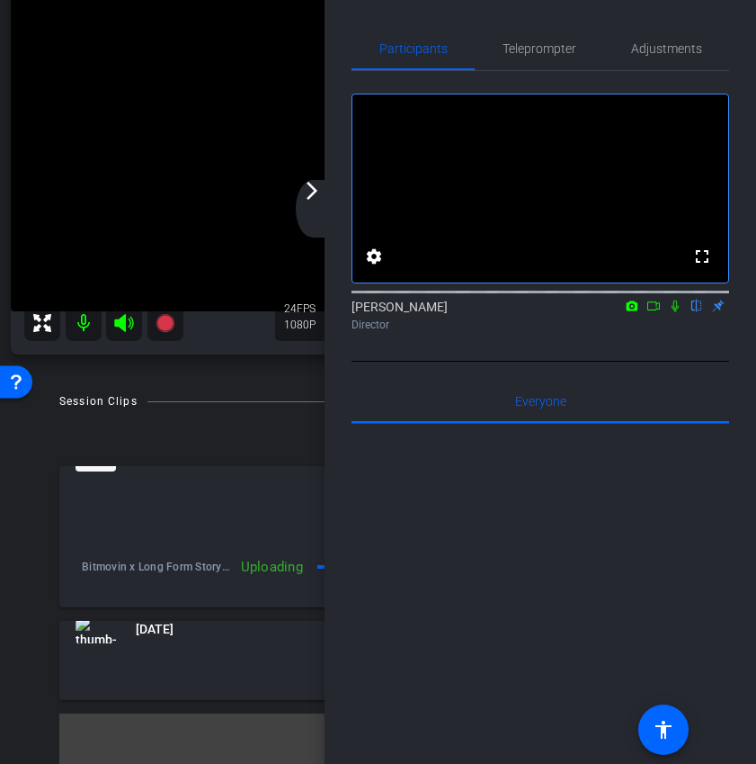
click at [309, 219] on div "arrow_back_ios_new arrow_forward_ios" at bounding box center [315, 209] width 38 height 58
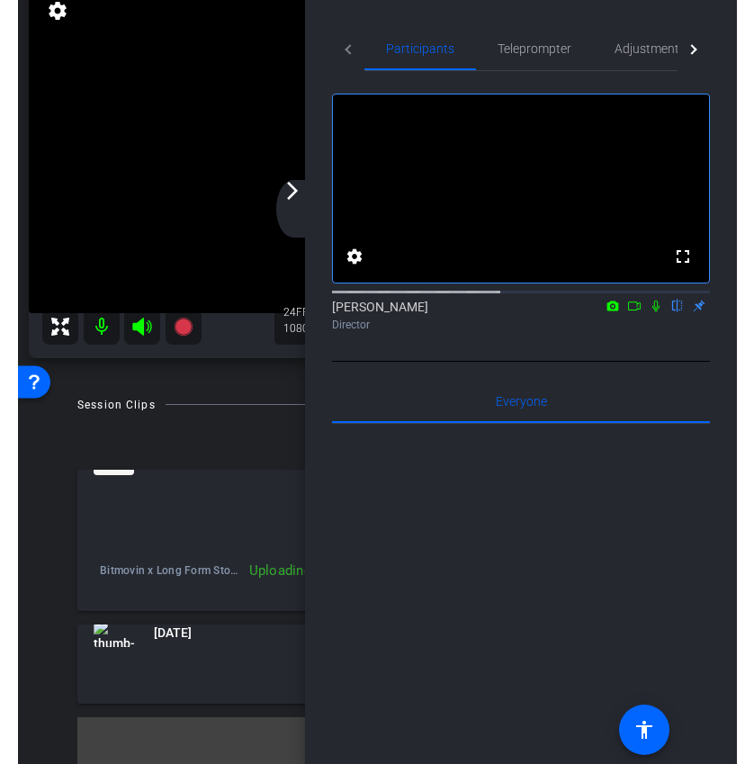
scroll to position [158, 0]
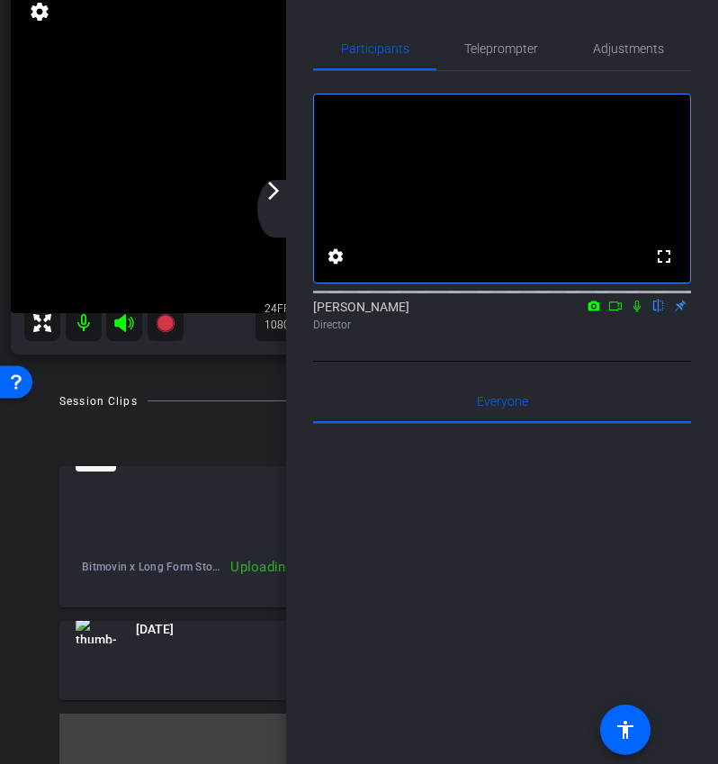
click at [273, 198] on mat-icon "arrow_forward_ios" at bounding box center [274, 191] width 22 height 22
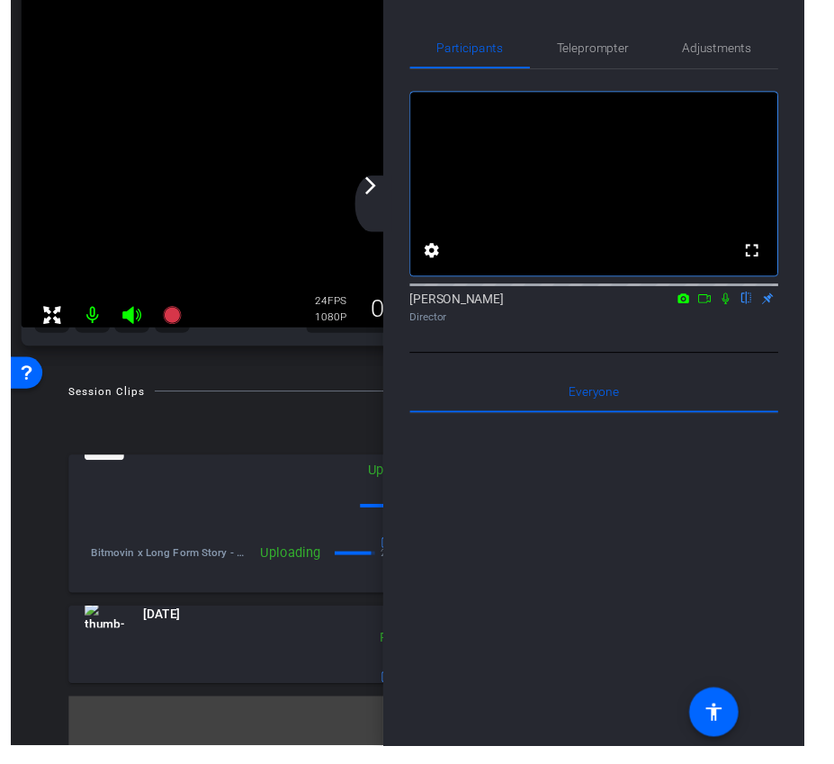
scroll to position [198, 0]
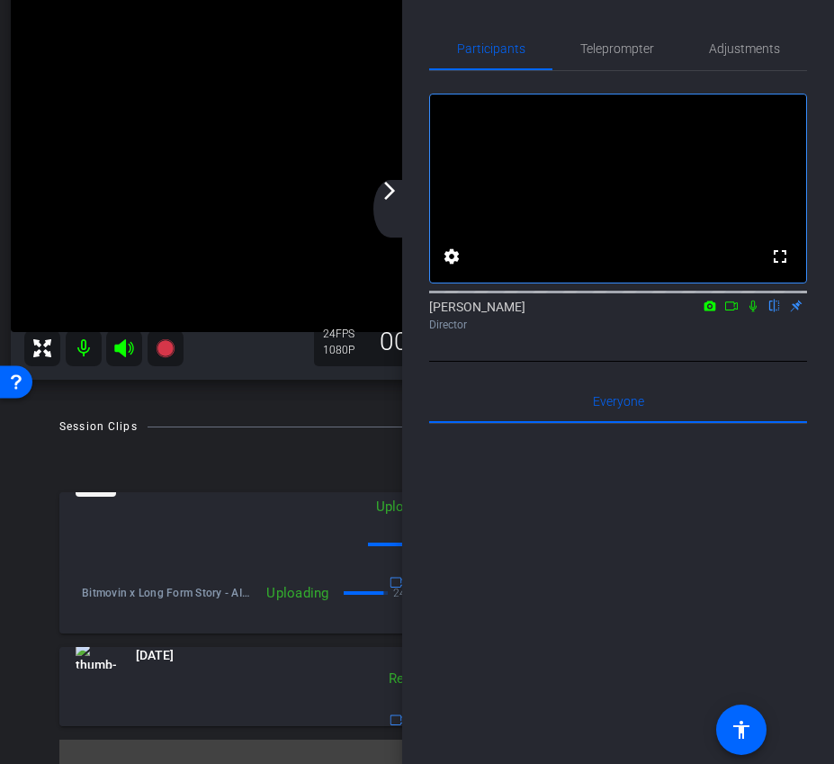
click at [403, 208] on div "arrow_back_ios_new arrow_forward_ios" at bounding box center [392, 209] width 38 height 58
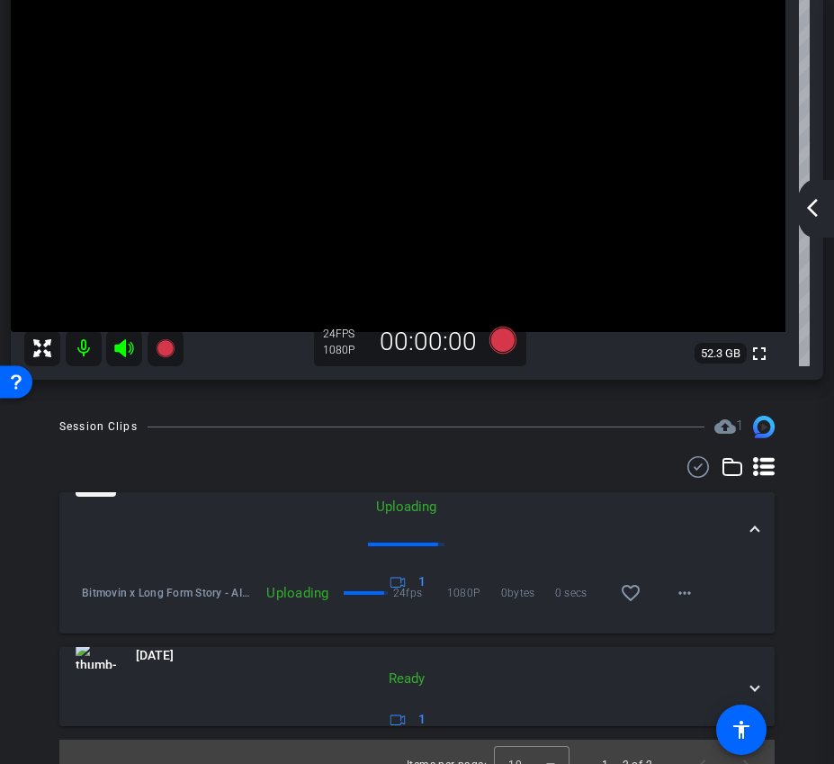
click at [440, 544] on div at bounding box center [406, 544] width 76 height 4
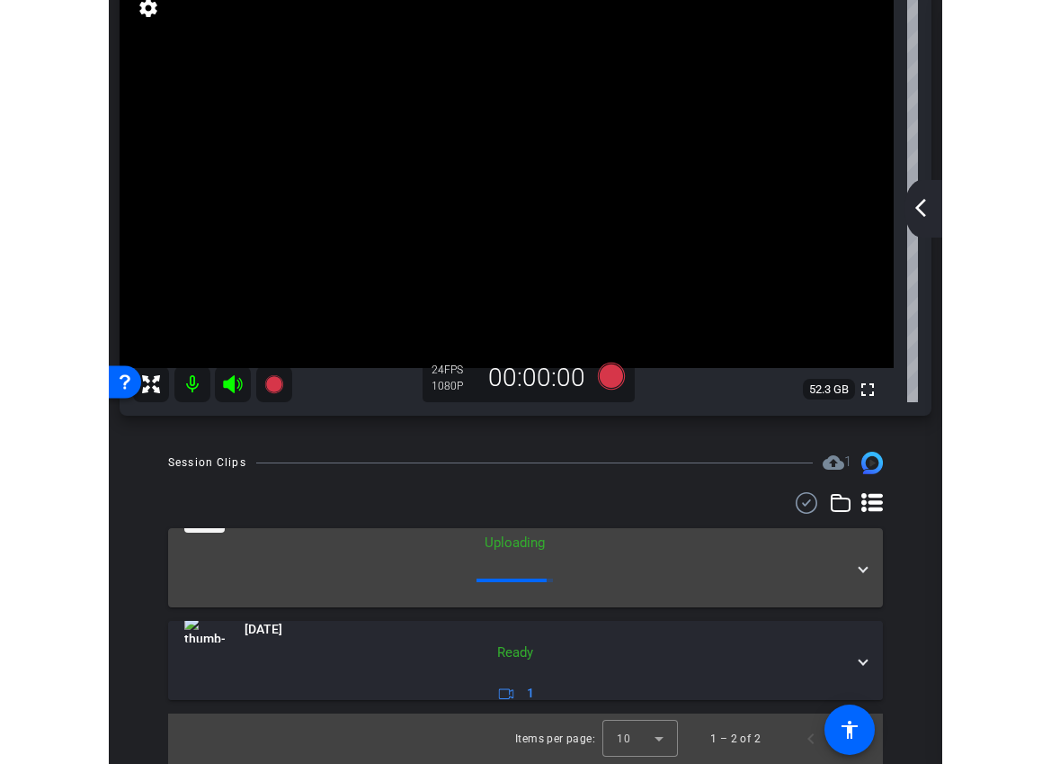
scroll to position [162, 0]
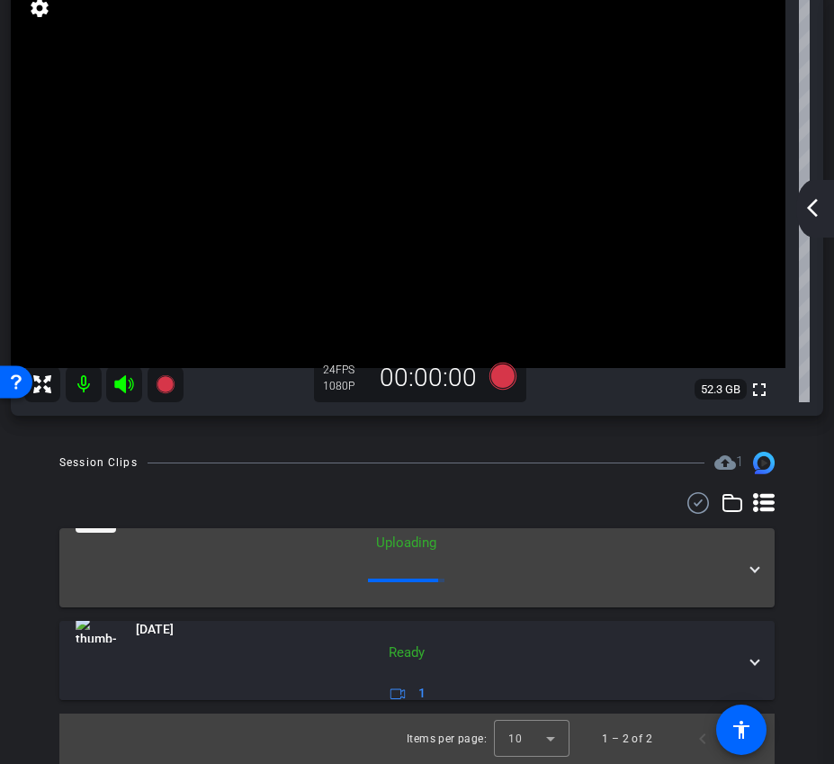
click at [451, 572] on mat-panel-description "Uploading 1" at bounding box center [406, 580] width 661 height 96
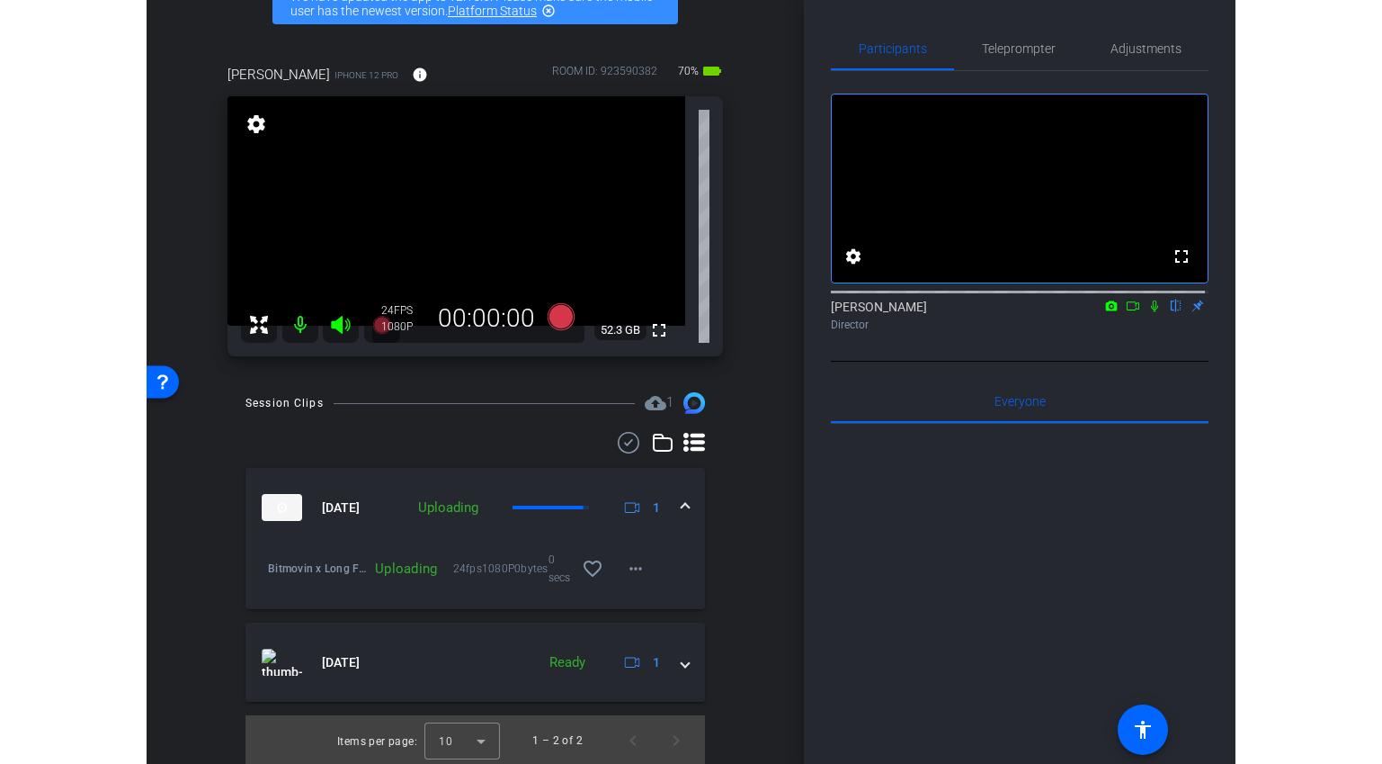
scroll to position [105, 0]
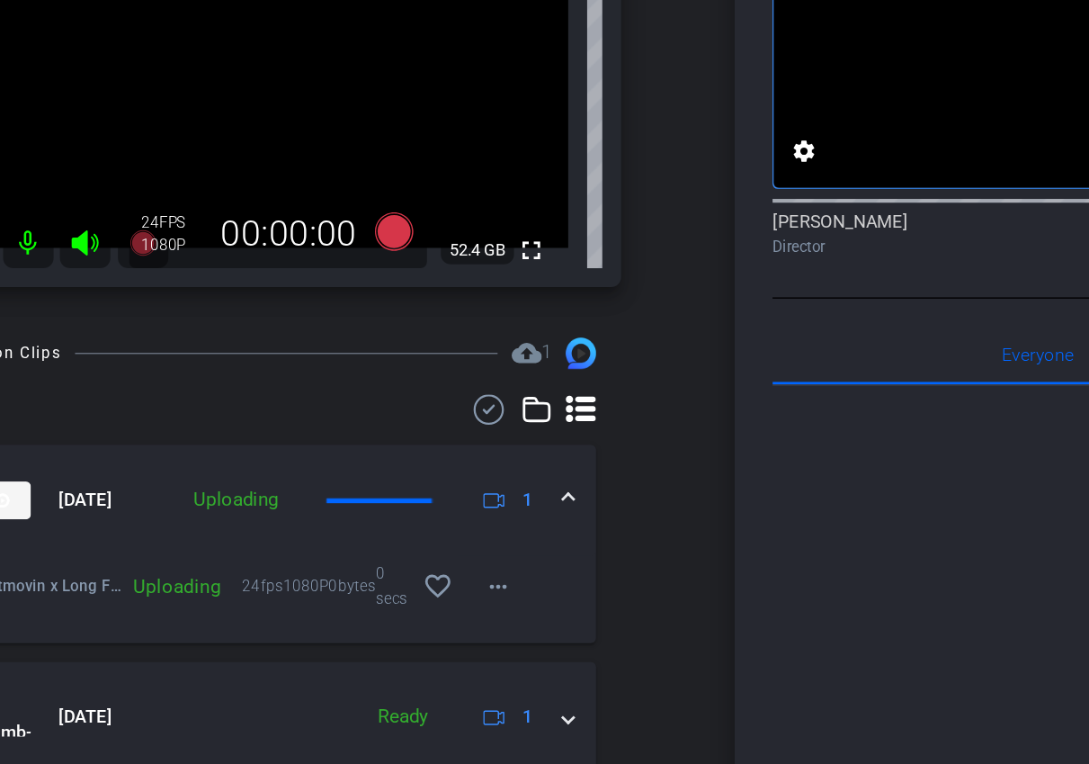
click at [673, 548] on div "Participants Teleprompter Adjustments fullscreen settings Ariam Eqbe flip Direc…" at bounding box center [873, 382] width 432 height 764
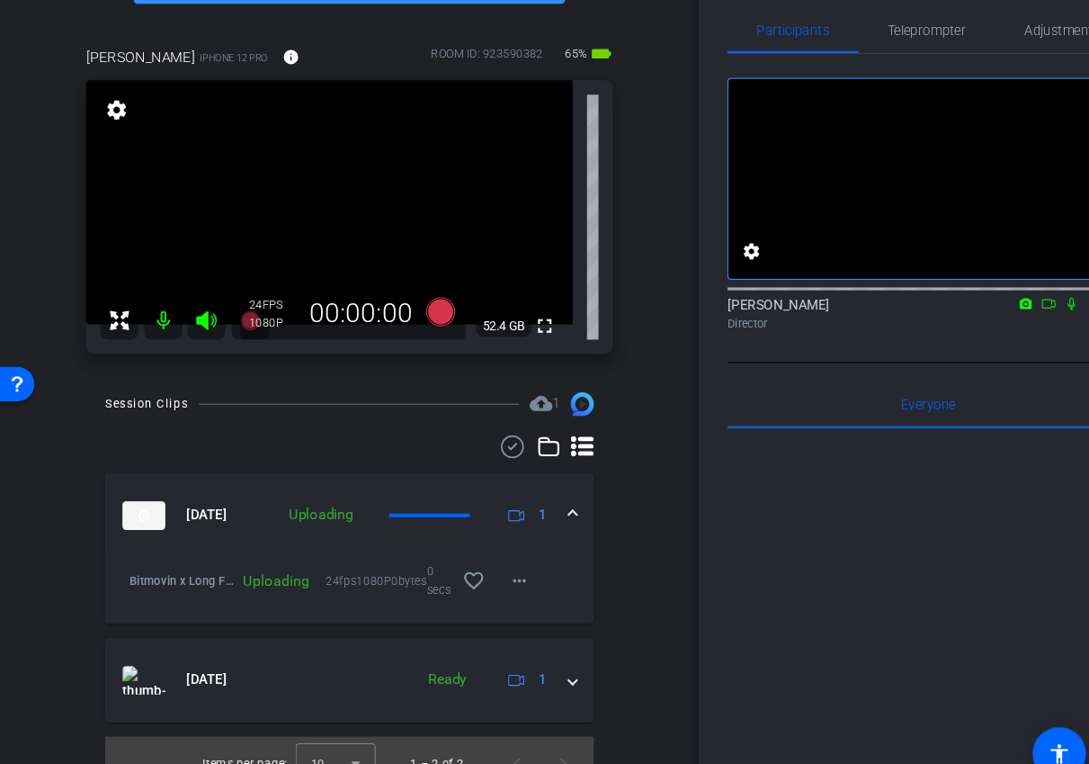
click at [990, 312] on icon at bounding box center [986, 305] width 14 height 13
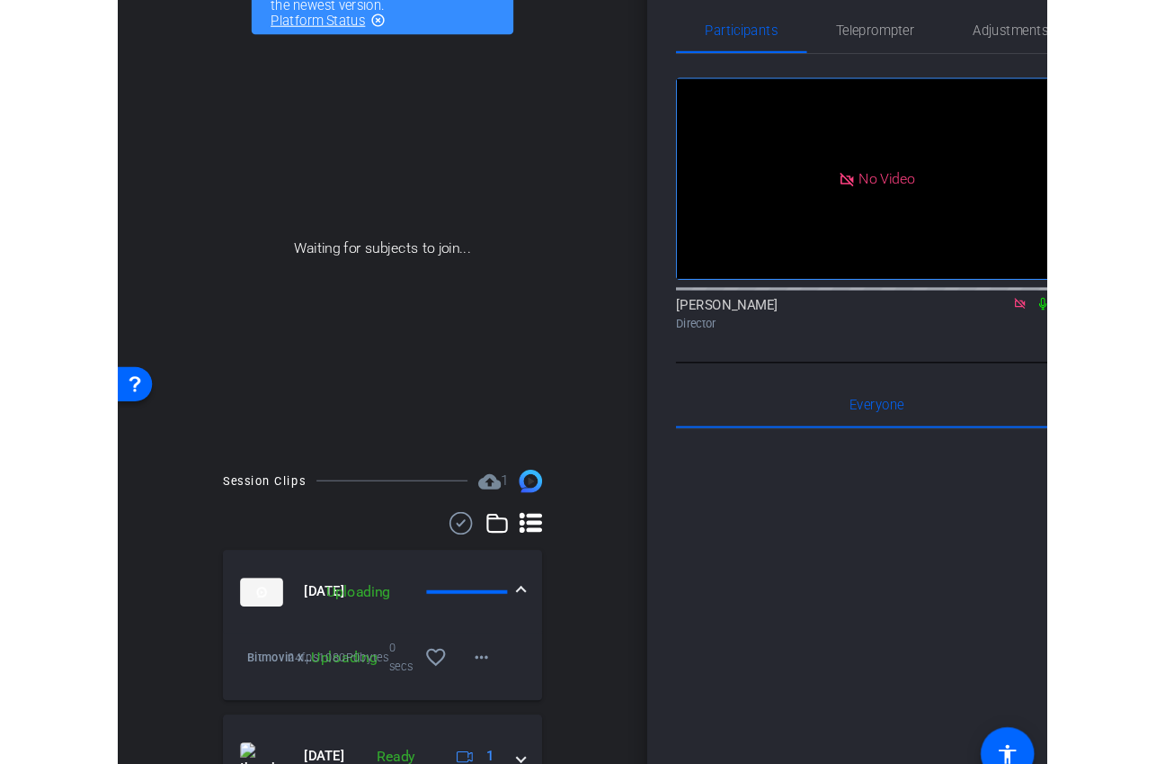
scroll to position [46, 0]
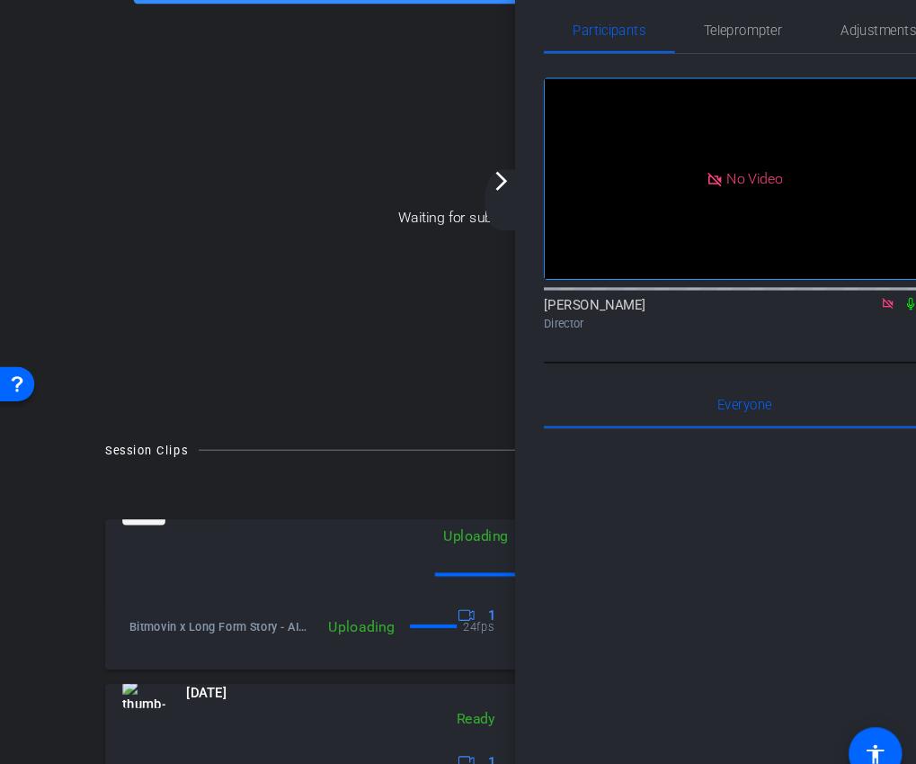
click at [854, 312] on icon at bounding box center [856, 306] width 7 height 12
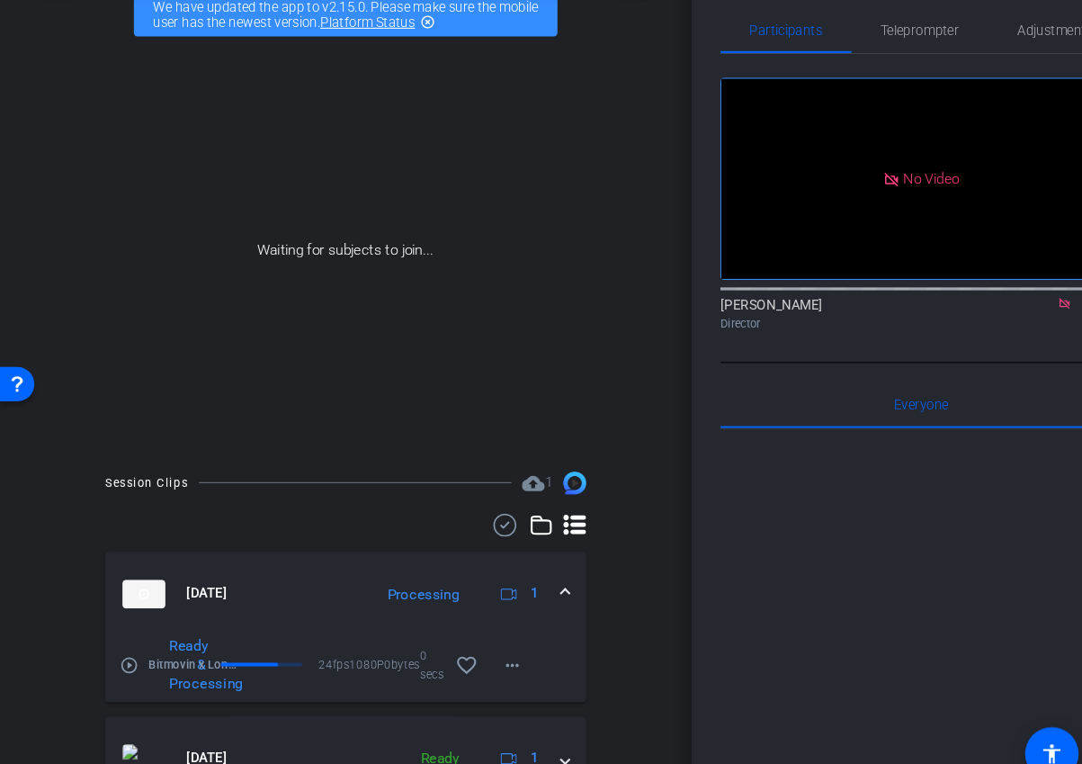
scroll to position [148, 0]
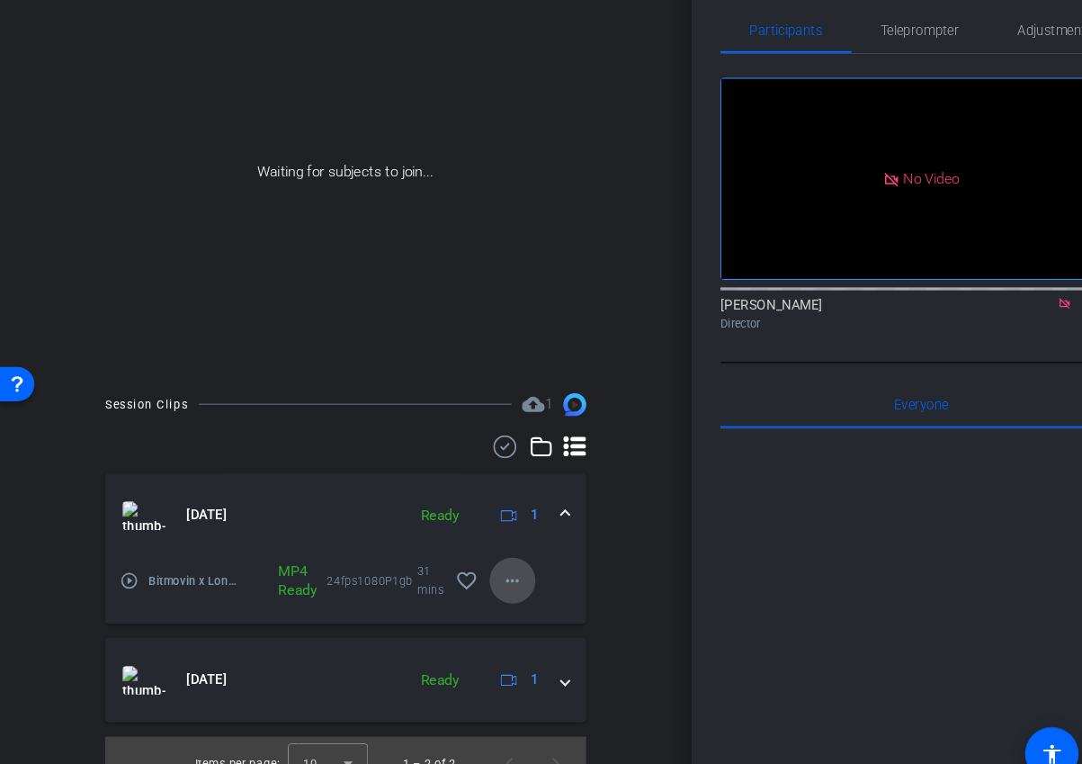
click at [502, 571] on span at bounding box center [481, 566] width 43 height 43
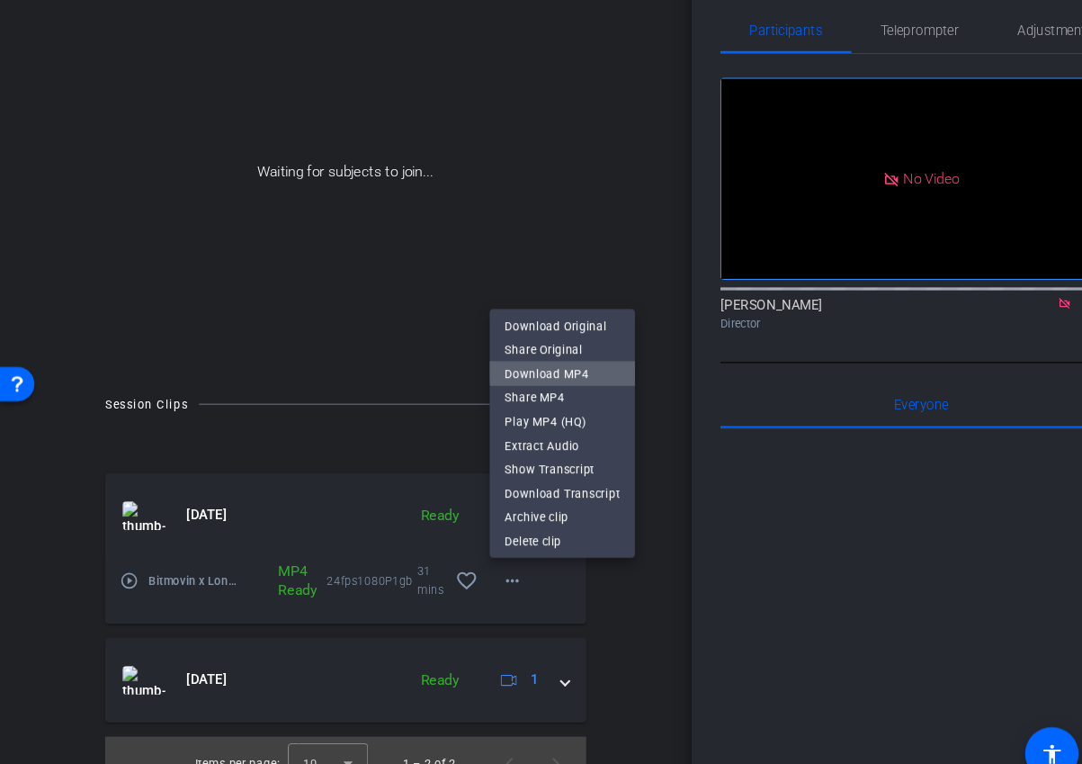
click at [548, 368] on span "Download MP4" at bounding box center [529, 373] width 108 height 22
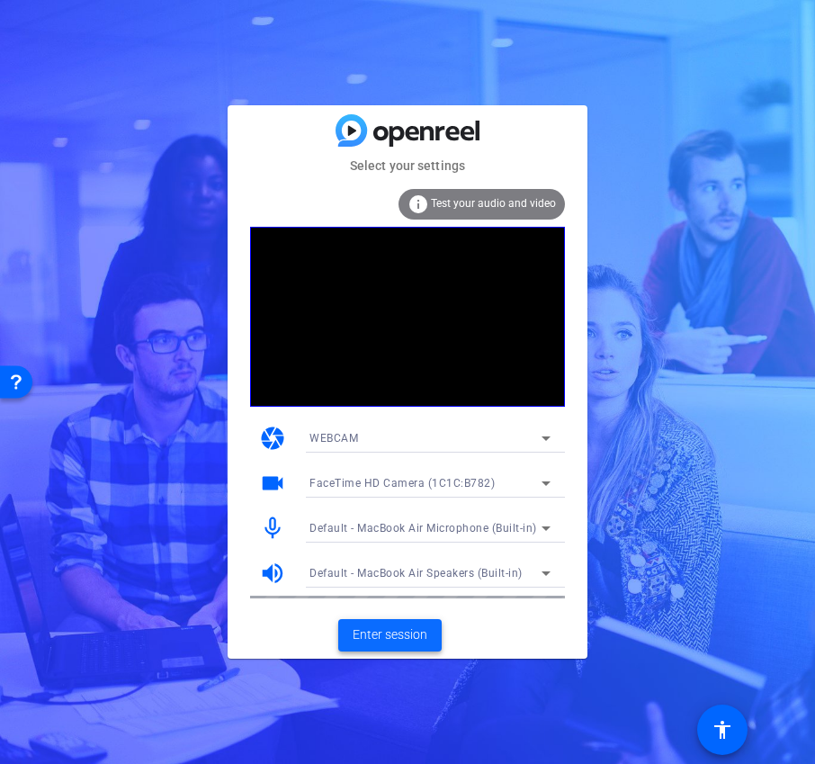
click at [360, 648] on span at bounding box center [389, 634] width 103 height 43
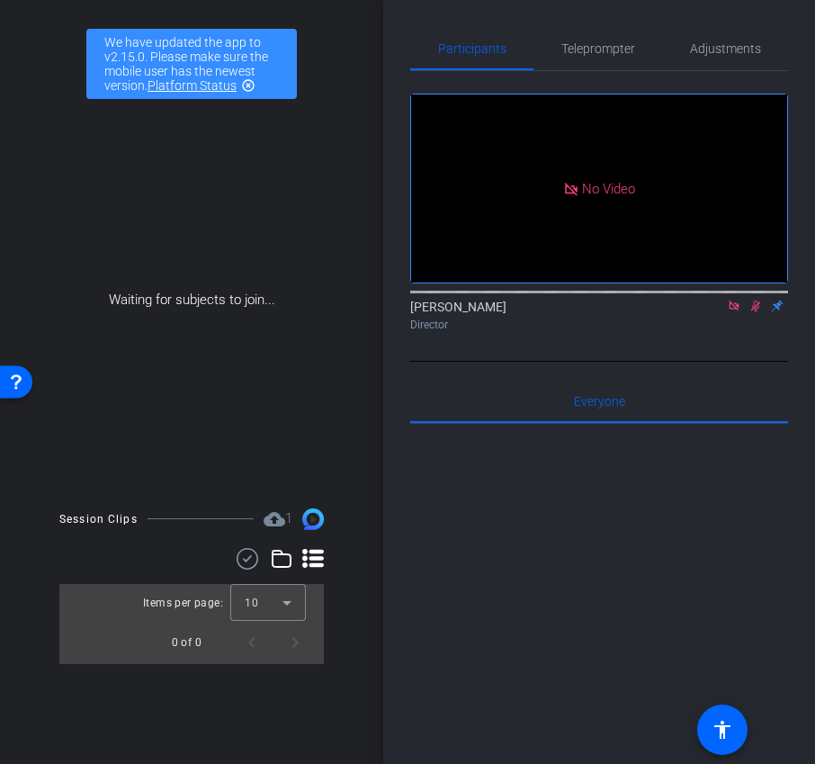
click at [737, 310] on icon at bounding box center [733, 305] width 10 height 10
click at [737, 312] on icon at bounding box center [734, 305] width 14 height 13
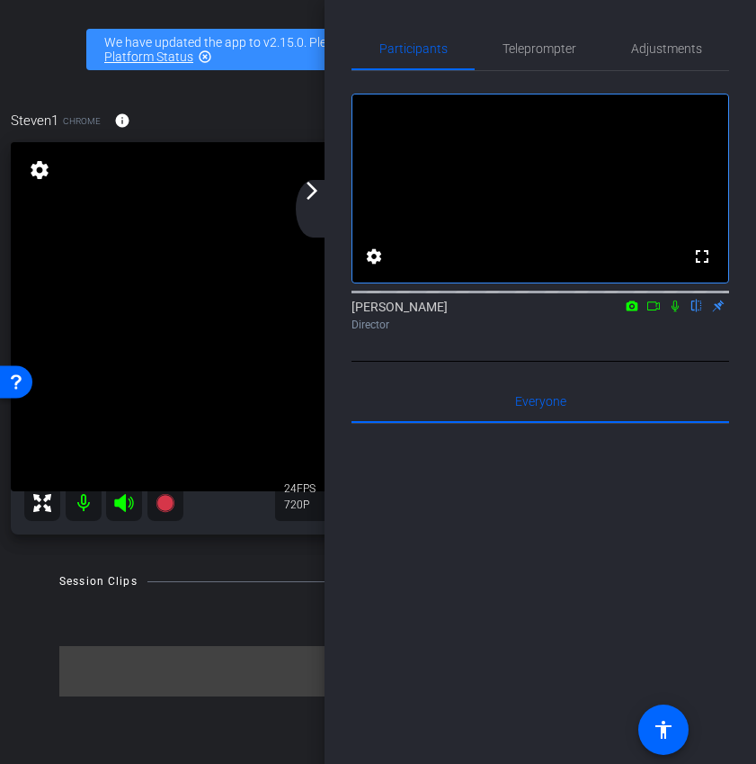
click at [327, 196] on div "arrow_back_ios_new arrow_forward_ios" at bounding box center [315, 209] width 38 height 58
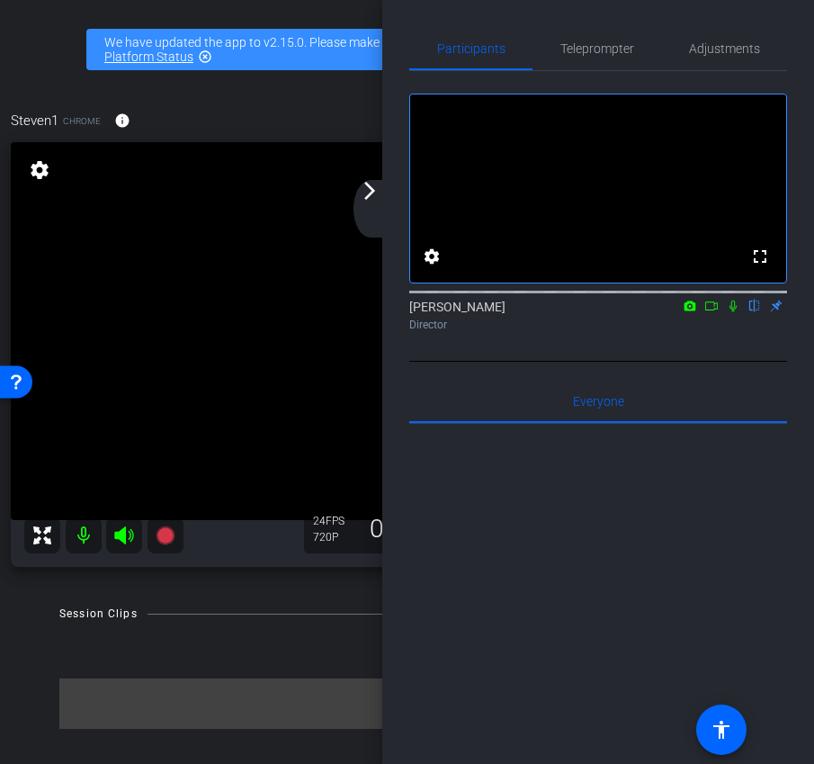
click at [368, 205] on div "arrow_back_ios_new arrow_forward_ios" at bounding box center [372, 209] width 38 height 58
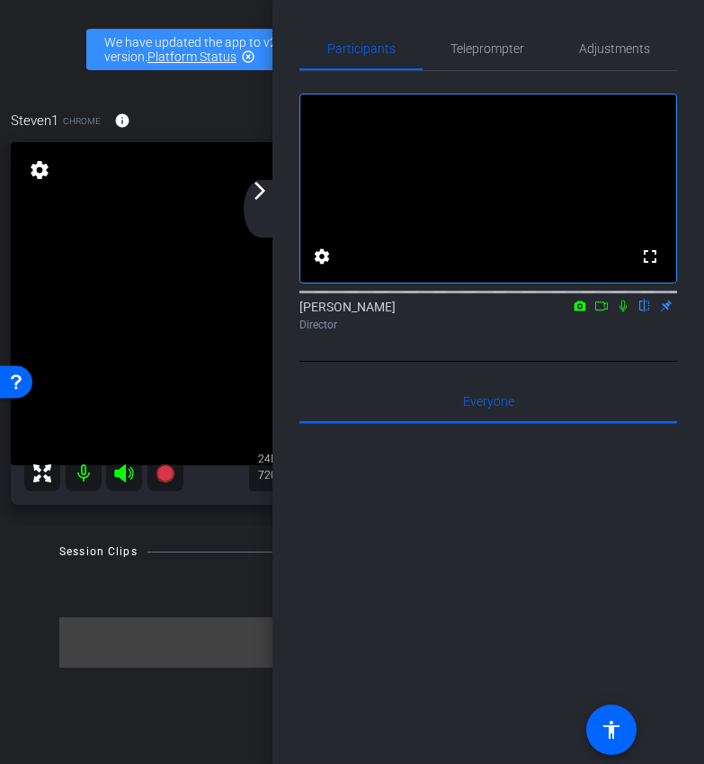
click at [265, 219] on div "arrow_back_ios_new arrow_forward_ios" at bounding box center [263, 209] width 38 height 58
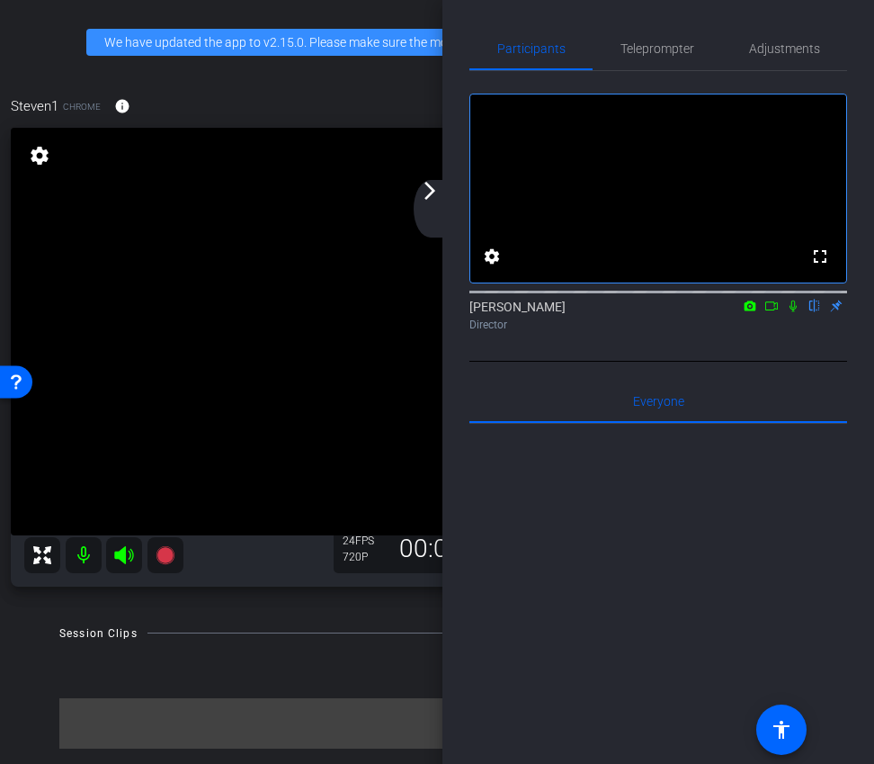
click at [426, 201] on div "arrow_back_ios_new arrow_forward_ios" at bounding box center [433, 209] width 38 height 58
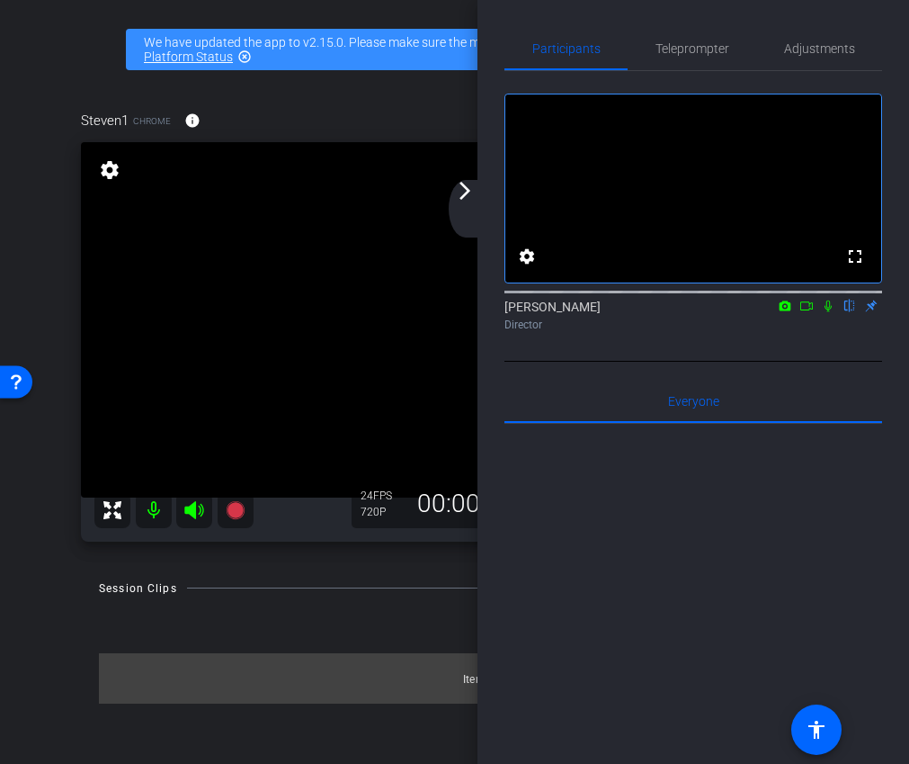
click at [466, 202] on div "arrow_back_ios_new arrow_forward_ios" at bounding box center [468, 209] width 38 height 58
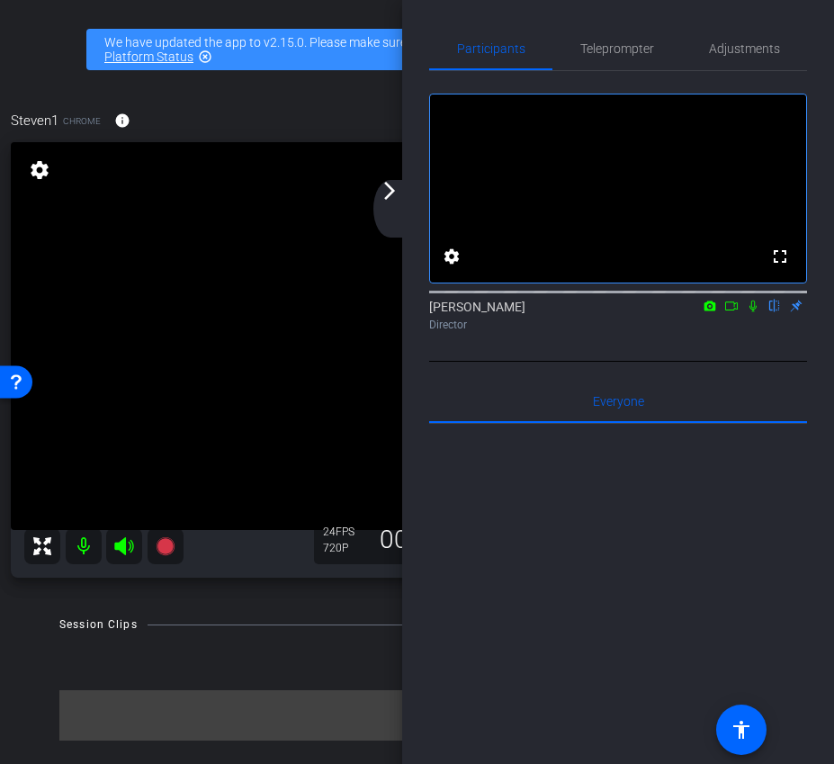
click at [390, 208] on div "arrow_back_ios_new arrow_forward_ios" at bounding box center [392, 209] width 38 height 58
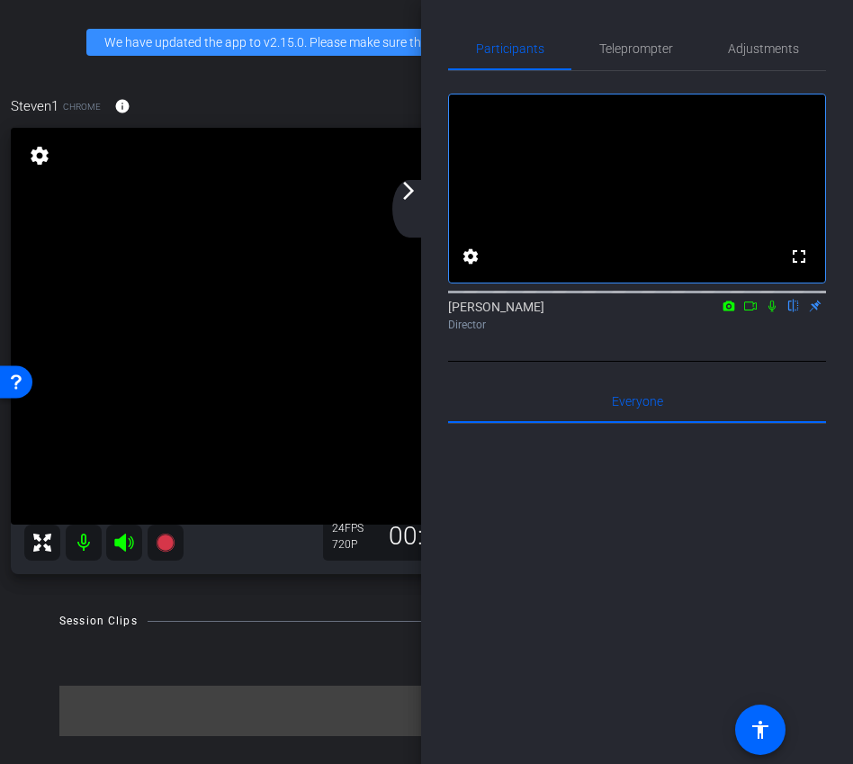
click at [402, 211] on div "arrow_back_ios_new arrow_forward_ios" at bounding box center [411, 209] width 38 height 58
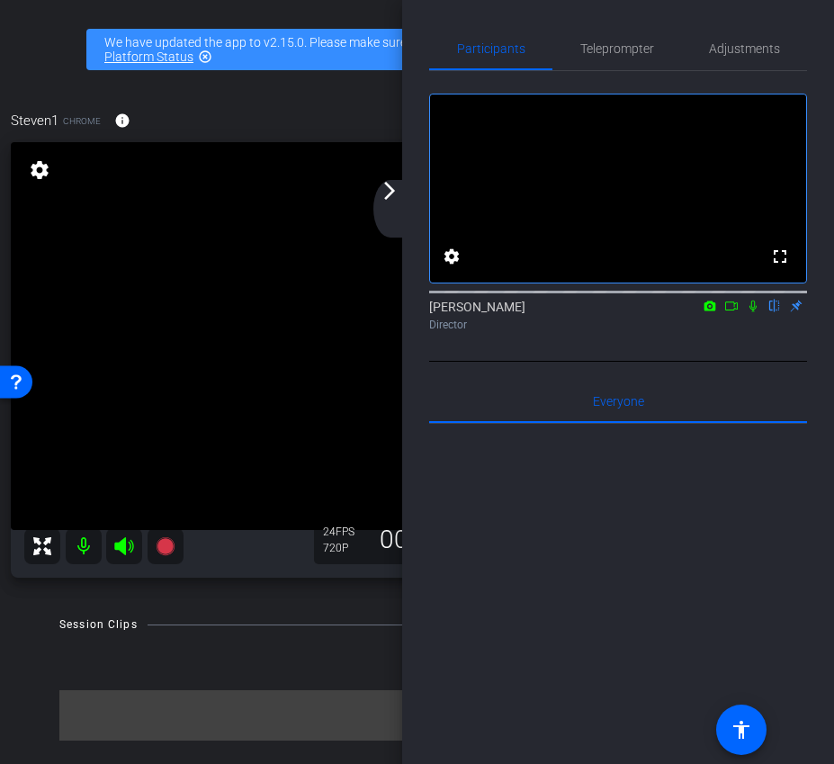
click at [390, 196] on mat-icon "arrow_forward_ios" at bounding box center [390, 191] width 22 height 22
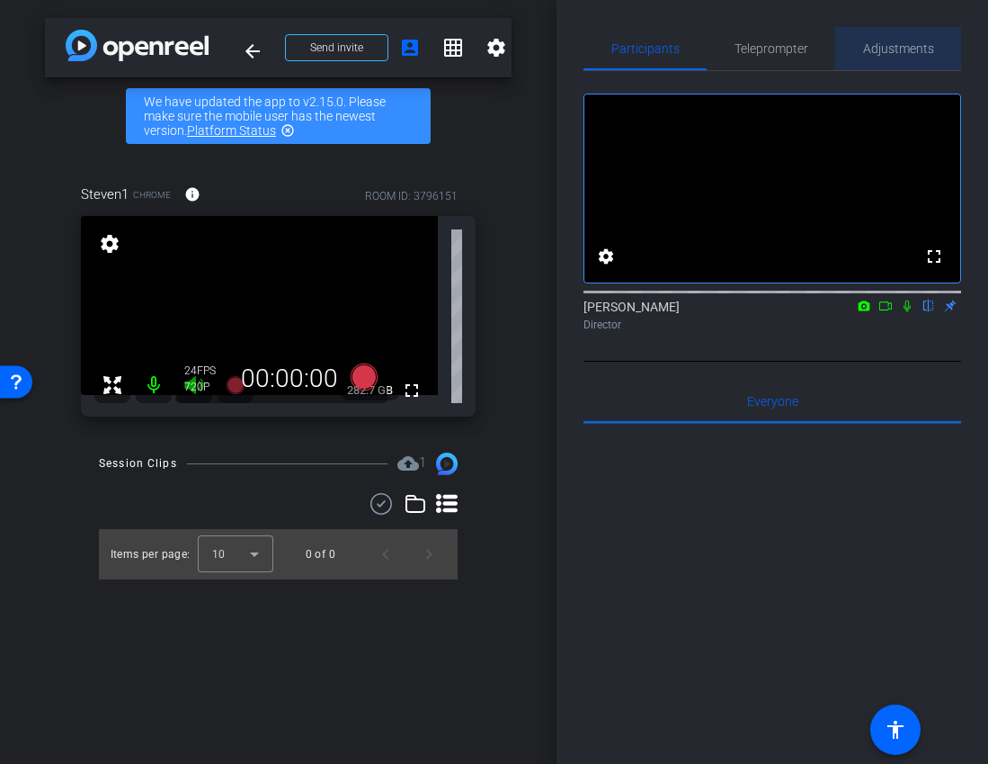
click at [814, 52] on span "Adjustments" at bounding box center [898, 48] width 71 height 13
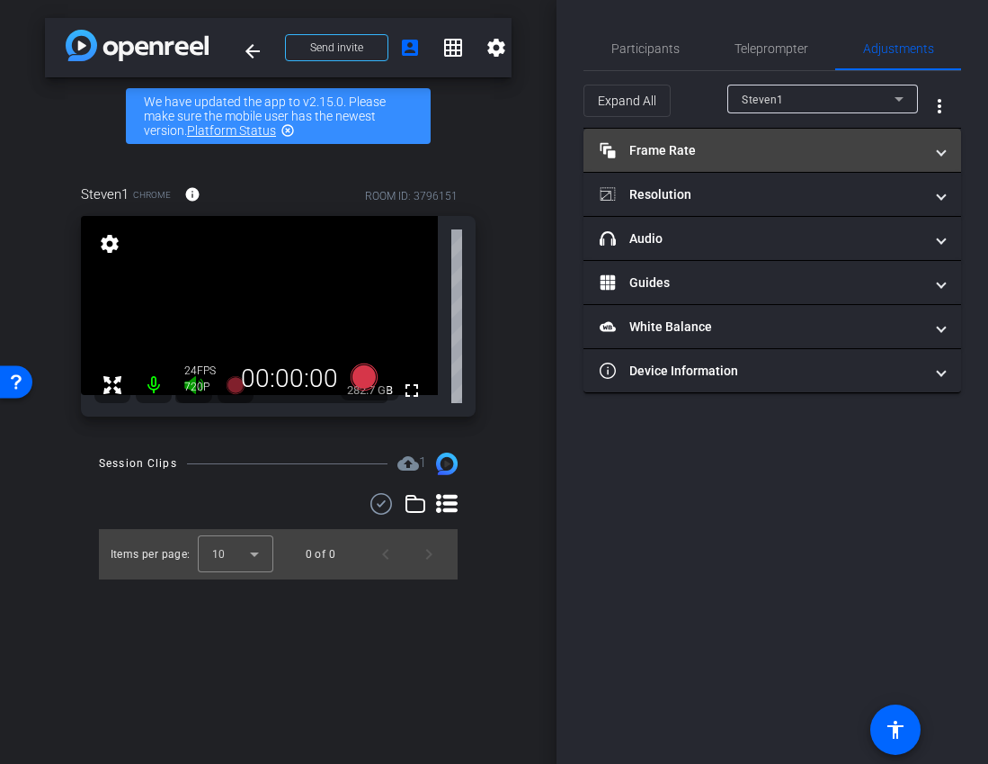
click at [768, 138] on mat-expansion-panel-header "Frame Rate Frame Rate" at bounding box center [773, 150] width 378 height 43
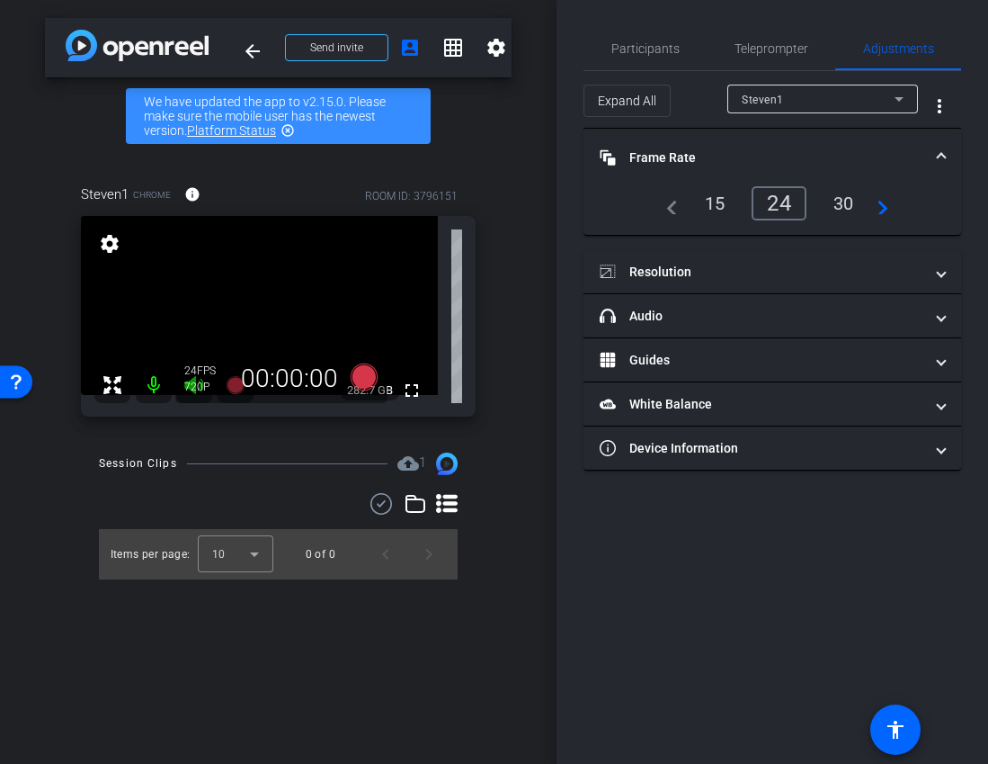
click at [717, 194] on div "15" at bounding box center [716, 203] width 48 height 31
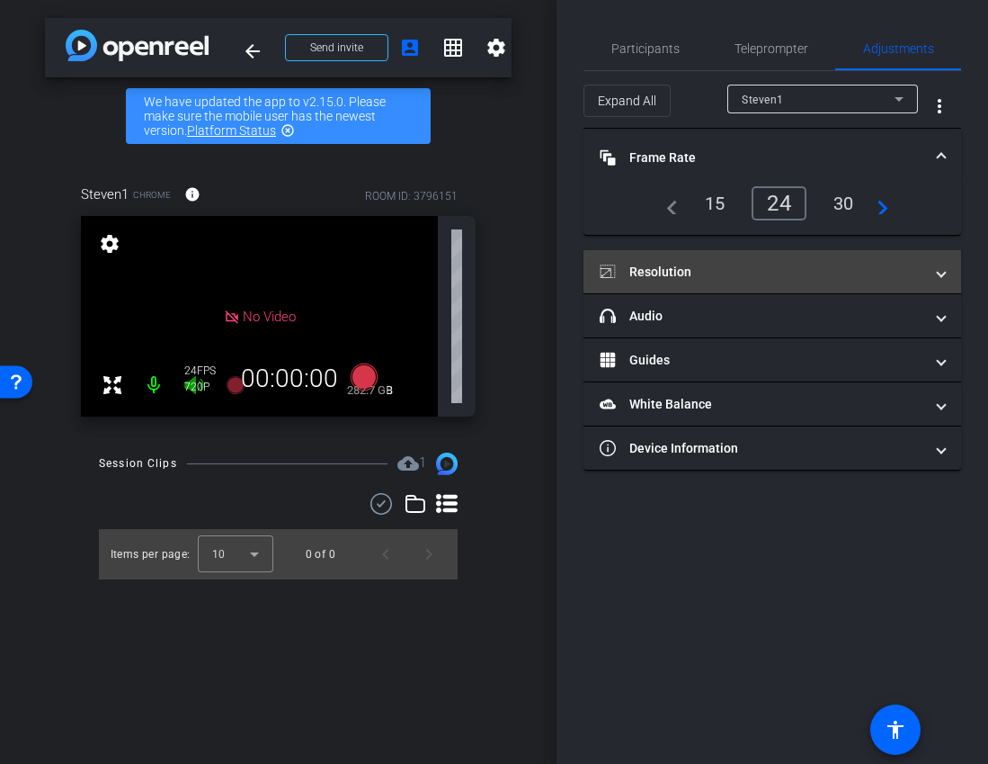
click at [730, 276] on mat-panel-title "Resolution" at bounding box center [762, 272] width 324 height 19
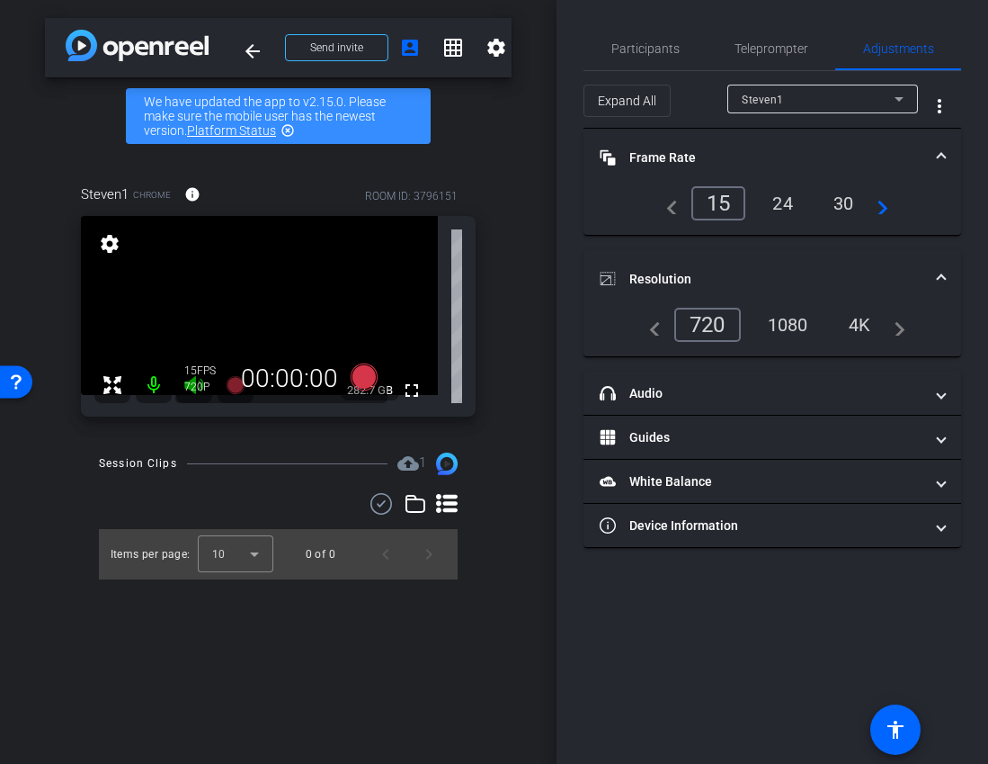
click at [800, 329] on div "1080" at bounding box center [788, 324] width 67 height 31
click at [785, 198] on div "24" at bounding box center [783, 203] width 48 height 31
click at [814, 147] on mat-expansion-panel-header "Frame Rate Frame Rate" at bounding box center [773, 158] width 378 height 58
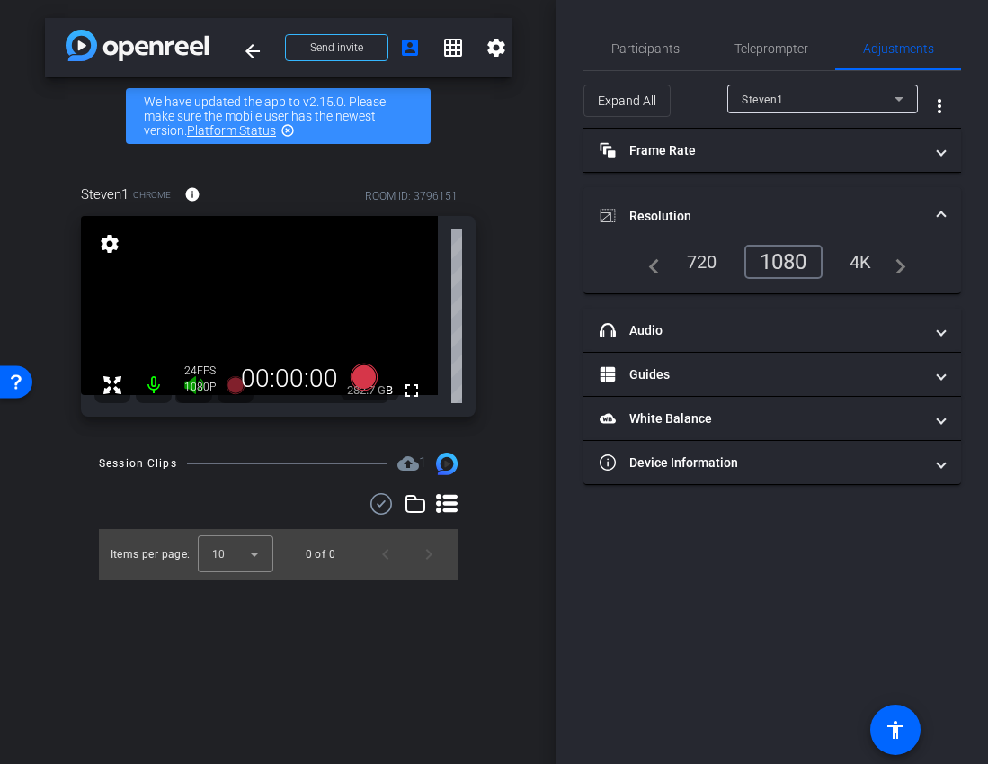
click at [808, 202] on mat-expansion-panel-header "Resolution" at bounding box center [773, 216] width 378 height 58
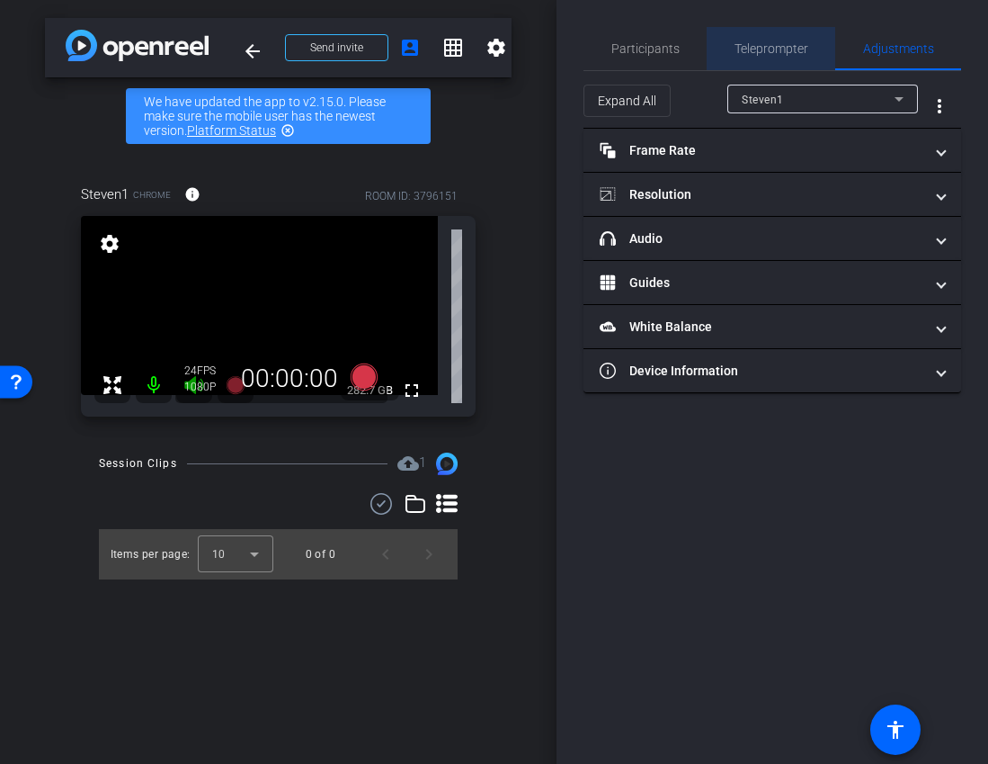
click at [738, 44] on span "Teleprompter" at bounding box center [772, 48] width 74 height 13
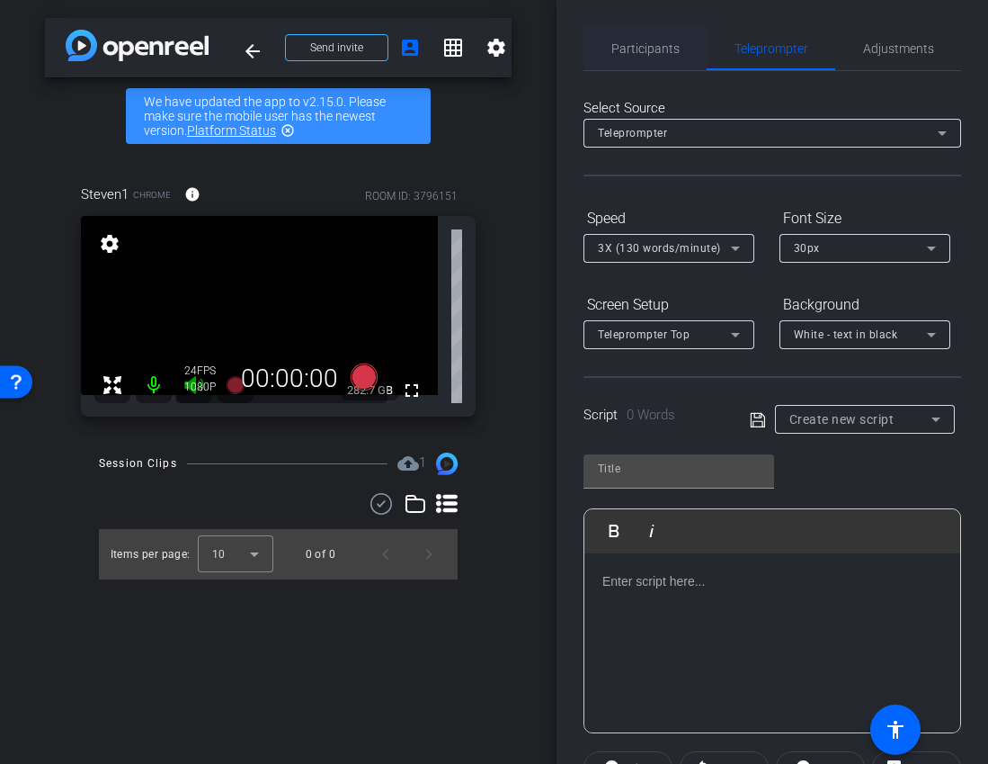
click at [635, 39] on span "Participants" at bounding box center [646, 48] width 68 height 43
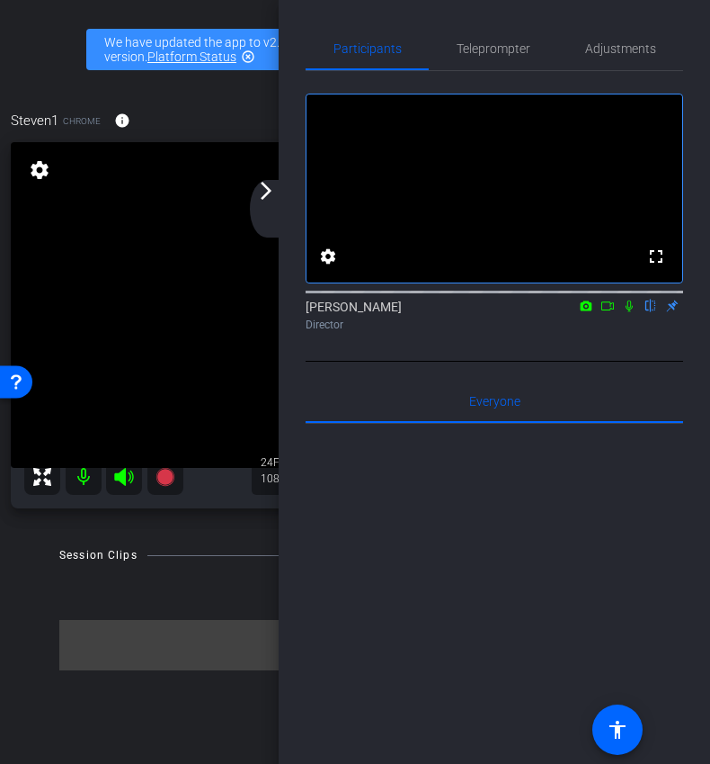
click at [276, 202] on div "arrow_back_ios_new arrow_forward_ios" at bounding box center [269, 209] width 38 height 58
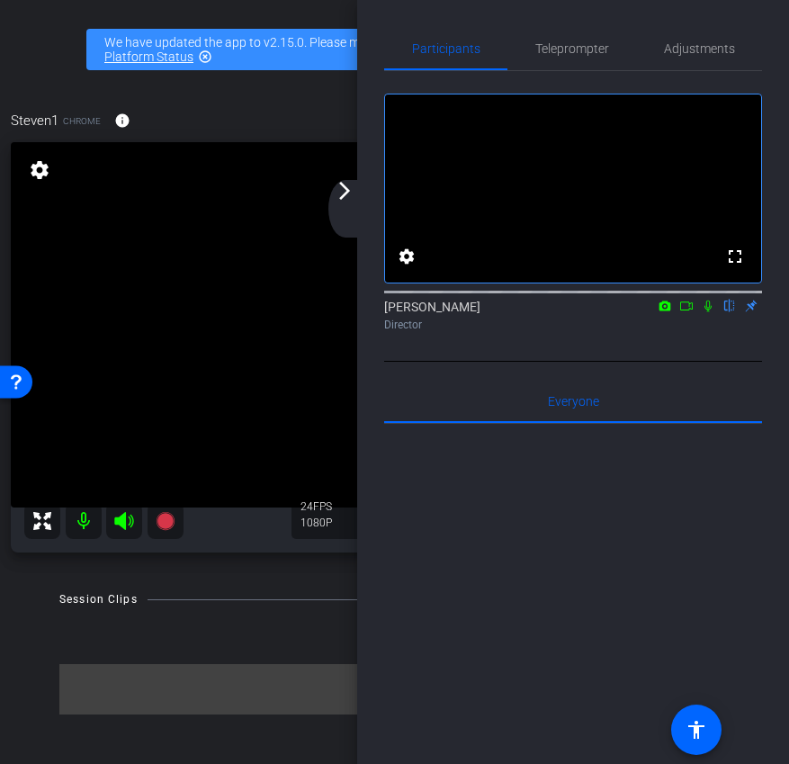
click at [357, 204] on div "arrow_back_ios_new arrow_forward_ios" at bounding box center [347, 209] width 38 height 58
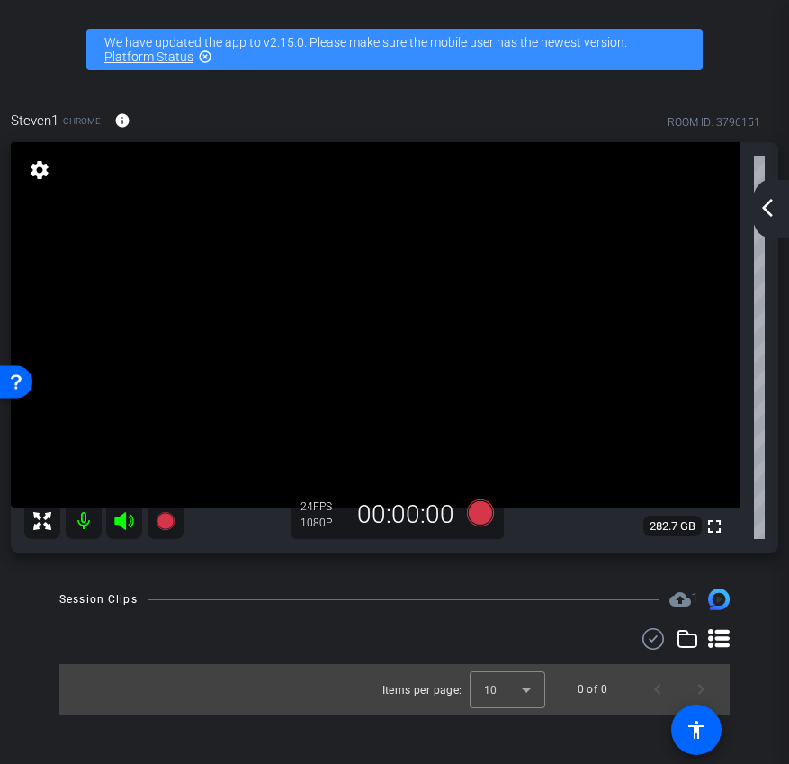
click at [769, 213] on mat-icon "arrow_back_ios_new" at bounding box center [767, 208] width 22 height 22
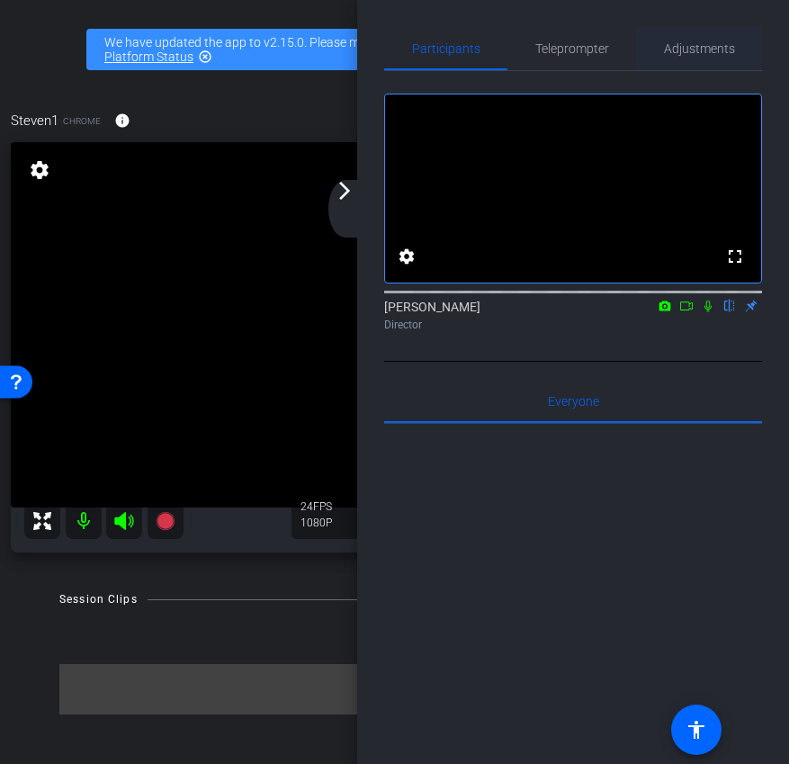
click at [689, 42] on span "Adjustments" at bounding box center [699, 48] width 71 height 13
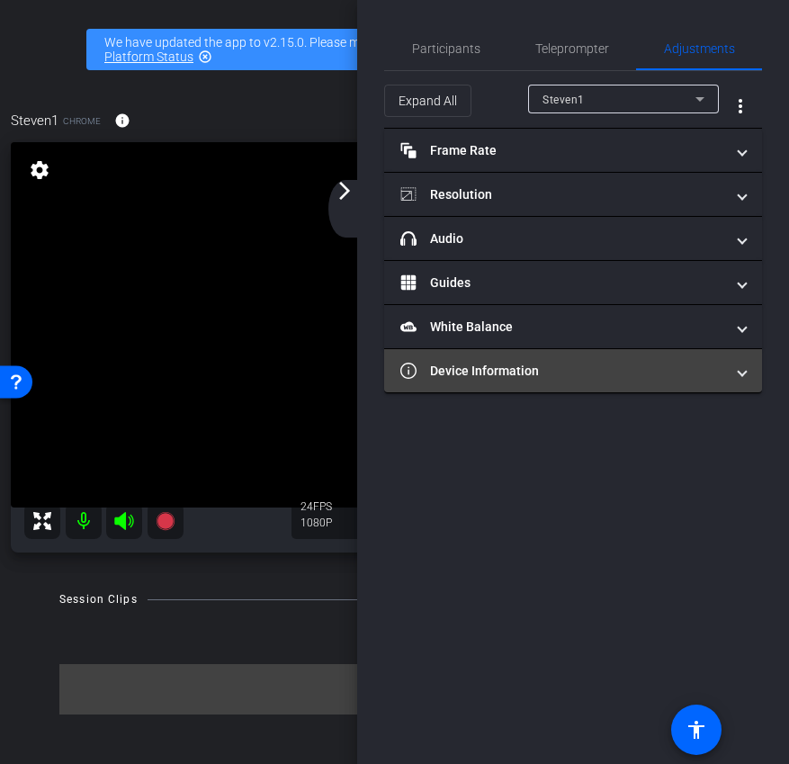
click at [515, 371] on mat-panel-title "Device Information" at bounding box center [562, 371] width 324 height 19
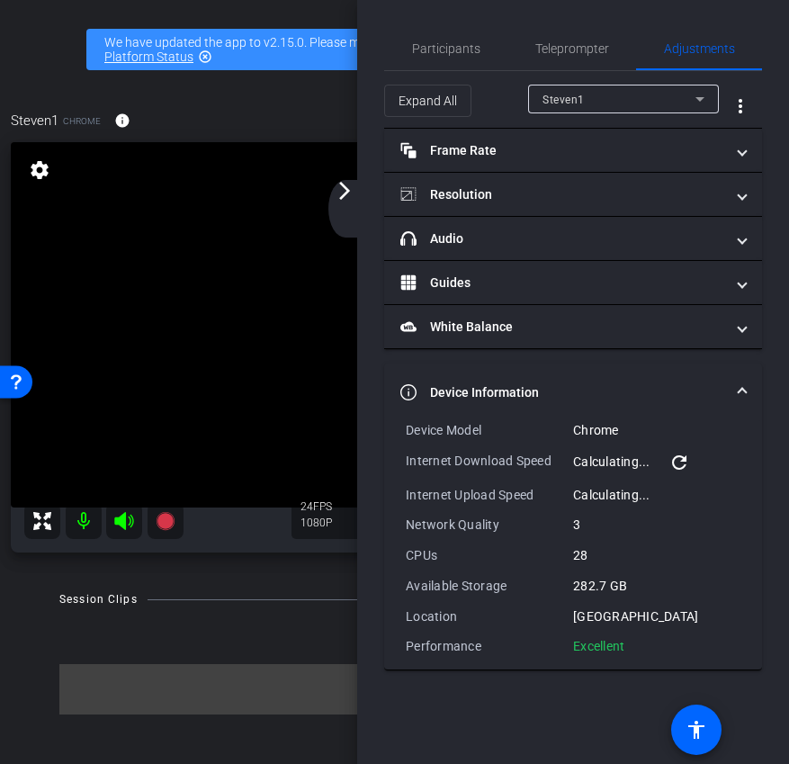
click at [657, 366] on mat-expansion-panel-header "Device Information" at bounding box center [573, 392] width 378 height 58
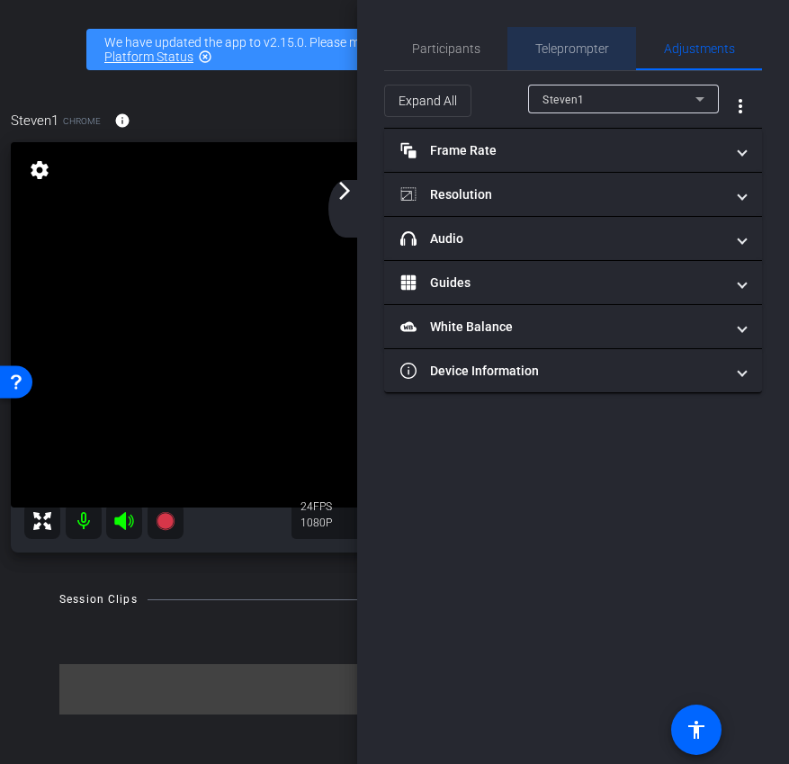
click at [574, 39] on span "Teleprompter" at bounding box center [572, 48] width 74 height 43
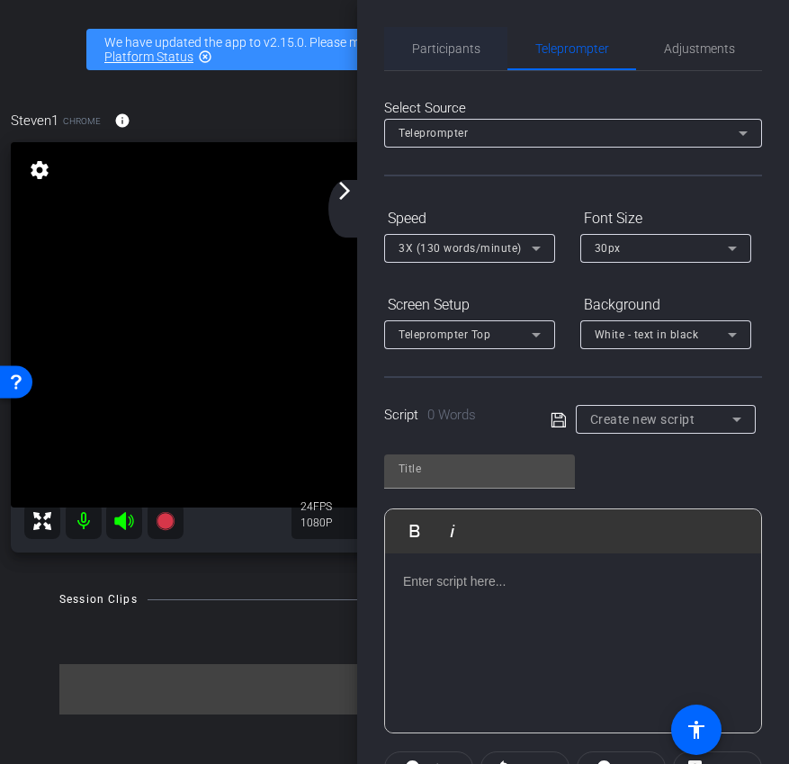
click at [411, 50] on div "Participants" at bounding box center [445, 48] width 123 height 43
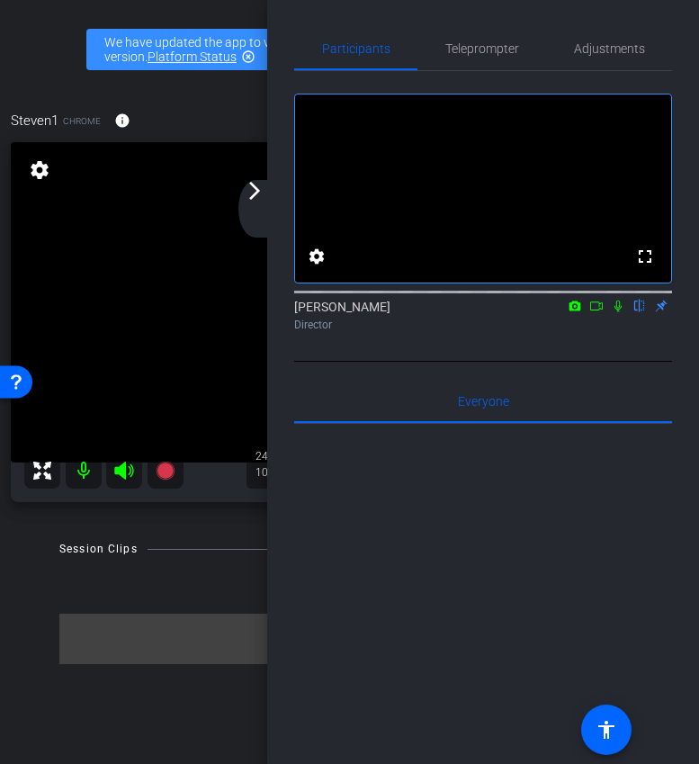
click at [252, 200] on mat-icon "arrow_forward_ios" at bounding box center [255, 191] width 22 height 22
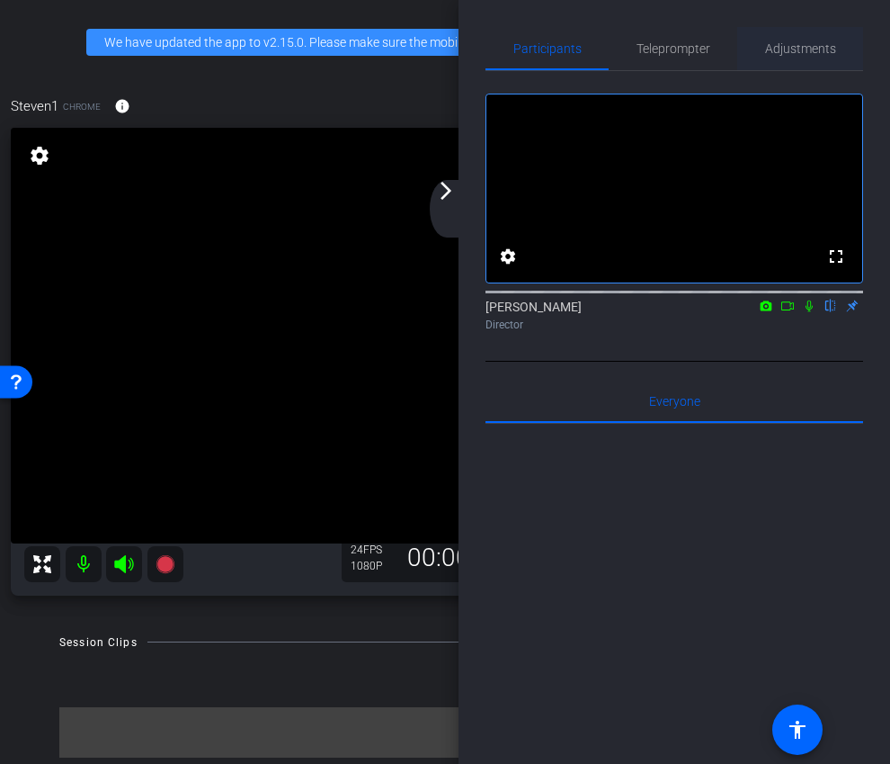
click at [786, 60] on span "Adjustments" at bounding box center [800, 48] width 71 height 43
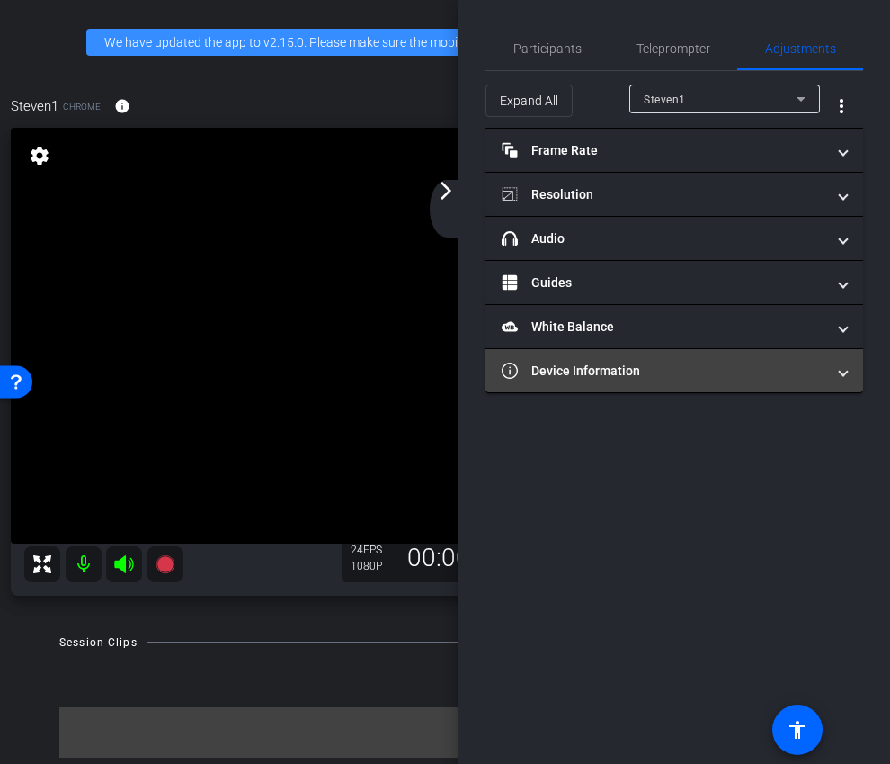
click at [614, 371] on mat-panel-title "Device Information" at bounding box center [664, 371] width 324 height 19
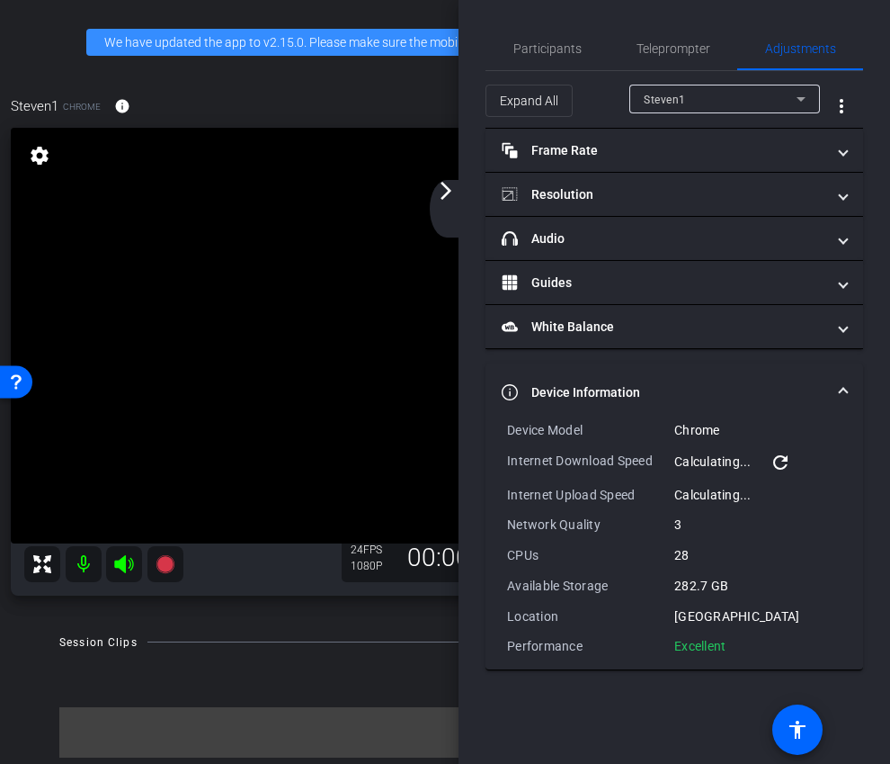
click at [676, 381] on mat-expansion-panel-header "Device Information" at bounding box center [675, 392] width 378 height 58
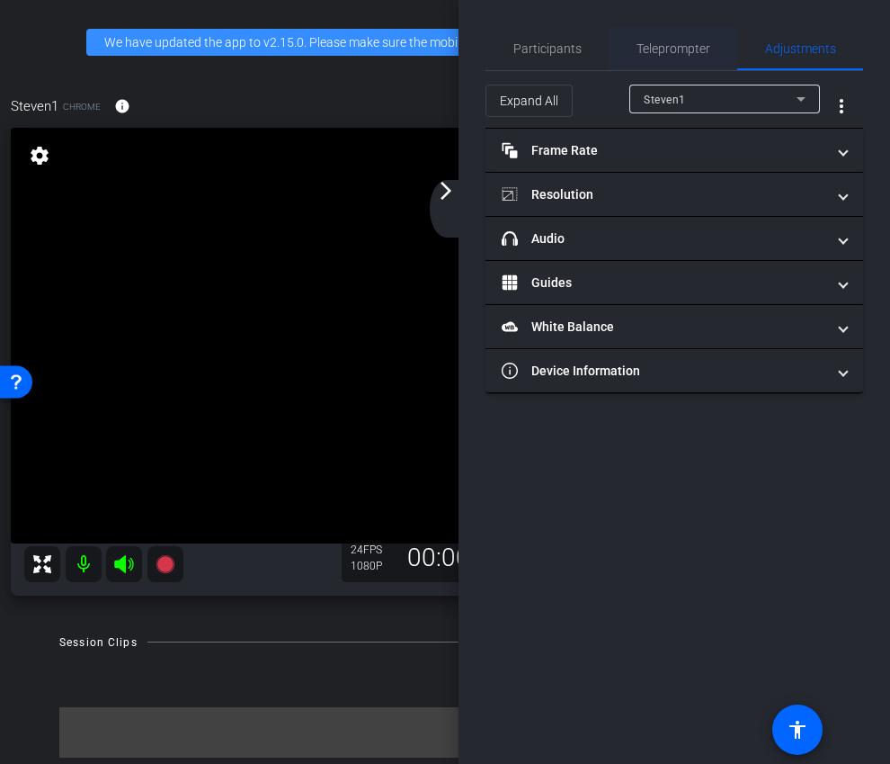
click at [669, 53] on span "Teleprompter" at bounding box center [674, 48] width 74 height 13
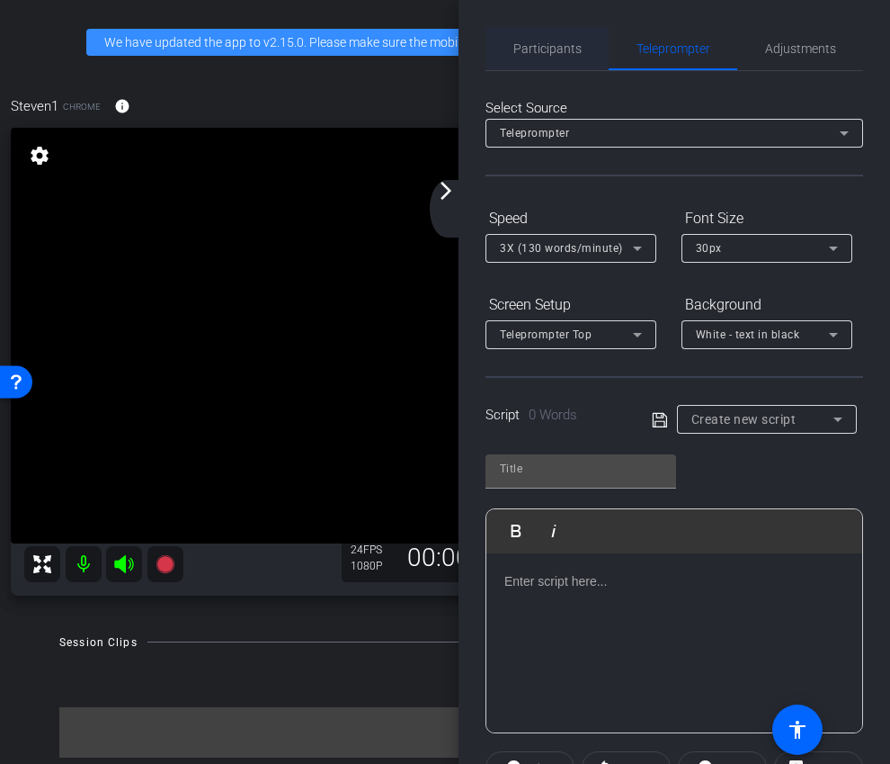
click at [539, 42] on span "Participants" at bounding box center [548, 48] width 68 height 13
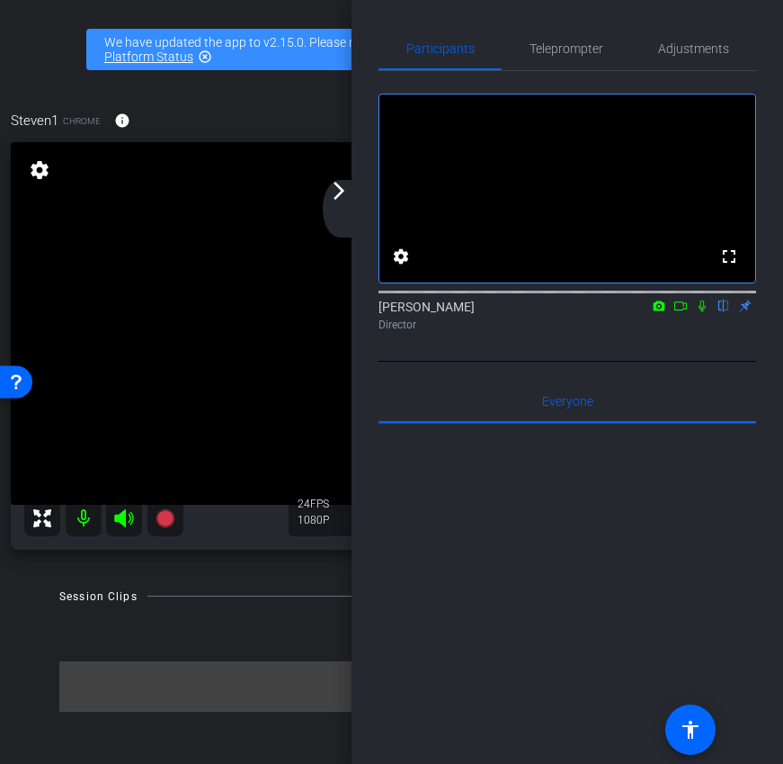
click at [344, 208] on div "arrow_back_ios_new arrow_forward_ios" at bounding box center [342, 209] width 38 height 58
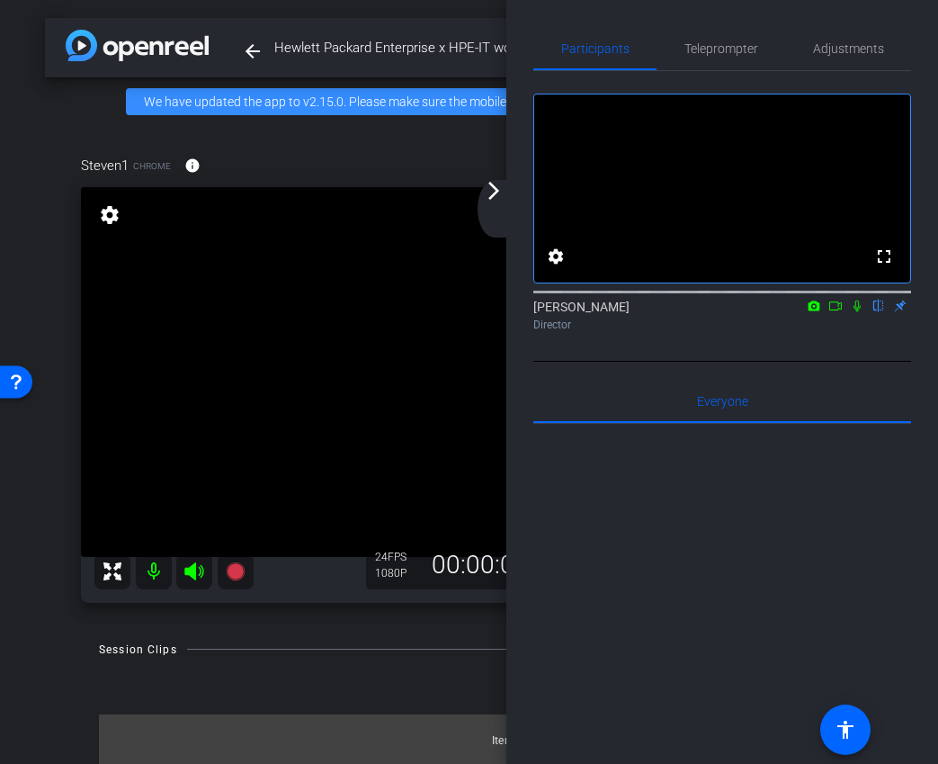
click at [814, 312] on icon at bounding box center [835, 305] width 14 height 13
click at [496, 206] on div "arrow_back_ios_new arrow_forward_ios" at bounding box center [497, 209] width 38 height 58
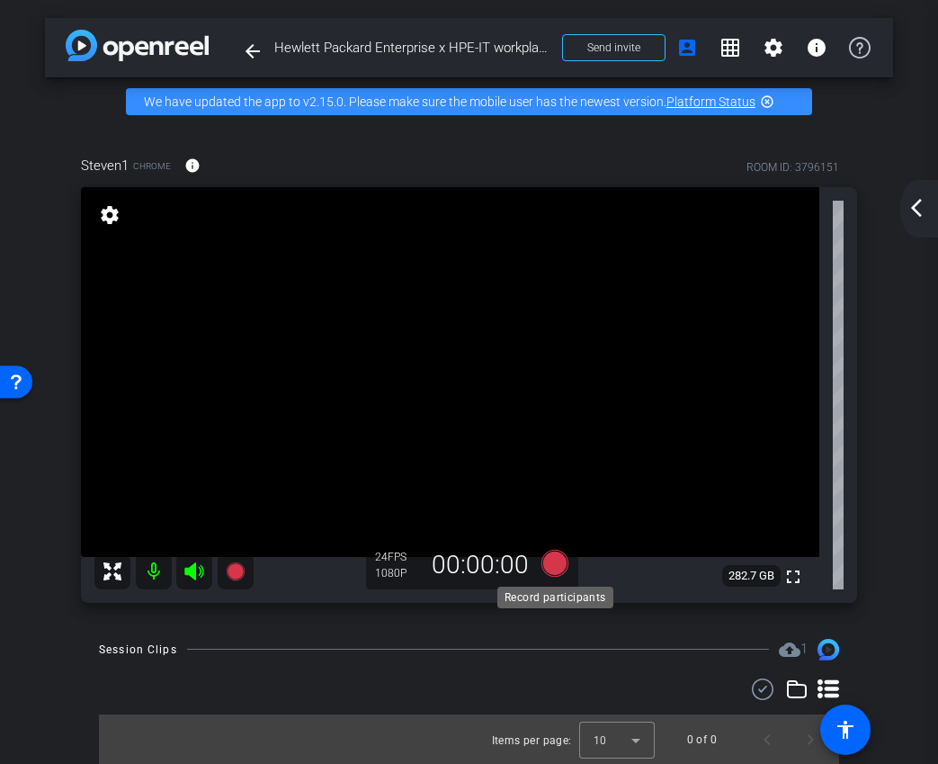
click at [564, 570] on icon at bounding box center [554, 563] width 43 height 32
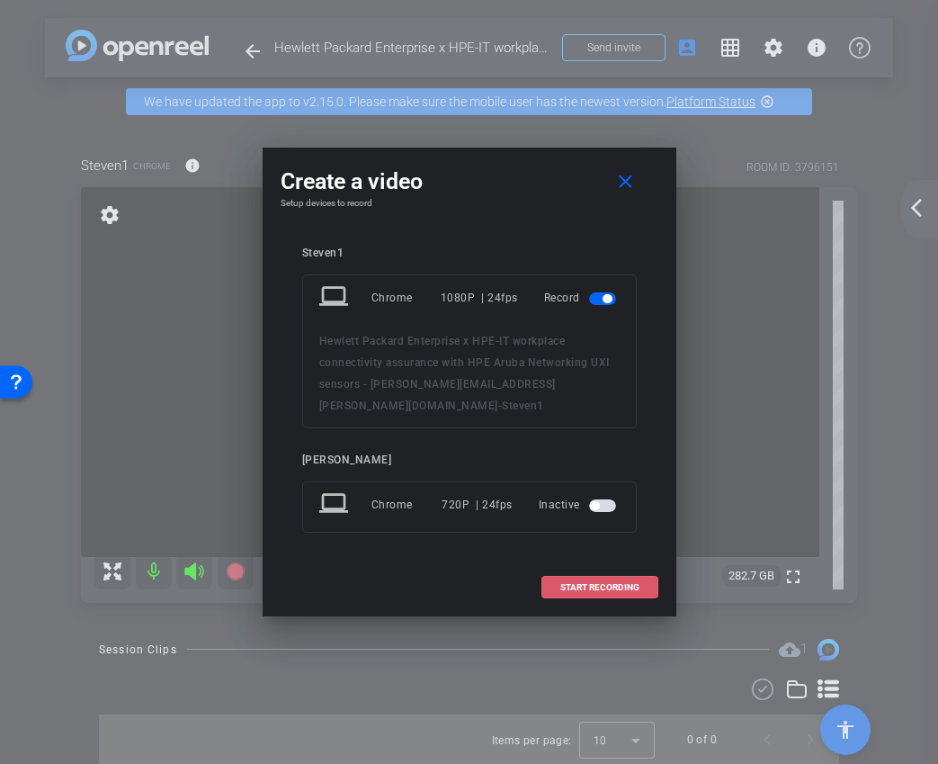
click at [587, 583] on span "START RECORDING" at bounding box center [599, 587] width 79 height 9
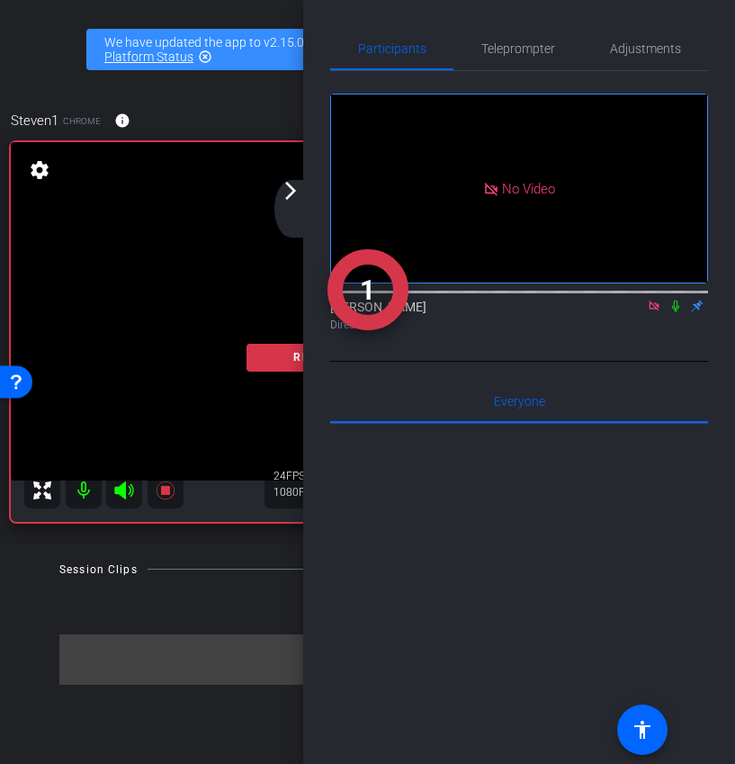
click at [297, 189] on mat-icon "arrow_forward_ios" at bounding box center [291, 191] width 22 height 22
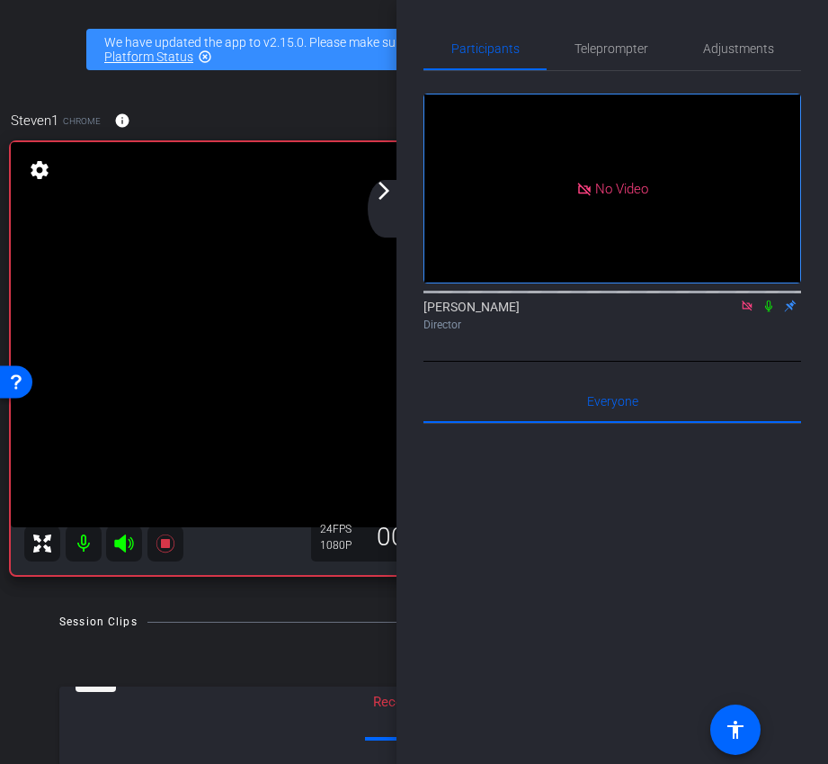
click at [395, 203] on div "arrow_back_ios_new arrow_forward_ios" at bounding box center [387, 209] width 38 height 58
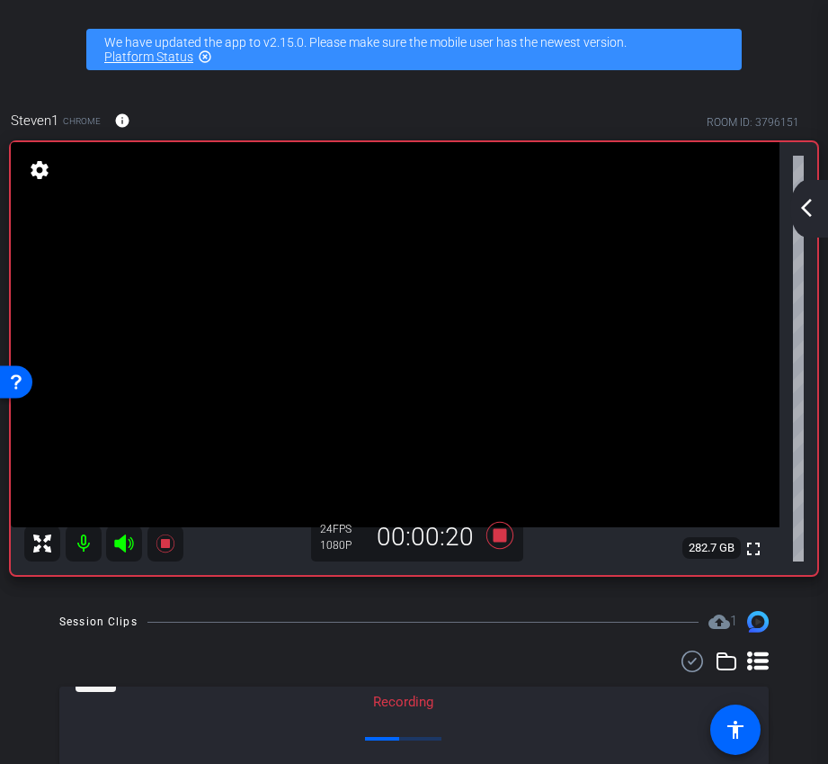
click at [799, 220] on div "arrow_back_ios_new arrow_forward_ios" at bounding box center [809, 209] width 38 height 58
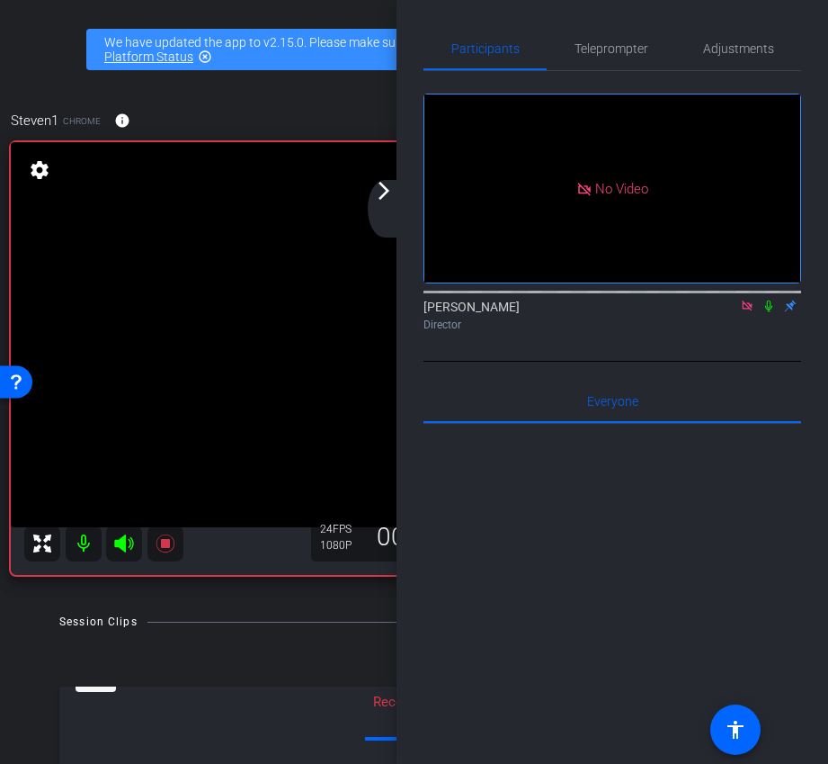
click at [385, 206] on div "arrow_back_ios_new arrow_forward_ios" at bounding box center [387, 209] width 38 height 58
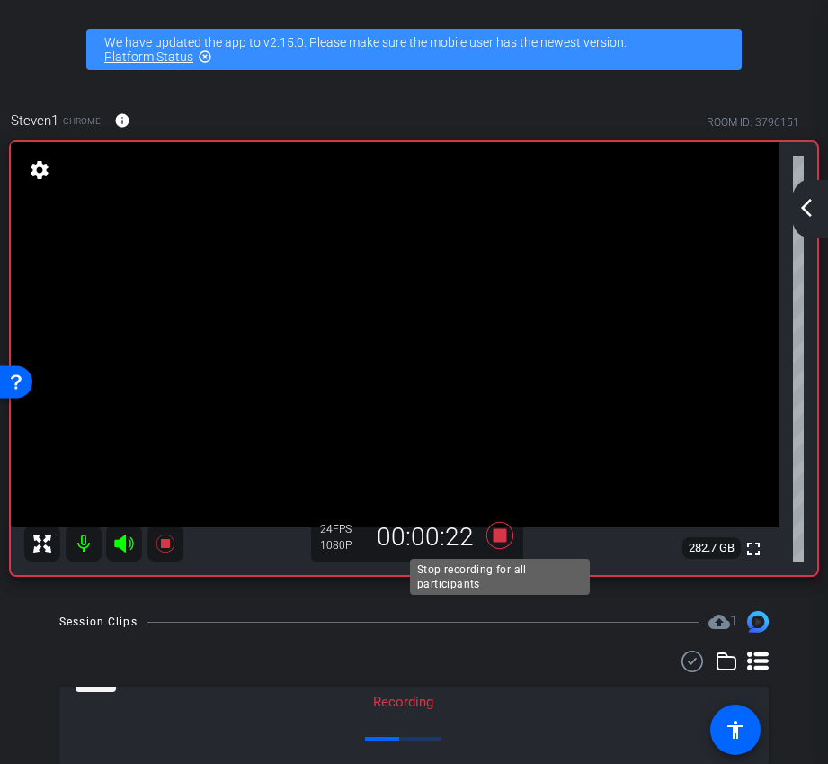
click at [497, 546] on icon at bounding box center [499, 535] width 43 height 32
click at [814, 203] on mat-icon "arrow_back_ios_new" at bounding box center [807, 208] width 22 height 22
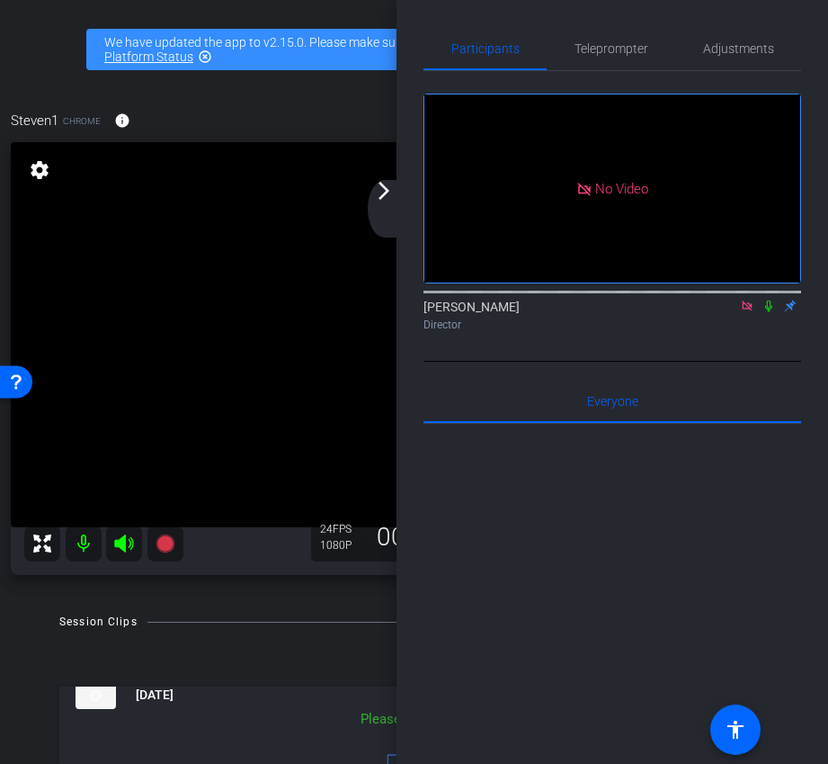
click at [771, 312] on icon at bounding box center [768, 306] width 7 height 12
click at [391, 197] on mat-icon "arrow_forward_ios" at bounding box center [384, 191] width 22 height 22
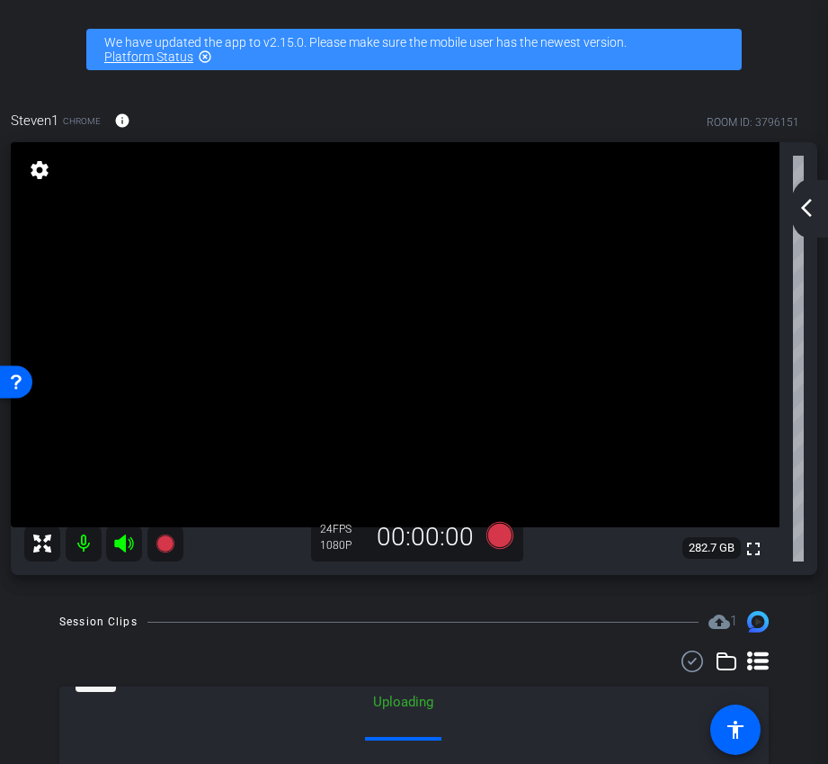
scroll to position [66, 0]
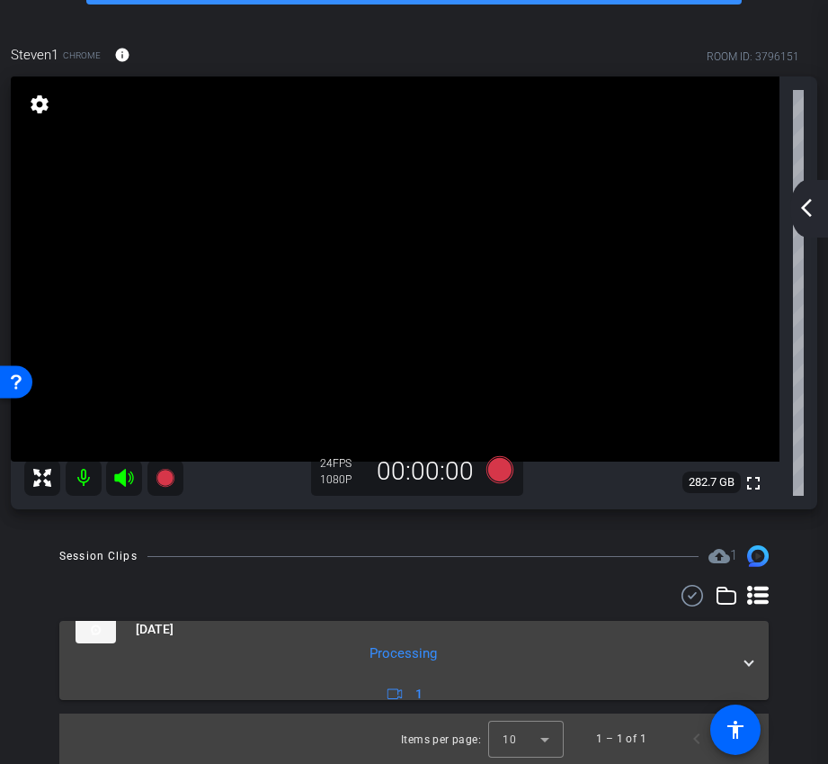
click at [675, 650] on mat-panel-description "Processing 1" at bounding box center [404, 674] width 656 height 62
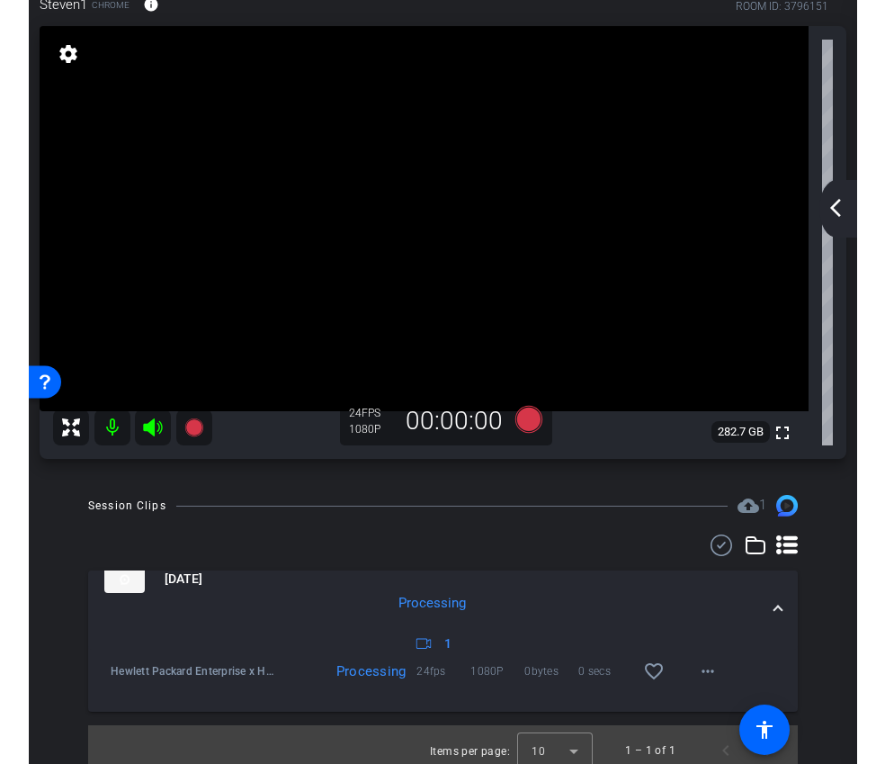
scroll to position [128, 0]
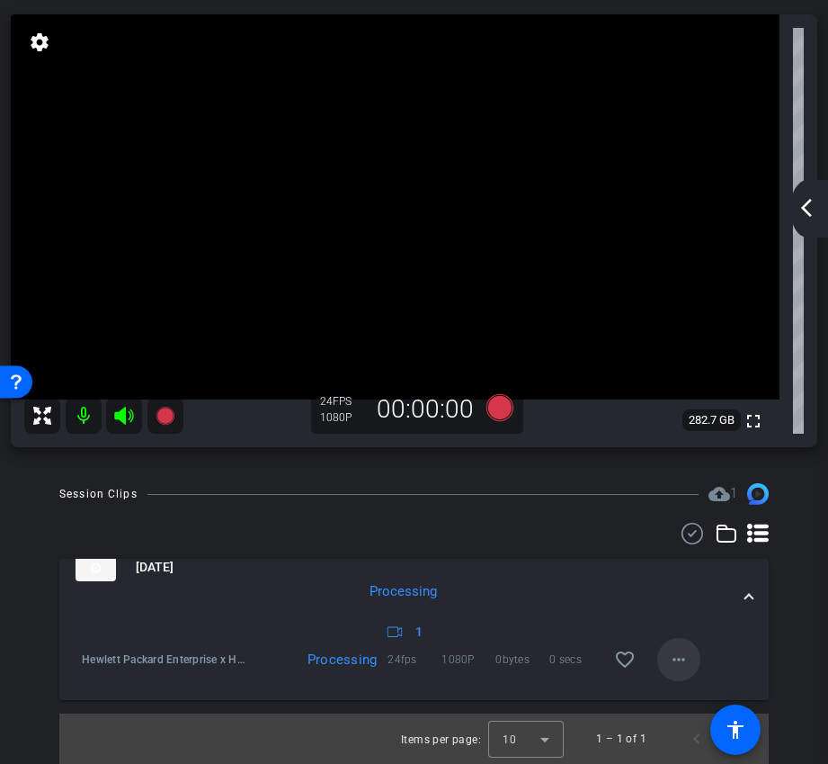
click at [679, 644] on span at bounding box center [678, 659] width 43 height 43
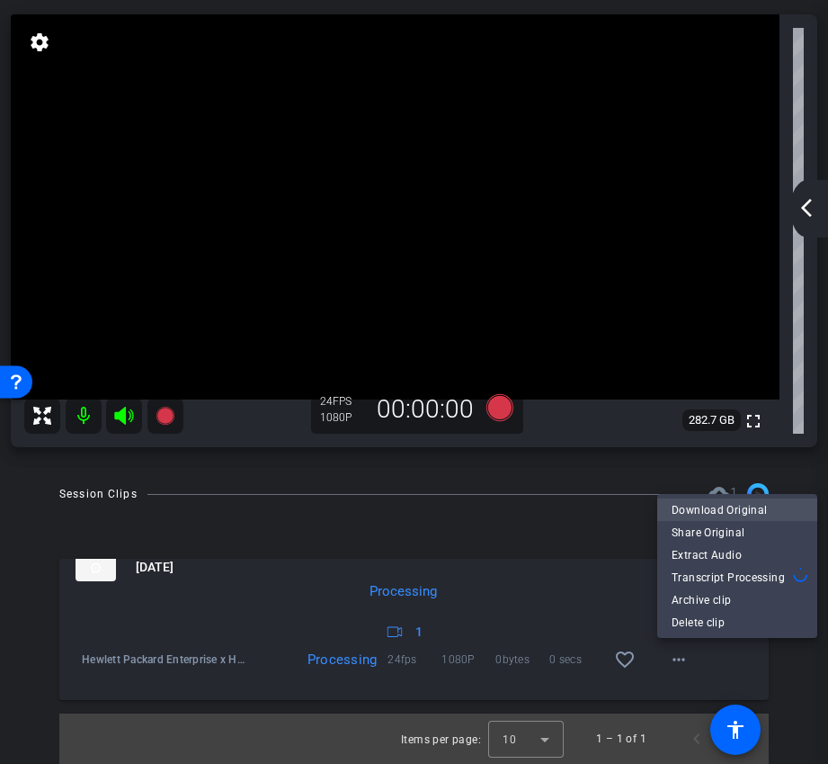
click at [711, 504] on span "Download Original" at bounding box center [737, 509] width 131 height 22
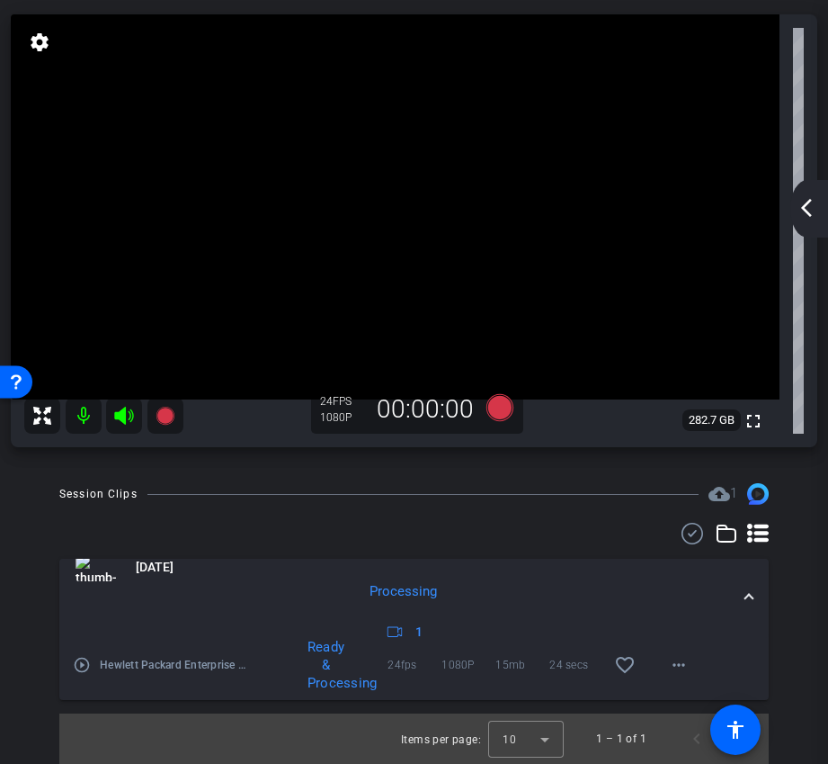
click at [809, 200] on mat-icon "arrow_back_ios_new" at bounding box center [807, 208] width 22 height 22
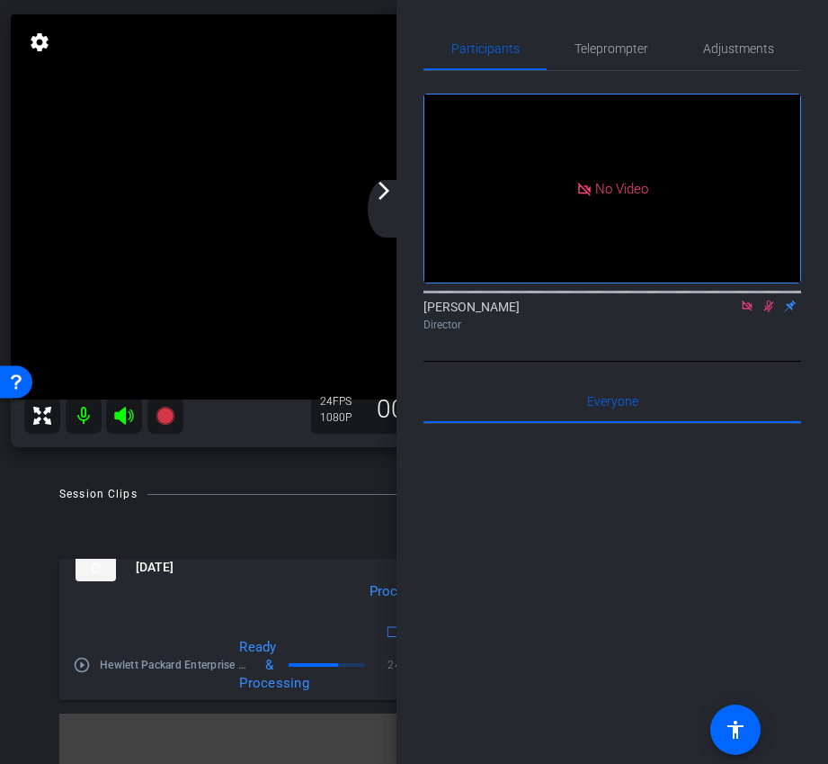
click at [771, 312] on icon at bounding box center [769, 306] width 10 height 12
click at [747, 310] on icon at bounding box center [747, 305] width 10 height 10
click at [385, 208] on div "arrow_back_ios_new arrow_forward_ios" at bounding box center [387, 209] width 38 height 58
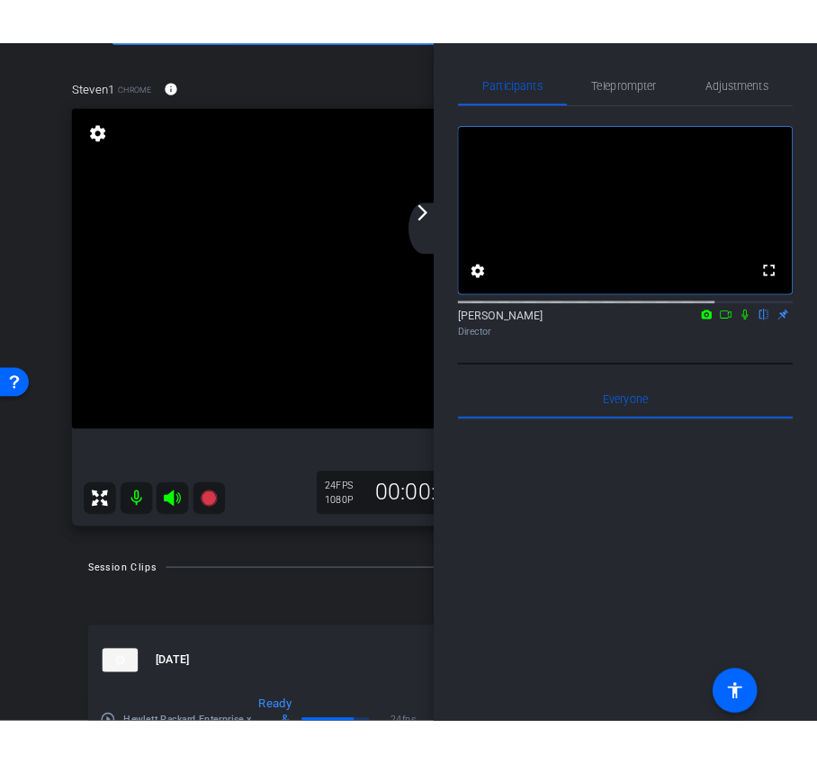
scroll to position [100, 0]
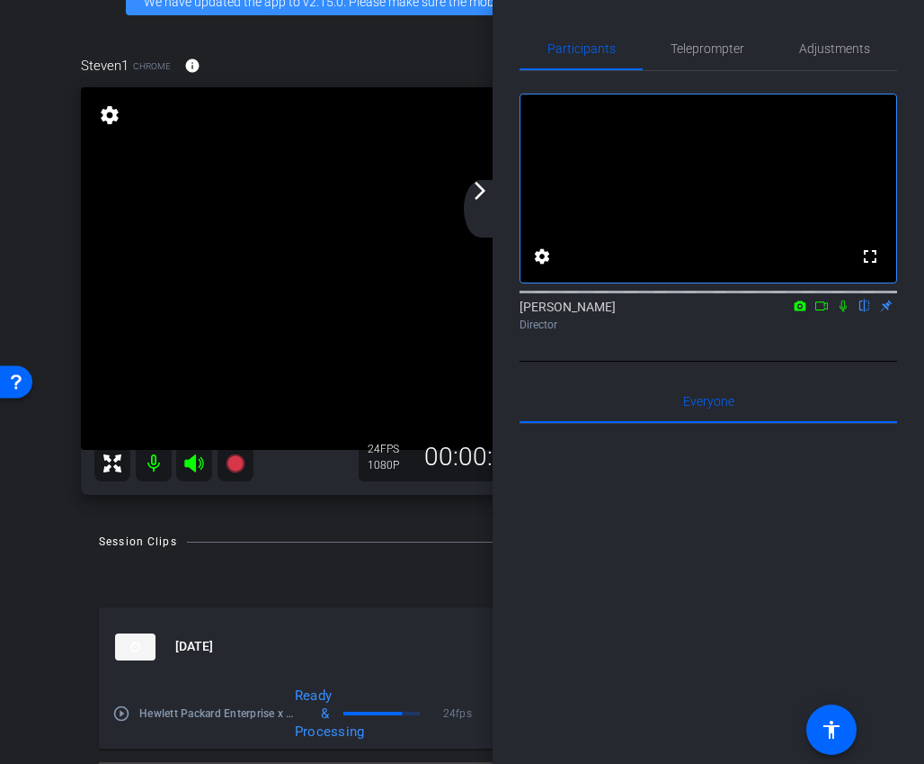
click at [479, 201] on mat-icon "arrow_forward_ios" at bounding box center [480, 191] width 22 height 22
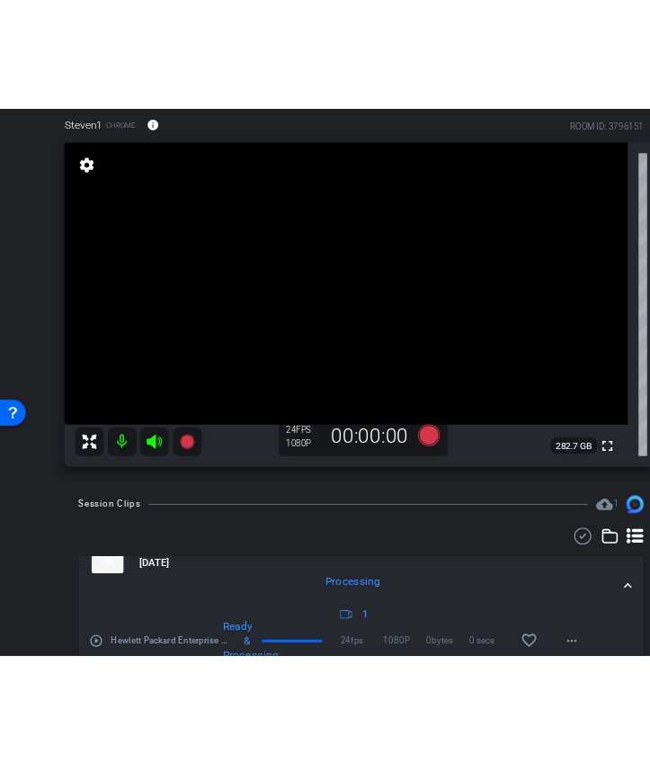
scroll to position [40, 0]
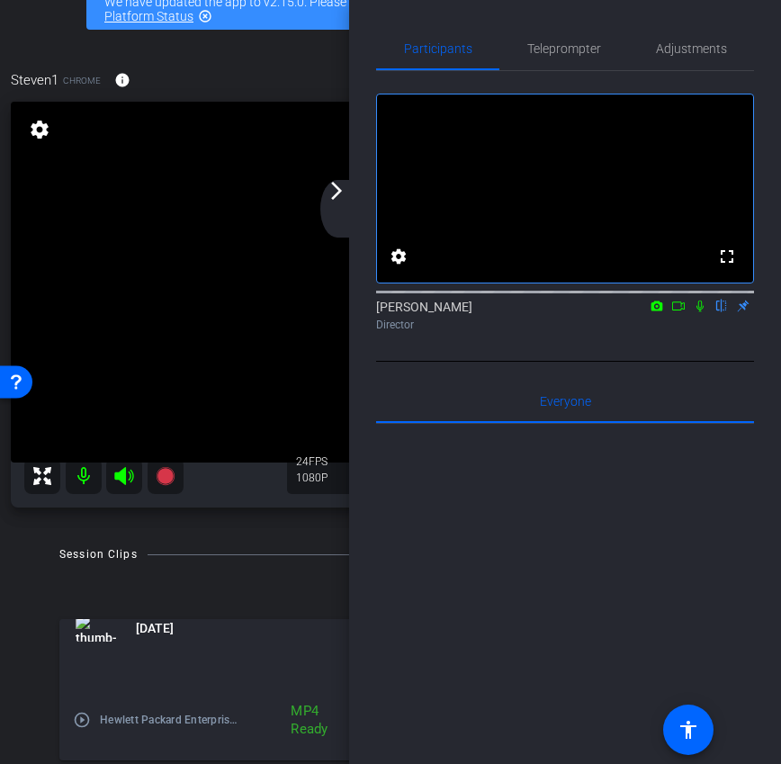
click at [339, 197] on mat-icon "arrow_forward_ios" at bounding box center [337, 191] width 22 height 22
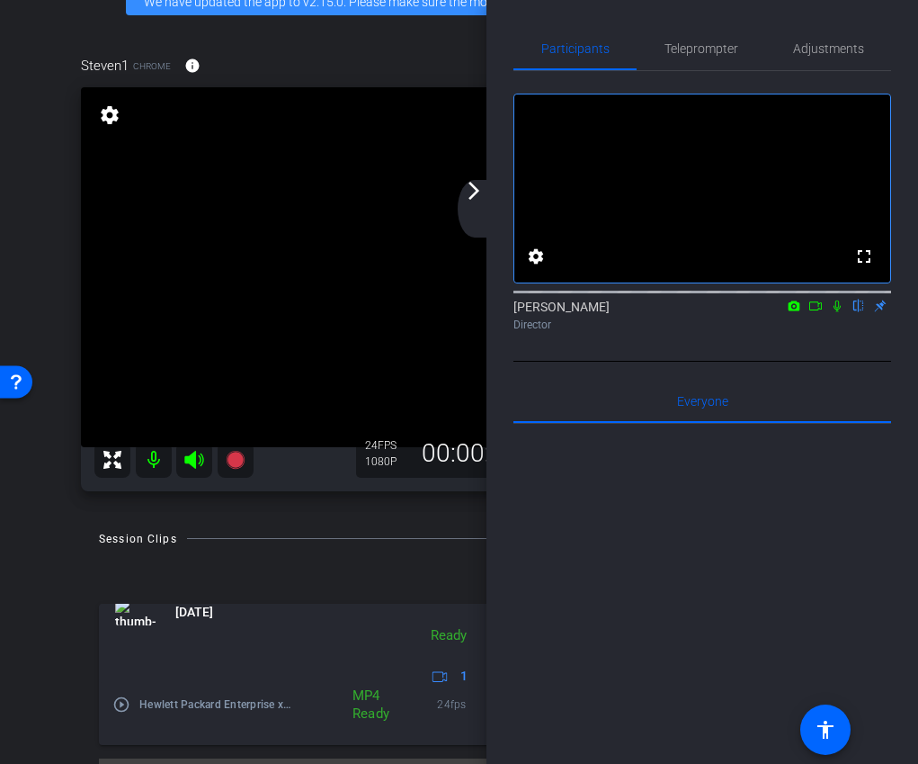
click at [476, 206] on div "arrow_back_ios_new arrow_forward_ios" at bounding box center [477, 209] width 38 height 58
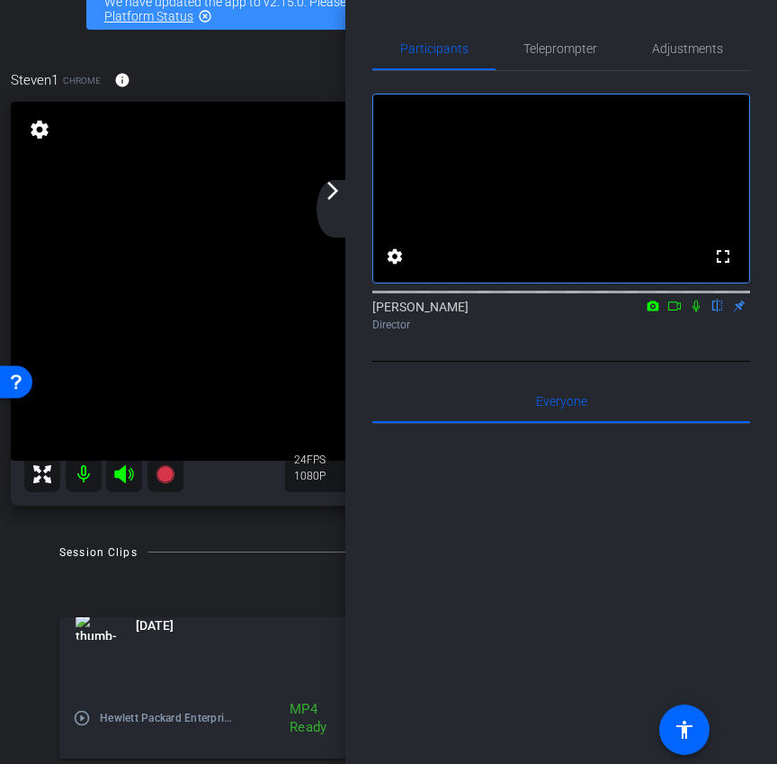
click at [674, 312] on icon at bounding box center [674, 305] width 14 height 13
click at [331, 210] on div "arrow_back_ios_new arrow_forward_ios" at bounding box center [336, 209] width 38 height 58
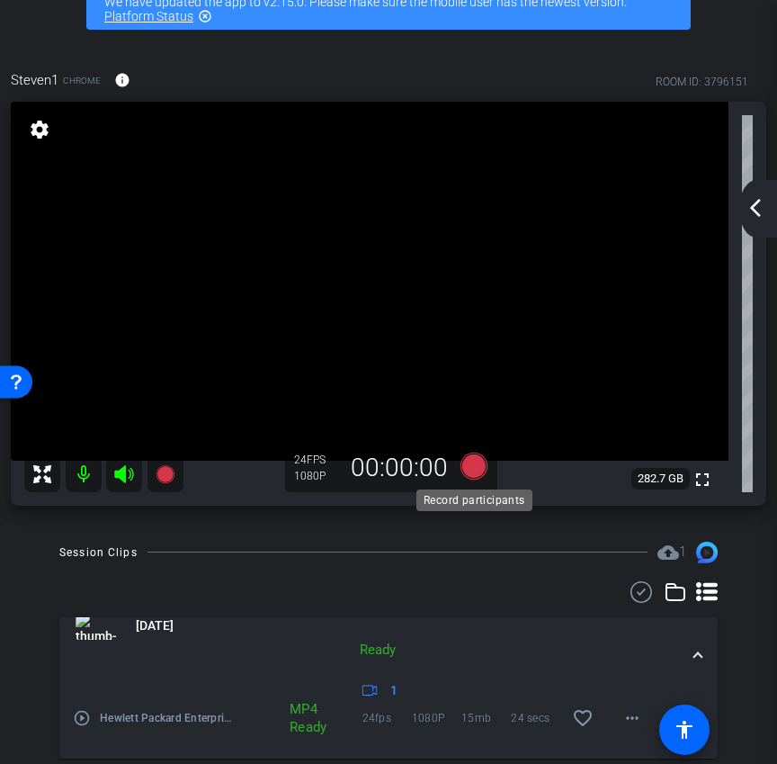
click at [481, 468] on icon at bounding box center [473, 465] width 27 height 27
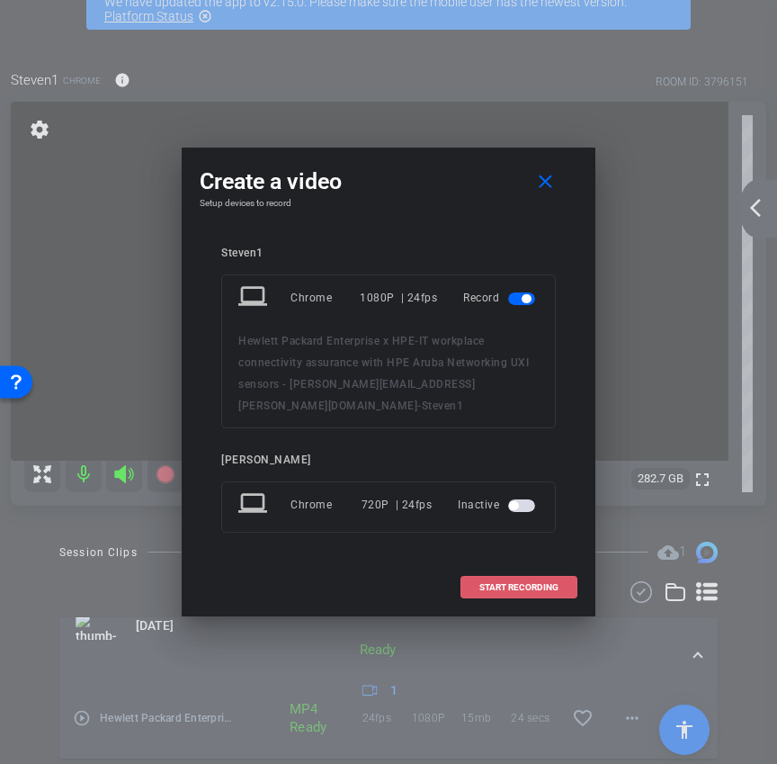
click at [537, 585] on span at bounding box center [518, 587] width 115 height 43
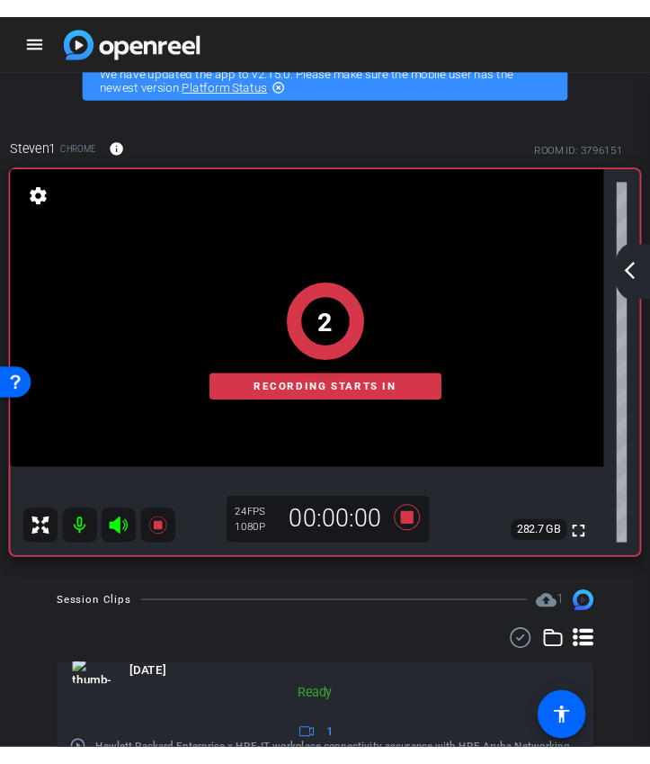
scroll to position [28, 0]
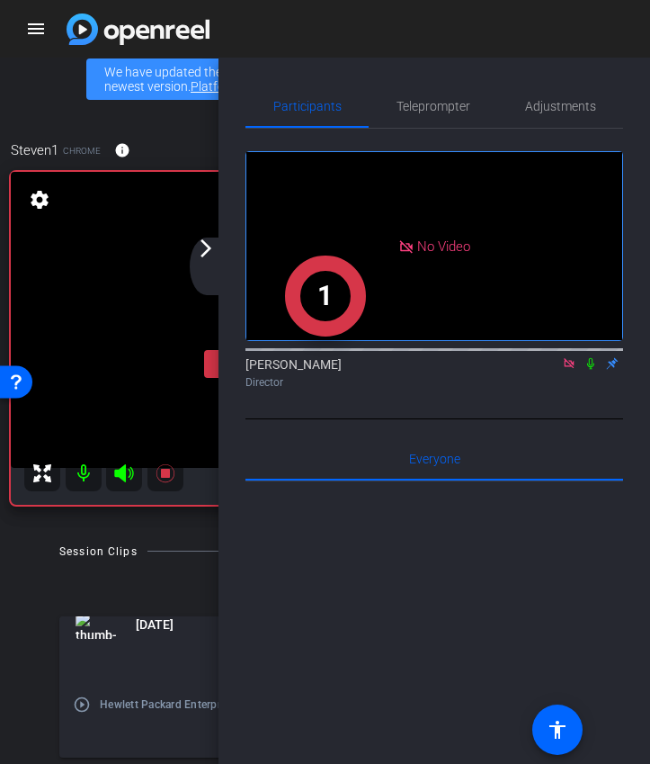
click at [199, 273] on div "arrow_back_ios_new arrow_forward_ios" at bounding box center [209, 266] width 38 height 58
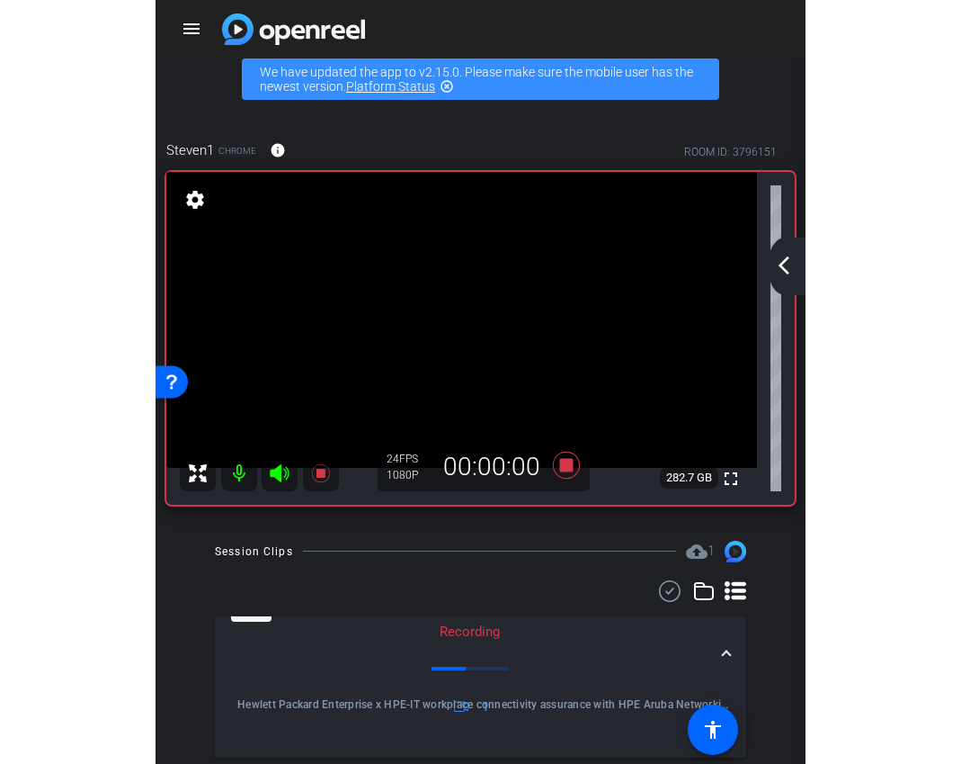
scroll to position [40, 0]
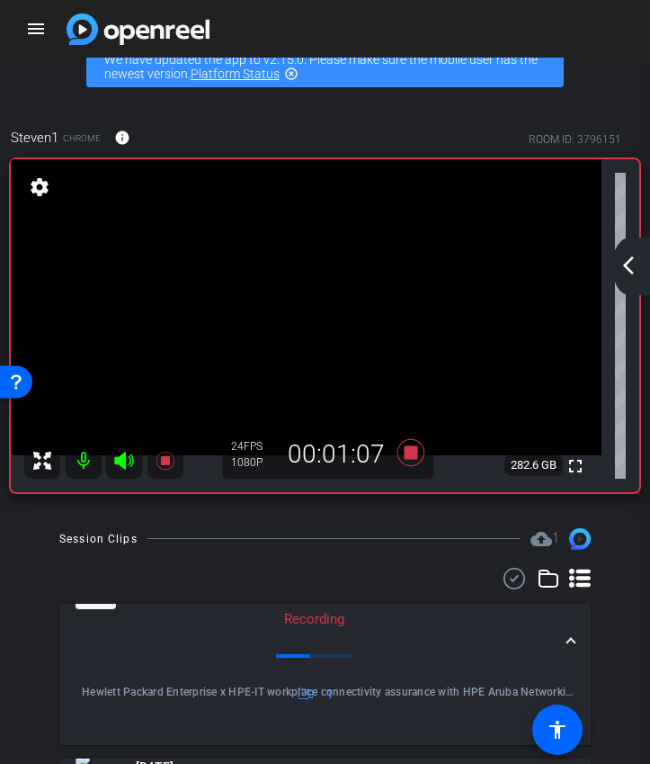
click at [630, 274] on mat-icon "arrow_back_ios_new" at bounding box center [629, 266] width 22 height 22
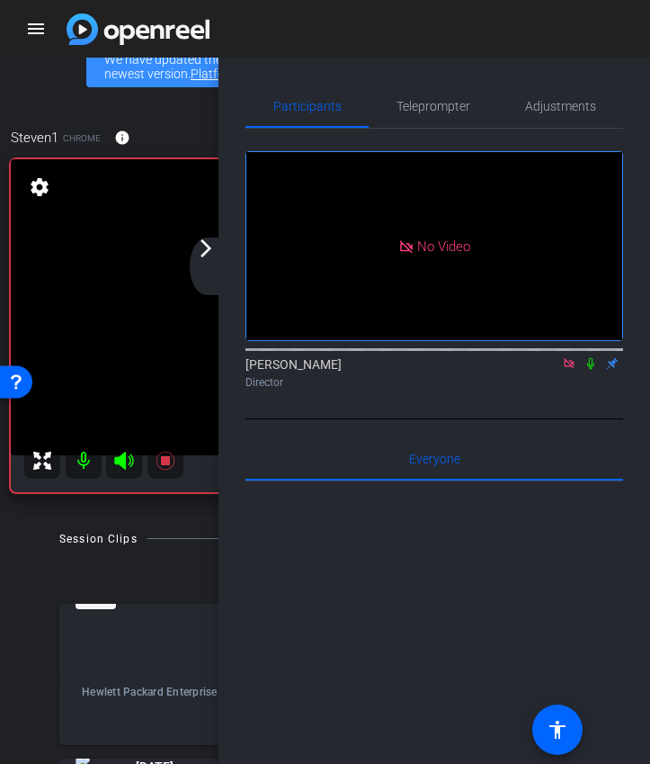
click at [590, 370] on icon at bounding box center [591, 363] width 14 height 13
click at [206, 270] on div "arrow_back_ios_new arrow_forward_ios" at bounding box center [209, 266] width 38 height 58
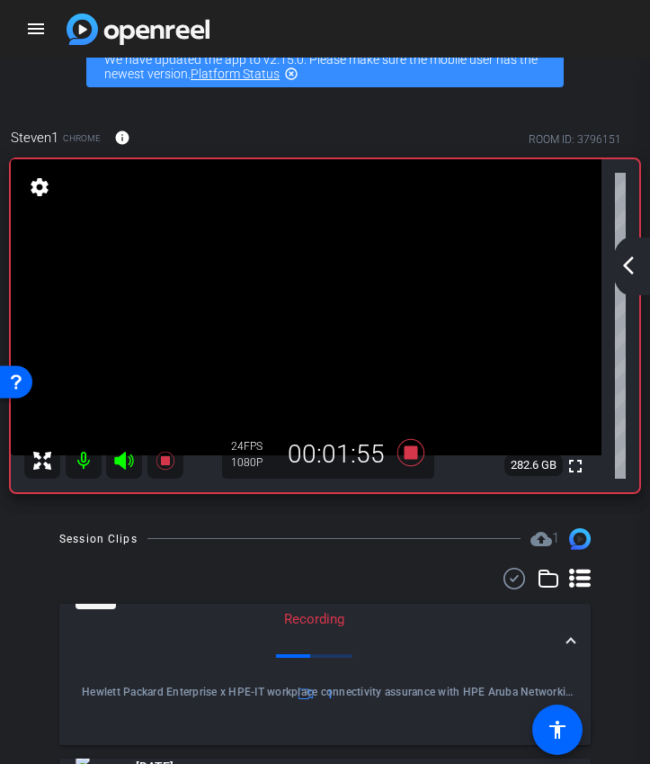
click at [621, 272] on mat-icon "arrow_back_ios_new" at bounding box center [629, 266] width 22 height 22
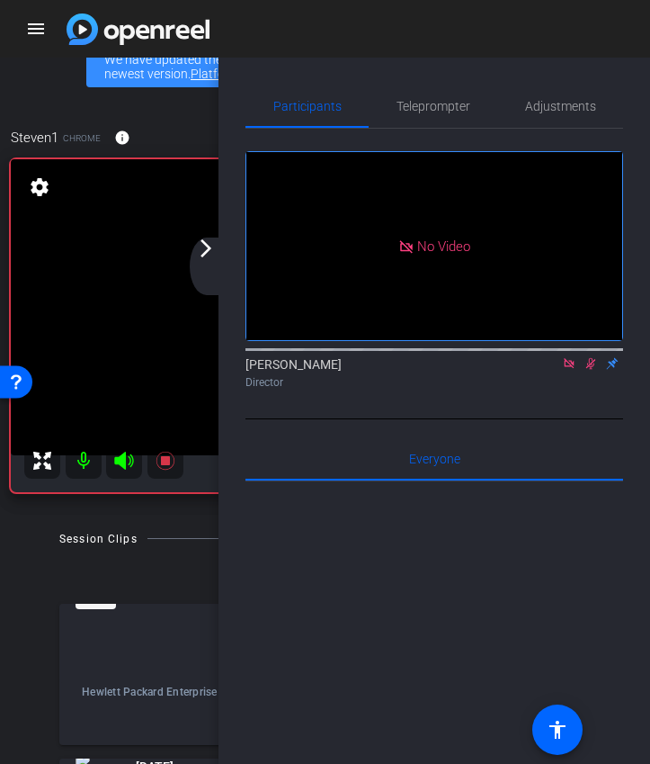
click at [587, 370] on icon at bounding box center [591, 364] width 10 height 12
click at [208, 259] on div "arrow_back_ios_new arrow_forward_ios" at bounding box center [209, 266] width 38 height 58
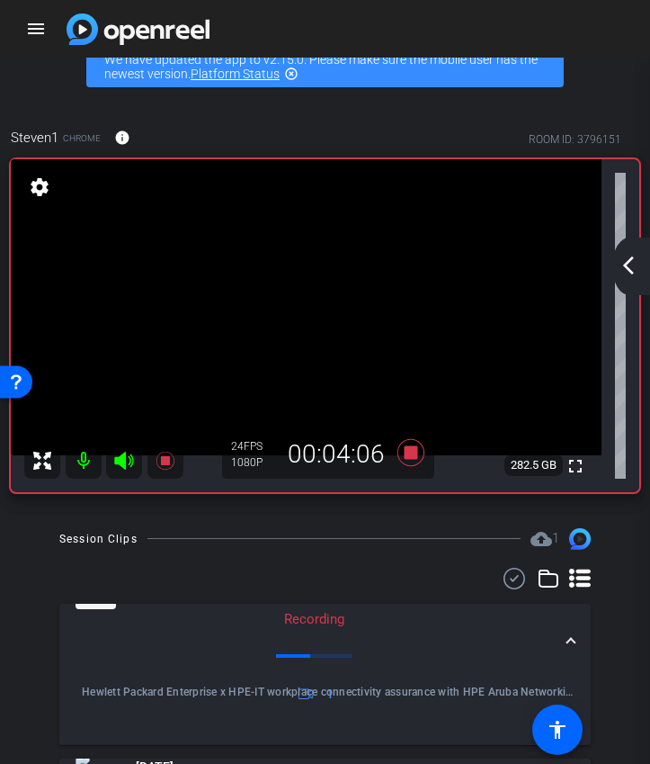
click at [635, 265] on mat-icon "arrow_back_ios_new" at bounding box center [629, 266] width 22 height 22
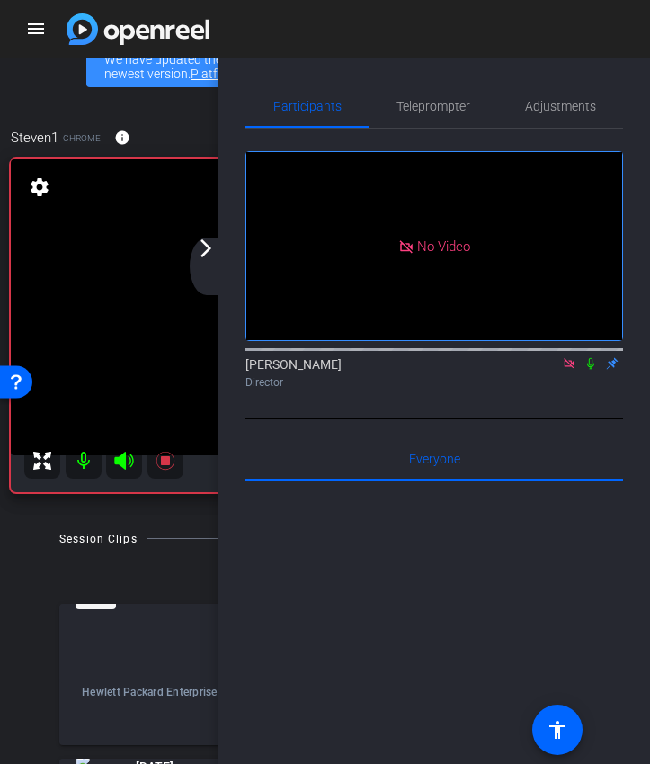
click at [596, 370] on icon at bounding box center [591, 363] width 14 height 13
click at [210, 257] on mat-icon "arrow_forward_ios" at bounding box center [206, 248] width 22 height 22
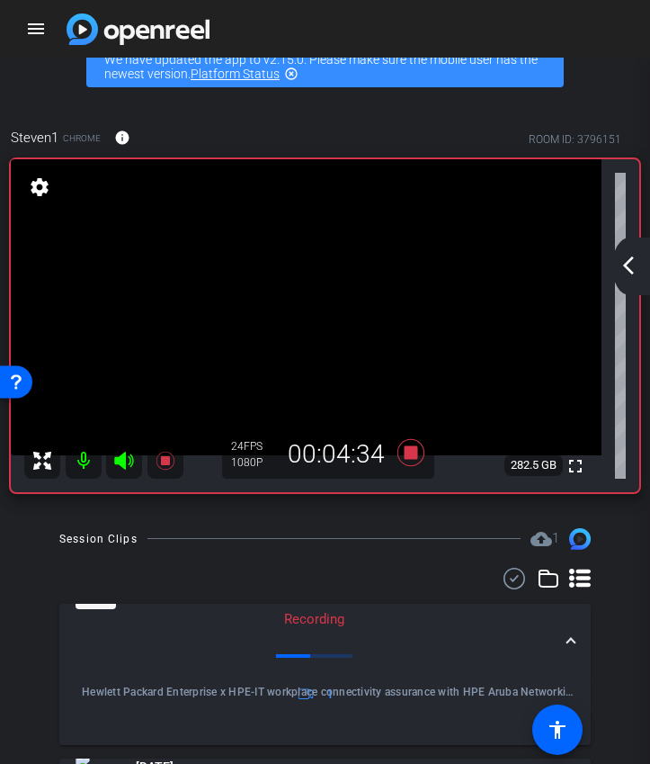
click at [628, 265] on mat-icon "arrow_back_ios_new" at bounding box center [629, 266] width 22 height 22
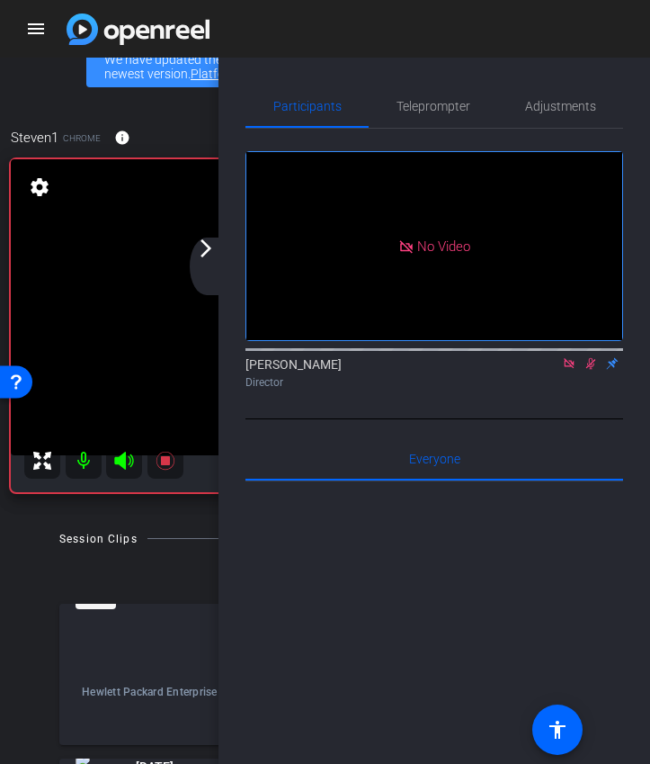
click at [586, 370] on icon at bounding box center [591, 363] width 14 height 13
click at [200, 255] on mat-icon "arrow_forward_ios" at bounding box center [206, 248] width 22 height 22
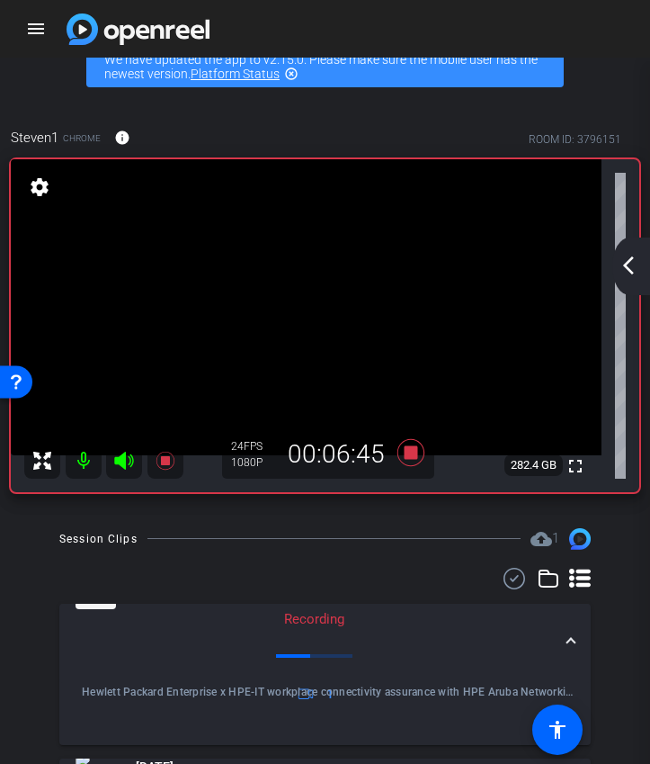
click at [626, 265] on mat-icon "arrow_back_ios_new" at bounding box center [629, 266] width 22 height 22
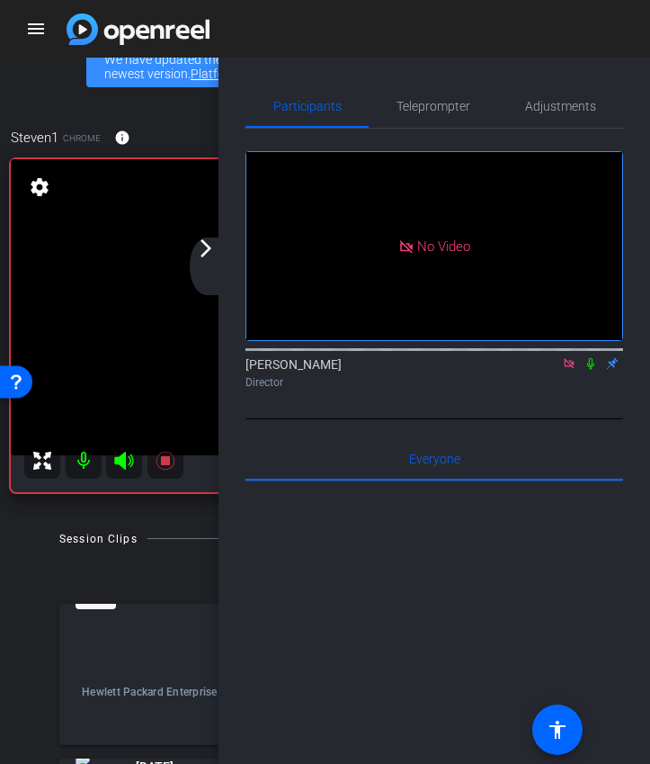
click at [212, 263] on div "arrow_back_ios_new arrow_forward_ios" at bounding box center [209, 266] width 38 height 58
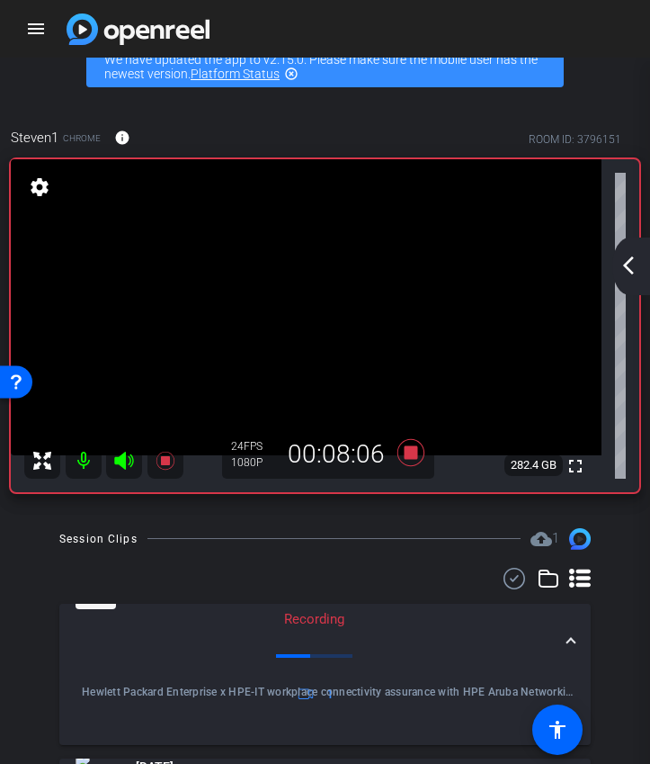
click at [632, 251] on div "arrow_back_ios_new arrow_forward_ios" at bounding box center [631, 266] width 38 height 58
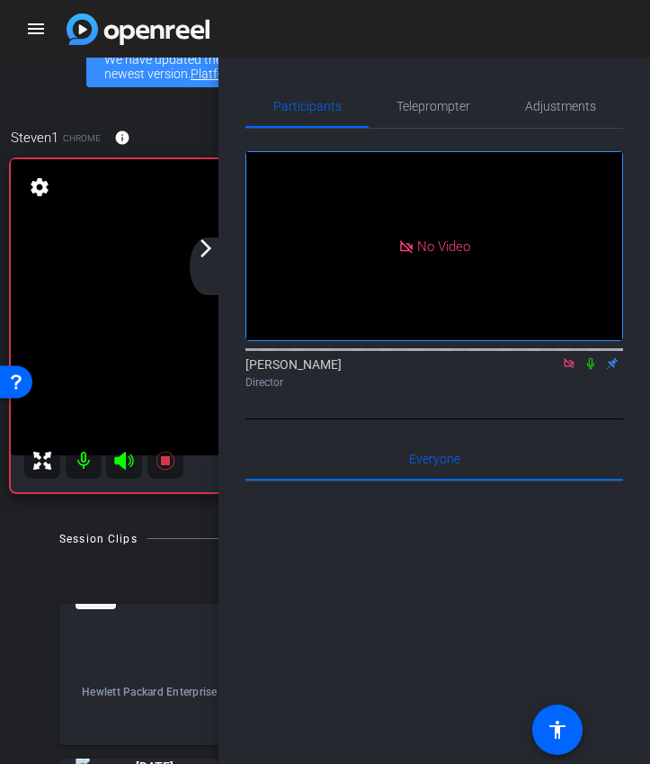
click at [208, 252] on mat-icon "arrow_forward_ios" at bounding box center [206, 248] width 22 height 22
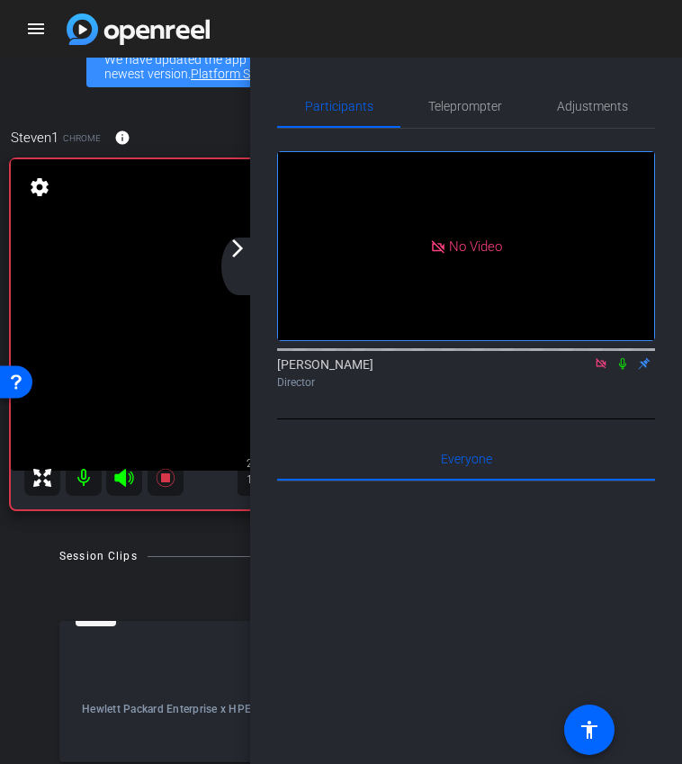
click at [232, 262] on div "arrow_back_ios_new arrow_forward_ios" at bounding box center [240, 266] width 38 height 58
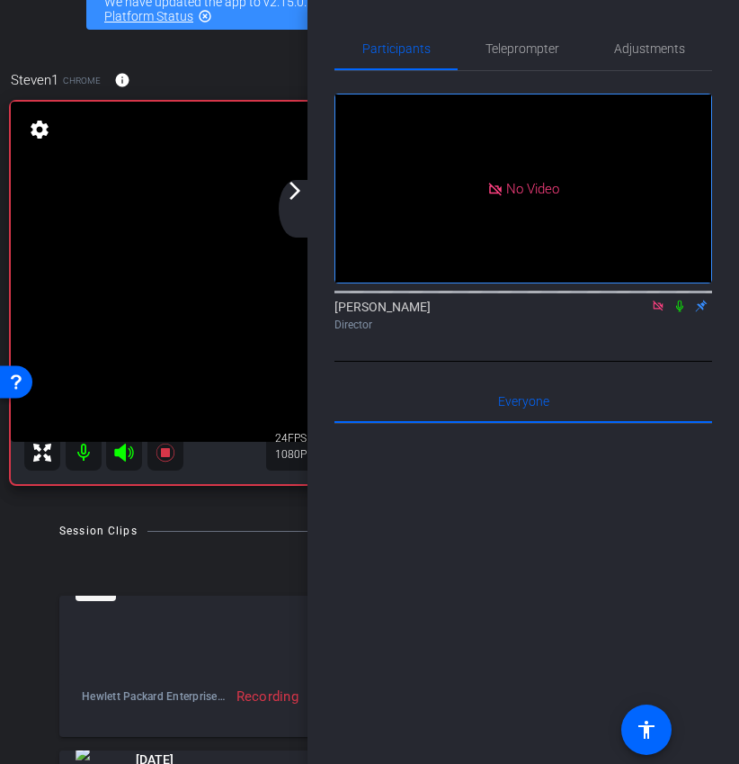
click at [290, 193] on mat-icon "arrow_forward_ios" at bounding box center [295, 191] width 22 height 22
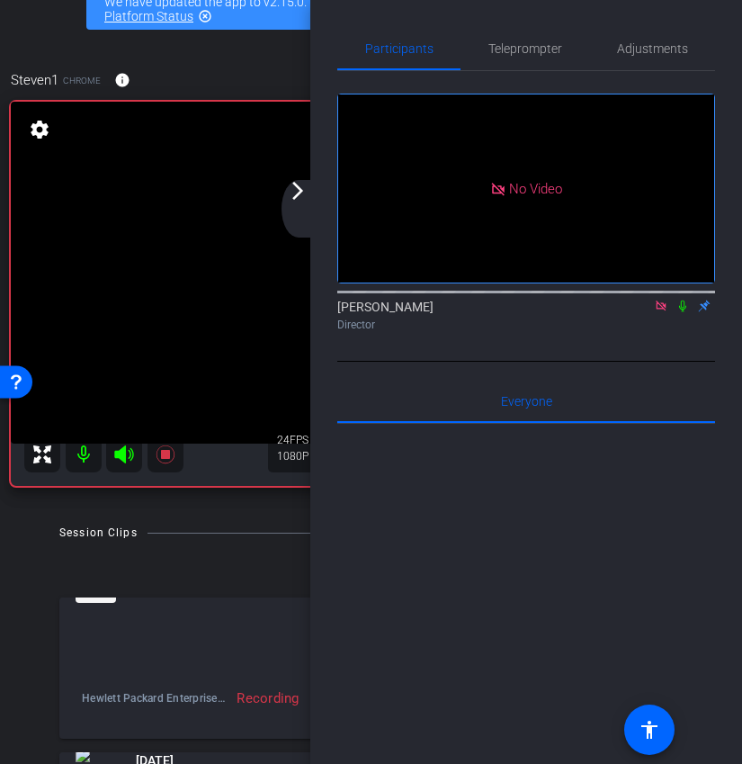
click at [298, 205] on div "arrow_back_ios_new arrow_forward_ios" at bounding box center [300, 209] width 38 height 58
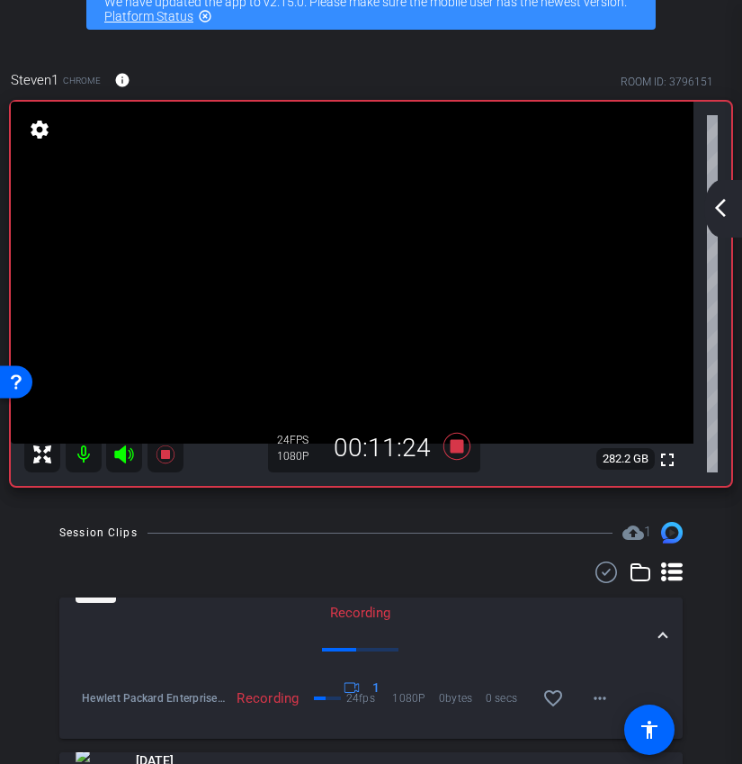
click at [726, 206] on mat-icon "arrow_back_ios_new" at bounding box center [721, 208] width 22 height 22
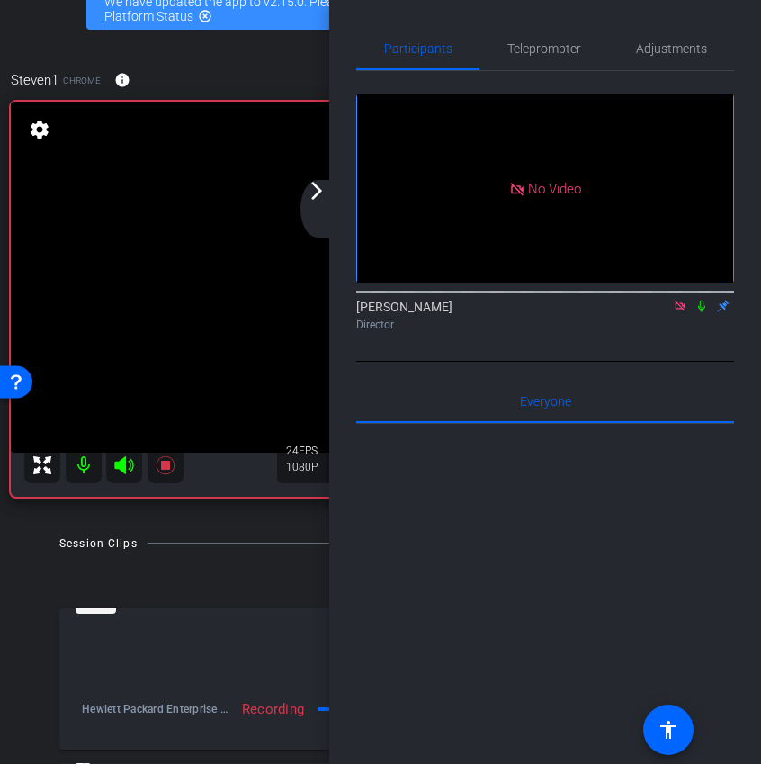
click at [324, 200] on mat-icon "arrow_forward_ios" at bounding box center [317, 191] width 22 height 22
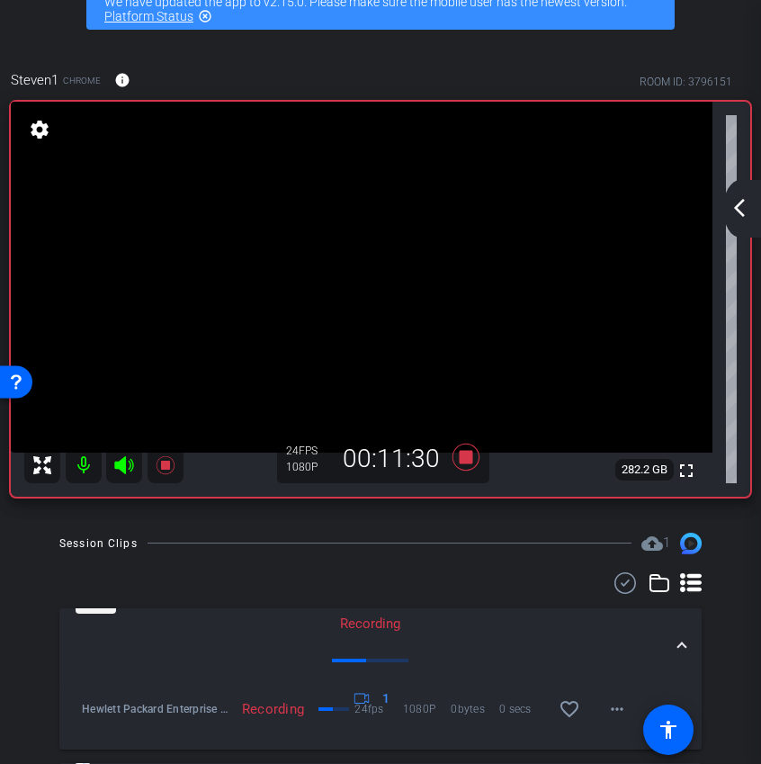
click at [744, 212] on mat-icon "arrow_back_ios_new" at bounding box center [739, 208] width 22 height 22
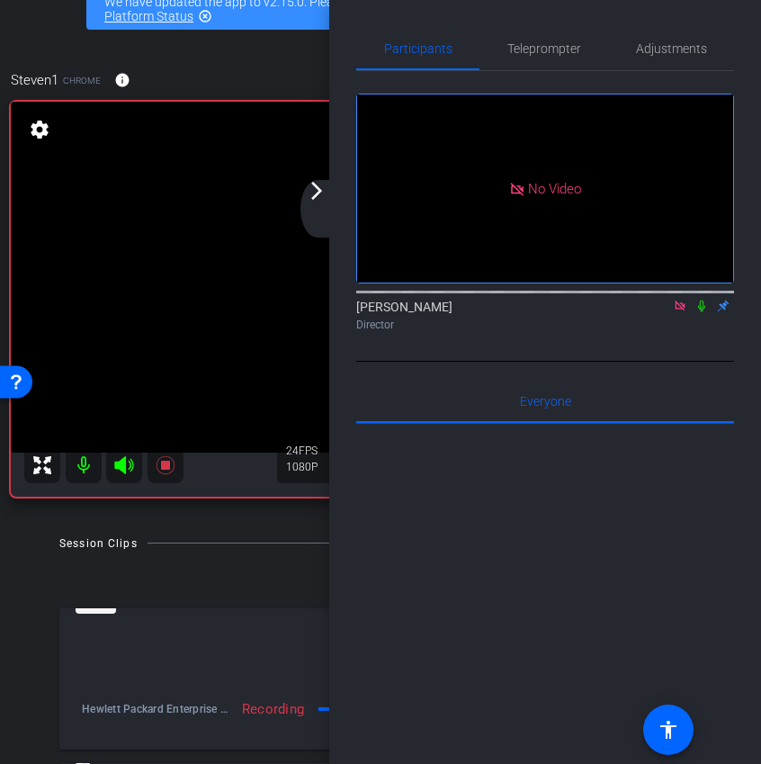
click at [316, 202] on div "arrow_back_ios_new arrow_forward_ios" at bounding box center [319, 209] width 38 height 58
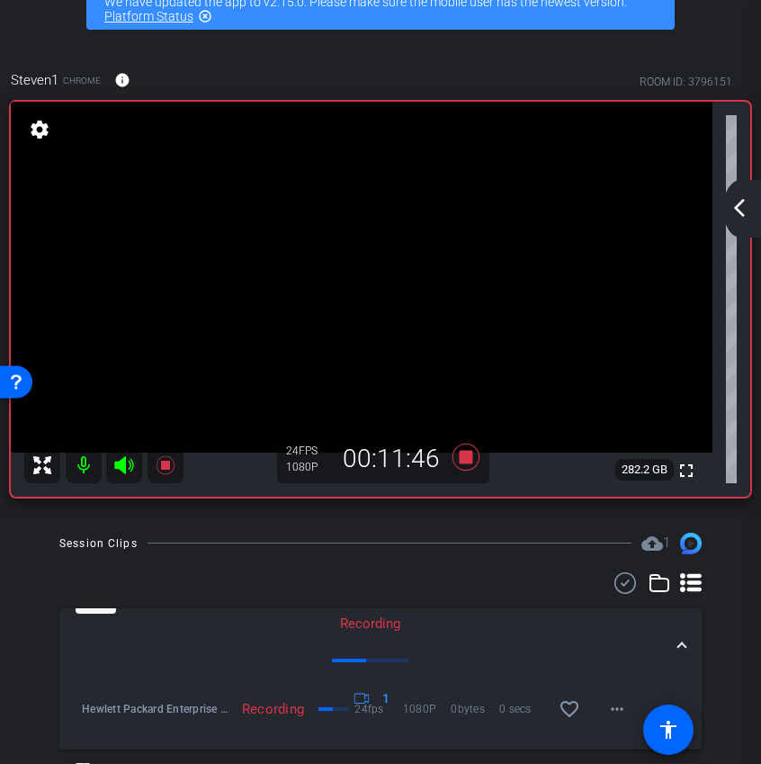
click at [746, 210] on mat-icon "arrow_back_ios_new" at bounding box center [739, 208] width 22 height 22
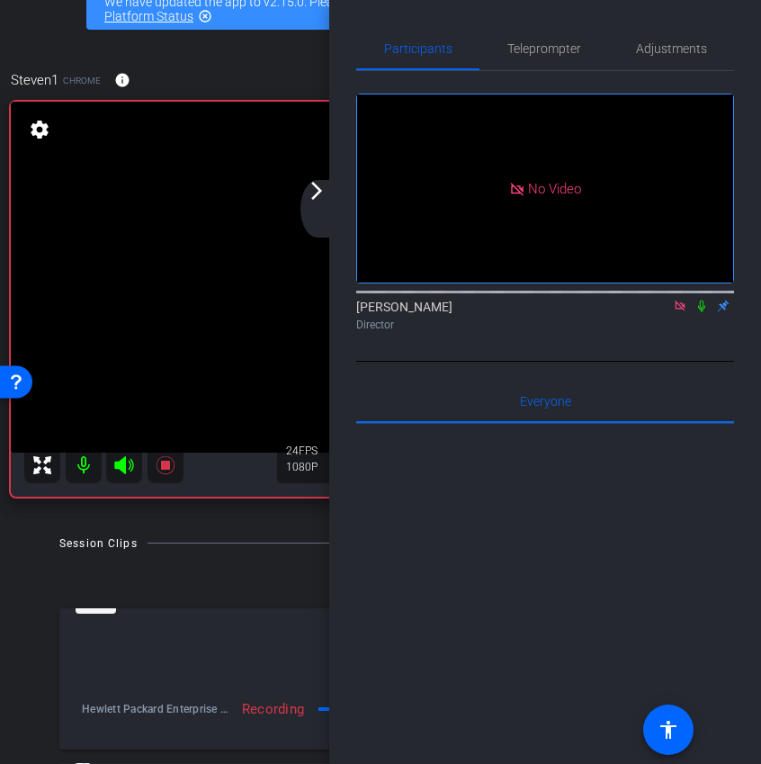
click at [327, 200] on div "arrow_back_ios_new arrow_forward_ios" at bounding box center [319, 209] width 38 height 58
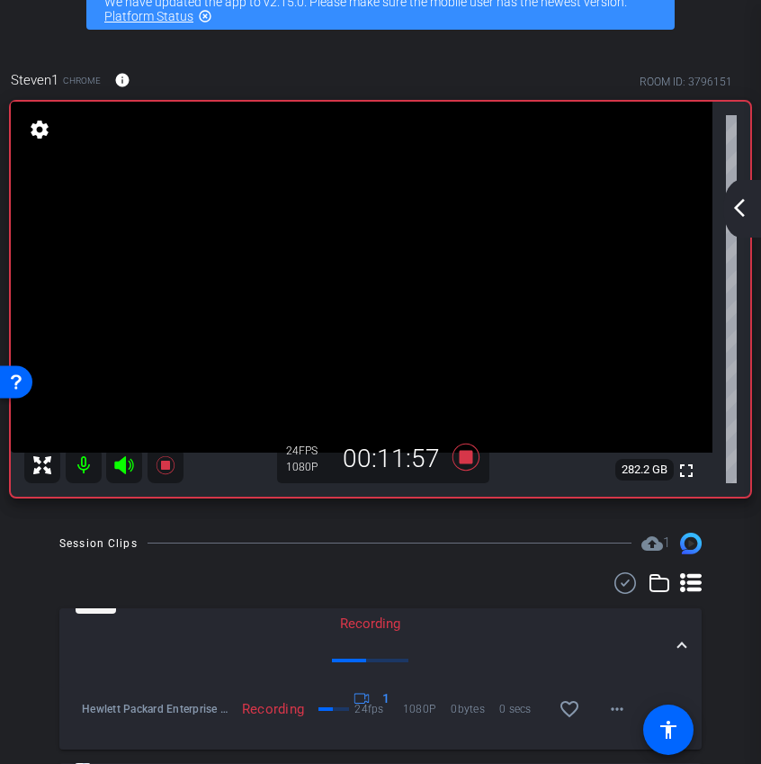
click at [746, 217] on mat-icon "arrow_back_ios_new" at bounding box center [739, 208] width 22 height 22
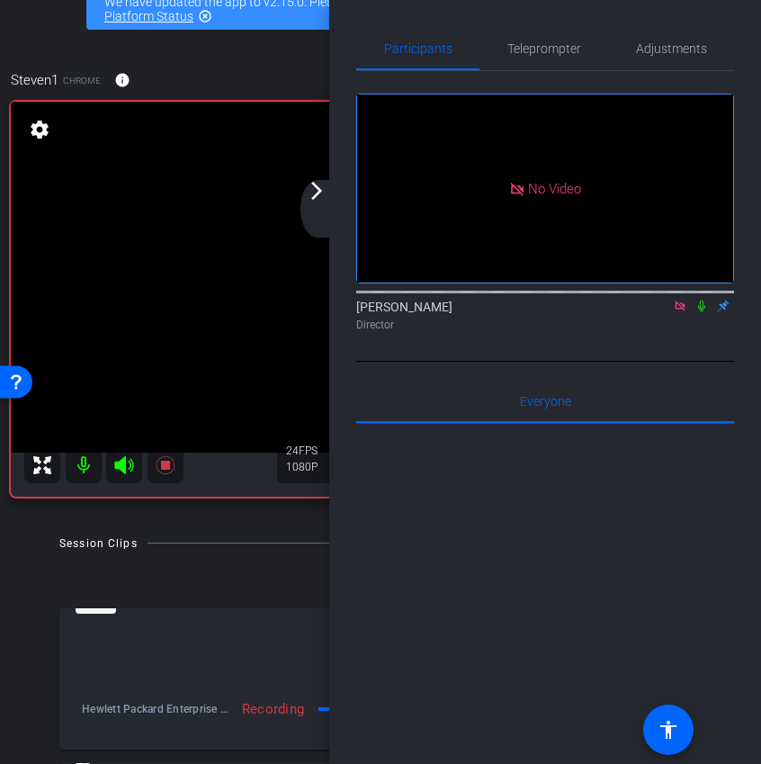
click at [310, 196] on mat-icon "arrow_forward_ios" at bounding box center [317, 191] width 22 height 22
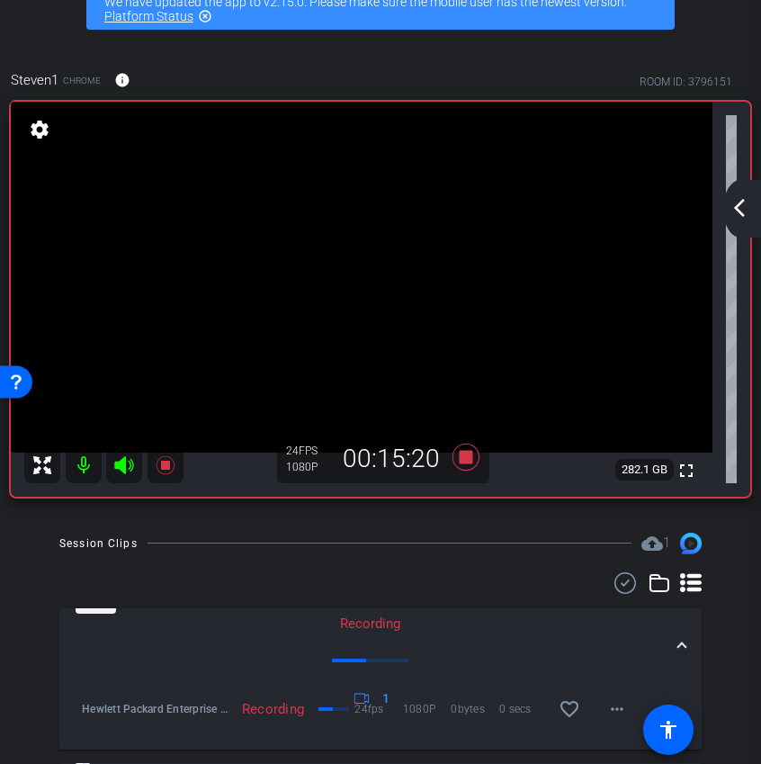
click at [746, 210] on mat-icon "arrow_back_ios_new" at bounding box center [739, 208] width 22 height 22
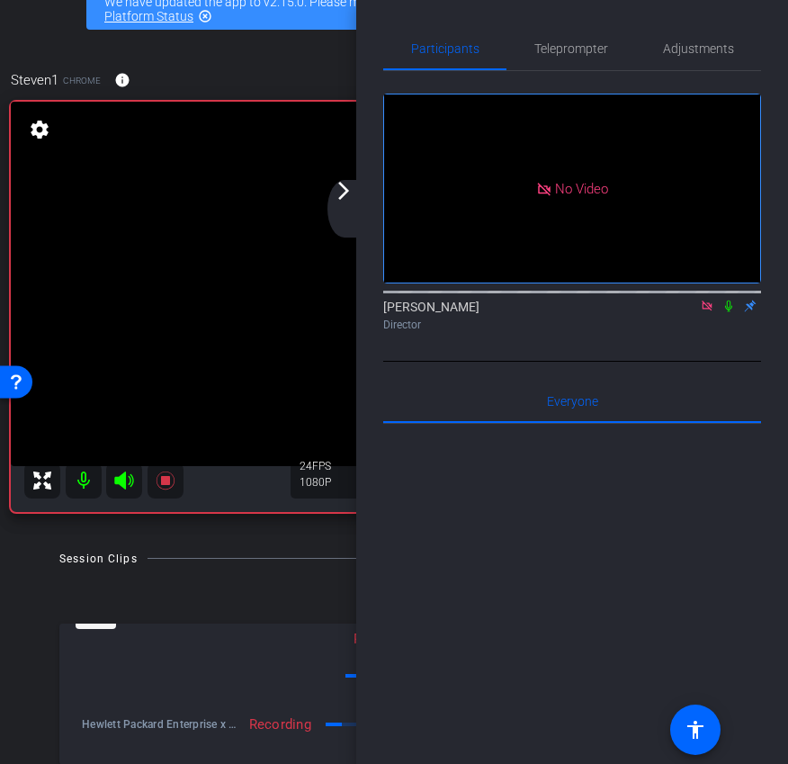
click at [339, 197] on mat-icon "arrow_forward_ios" at bounding box center [344, 191] width 22 height 22
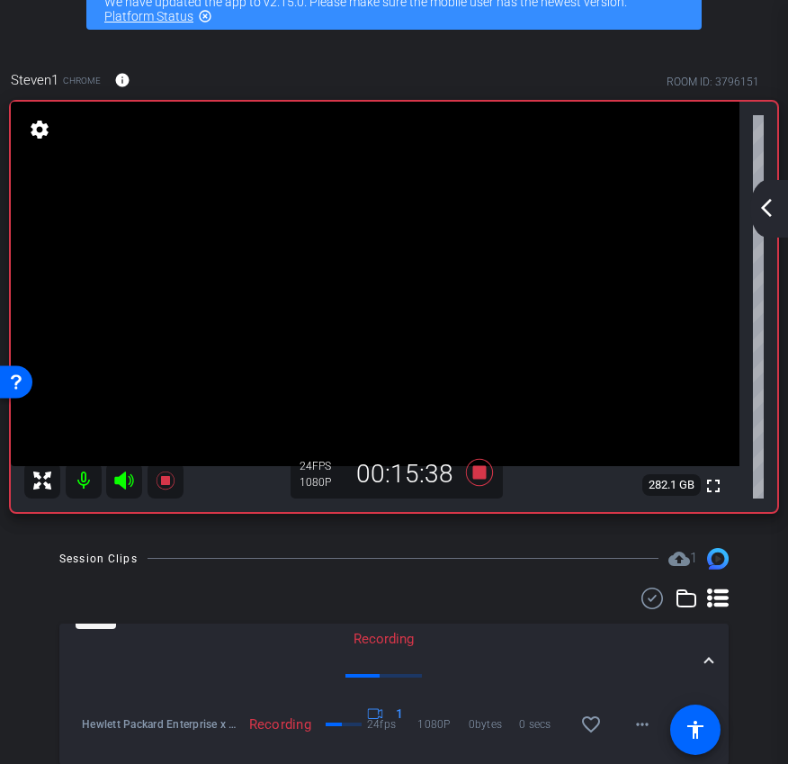
click at [770, 213] on mat-icon "arrow_back_ios_new" at bounding box center [766, 208] width 22 height 22
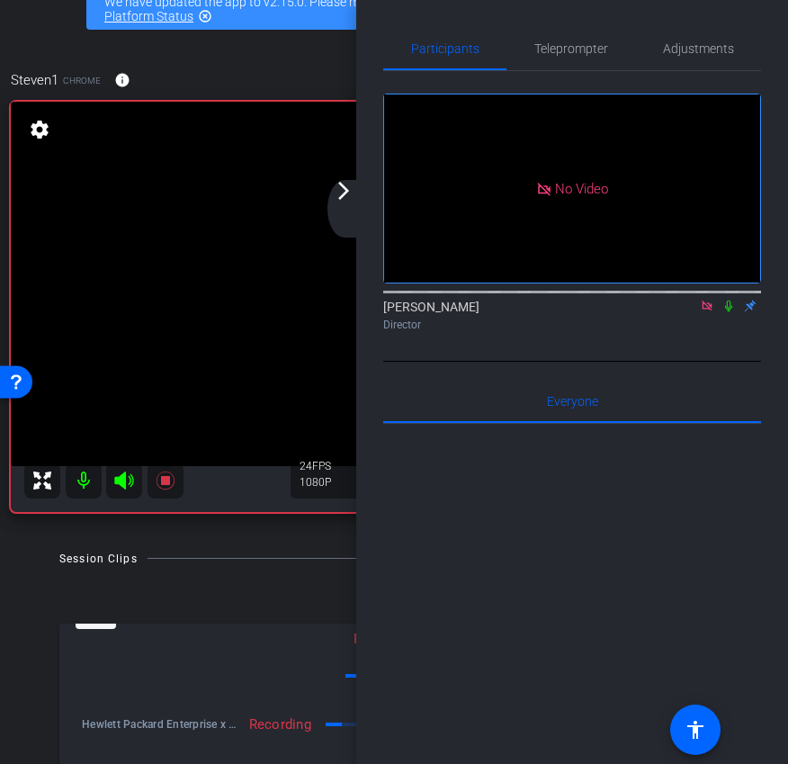
click at [335, 212] on div "arrow_back_ios_new arrow_forward_ios" at bounding box center [346, 209] width 38 height 58
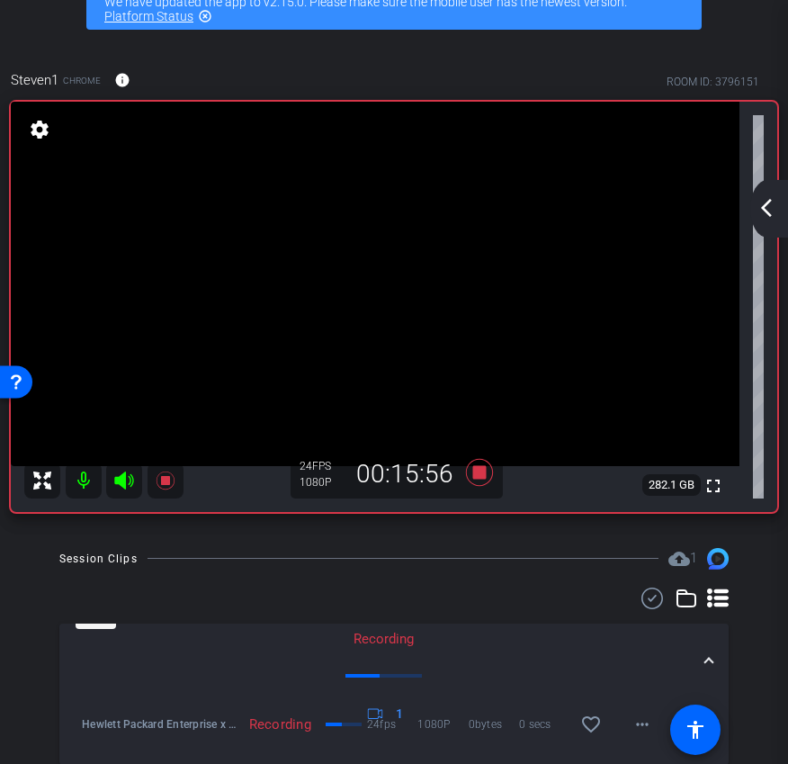
click at [771, 209] on mat-icon "arrow_back_ios_new" at bounding box center [766, 208] width 22 height 22
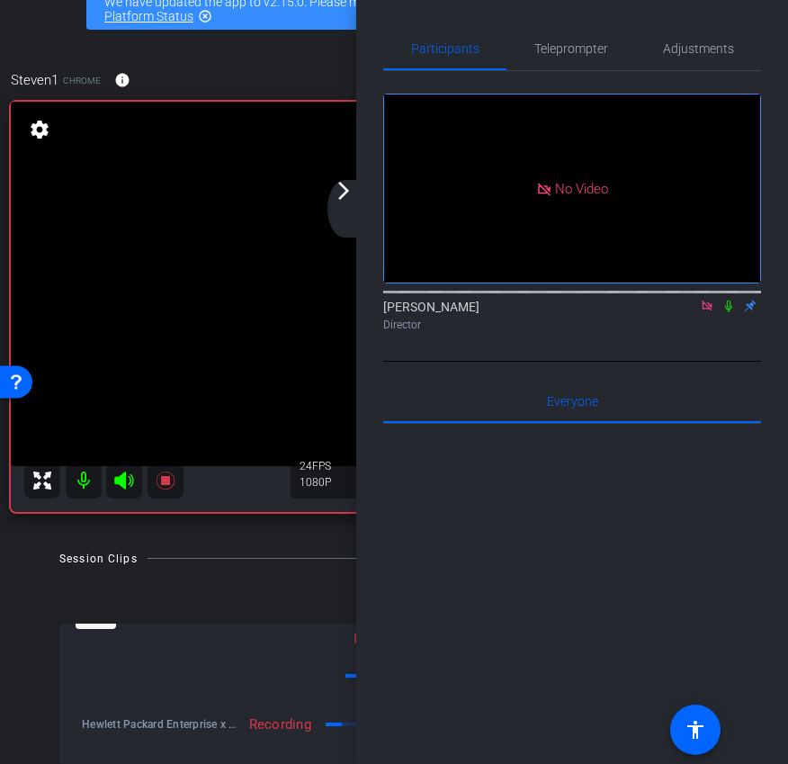
click at [352, 200] on mat-icon "arrow_forward_ios" at bounding box center [344, 191] width 22 height 22
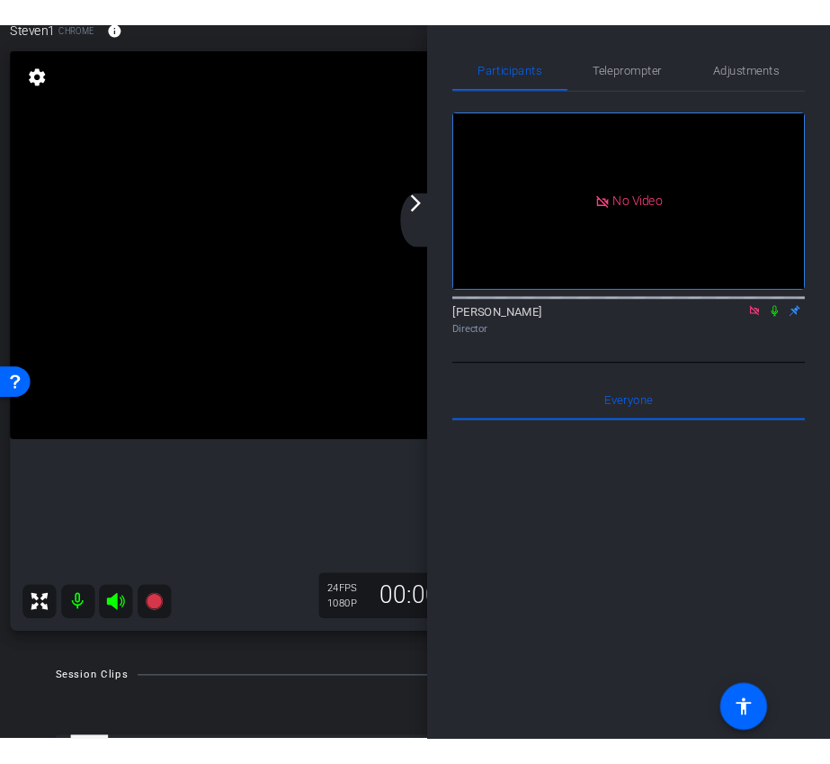
scroll to position [394, 0]
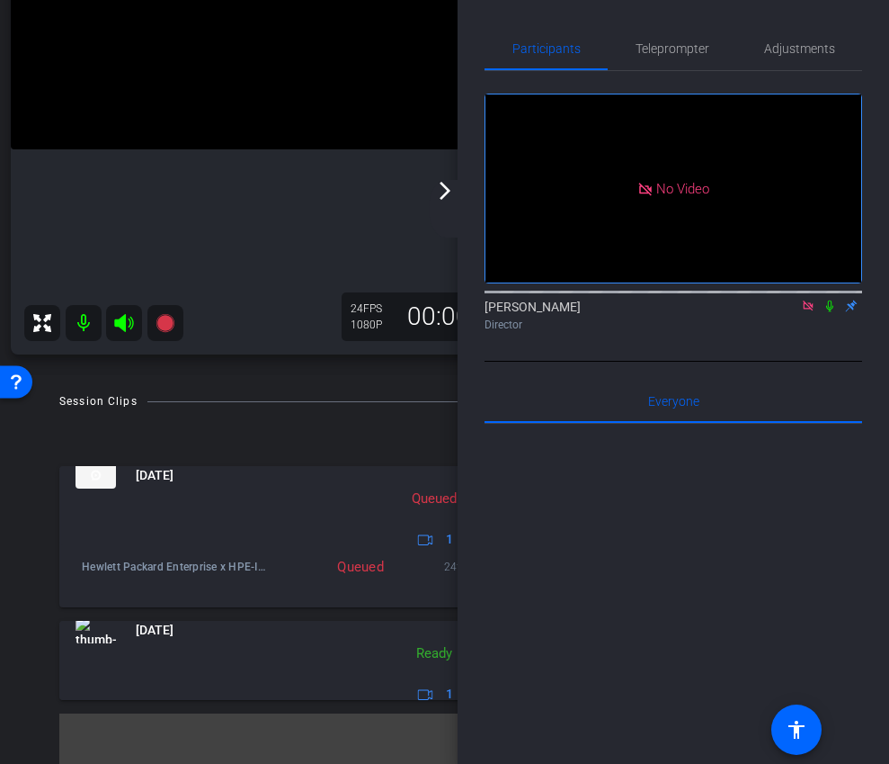
click at [442, 202] on div "arrow_back_ios_new arrow_forward_ios" at bounding box center [448, 209] width 38 height 58
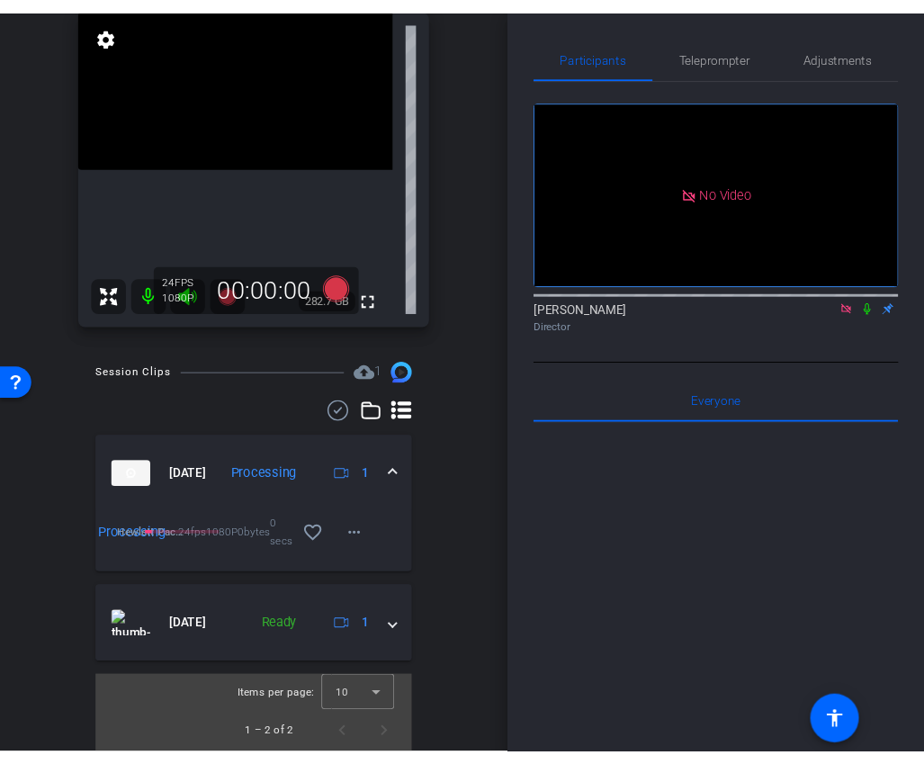
scroll to position [0, 0]
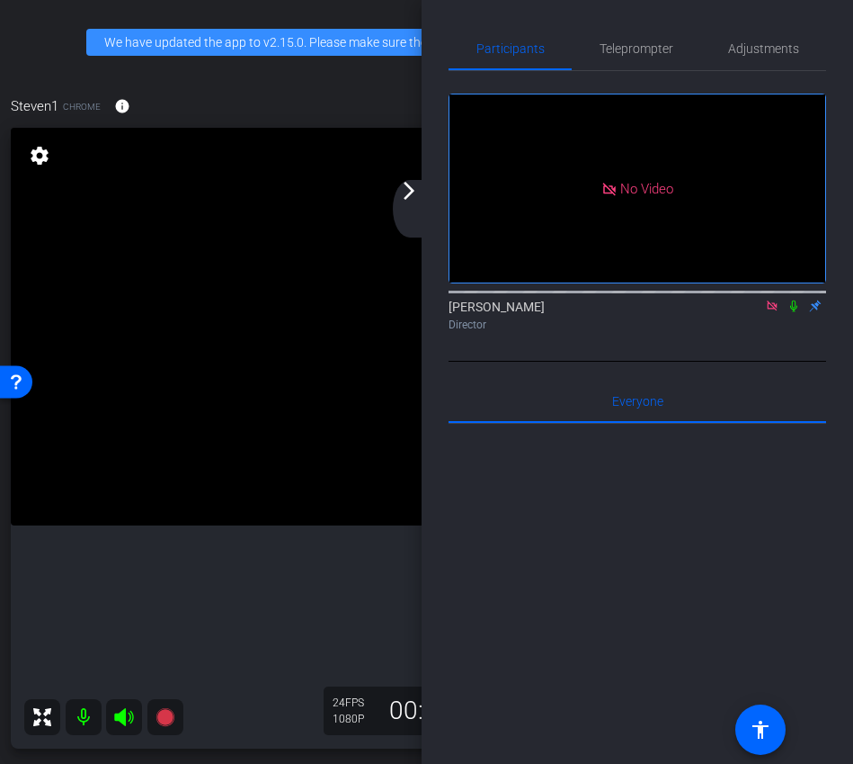
click at [408, 192] on mat-icon "arrow_forward_ios" at bounding box center [409, 191] width 22 height 22
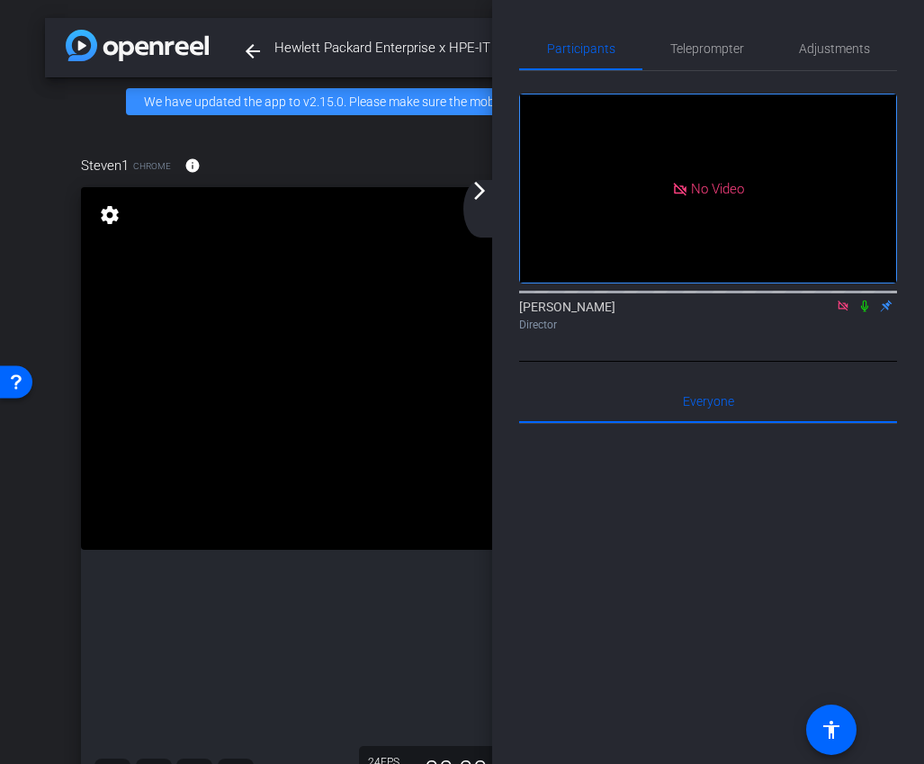
click at [467, 204] on div "arrow_back_ios_new arrow_forward_ios" at bounding box center [482, 209] width 38 height 58
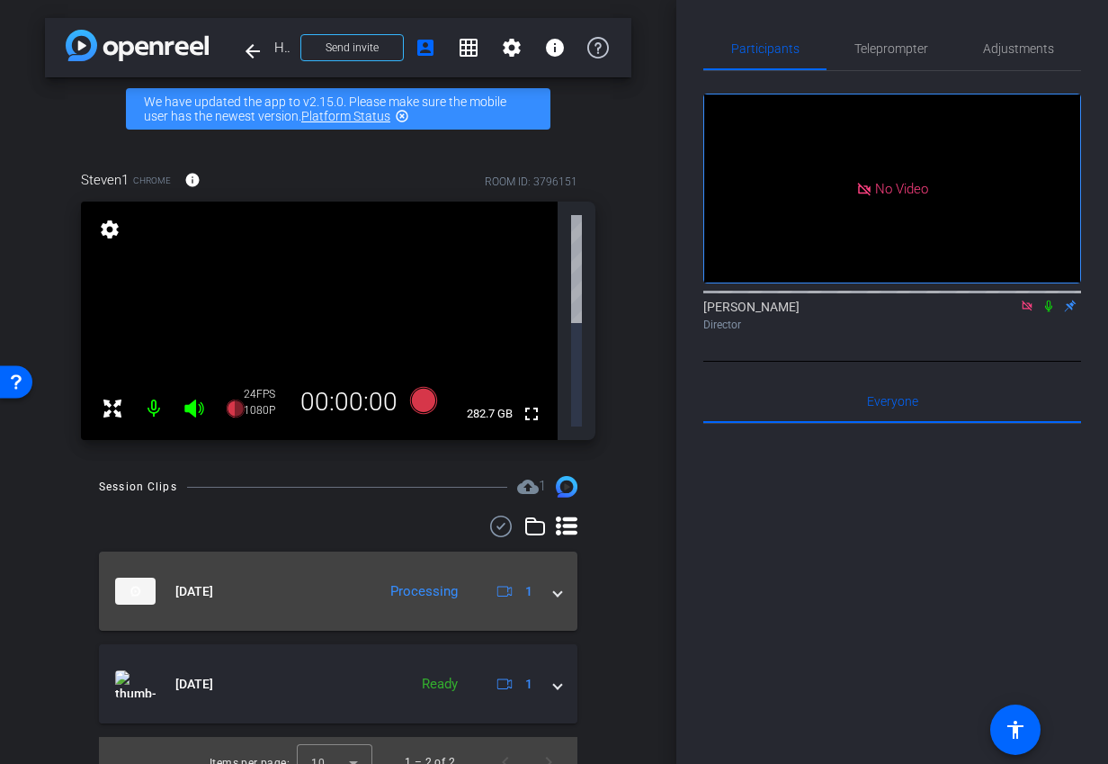
click at [551, 577] on div "Oct 14, 2025 Processing 1" at bounding box center [334, 590] width 439 height 27
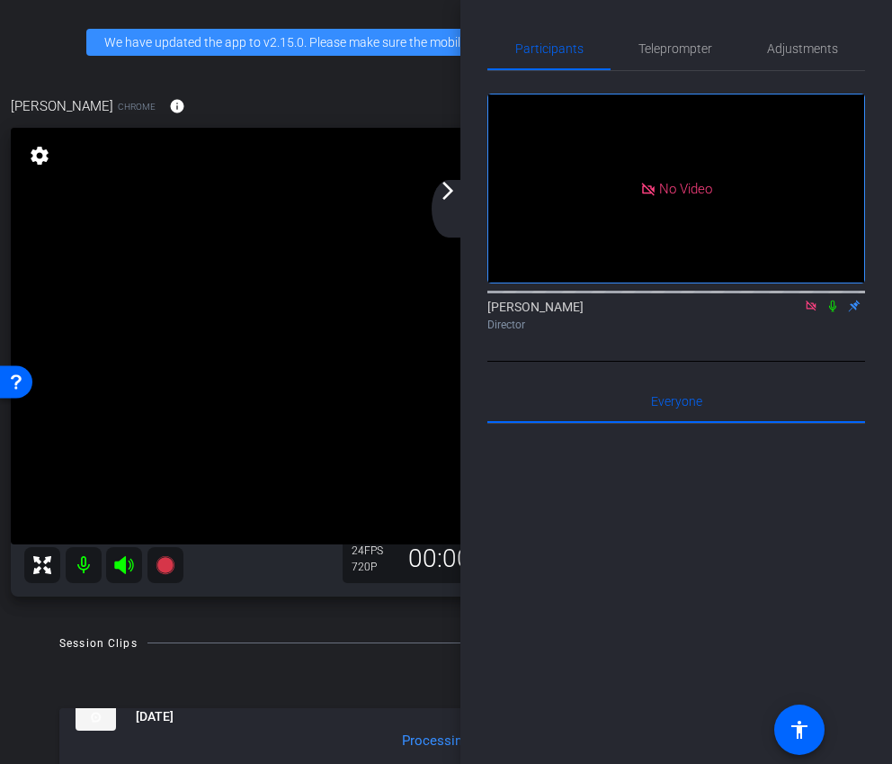
click at [441, 213] on div "arrow_back_ios_new arrow_forward_ios" at bounding box center [451, 209] width 38 height 58
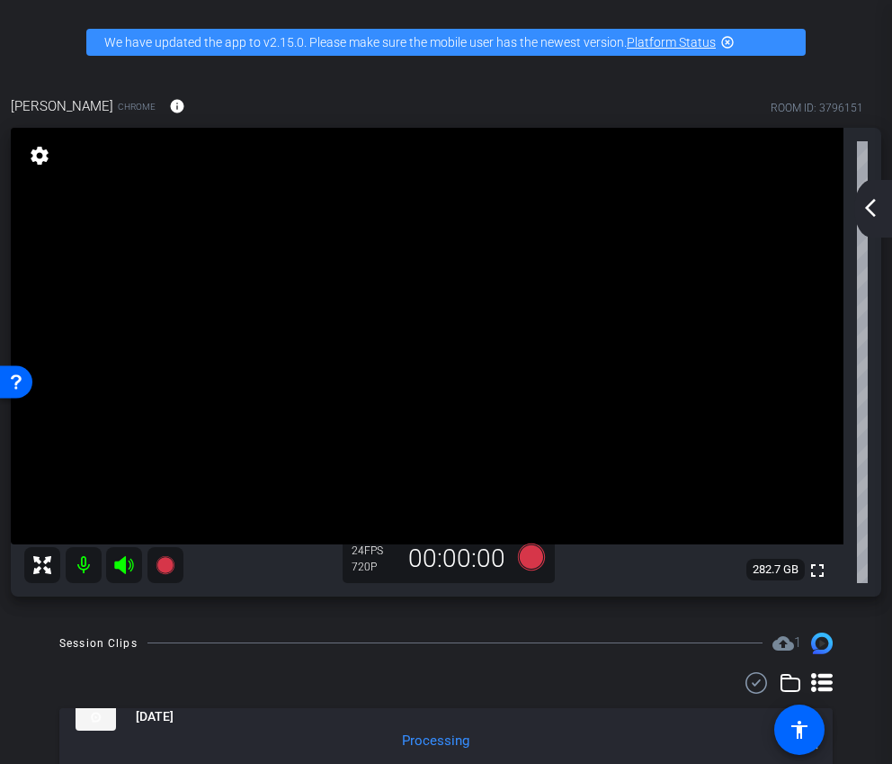
click at [877, 206] on mat-icon "arrow_back_ios_new" at bounding box center [871, 208] width 22 height 22
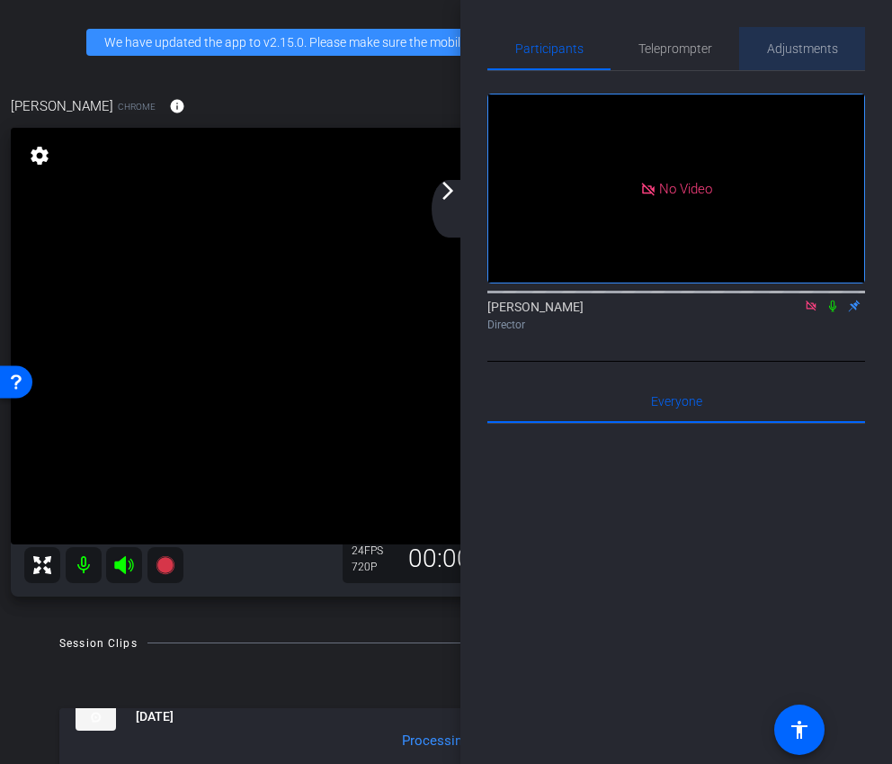
click at [797, 42] on span "Adjustments" at bounding box center [802, 48] width 71 height 13
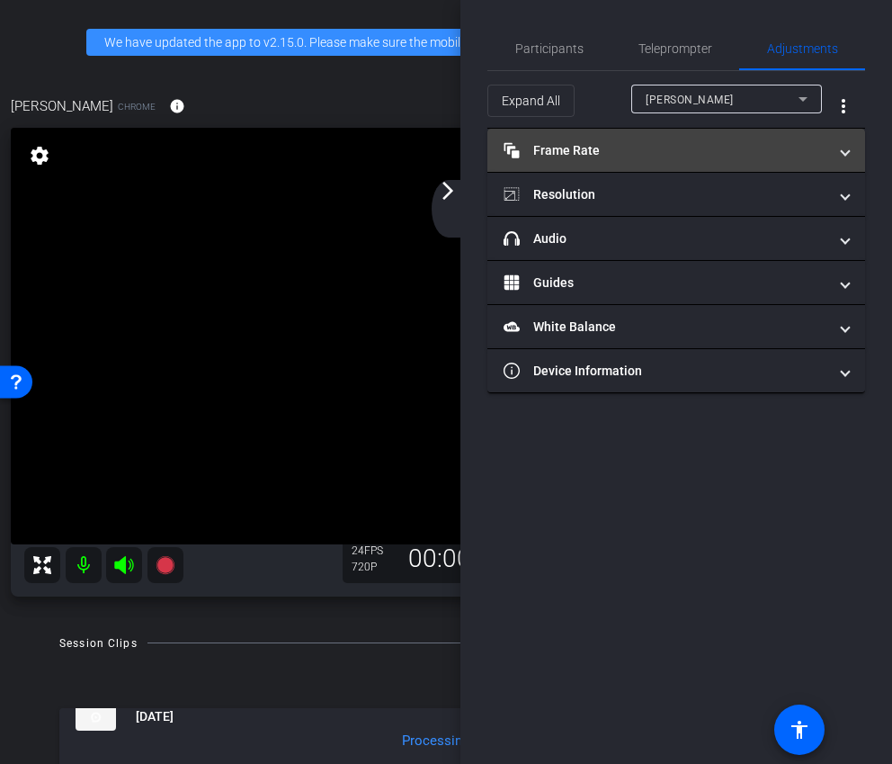
click at [645, 149] on mat-panel-title "Frame Rate Frame Rate" at bounding box center [666, 150] width 324 height 19
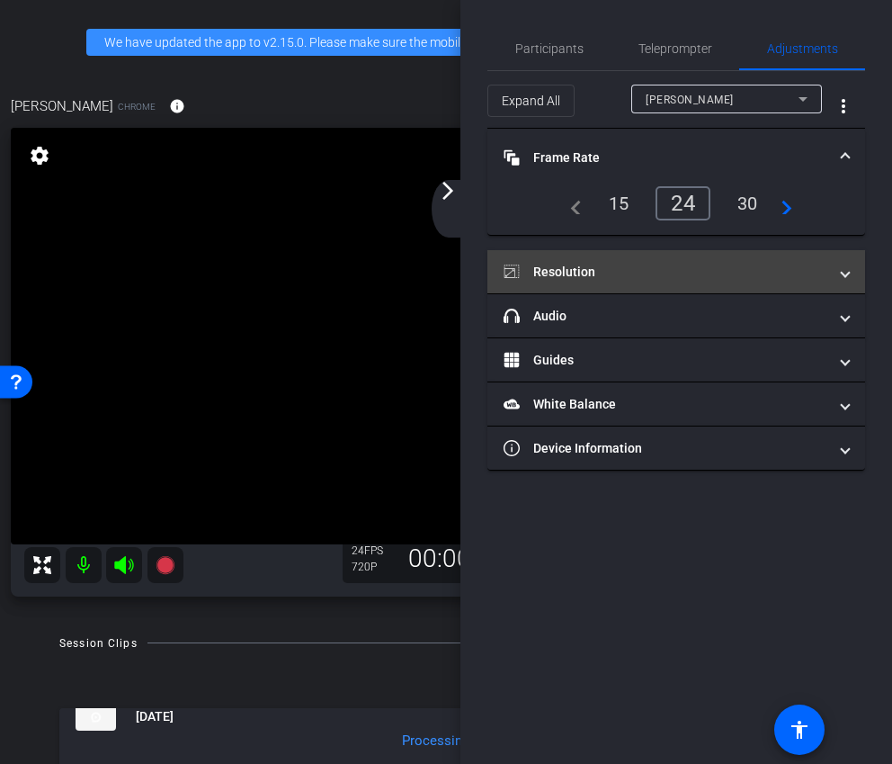
click at [664, 275] on mat-panel-title "Resolution" at bounding box center [666, 272] width 324 height 19
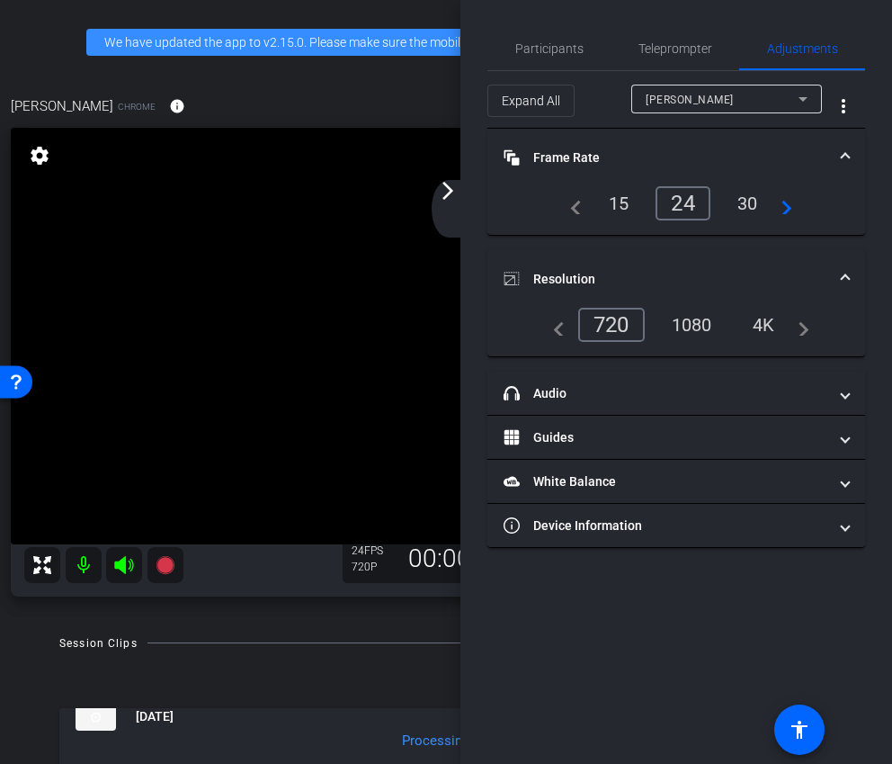
click at [695, 330] on div "1080" at bounding box center [691, 324] width 67 height 31
click at [708, 264] on mat-expansion-panel-header "Resolution" at bounding box center [676, 279] width 378 height 58
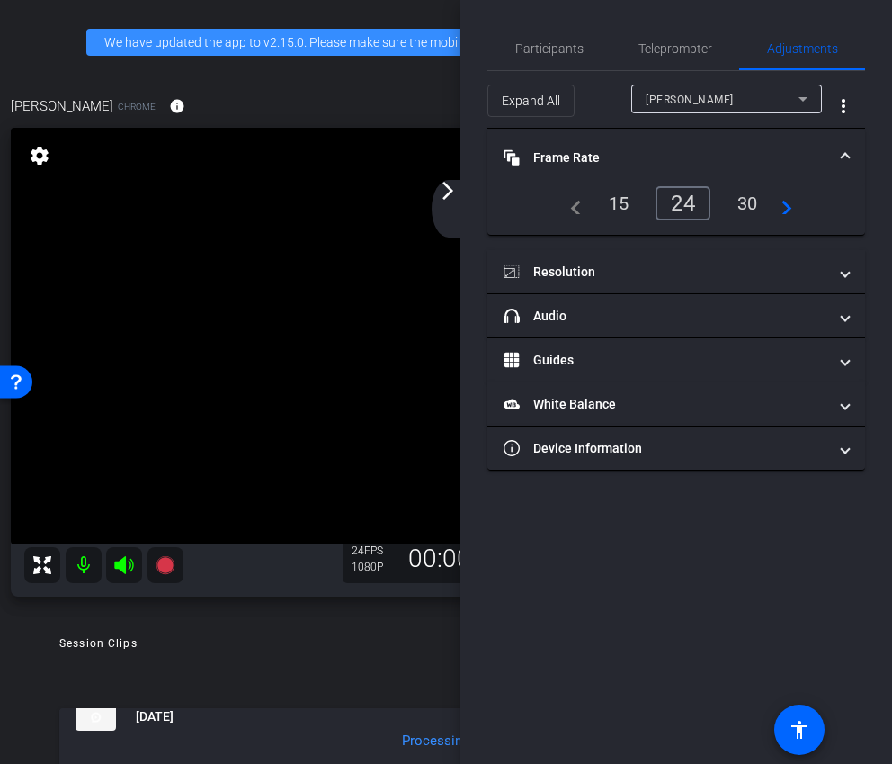
click at [668, 161] on mat-panel-title "Frame Rate Frame Rate" at bounding box center [666, 157] width 324 height 19
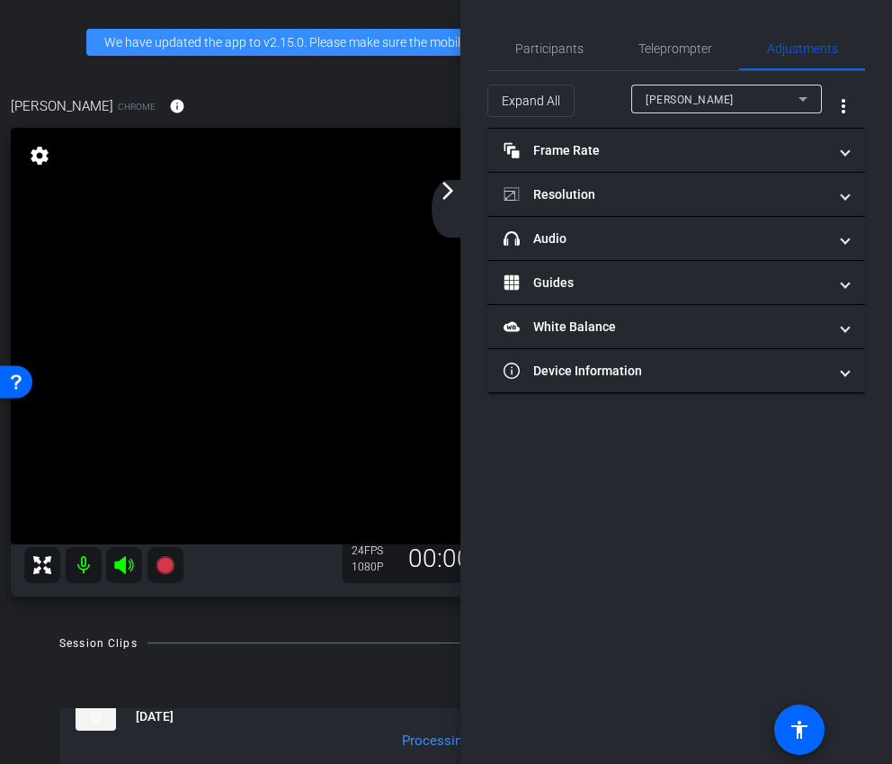
click at [458, 200] on div "arrow_back_ios_new arrow_forward_ios" at bounding box center [451, 209] width 38 height 58
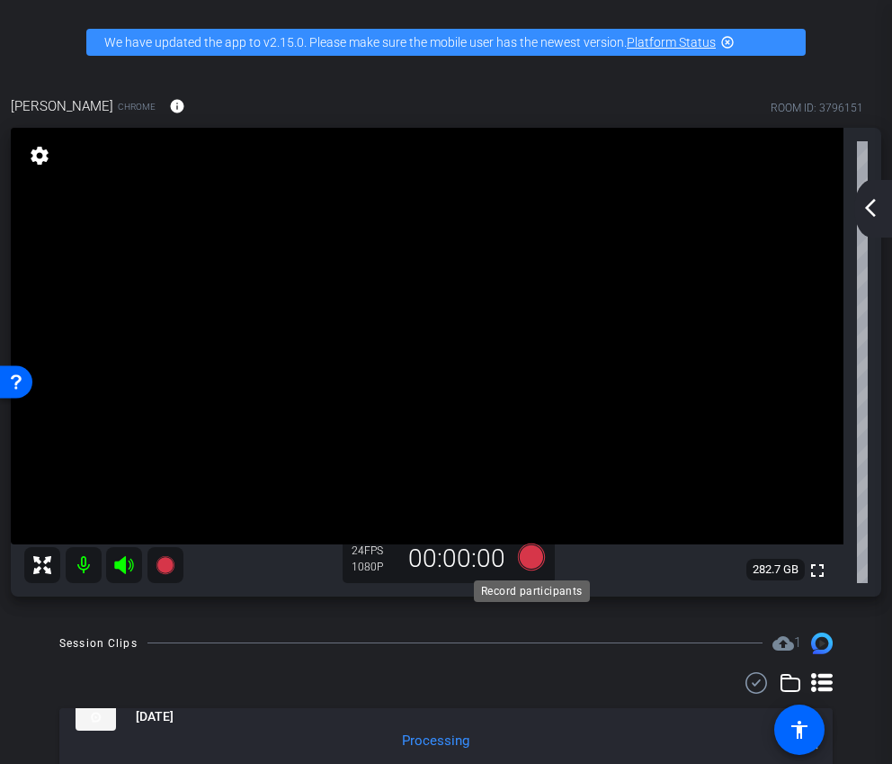
click at [532, 550] on icon at bounding box center [531, 556] width 27 height 27
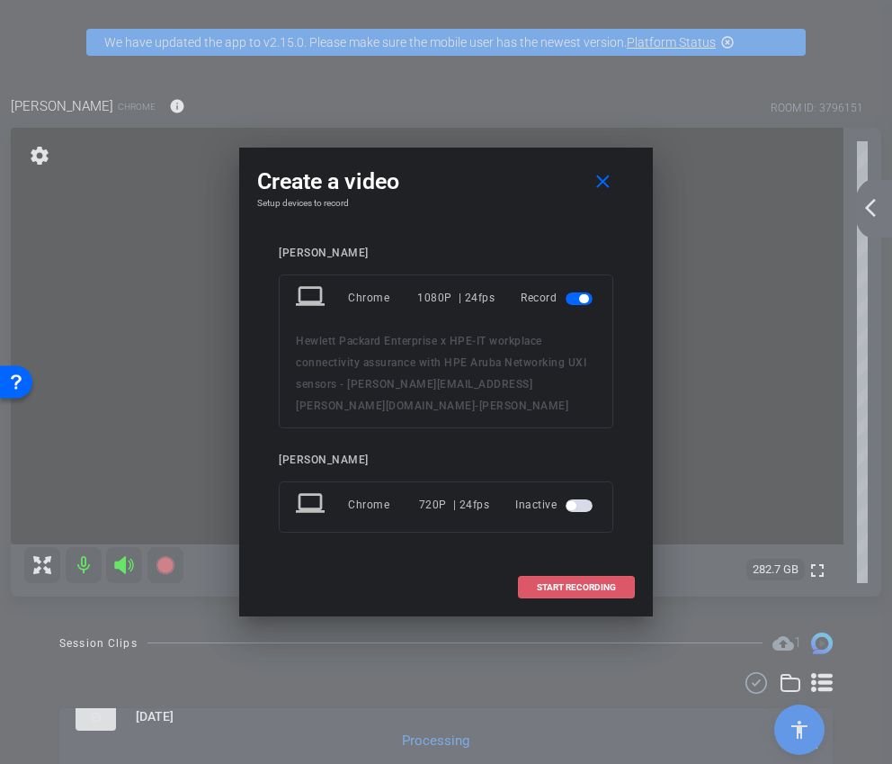
click at [573, 589] on span at bounding box center [576, 587] width 115 height 43
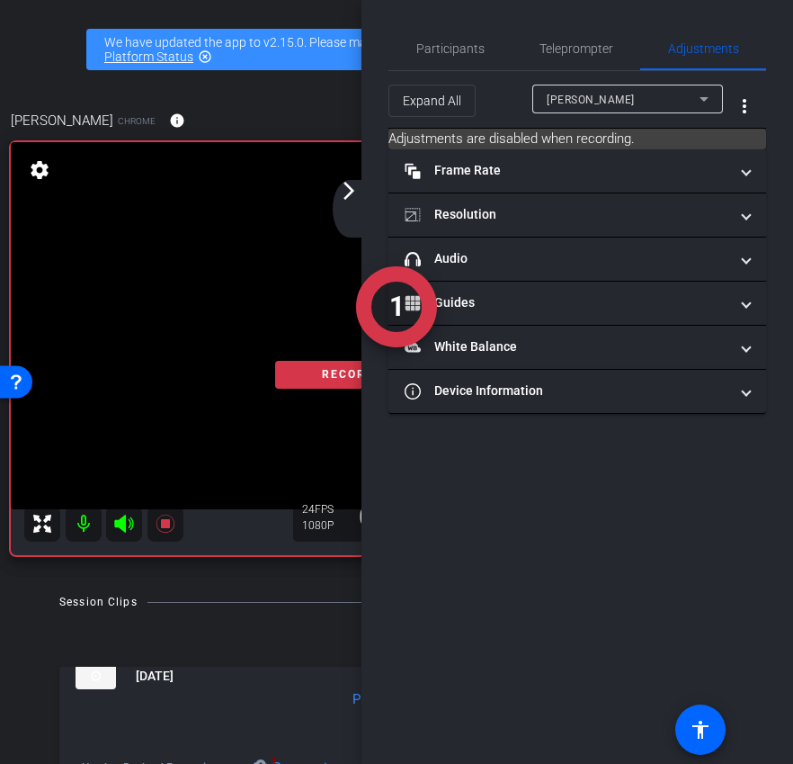
click at [353, 195] on mat-icon "arrow_forward_ios" at bounding box center [349, 191] width 22 height 22
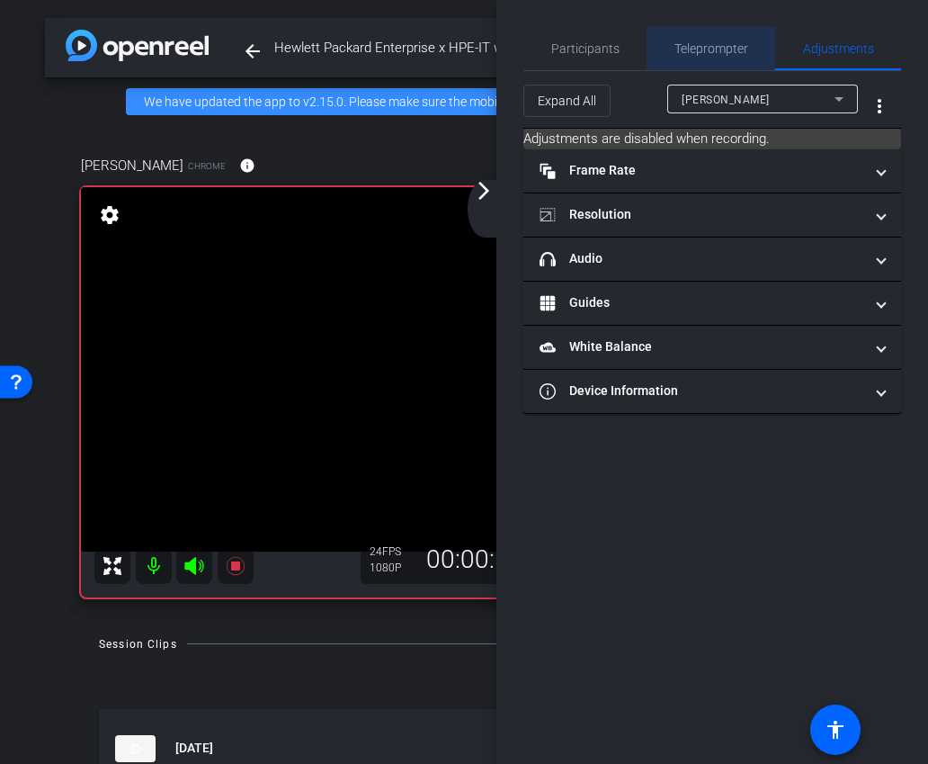
click at [730, 56] on span "Teleprompter" at bounding box center [711, 48] width 74 height 43
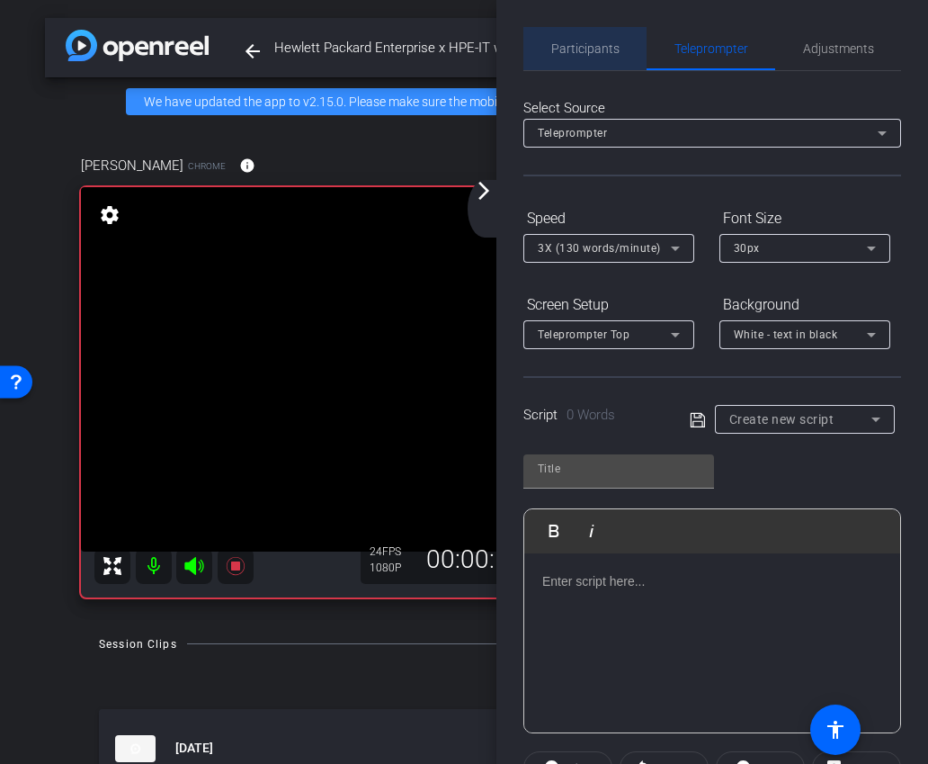
click at [611, 45] on span "Participants" at bounding box center [585, 48] width 68 height 13
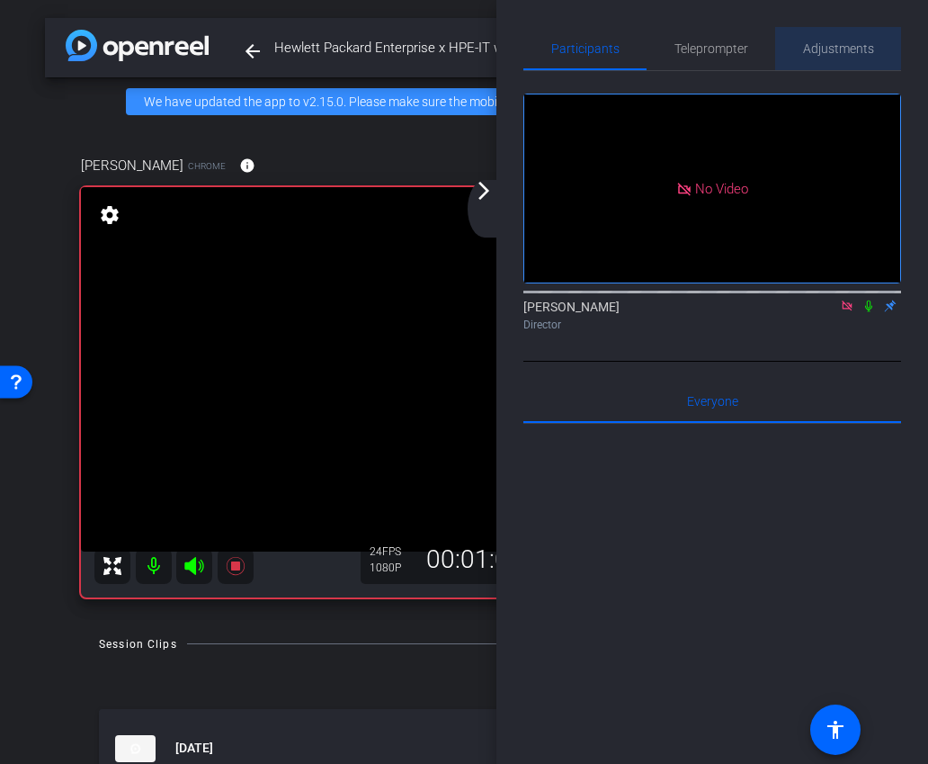
click at [819, 48] on span "Adjustments" at bounding box center [838, 48] width 71 height 13
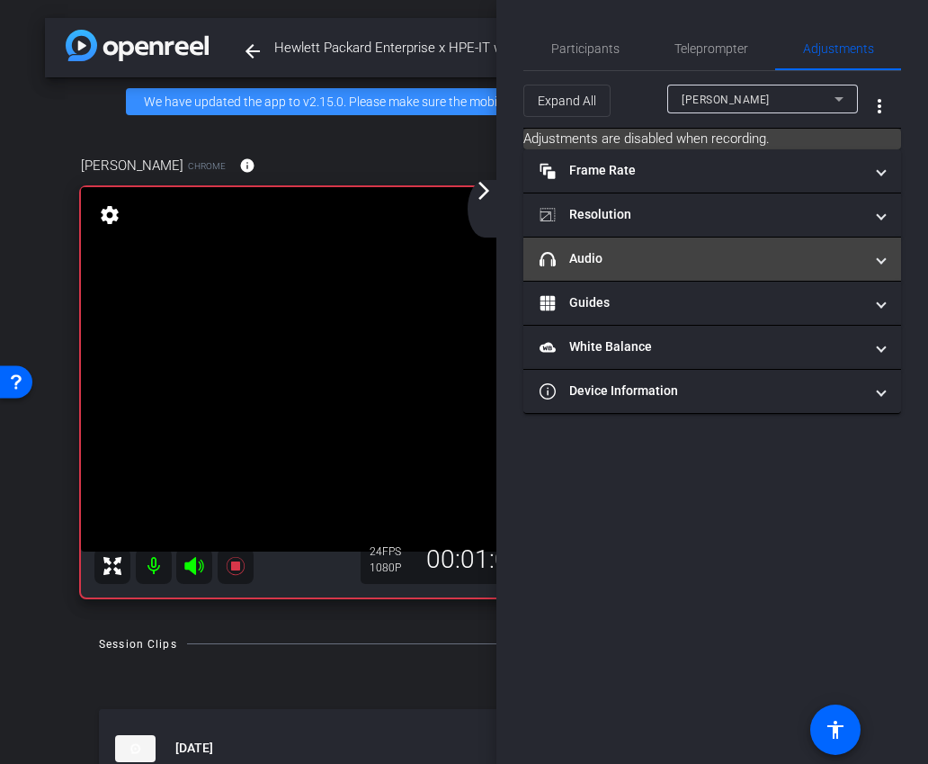
click at [722, 275] on mat-expansion-panel-header "headphone icon Audio" at bounding box center [712, 258] width 378 height 43
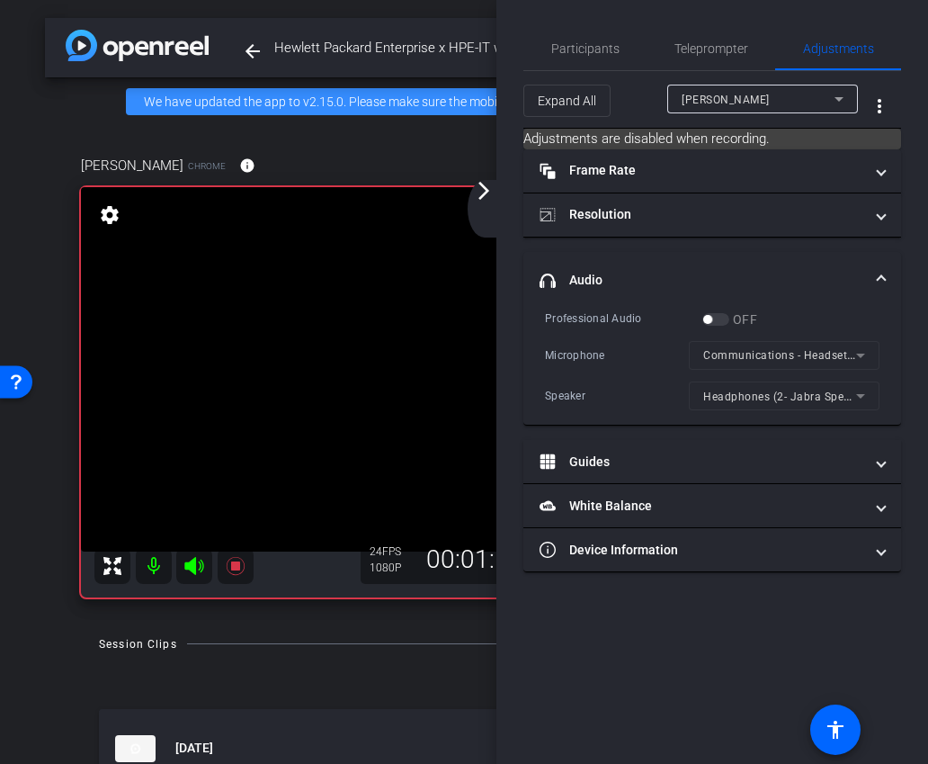
click at [488, 197] on mat-icon "arrow_forward_ios" at bounding box center [484, 191] width 22 height 22
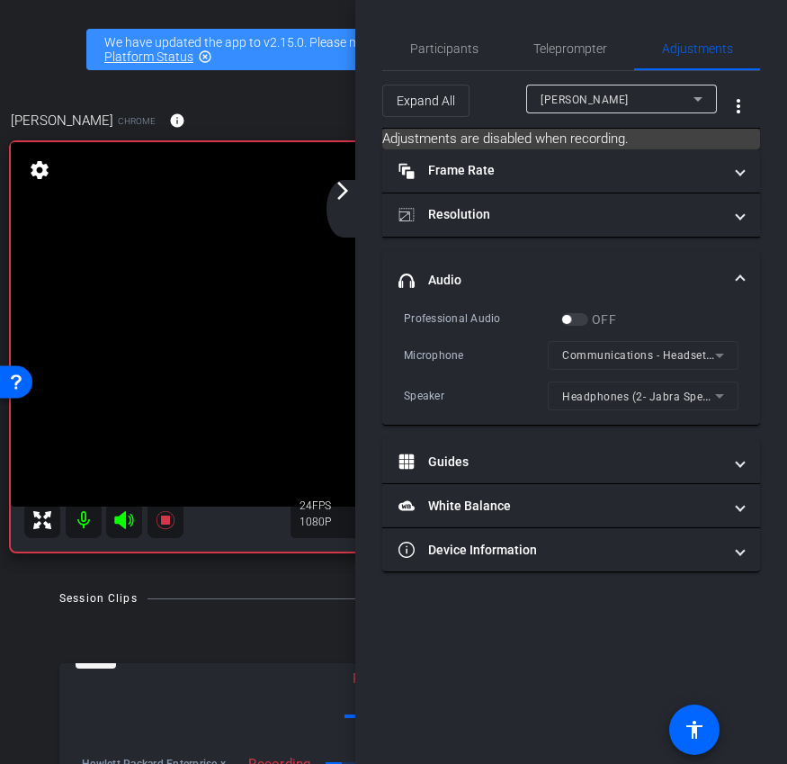
click at [350, 205] on div "arrow_back_ios_new arrow_forward_ios" at bounding box center [345, 209] width 38 height 58
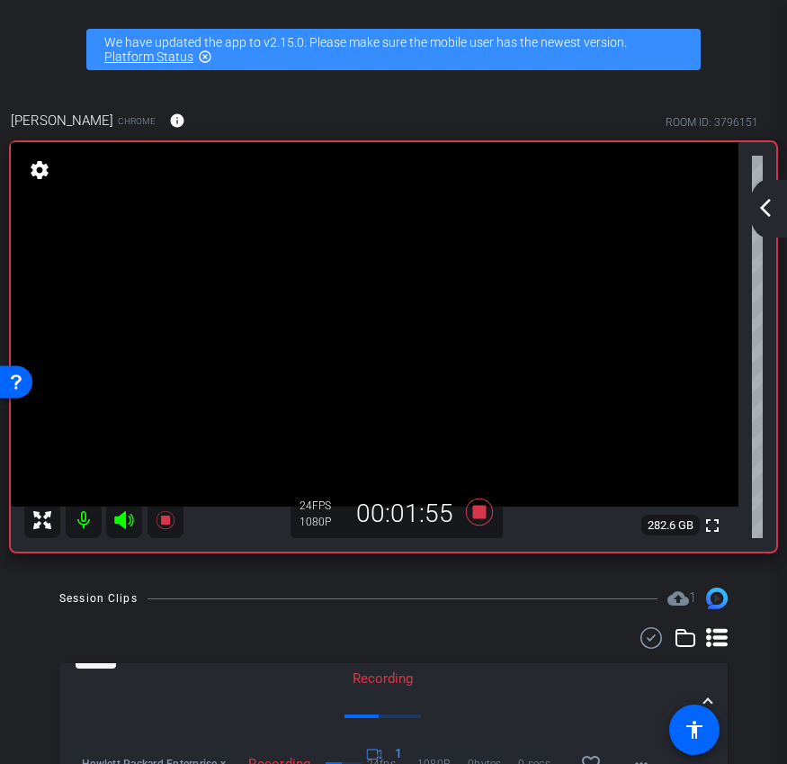
click at [775, 196] on div "arrow_back_ios_new arrow_forward_ios" at bounding box center [768, 209] width 38 height 58
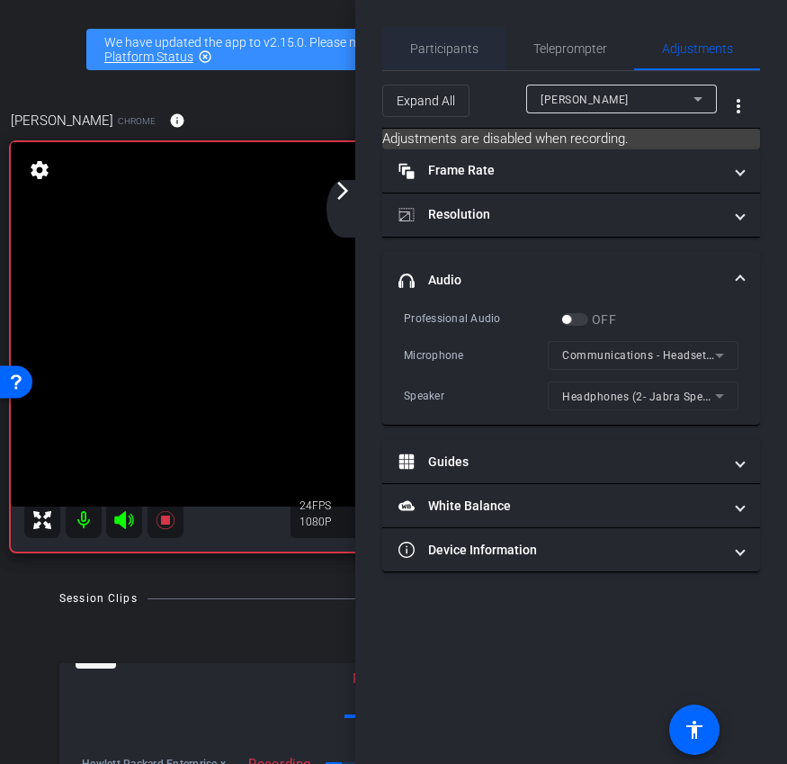
click at [443, 51] on span "Participants" at bounding box center [444, 48] width 68 height 13
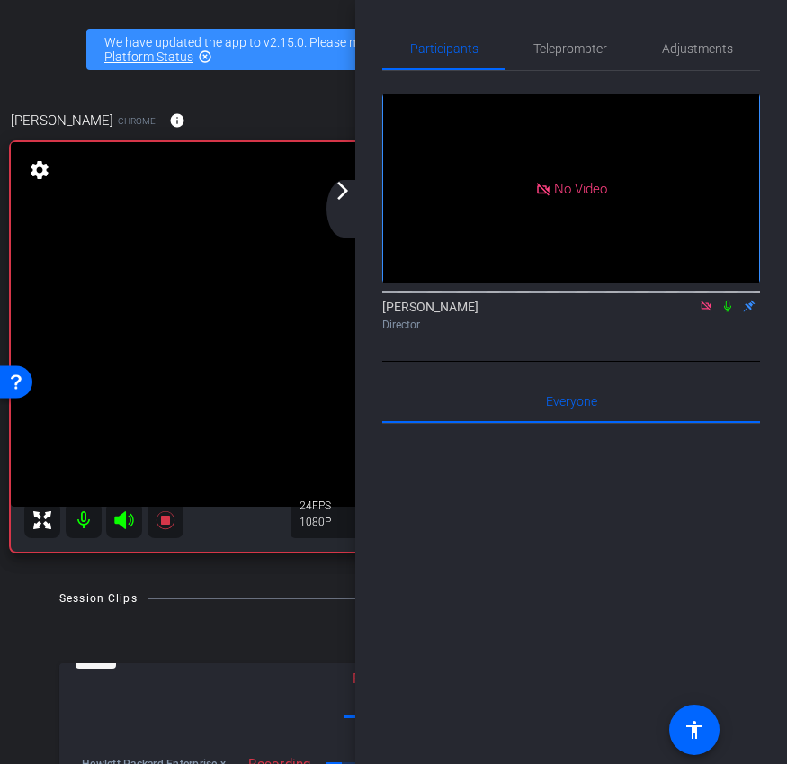
click at [342, 198] on mat-icon "arrow_forward_ios" at bounding box center [343, 191] width 22 height 22
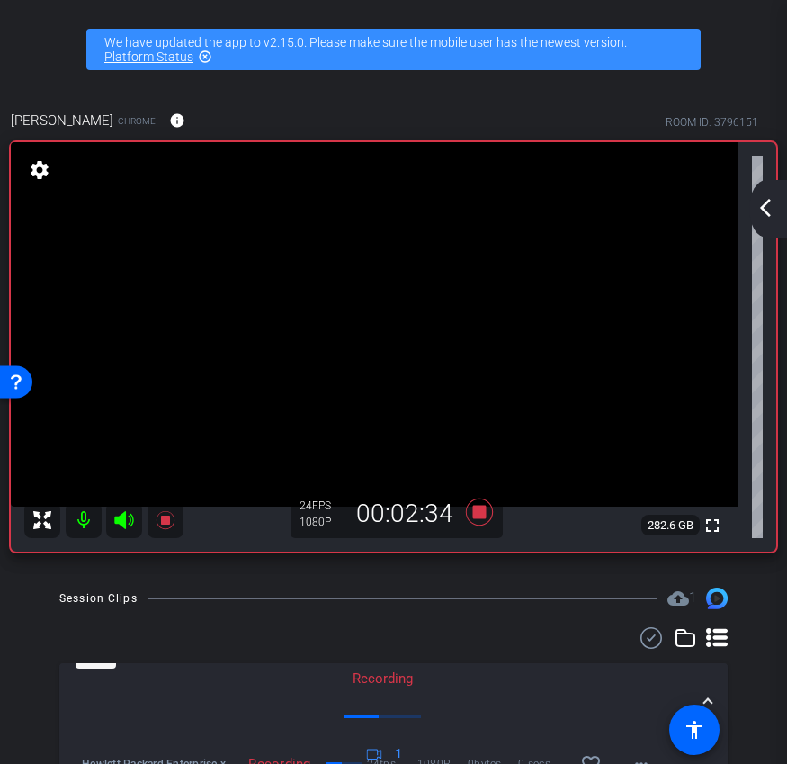
click at [772, 215] on mat-icon "arrow_back_ios_new" at bounding box center [766, 208] width 22 height 22
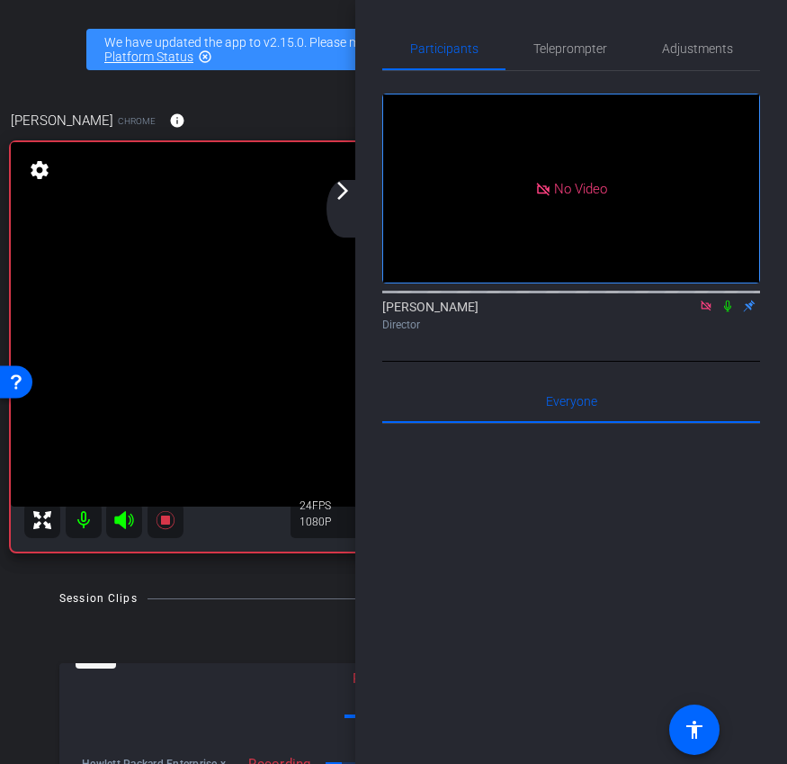
click at [345, 208] on div "arrow_back_ios_new arrow_forward_ios" at bounding box center [345, 209] width 38 height 58
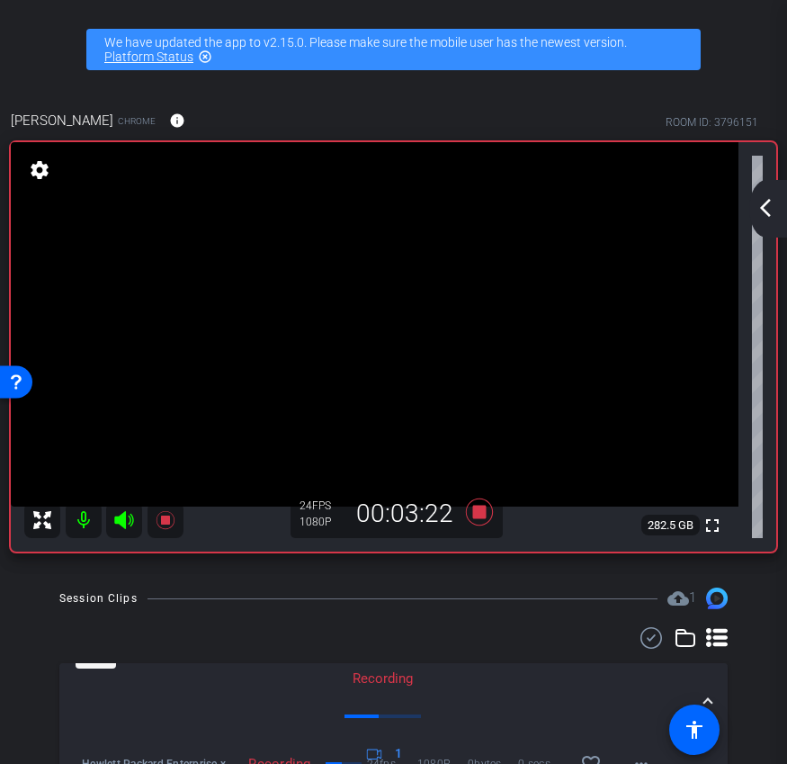
click at [764, 216] on mat-icon "arrow_back_ios_new" at bounding box center [766, 208] width 22 height 22
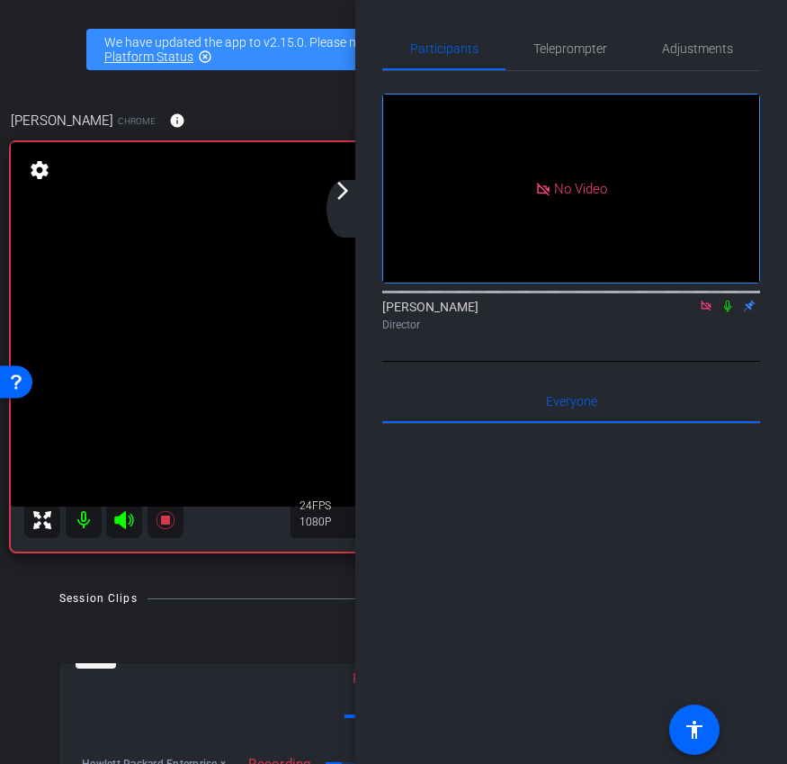
click at [333, 191] on mat-icon "arrow_forward_ios" at bounding box center [343, 191] width 22 height 22
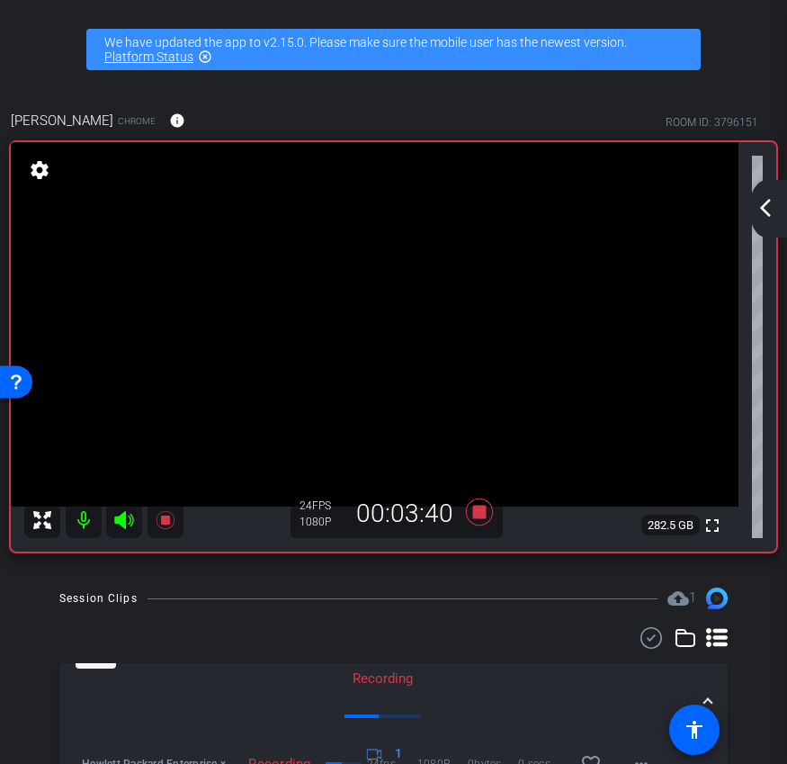
click at [775, 231] on div "arrow_back_ios_new arrow_forward_ios" at bounding box center [768, 209] width 38 height 58
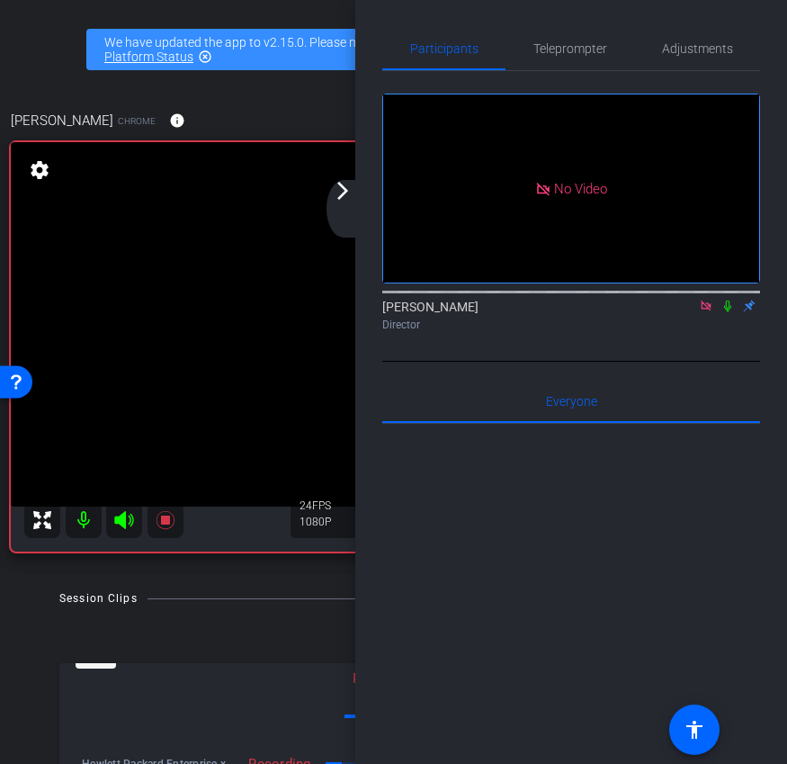
click at [725, 299] on icon at bounding box center [727, 305] width 14 height 13
click at [350, 203] on div "arrow_back_ios_new arrow_forward_ios" at bounding box center [345, 209] width 38 height 58
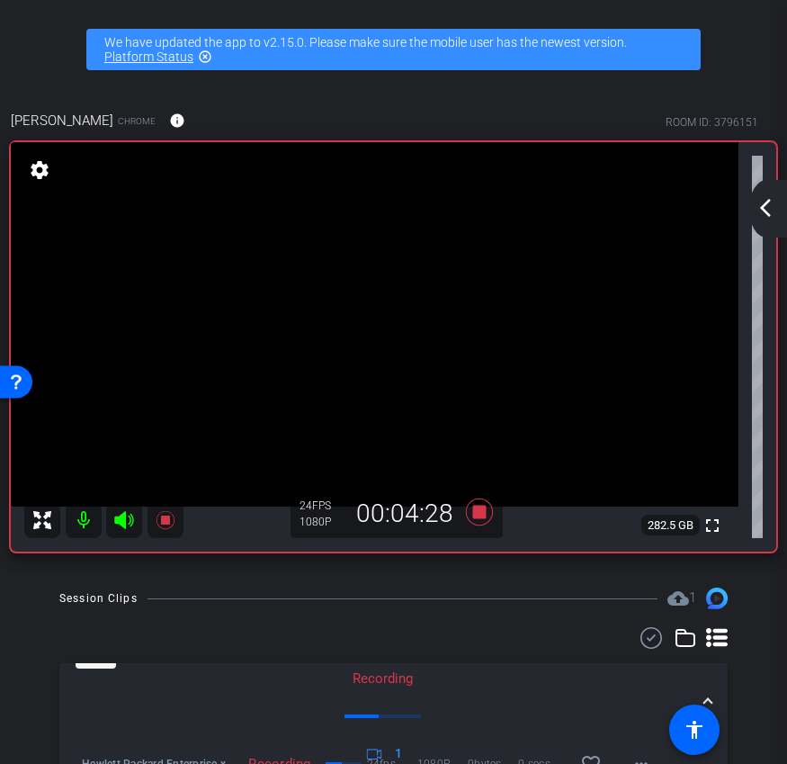
click at [766, 201] on mat-icon "arrow_back_ios_new" at bounding box center [766, 208] width 22 height 22
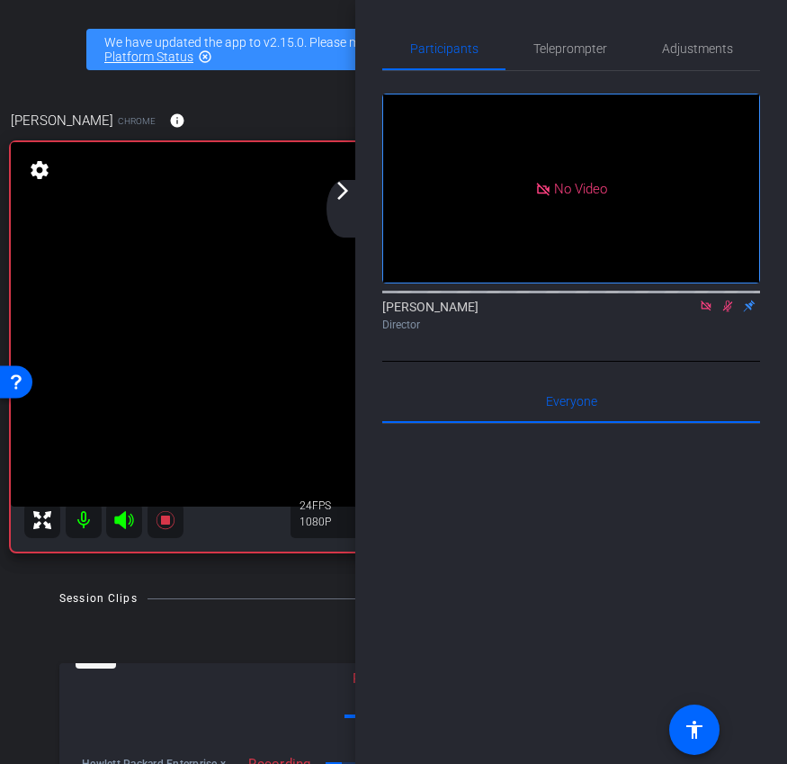
click at [702, 292] on div "No Video Ariam Eqbe Director" at bounding box center [571, 216] width 378 height 290
click at [710, 290] on div "No Video Ariam Eqbe Director" at bounding box center [571, 216] width 378 height 290
click at [726, 300] on icon at bounding box center [728, 306] width 10 height 12
click at [336, 201] on mat-icon "arrow_forward_ios" at bounding box center [343, 191] width 22 height 22
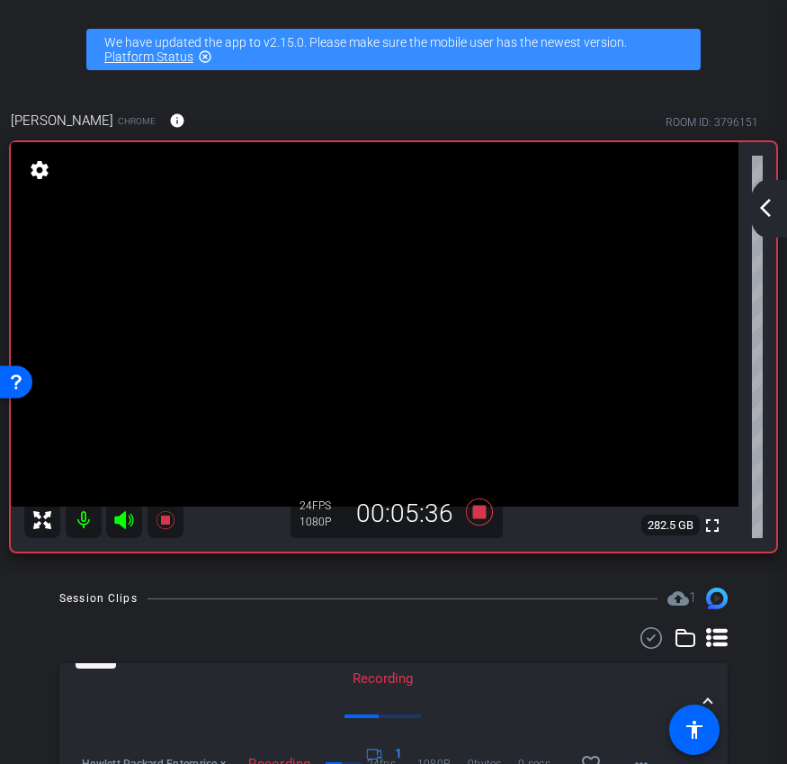
click at [772, 203] on mat-icon "arrow_back_ios_new" at bounding box center [766, 208] width 22 height 22
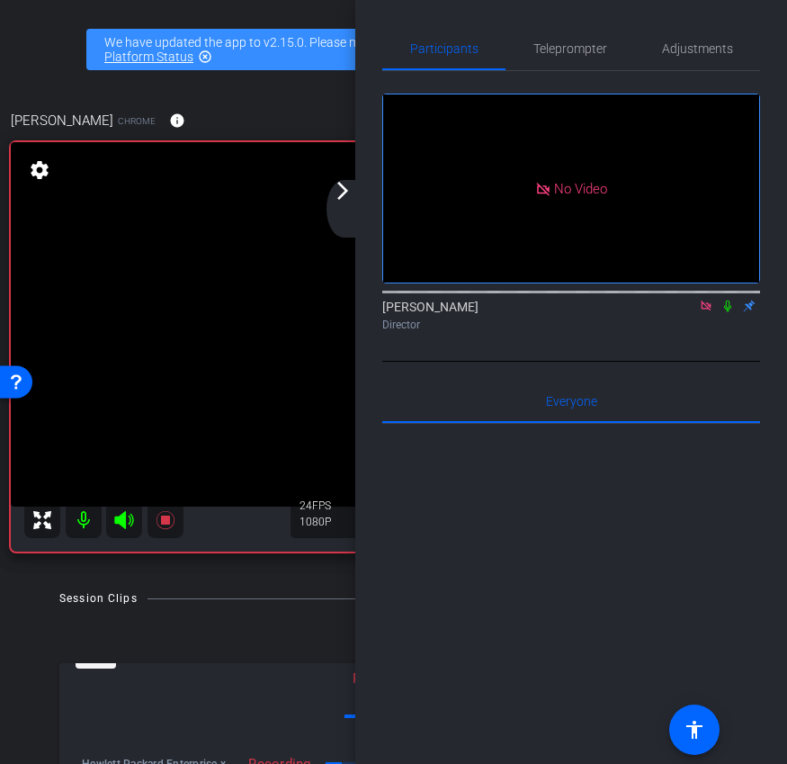
click at [341, 202] on div "arrow_back_ios_new arrow_forward_ios" at bounding box center [345, 209] width 38 height 58
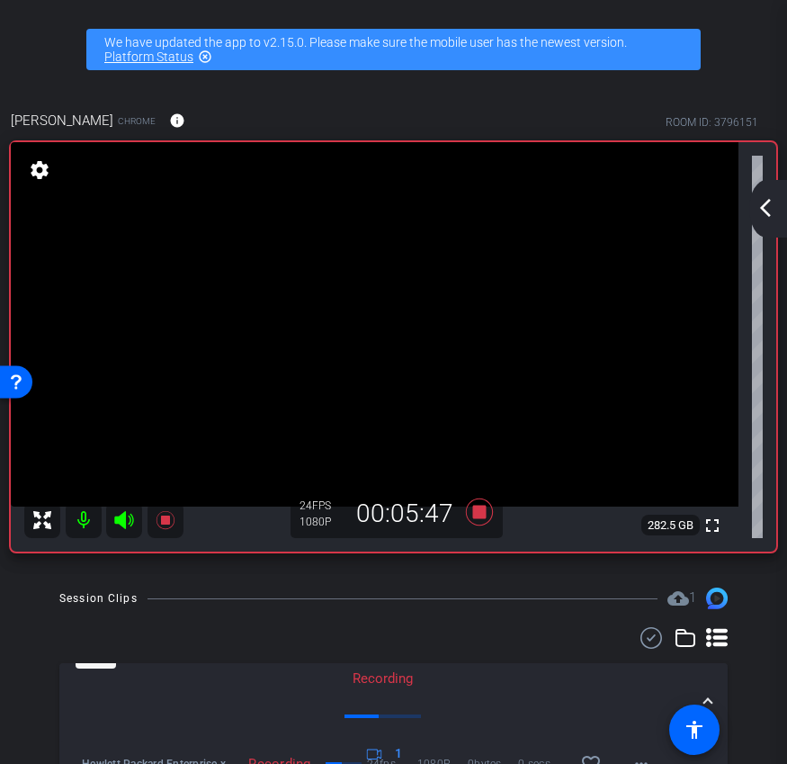
click at [767, 214] on mat-icon "arrow_back_ios_new" at bounding box center [766, 208] width 22 height 22
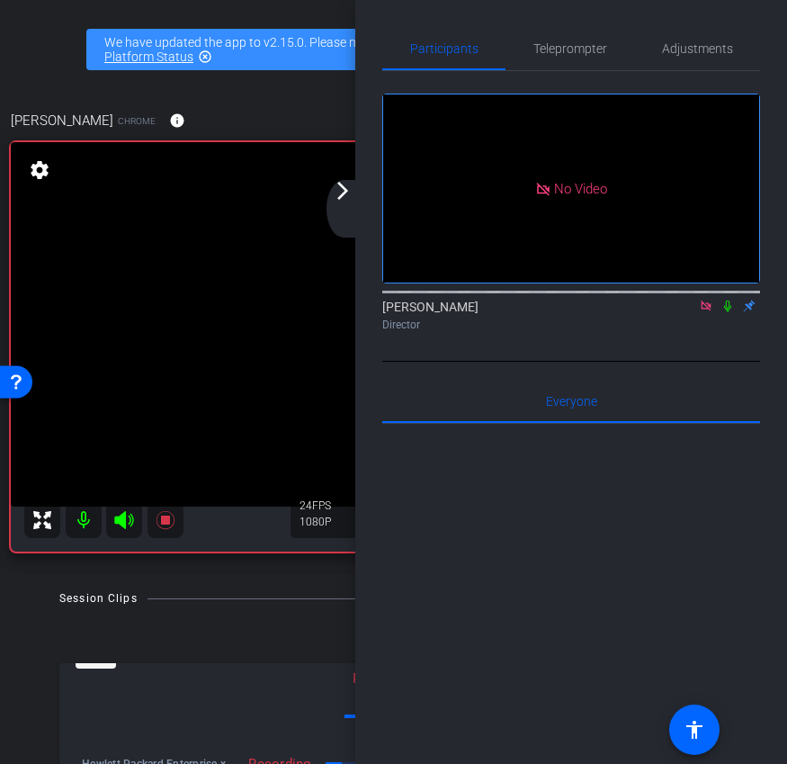
click at [710, 299] on icon at bounding box center [706, 305] width 14 height 13
click at [355, 221] on div "arrow_back_ios_new arrow_forward_ios" at bounding box center [345, 209] width 38 height 58
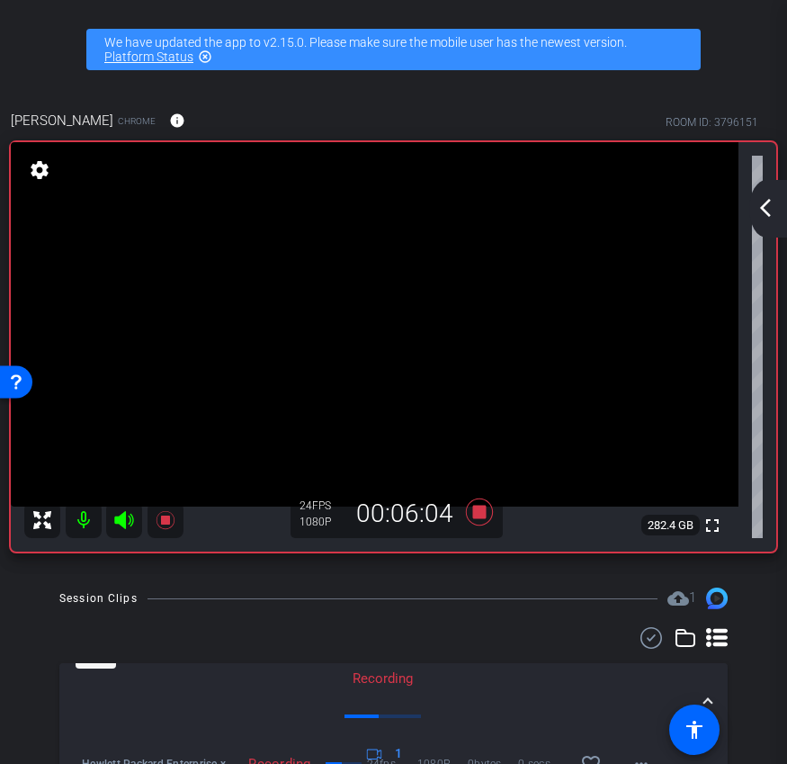
click at [753, 203] on div "arrow_back_ios_new arrow_forward_ios" at bounding box center [768, 209] width 38 height 58
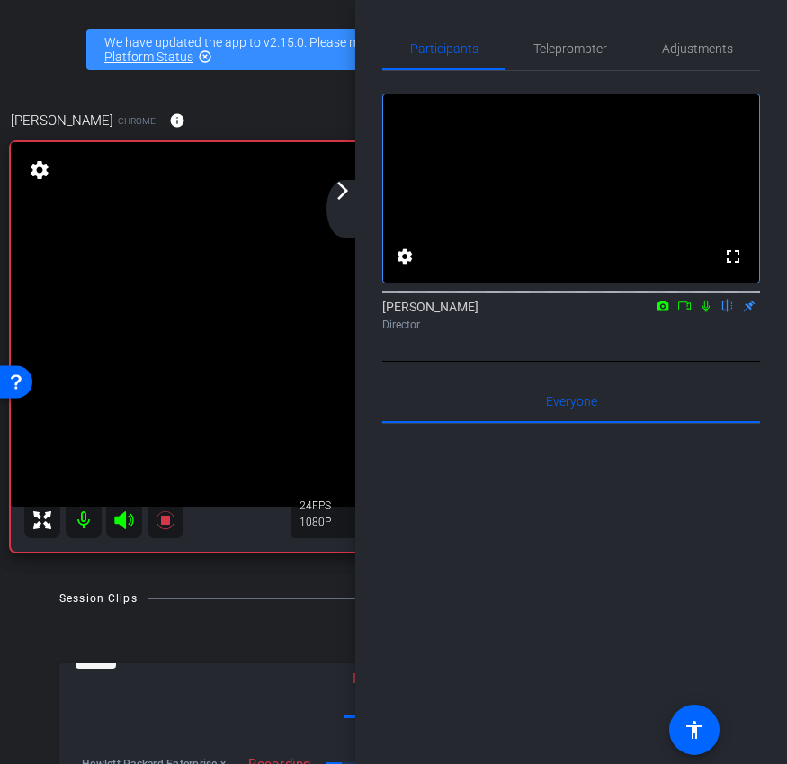
click at [680, 333] on div "Ariam Eqbe flip Director" at bounding box center [571, 315] width 378 height 35
click at [682, 312] on icon at bounding box center [684, 305] width 14 height 13
click at [341, 209] on div "arrow_back_ios_new arrow_forward_ios" at bounding box center [345, 209] width 38 height 58
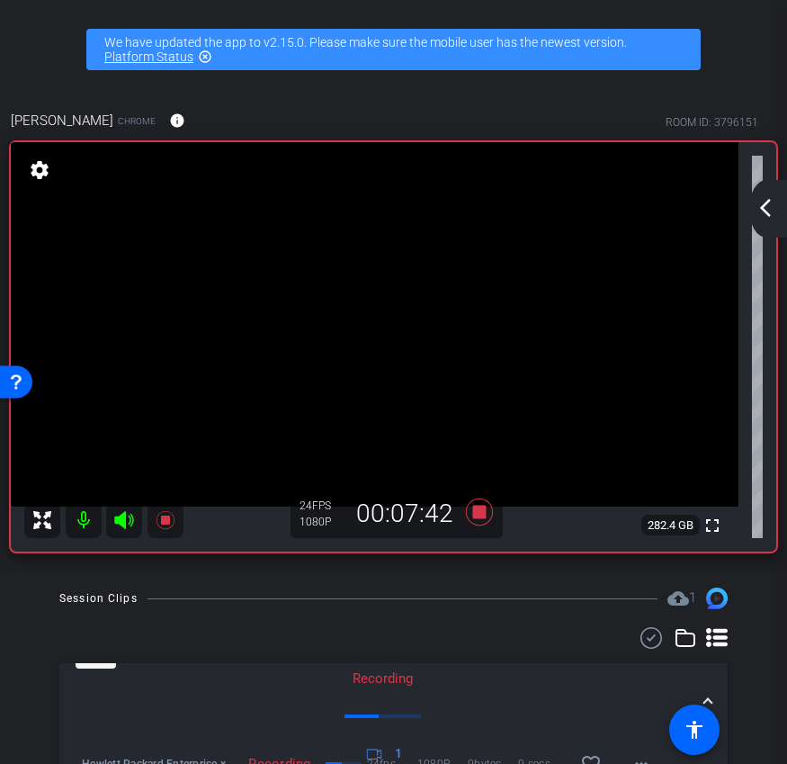
click at [771, 190] on div "arrow_back_ios_new arrow_forward_ios" at bounding box center [768, 209] width 38 height 58
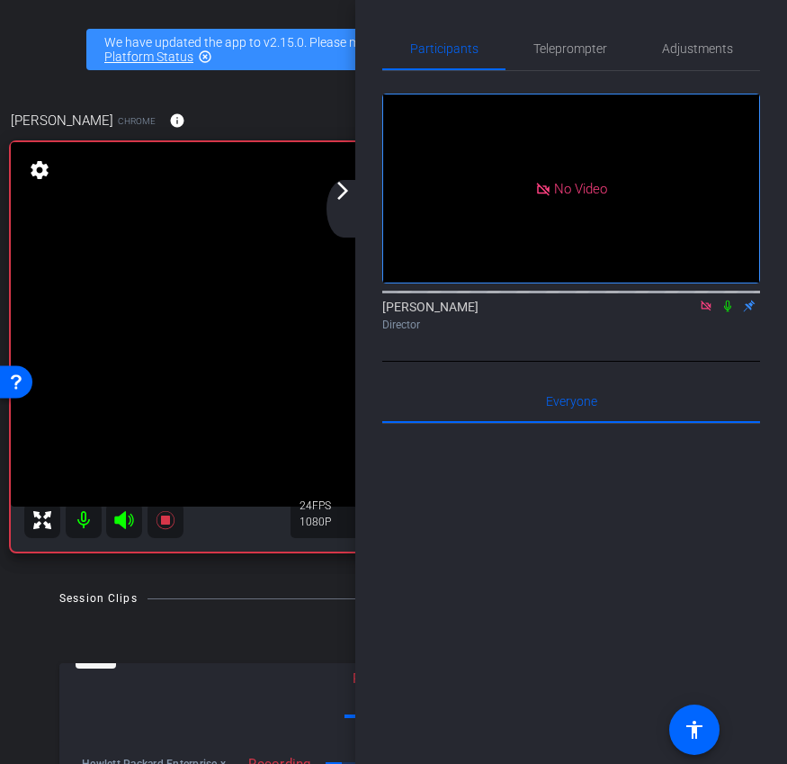
click at [352, 202] on div "arrow_back_ios_new arrow_forward_ios" at bounding box center [345, 209] width 38 height 58
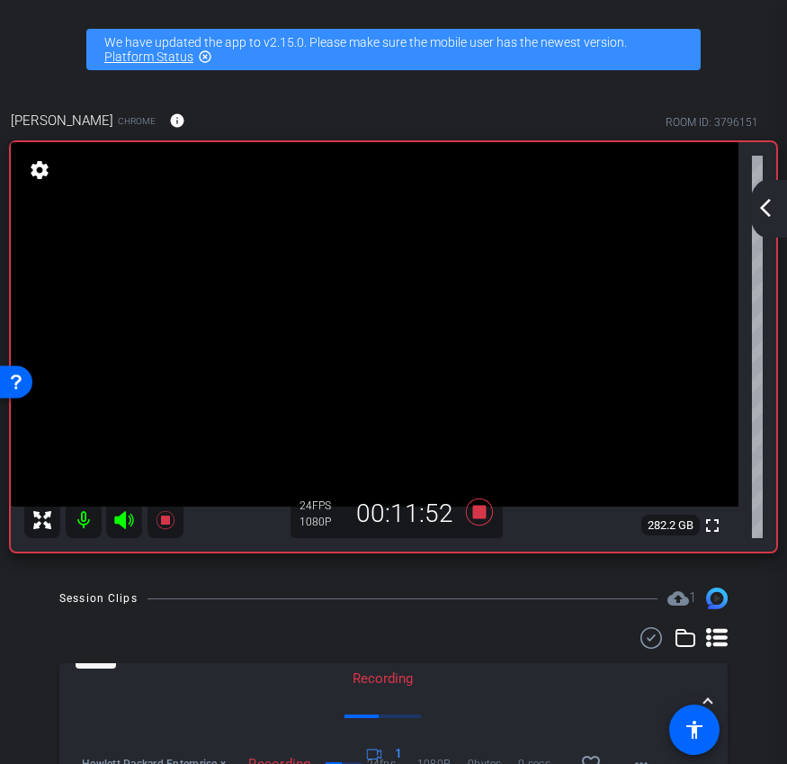
click at [765, 217] on mat-icon "arrow_back_ios_new" at bounding box center [766, 208] width 22 height 22
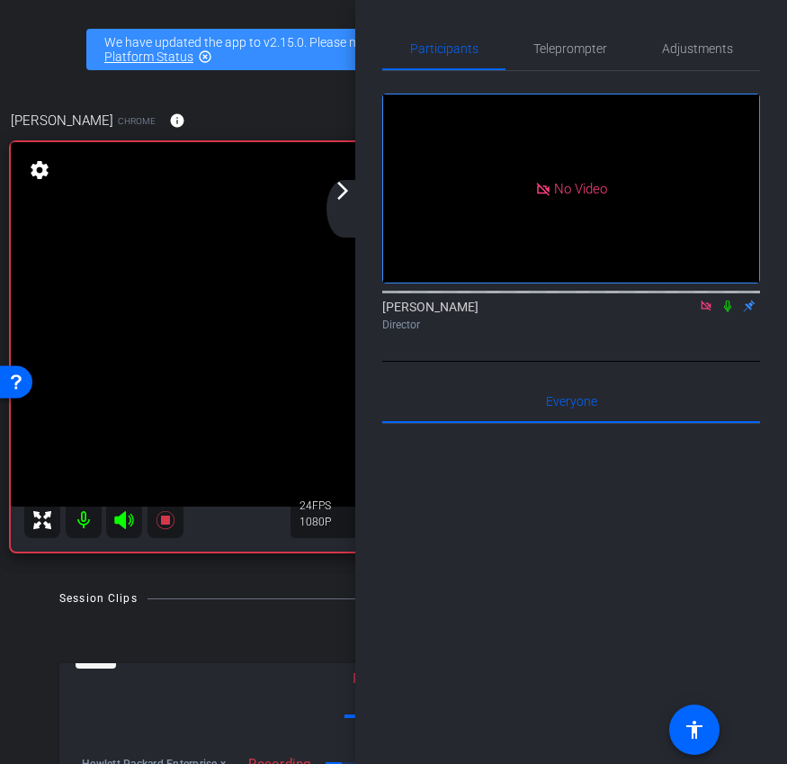
click at [355, 201] on div "arrow_back_ios_new arrow_forward_ios" at bounding box center [345, 209] width 38 height 58
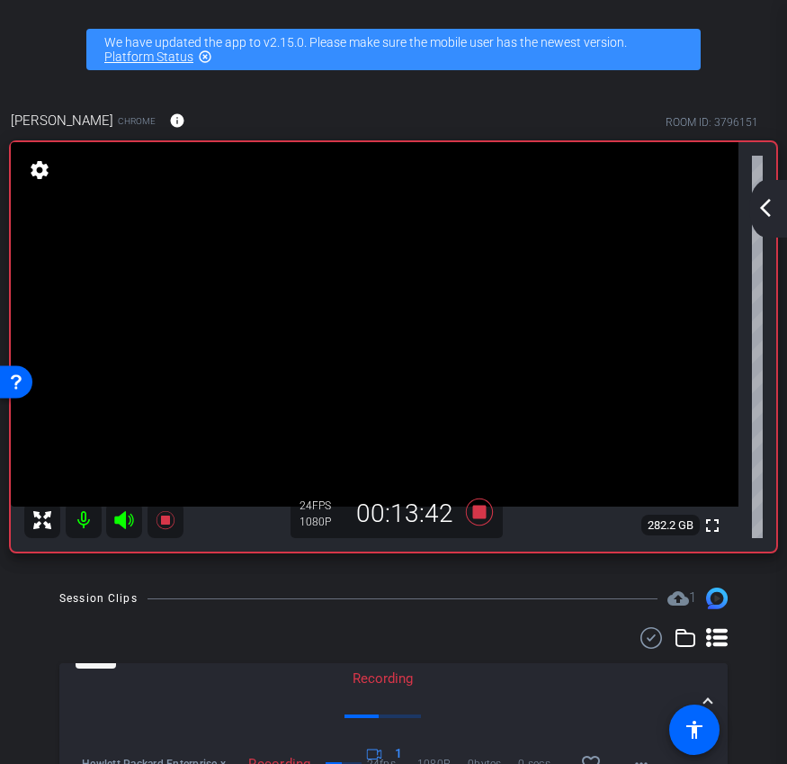
click at [760, 199] on mat-icon "arrow_back_ios_new" at bounding box center [766, 208] width 22 height 22
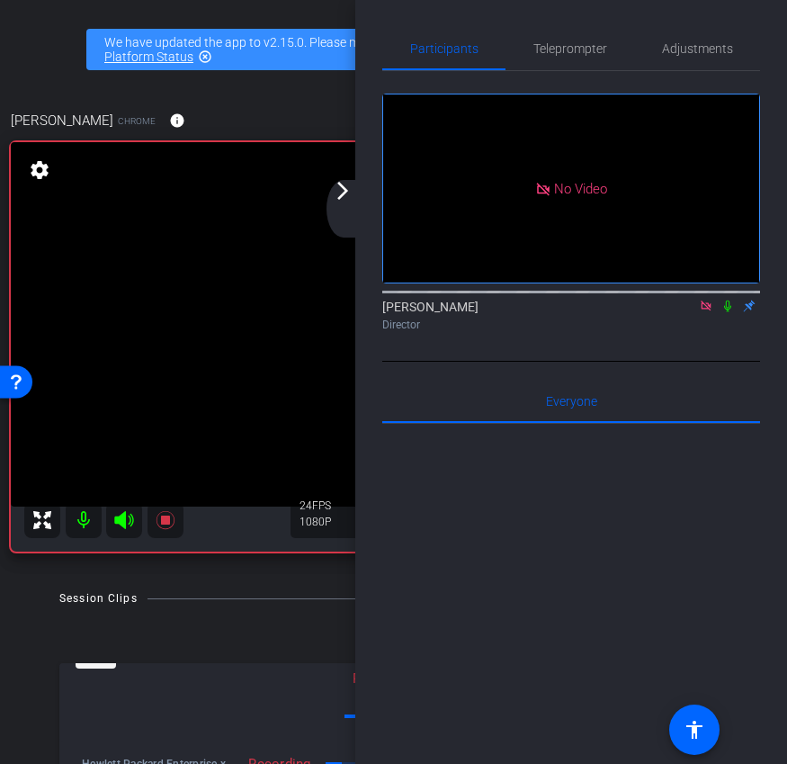
click at [335, 184] on mat-icon "arrow_forward_ios" at bounding box center [343, 191] width 22 height 22
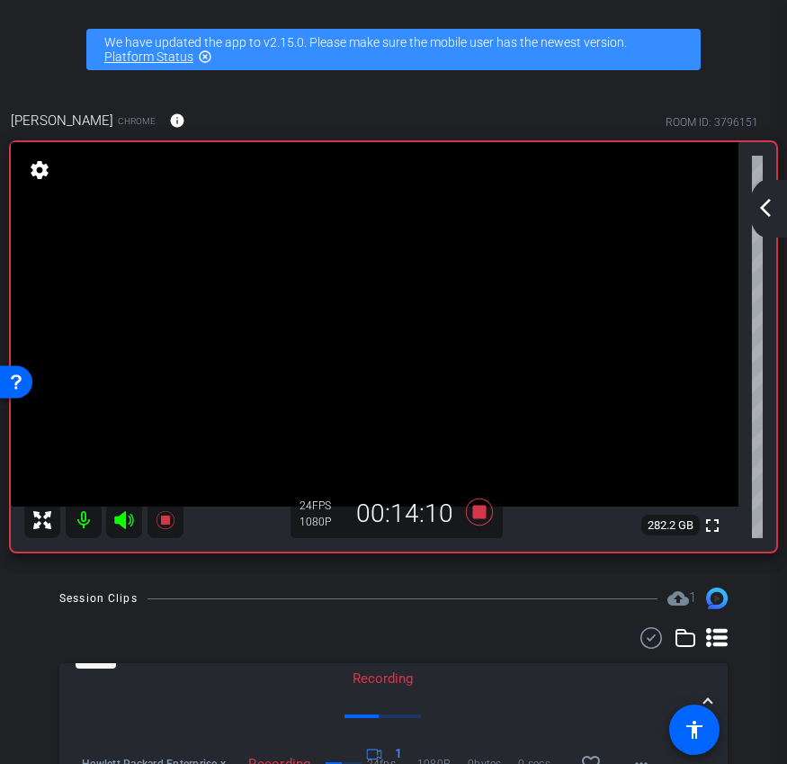
click at [764, 220] on div "arrow_back_ios_new arrow_forward_ios" at bounding box center [768, 209] width 38 height 58
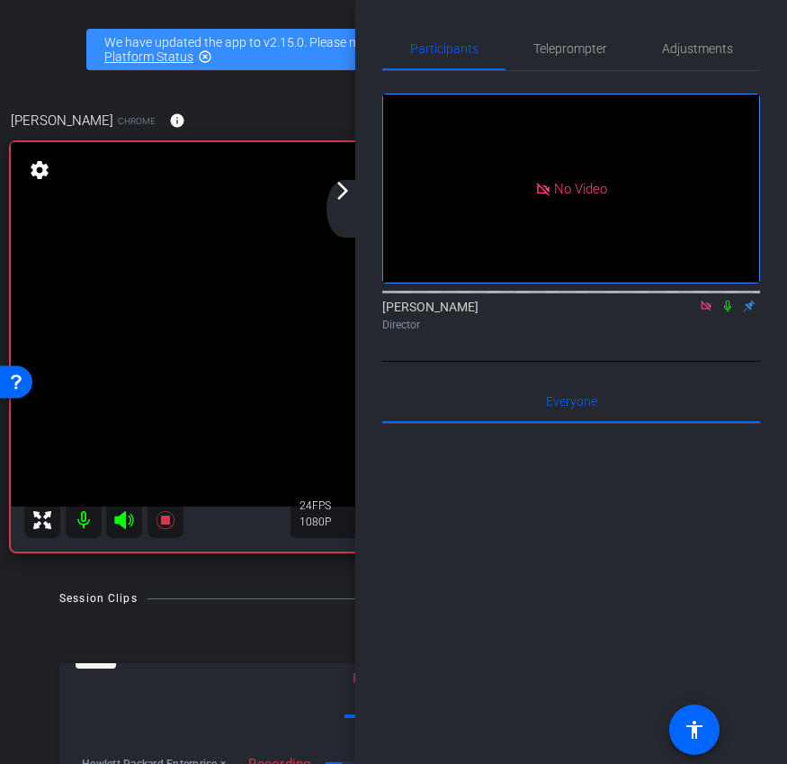
click at [729, 312] on icon at bounding box center [727, 305] width 14 height 13
click at [729, 312] on icon at bounding box center [728, 306] width 10 height 12
click at [342, 210] on div "arrow_back_ios_new arrow_forward_ios" at bounding box center [345, 209] width 38 height 58
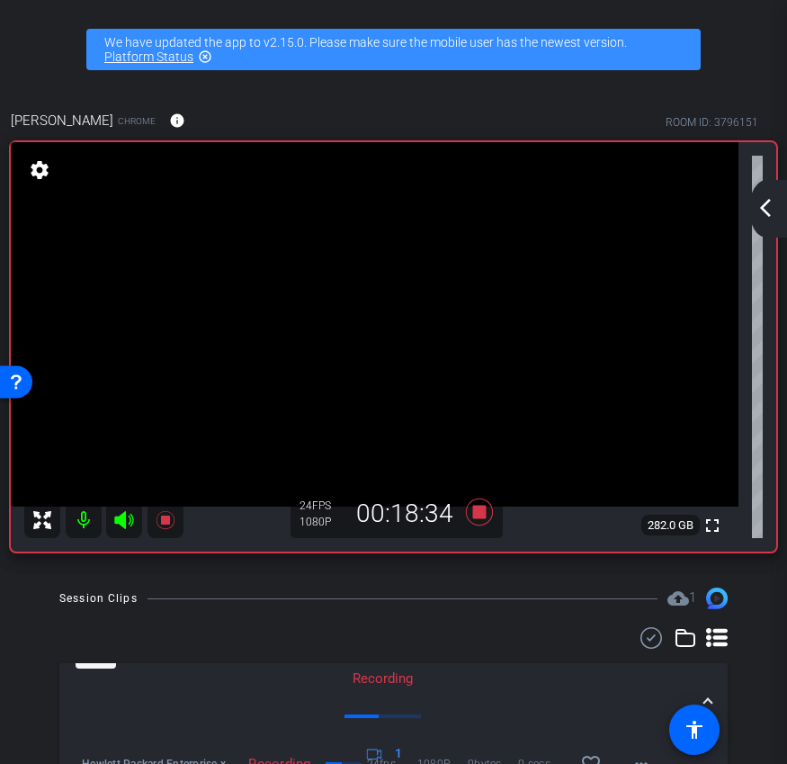
click at [775, 210] on mat-icon "arrow_back_ios_new" at bounding box center [766, 208] width 22 height 22
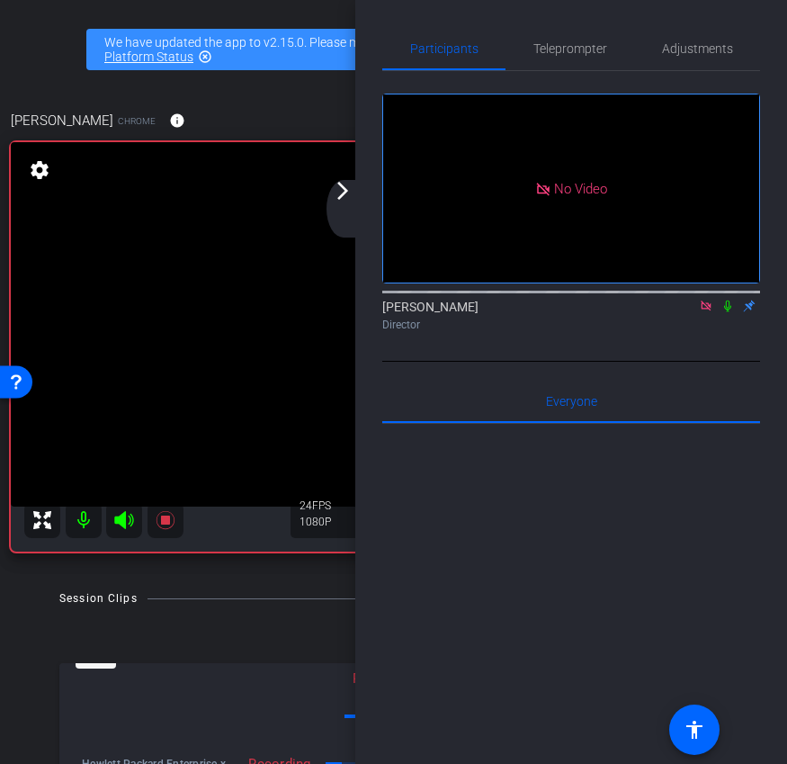
click at [339, 202] on div "arrow_back_ios_new arrow_forward_ios" at bounding box center [345, 209] width 38 height 58
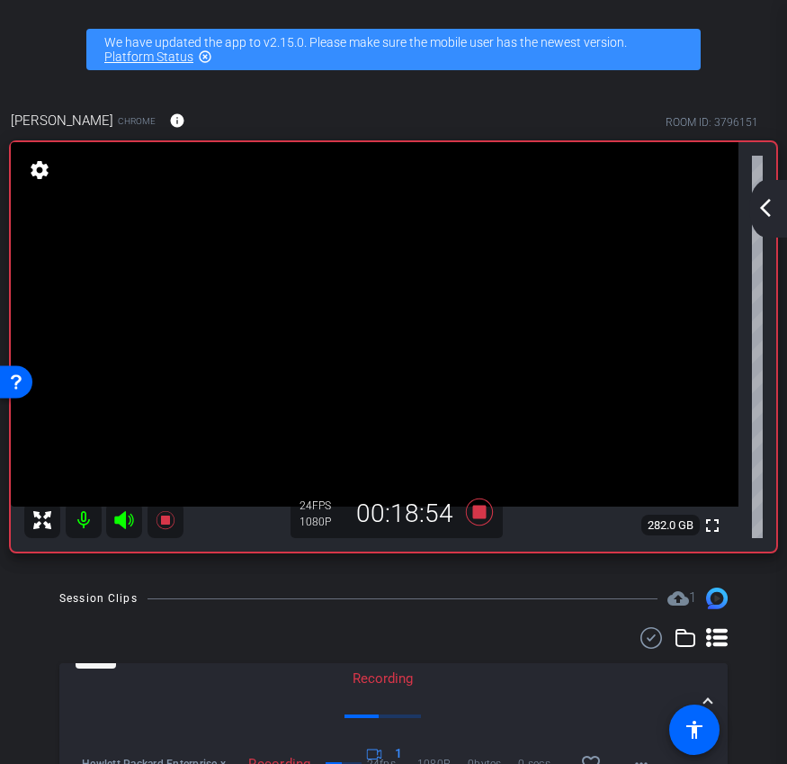
click at [774, 215] on mat-icon "arrow_back_ios_new" at bounding box center [766, 208] width 22 height 22
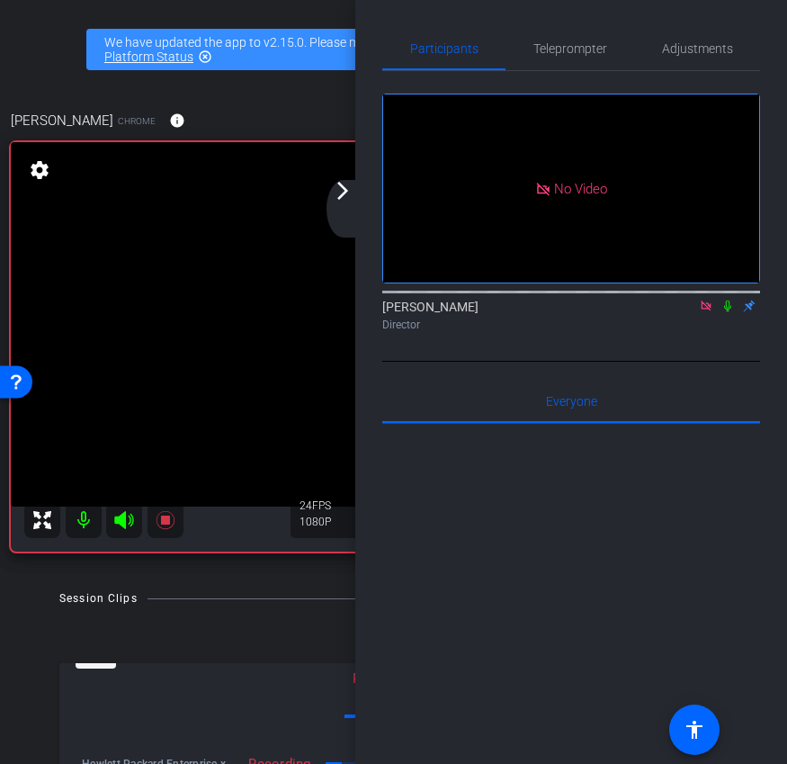
click at [354, 204] on div "arrow_back_ios_new arrow_forward_ios" at bounding box center [345, 209] width 38 height 58
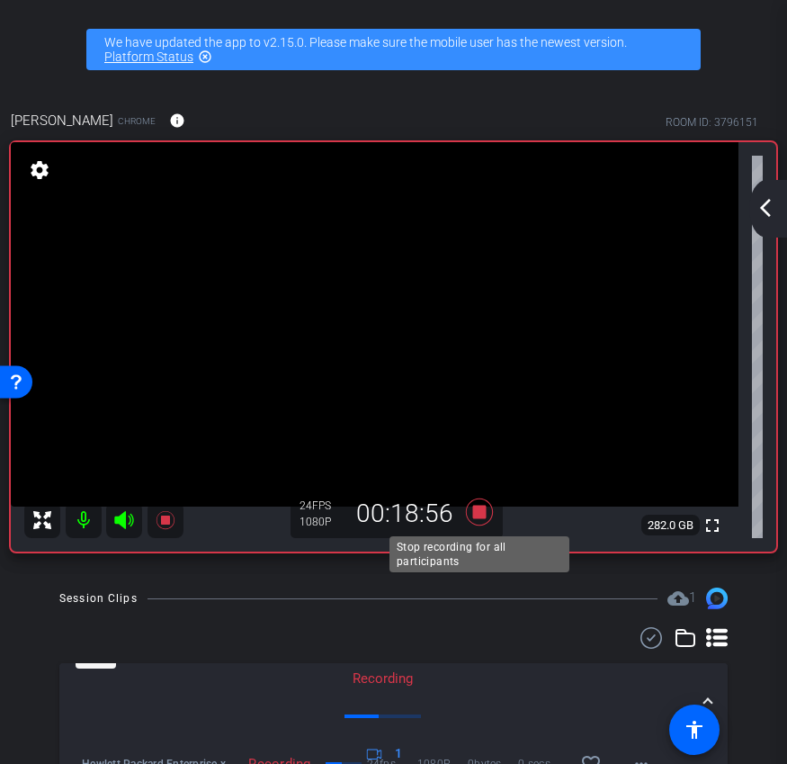
click at [478, 508] on icon at bounding box center [478, 511] width 27 height 27
click at [763, 215] on mat-icon "arrow_back_ios_new" at bounding box center [766, 208] width 22 height 22
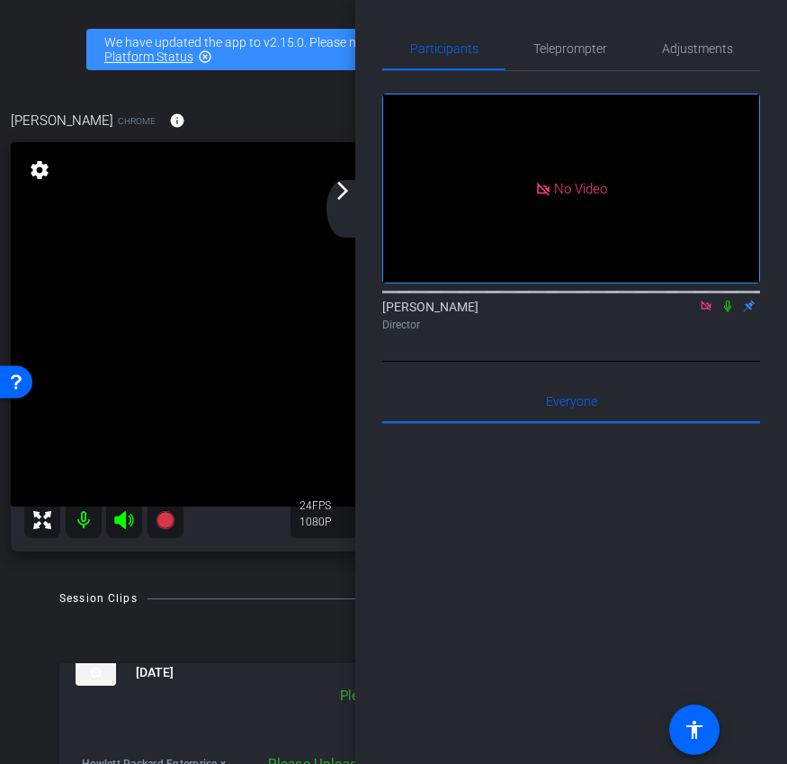
click at [705, 312] on icon at bounding box center [706, 305] width 14 height 13
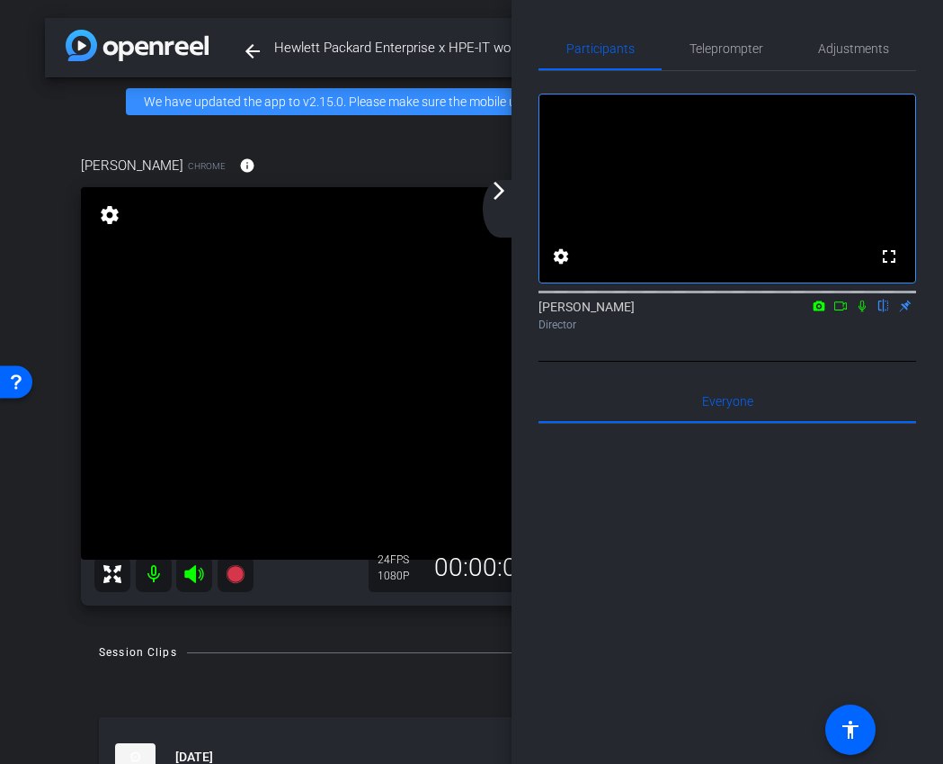
click at [501, 201] on div "arrow_back_ios_new arrow_forward_ios" at bounding box center [502, 209] width 38 height 58
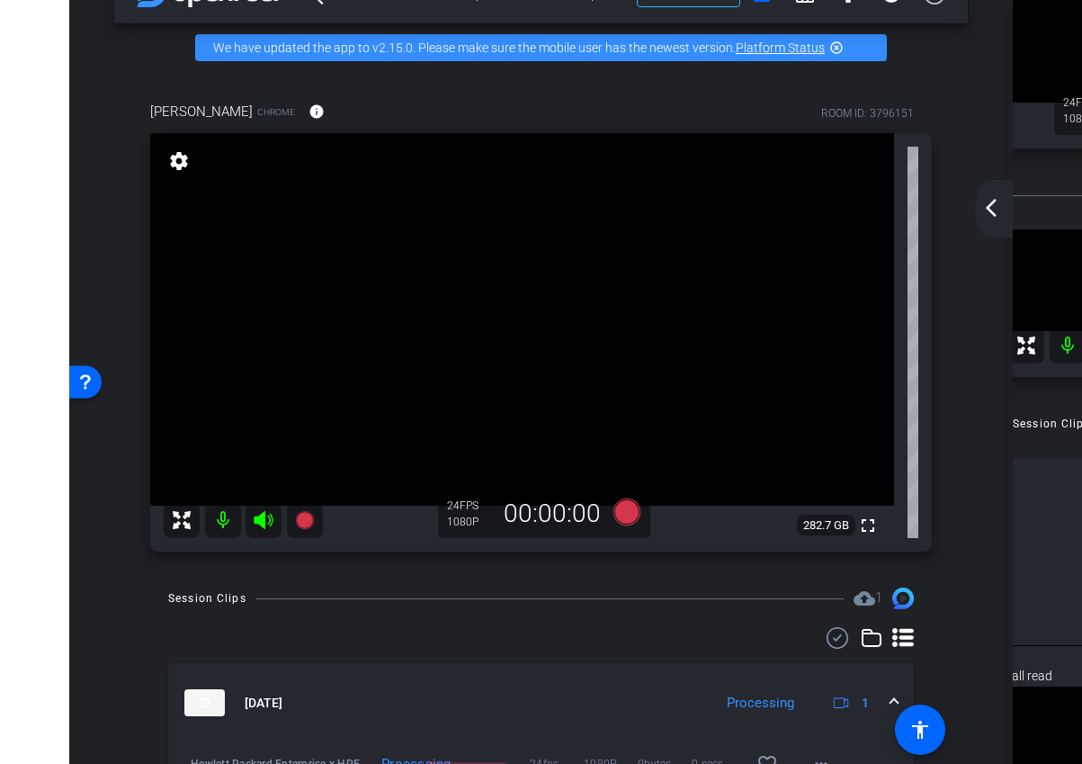
scroll to position [24, 0]
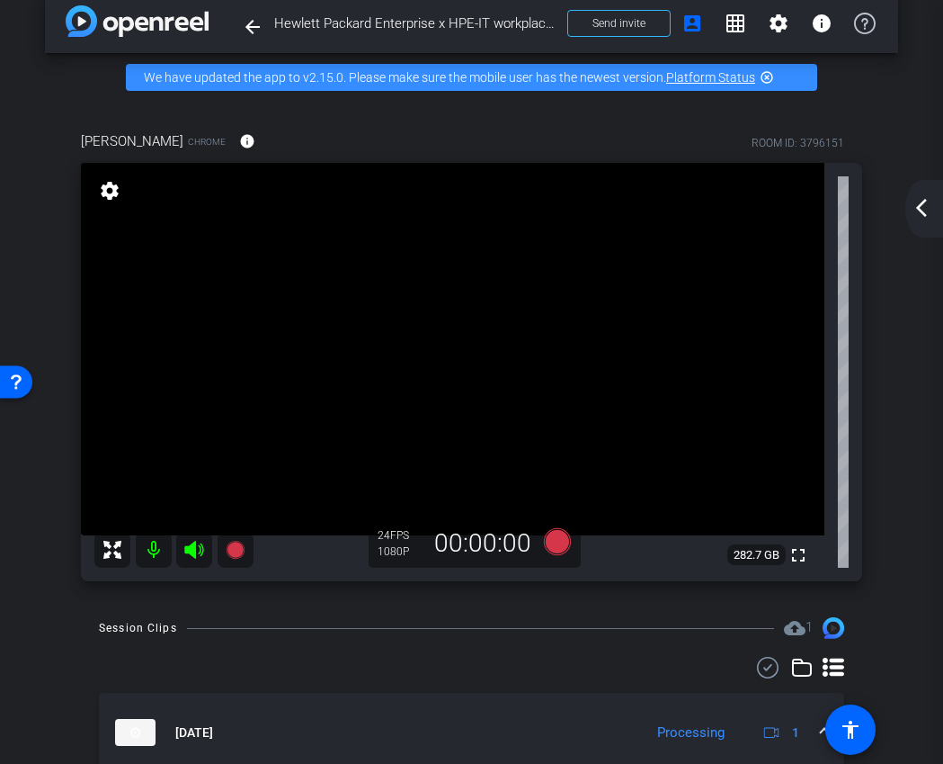
click at [925, 200] on mat-icon "arrow_back_ios_new" at bounding box center [922, 208] width 22 height 22
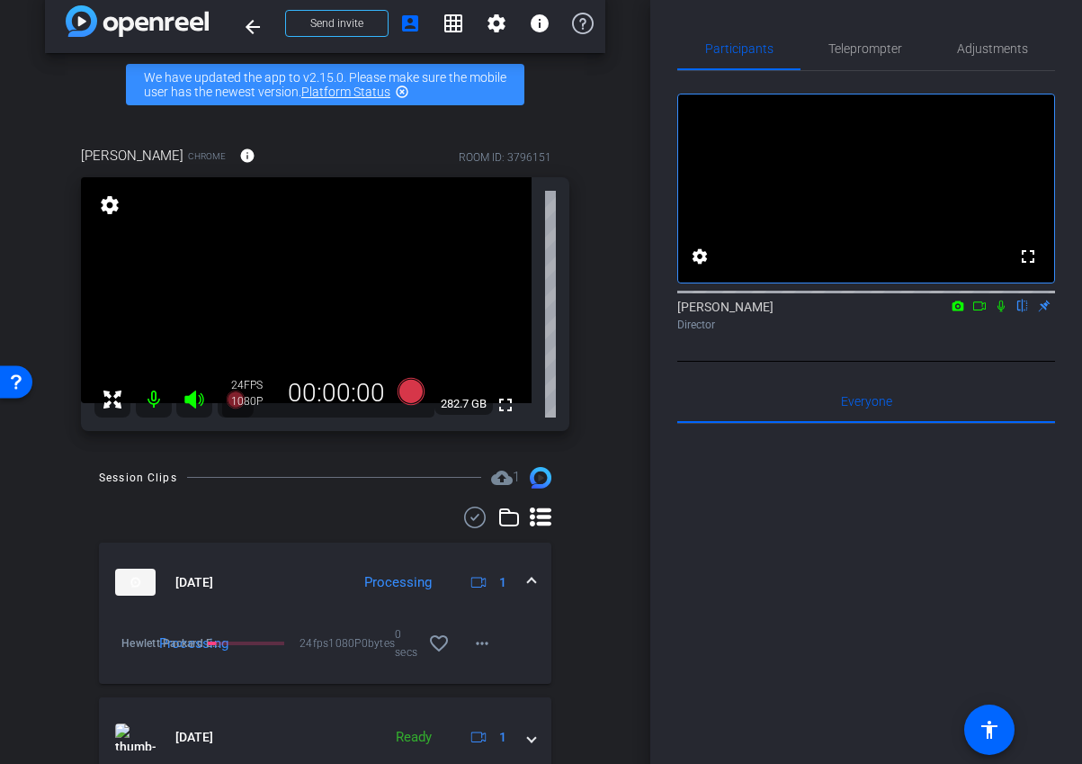
click at [983, 310] on icon at bounding box center [979, 305] width 13 height 9
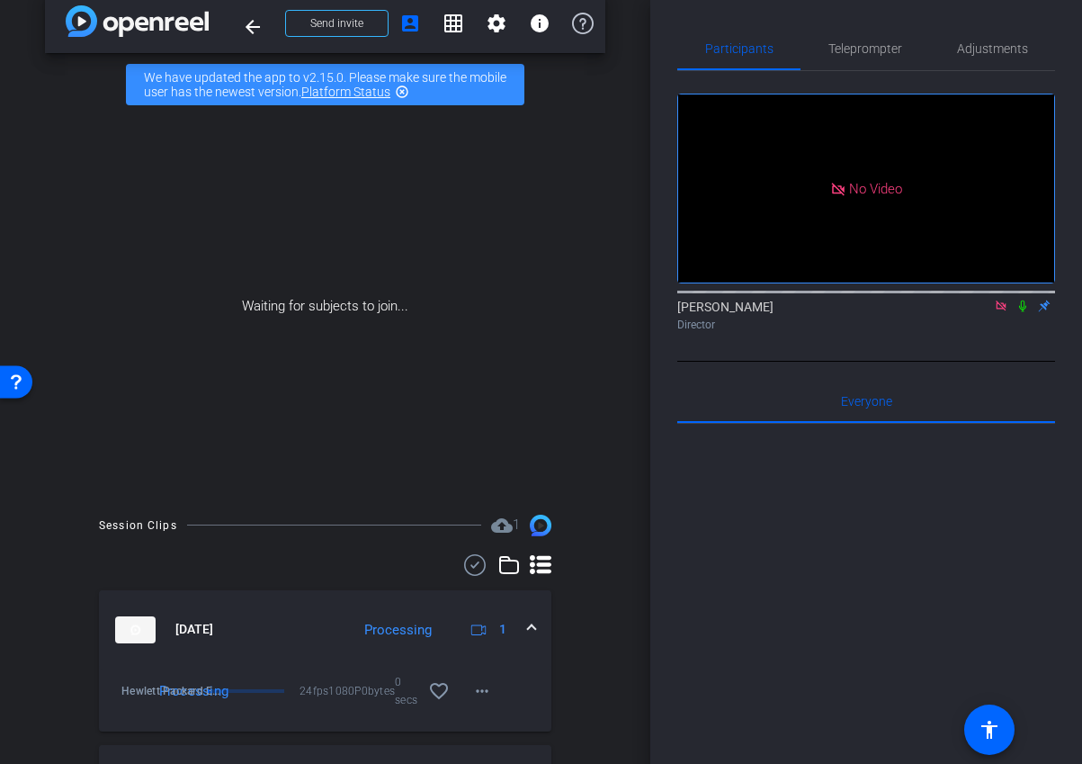
click at [1022, 312] on icon at bounding box center [1022, 305] width 14 height 13
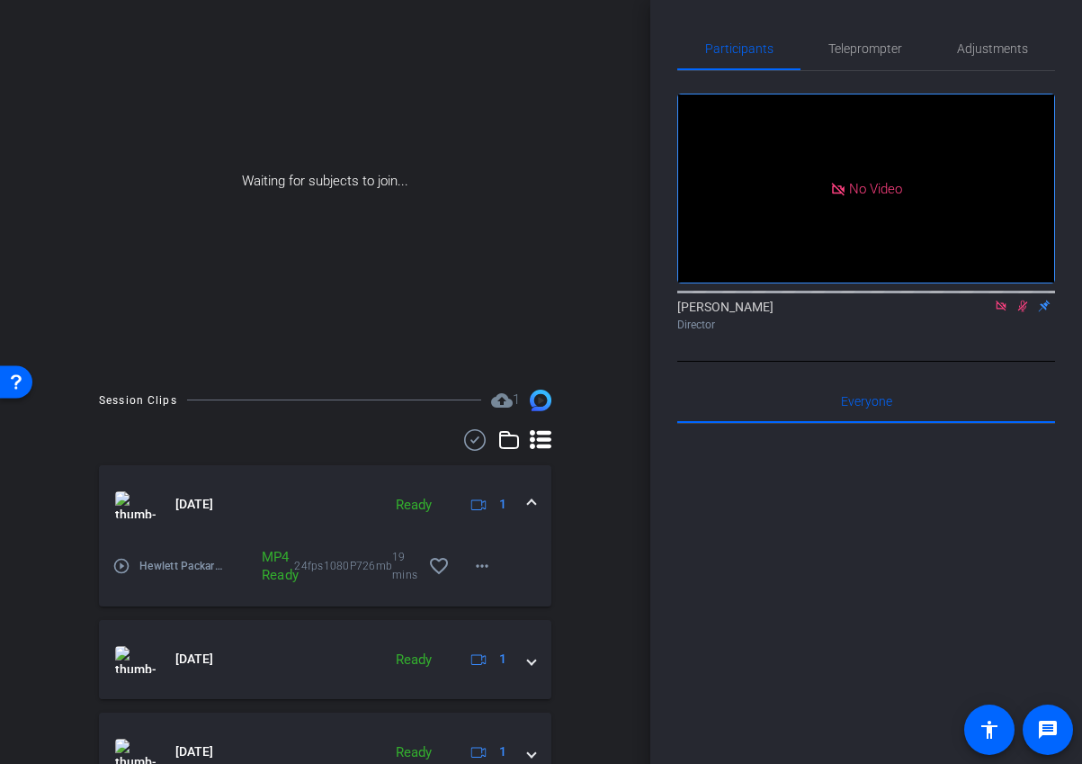
scroll to position [241, 0]
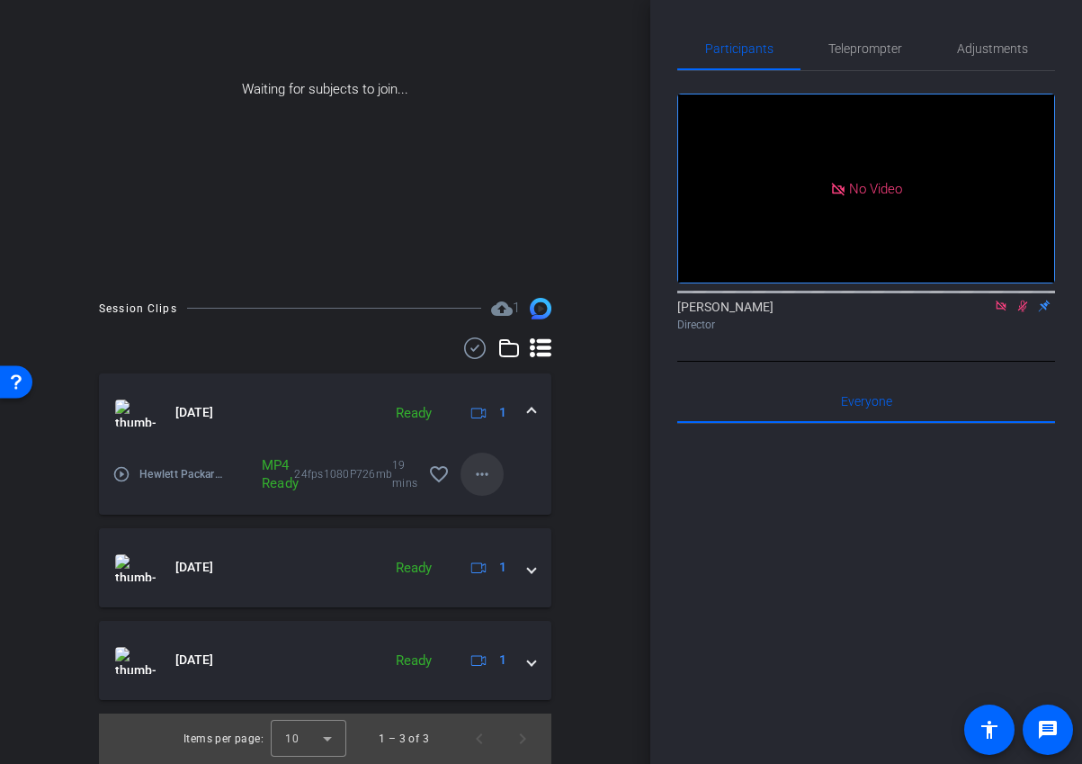
click at [487, 468] on mat-icon "more_horiz" at bounding box center [482, 474] width 22 height 22
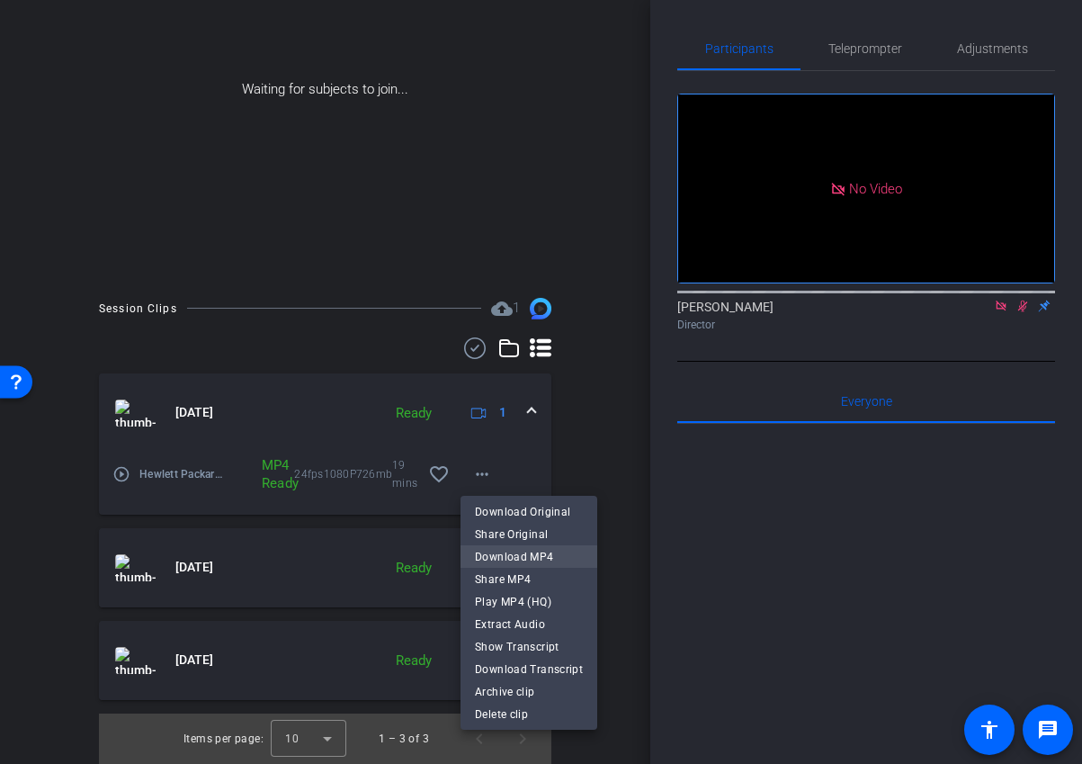
click at [541, 556] on span "Download MP4" at bounding box center [529, 557] width 108 height 22
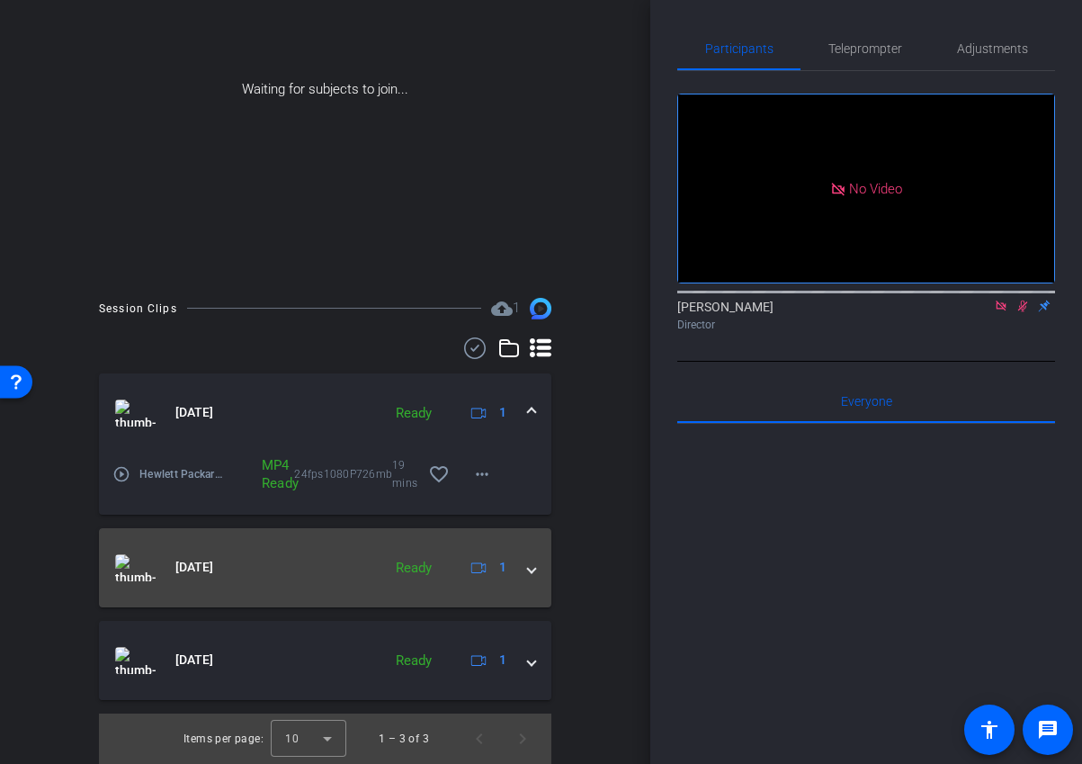
click at [528, 579] on mat-expansion-panel-header "Oct 14, 2025 Ready 1" at bounding box center [325, 567] width 452 height 79
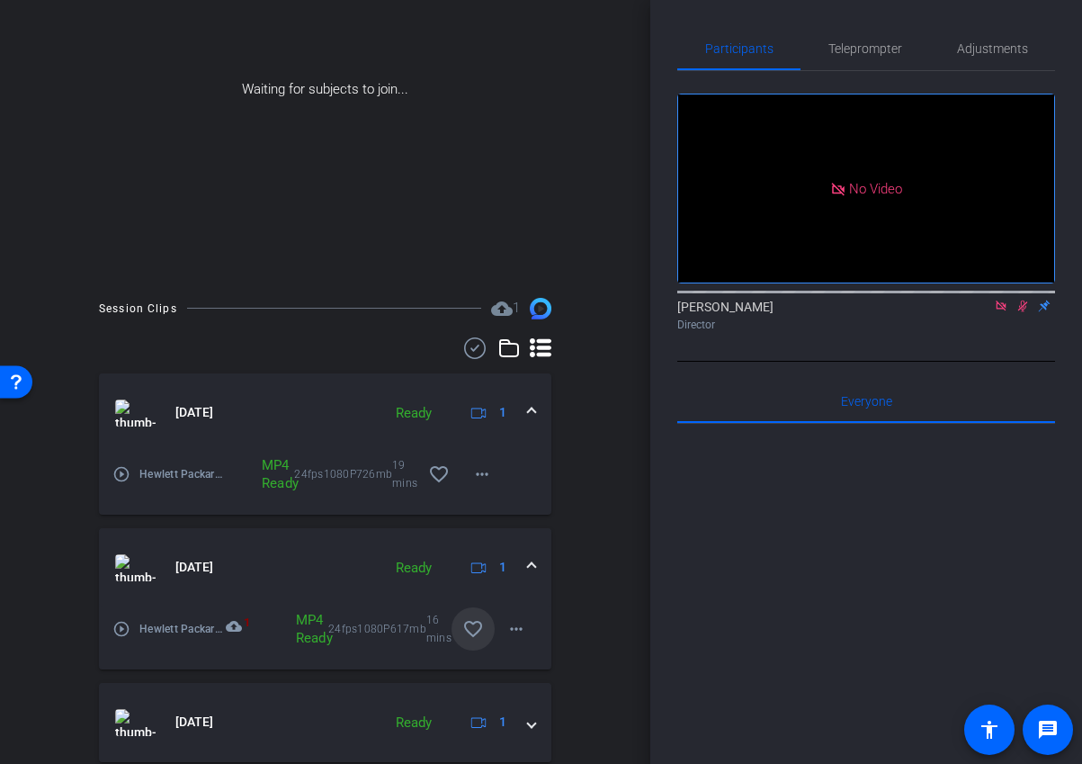
click at [493, 636] on span at bounding box center [472, 628] width 43 height 43
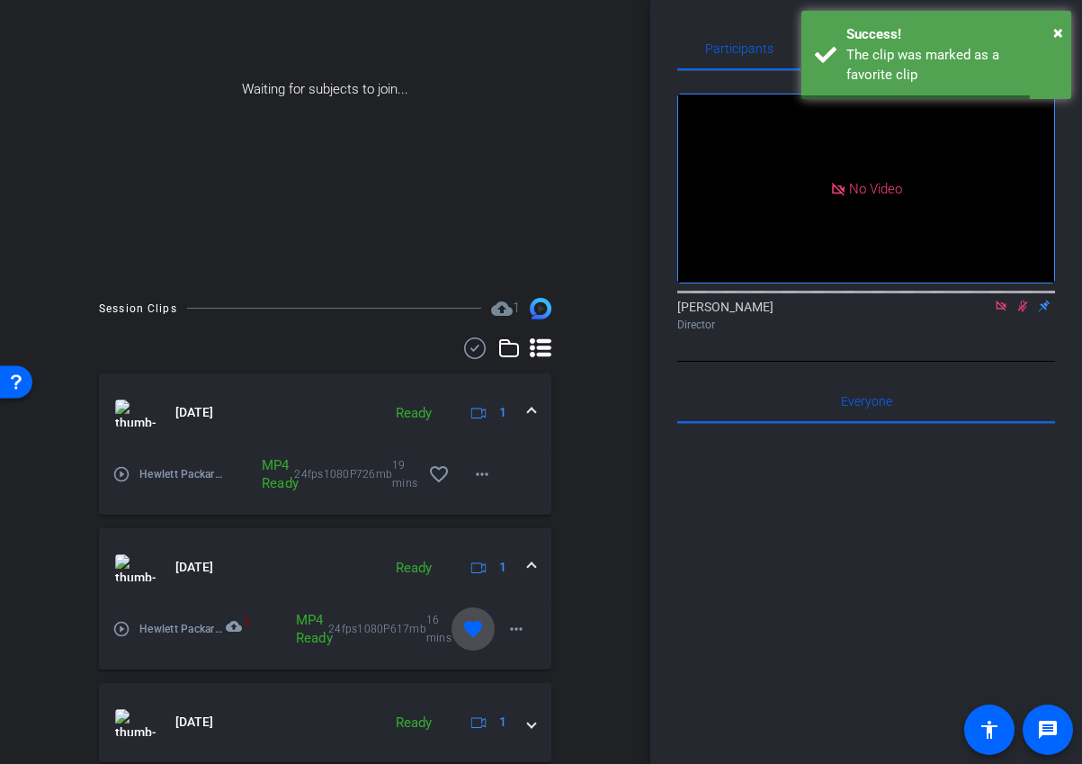
click at [478, 630] on mat-icon "favorite" at bounding box center [473, 629] width 22 height 22
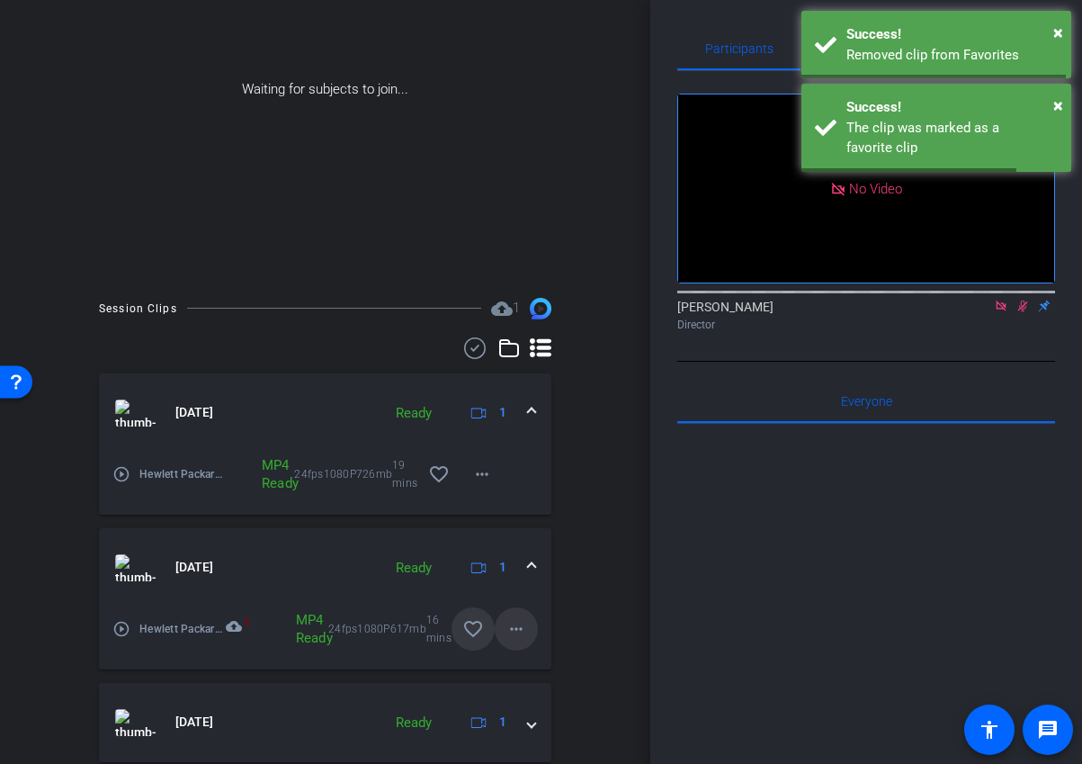
click at [518, 630] on mat-icon "more_horiz" at bounding box center [516, 629] width 22 height 22
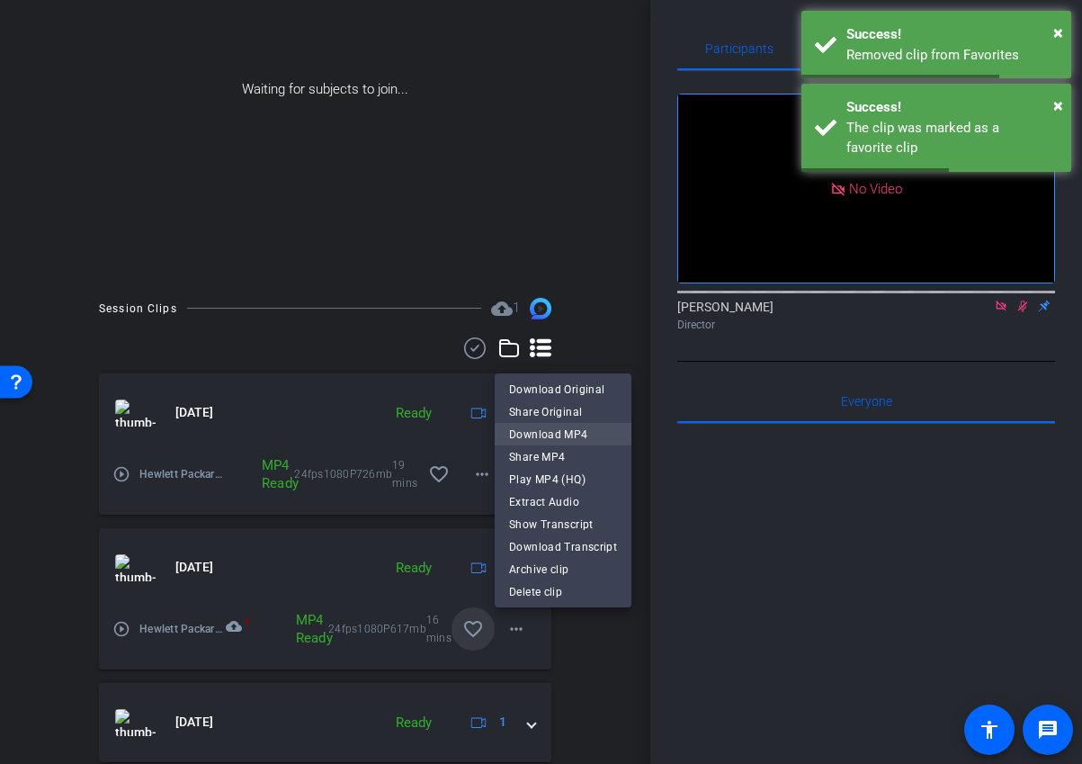
click at [567, 434] on span "Download MP4" at bounding box center [563, 435] width 108 height 22
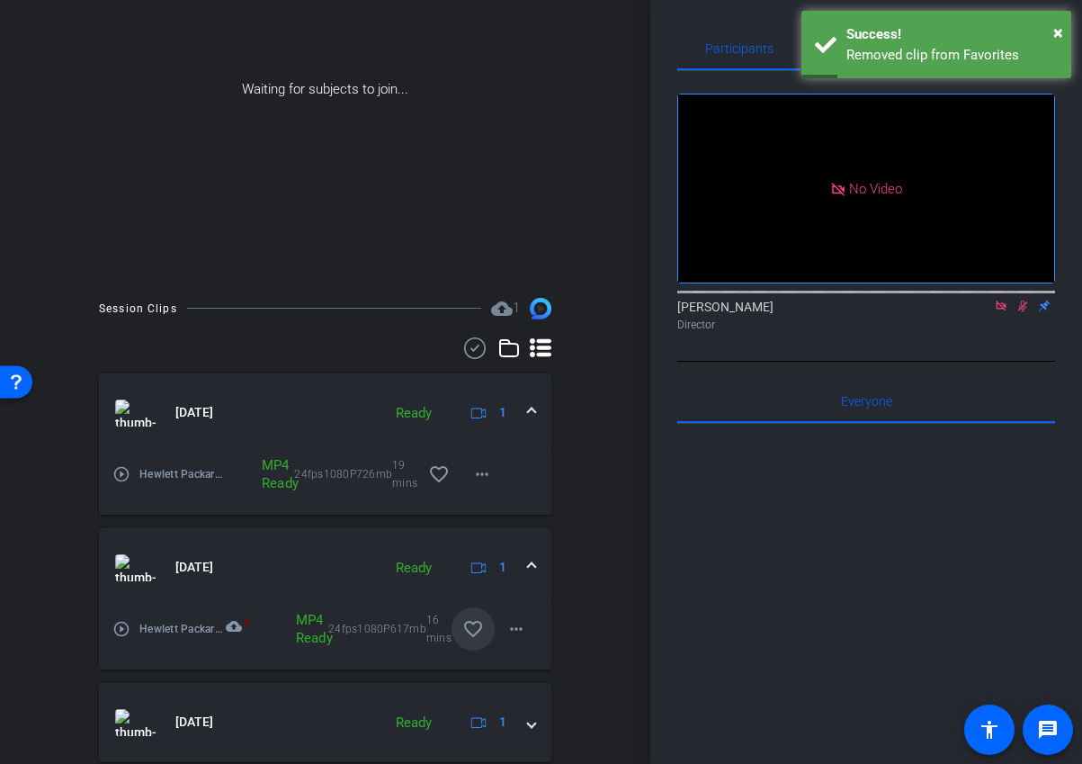
scroll to position [0, 0]
